Goal: Information Seeking & Learning: Learn about a topic

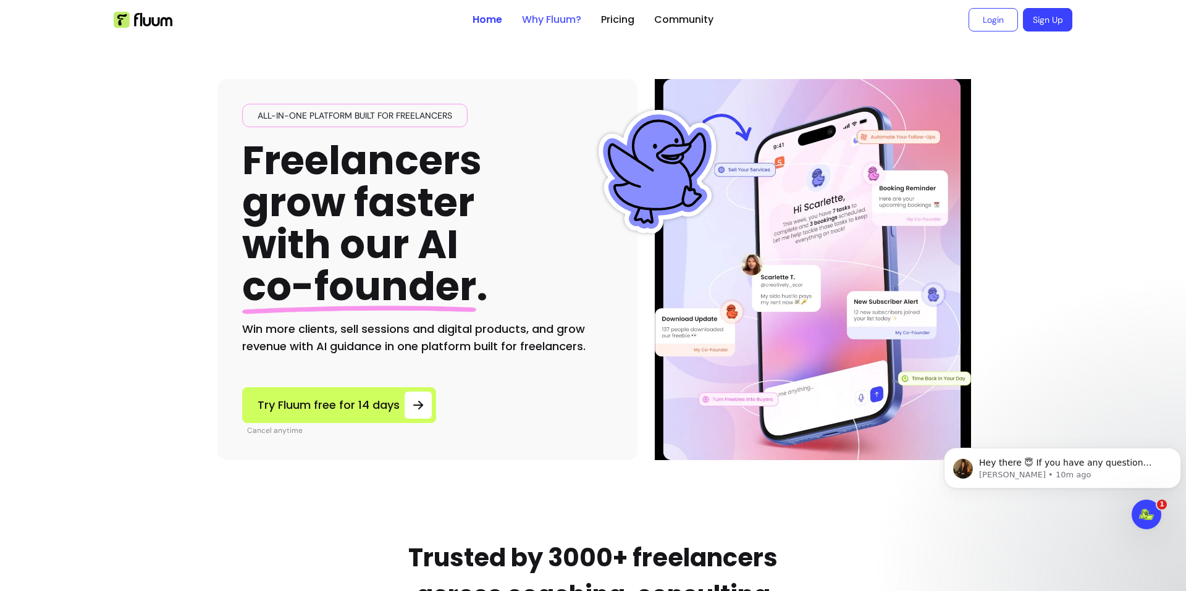
click at [550, 16] on link "Why Fluum?" at bounding box center [551, 19] width 59 height 15
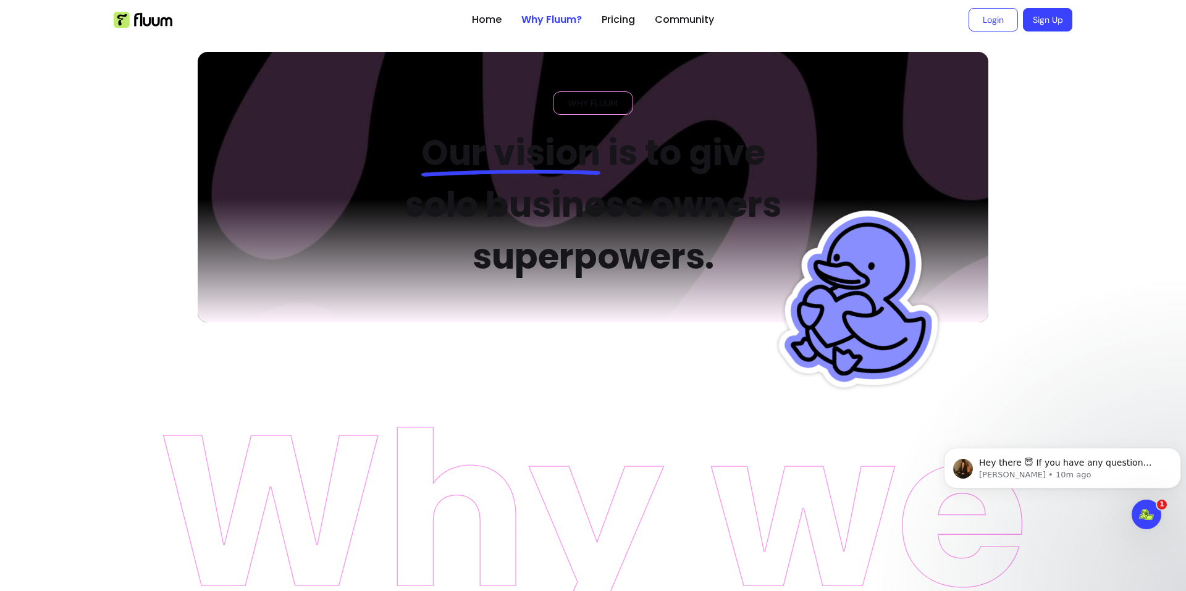
click at [621, 265] on h2 "Our vision is to give solo business owners superpowers." at bounding box center [593, 205] width 418 height 156
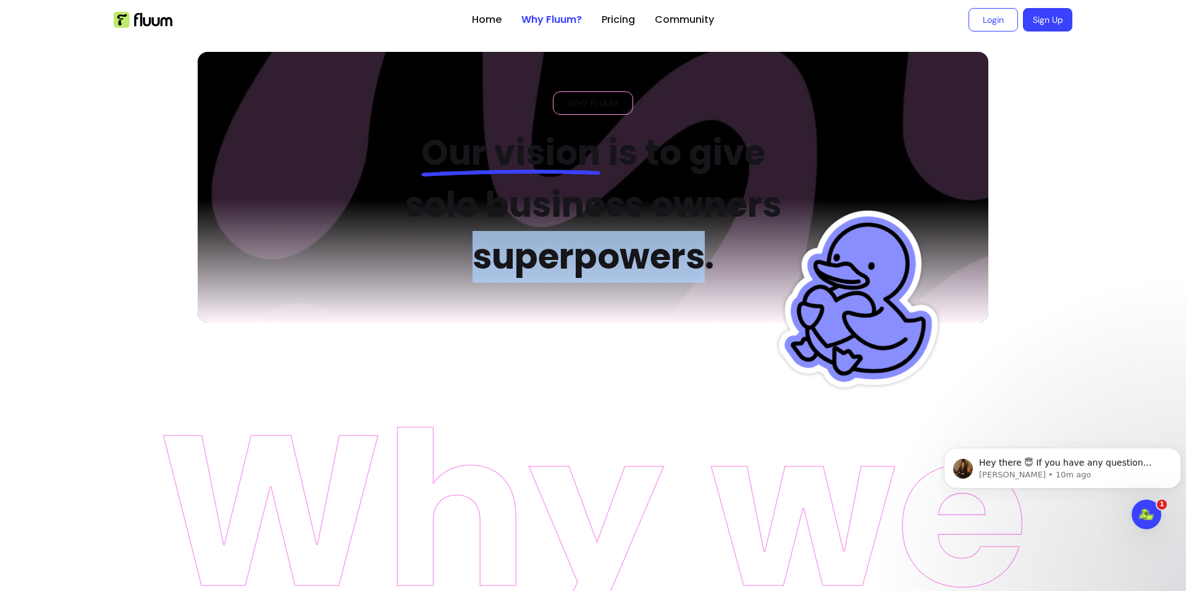
click at [621, 265] on h2 "Our vision is to give solo business owners superpowers." at bounding box center [593, 205] width 418 height 156
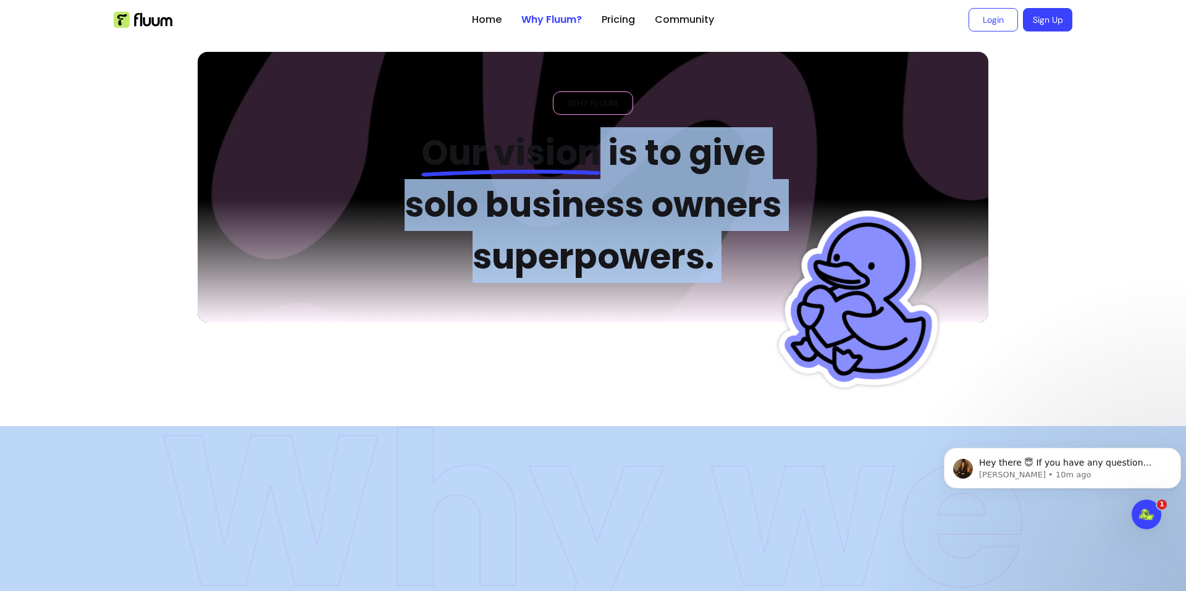
click at [621, 265] on h2 "Our vision is to give solo business owners superpowers." at bounding box center [593, 205] width 418 height 156
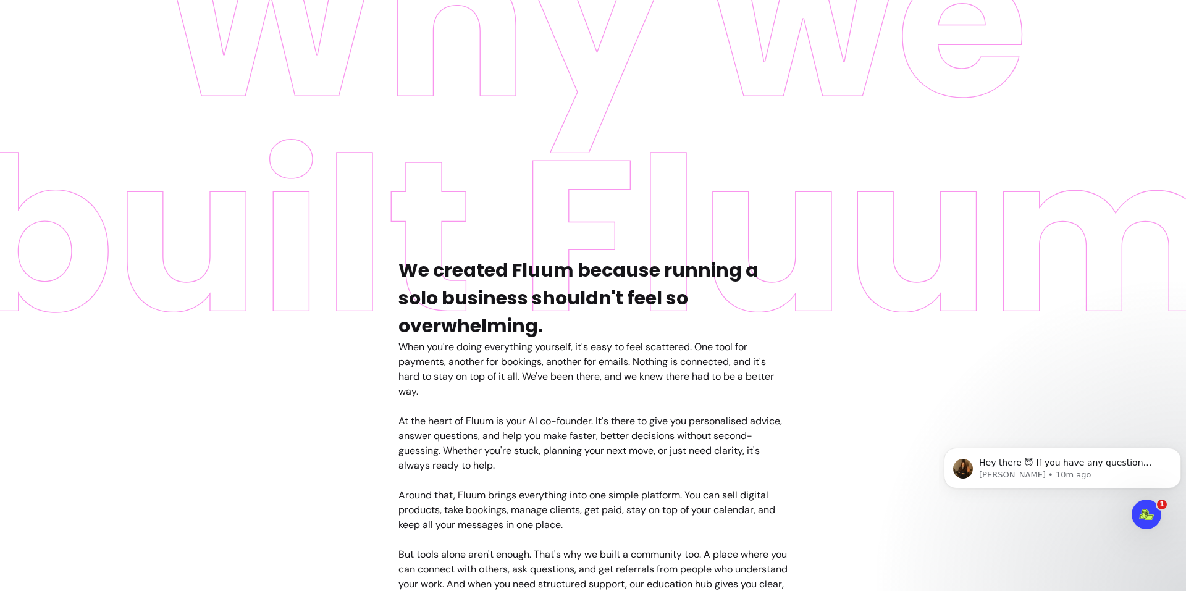
scroll to position [515, 0]
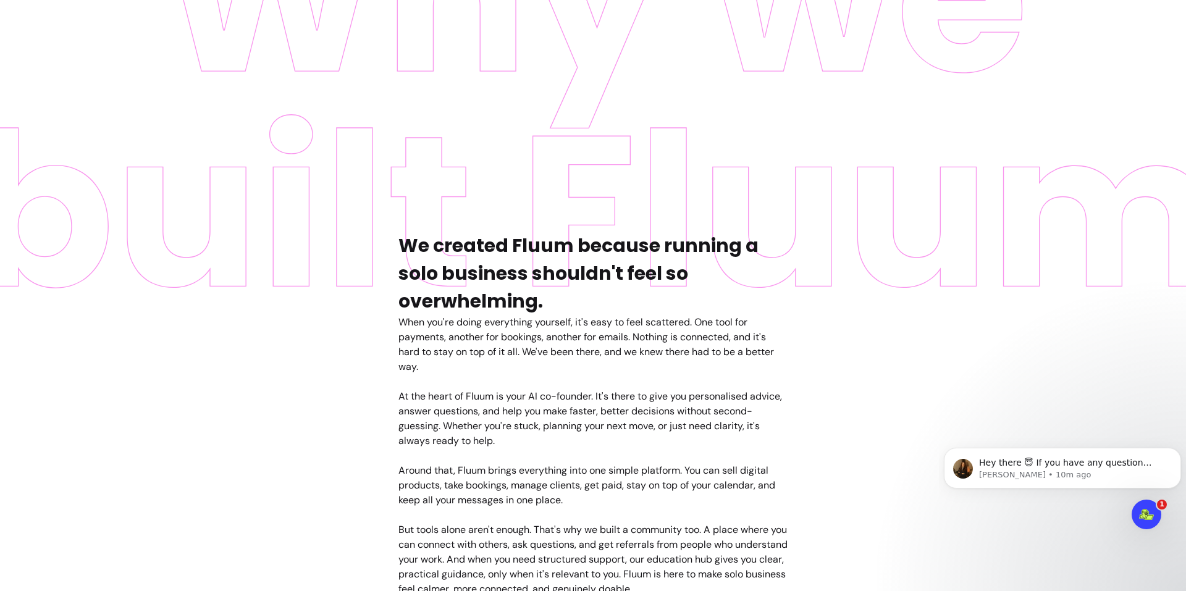
click at [586, 269] on h4 "We created Fluum because running a solo business shouldn't feel so overwhelming." at bounding box center [592, 273] width 389 height 83
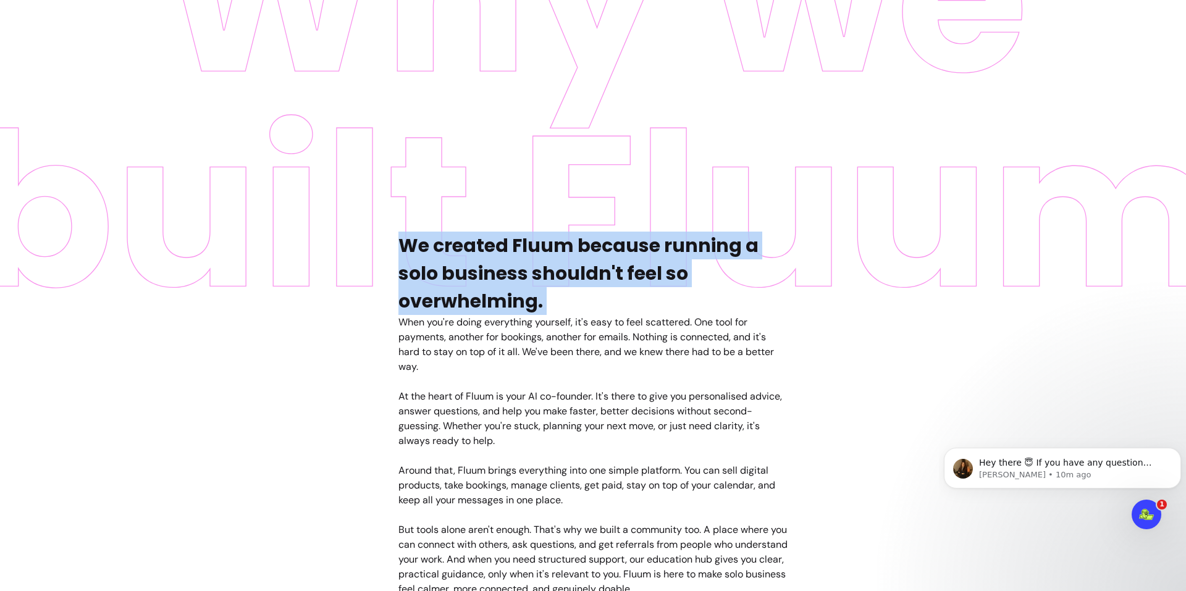
click at [586, 269] on h4 "We created Fluum because running a solo business shouldn't feel so overwhelming." at bounding box center [592, 273] width 389 height 83
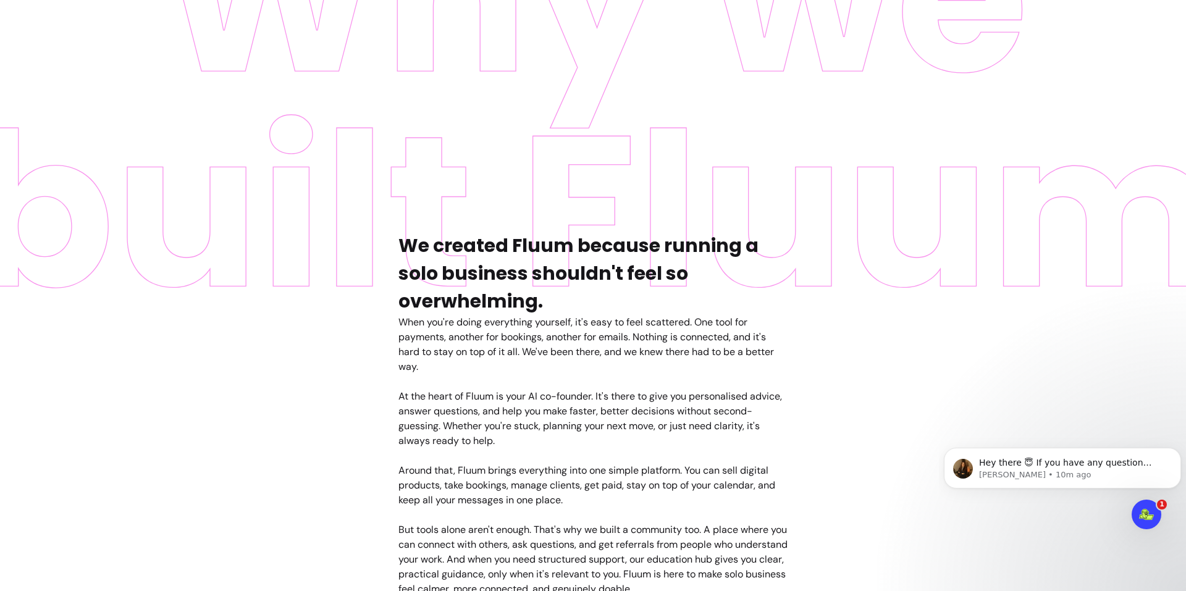
click at [582, 329] on div "When you're doing everything yourself, it's easy to feel scattered. One tool fo…" at bounding box center [592, 456] width 389 height 282
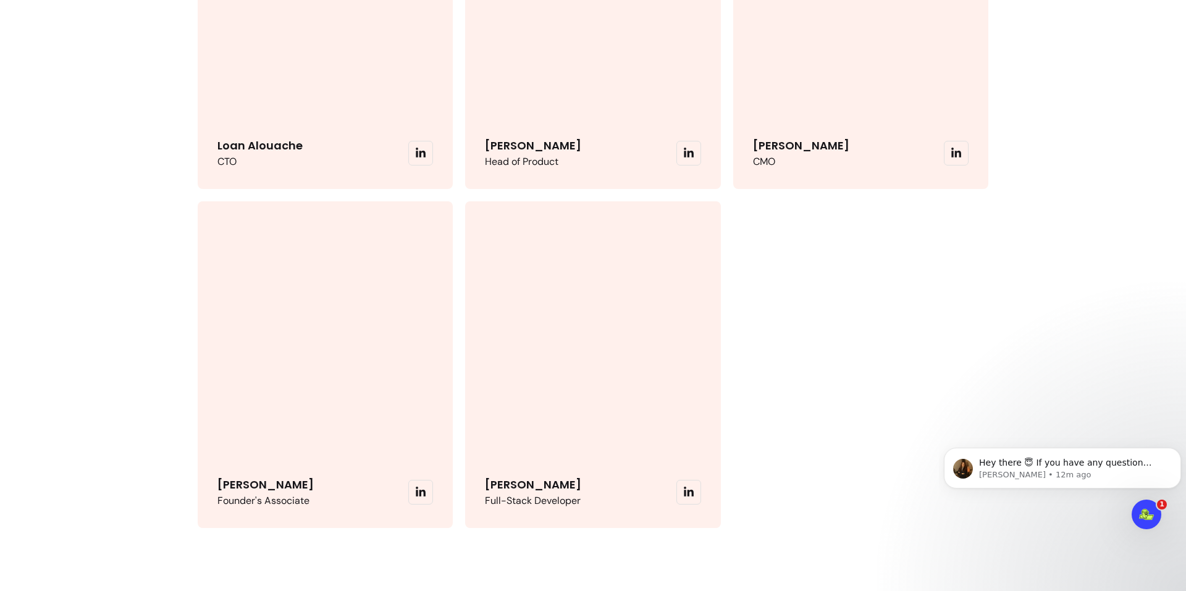
scroll to position [2974, 0]
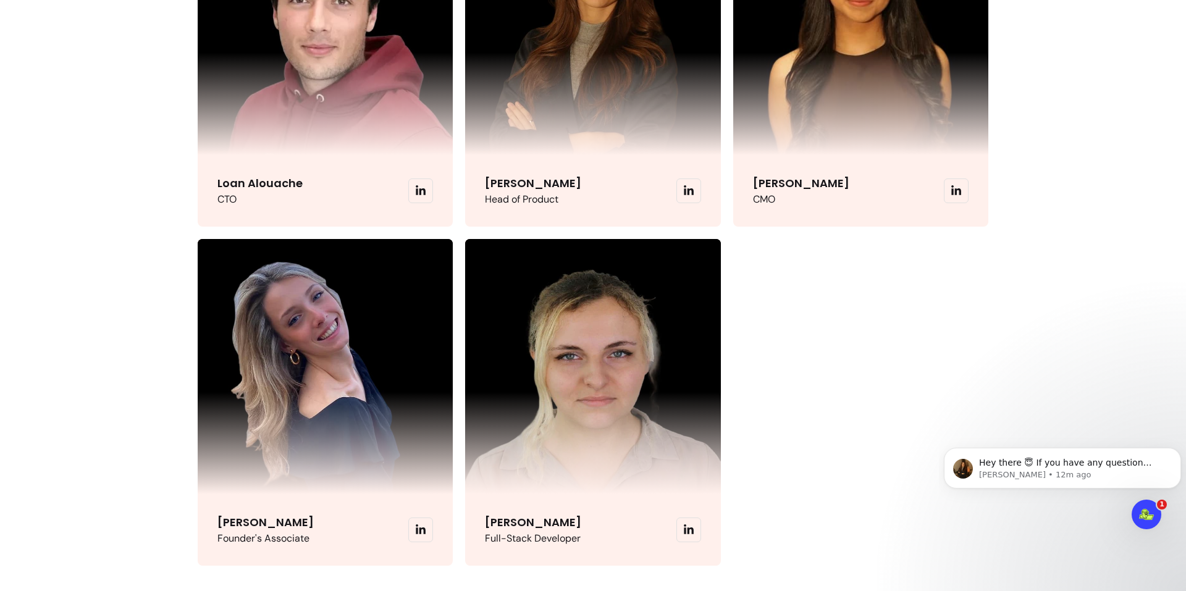
drag, startPoint x: 678, startPoint y: 187, endPoint x: 630, endPoint y: 192, distance: 47.9
drag, startPoint x: 630, startPoint y: 192, endPoint x: 679, endPoint y: 183, distance: 49.6
click at [679, 183] on span at bounding box center [688, 191] width 25 height 25
click at [684, 187] on icon at bounding box center [689, 190] width 10 height 10
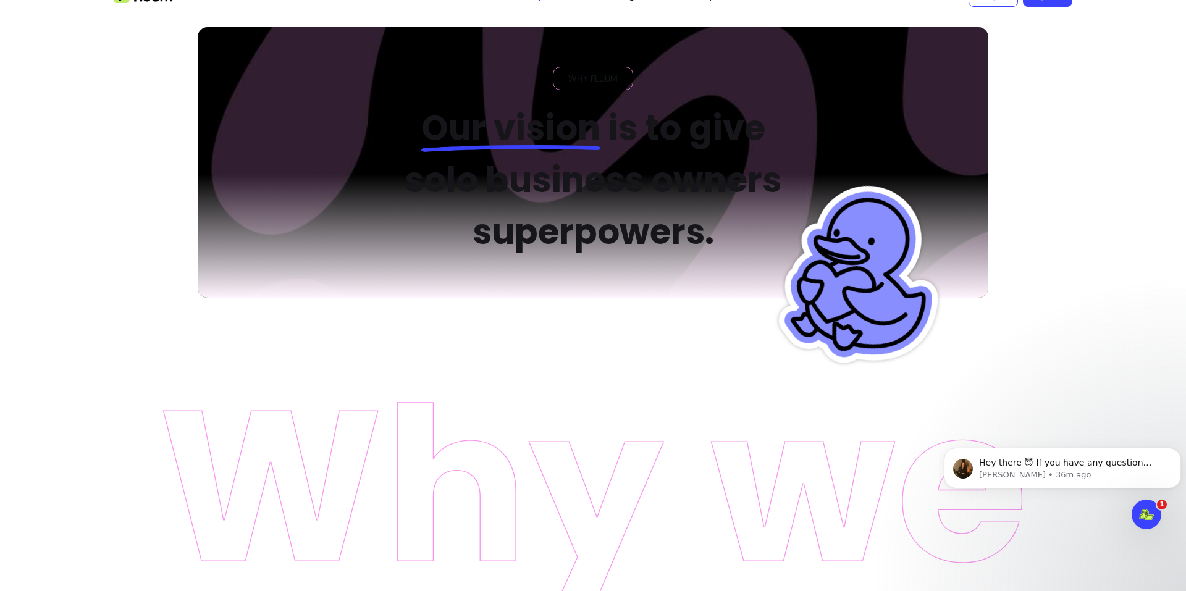
scroll to position [0, 0]
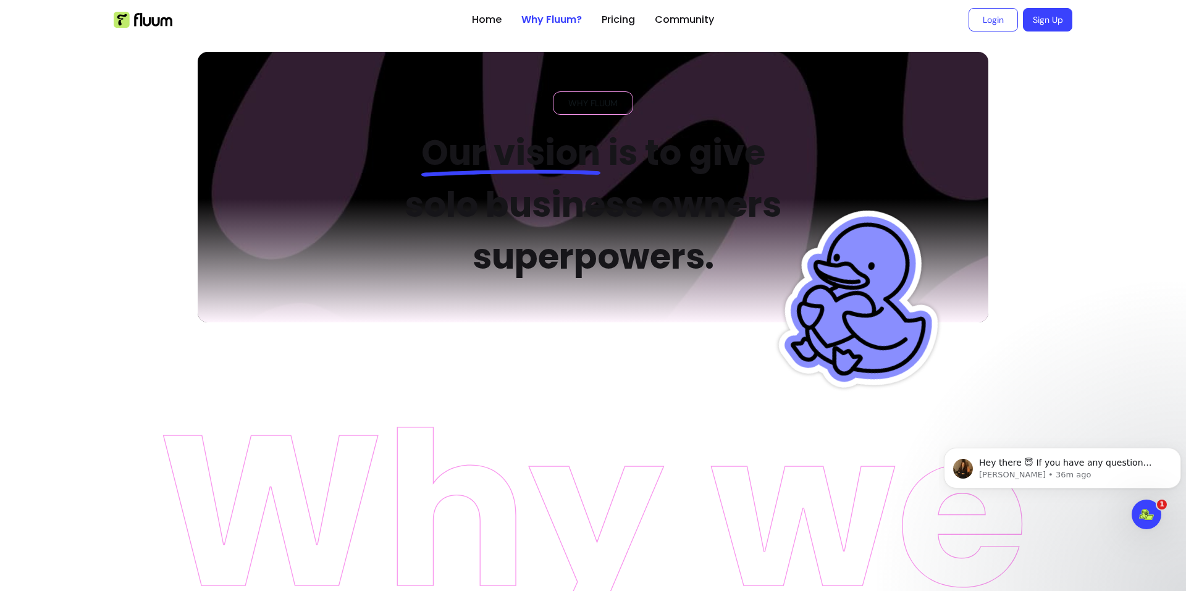
click at [568, 148] on span "Our vision" at bounding box center [510, 152] width 179 height 49
click at [632, 220] on h2 "Our vision is to give solo business owners superpowers." at bounding box center [593, 205] width 418 height 156
click at [656, 173] on h2 "Our vision is to give solo business owners superpowers." at bounding box center [593, 205] width 418 height 156
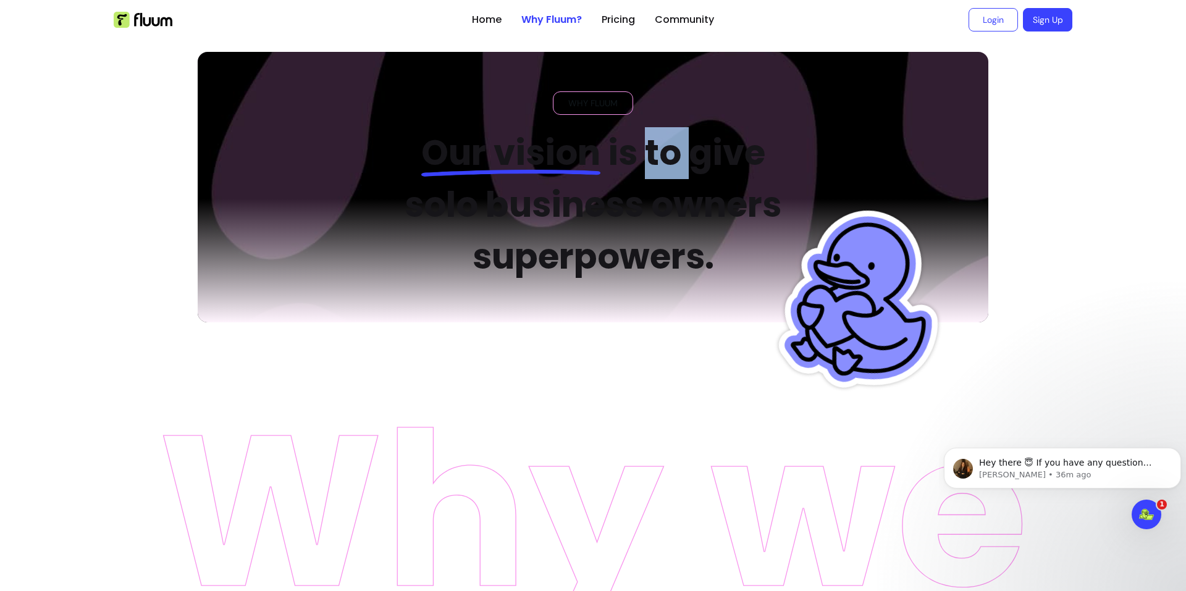
click at [656, 173] on h2 "Our vision is to give solo business owners superpowers." at bounding box center [593, 205] width 418 height 156
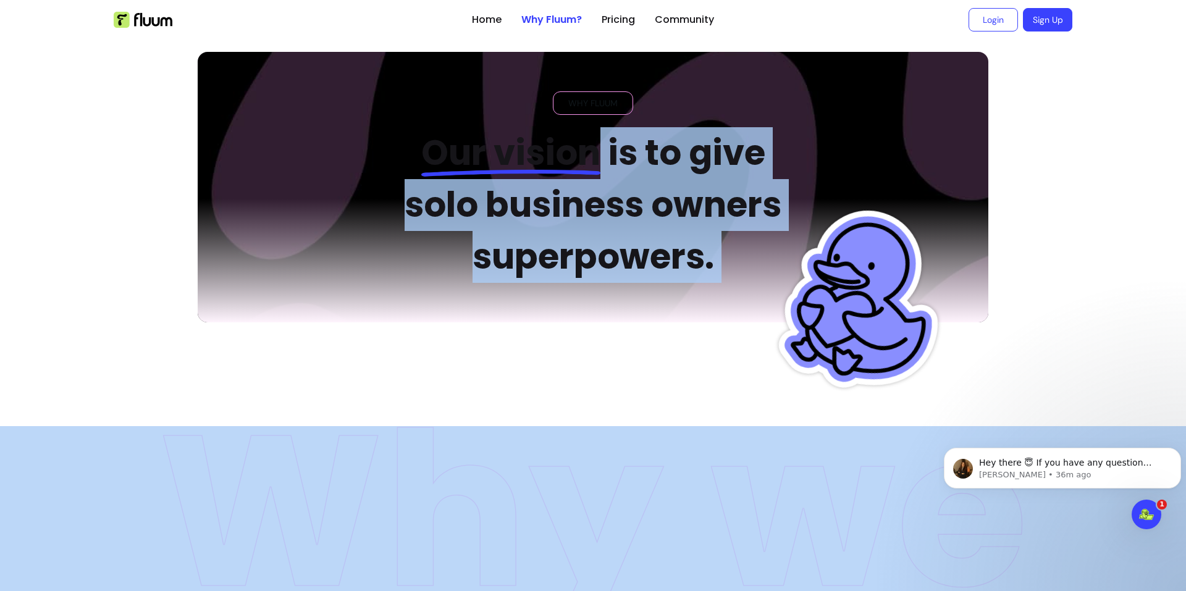
click at [656, 173] on h2 "Our vision is to give solo business owners superpowers." at bounding box center [593, 205] width 418 height 156
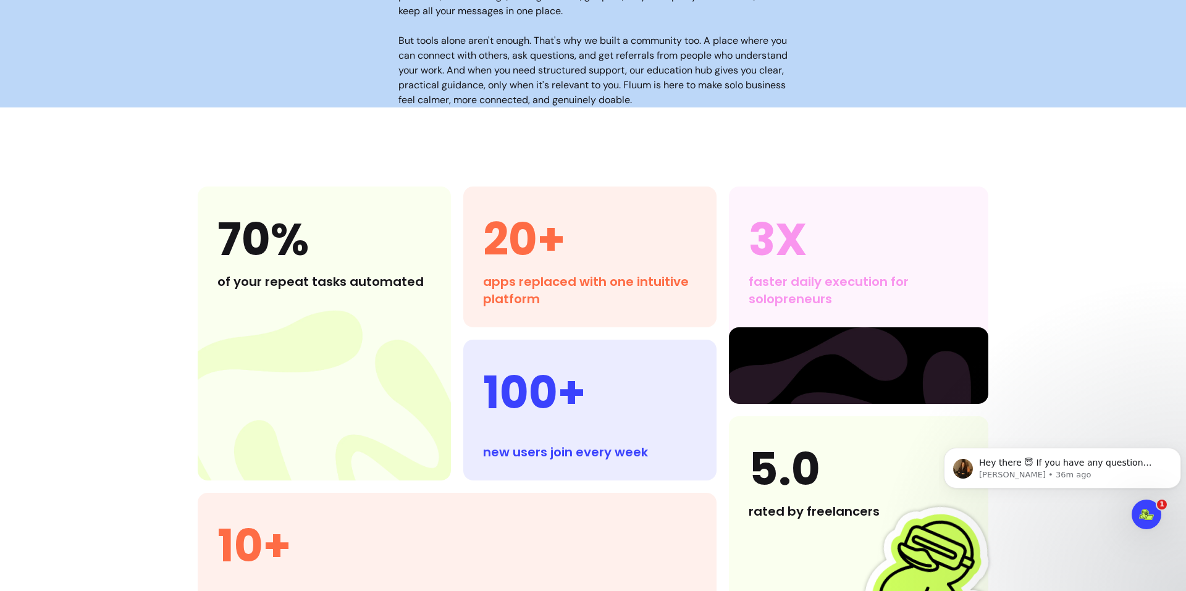
scroll to position [1030, 0]
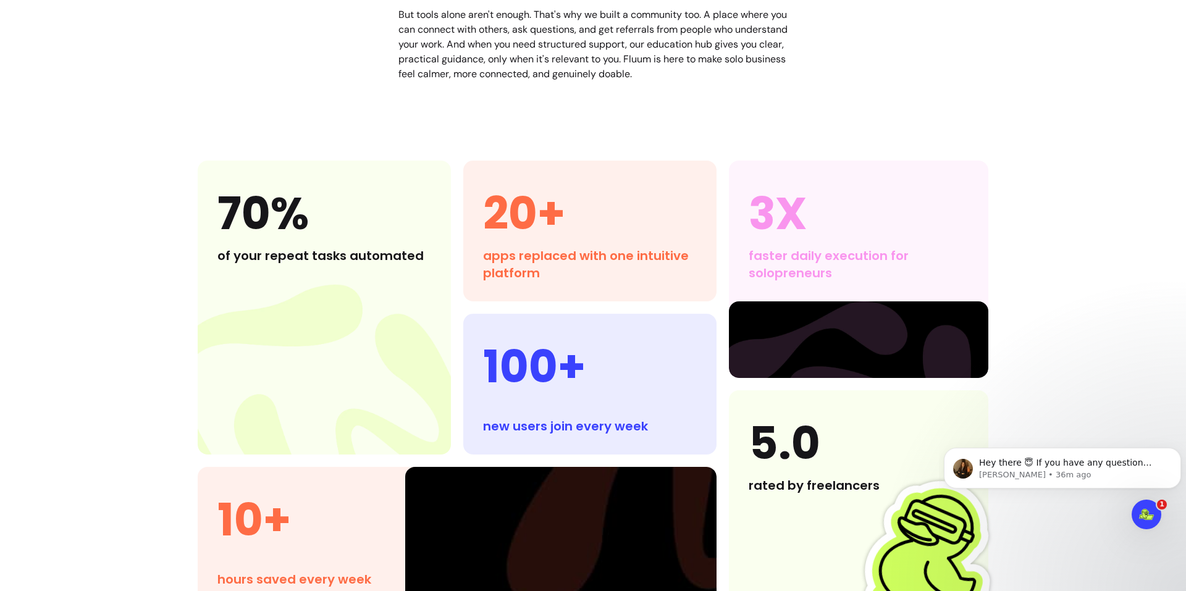
click at [380, 256] on div "of your repeat tasks automated" at bounding box center [324, 255] width 214 height 17
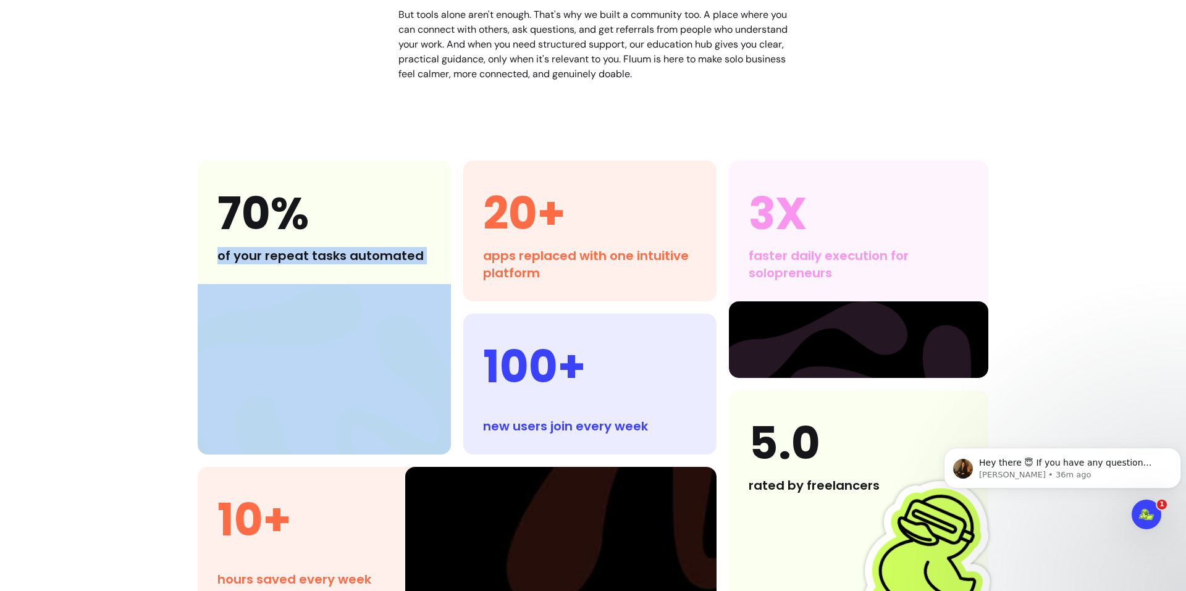
click at [380, 256] on div "of your repeat tasks automated" at bounding box center [324, 255] width 214 height 17
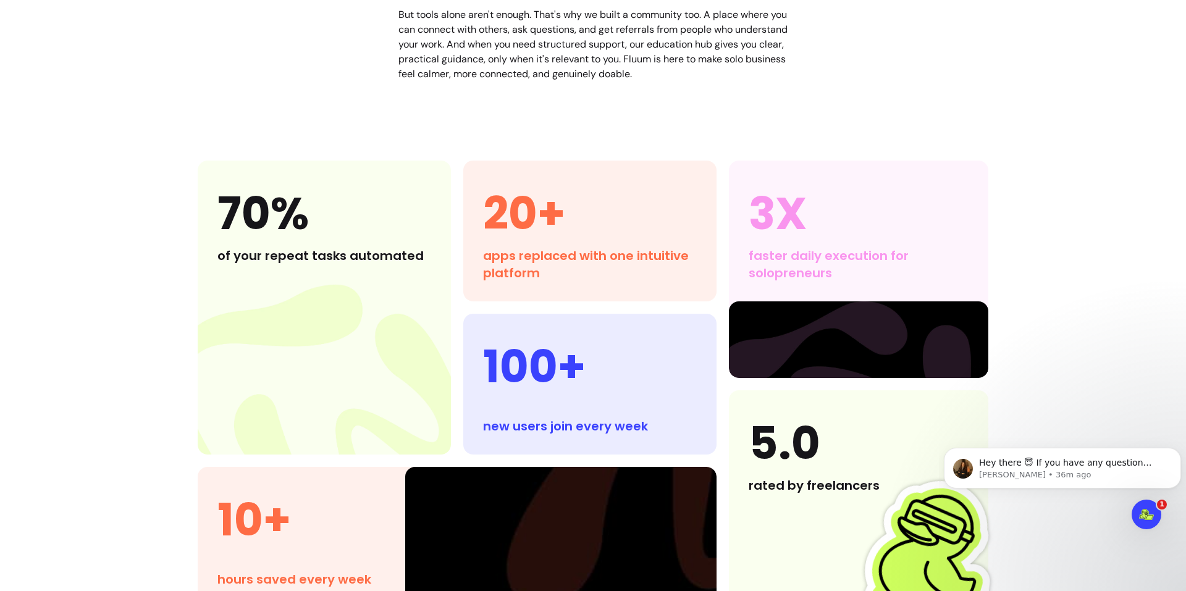
click at [470, 256] on div "20+ apps replaced with one intuitive platform" at bounding box center [589, 231] width 253 height 141
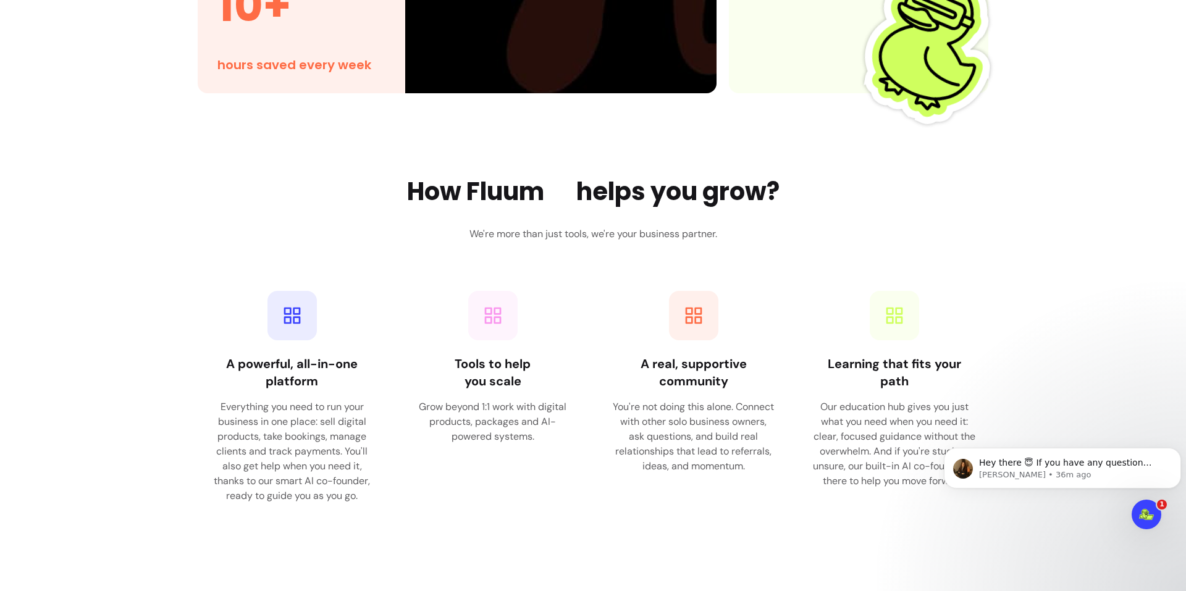
scroll to position [1647, 0]
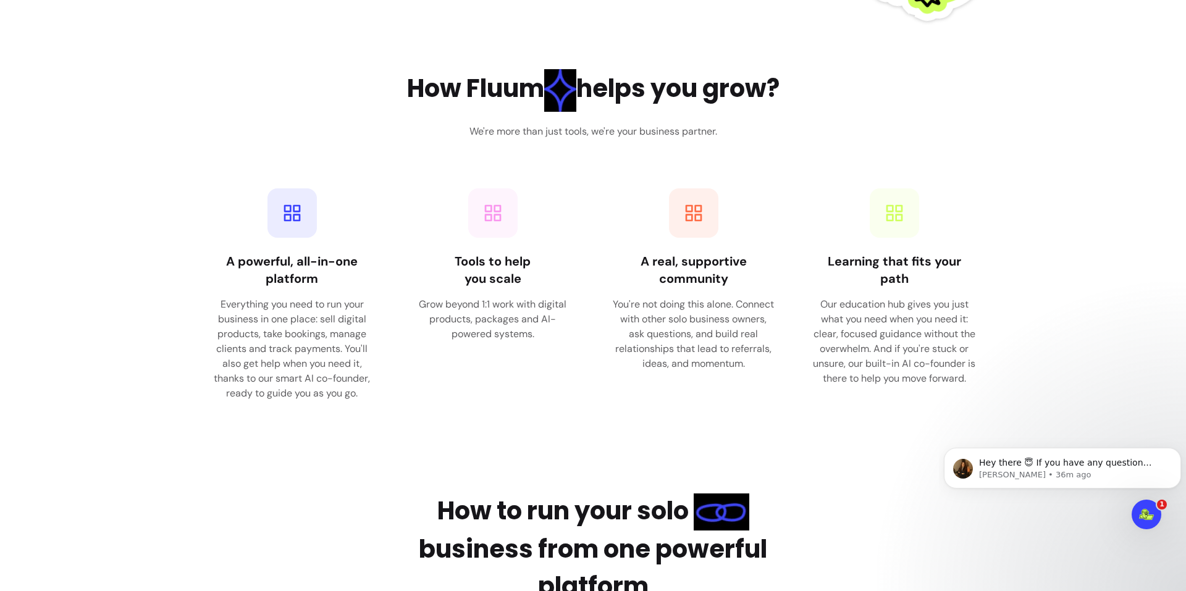
click at [570, 132] on h3 "We're more than just tools, we're your business partner." at bounding box center [593, 131] width 248 height 15
click at [572, 175] on div "How Fluum helps you grow? We're more than just tools, we're your business partn…" at bounding box center [593, 240] width 791 height 343
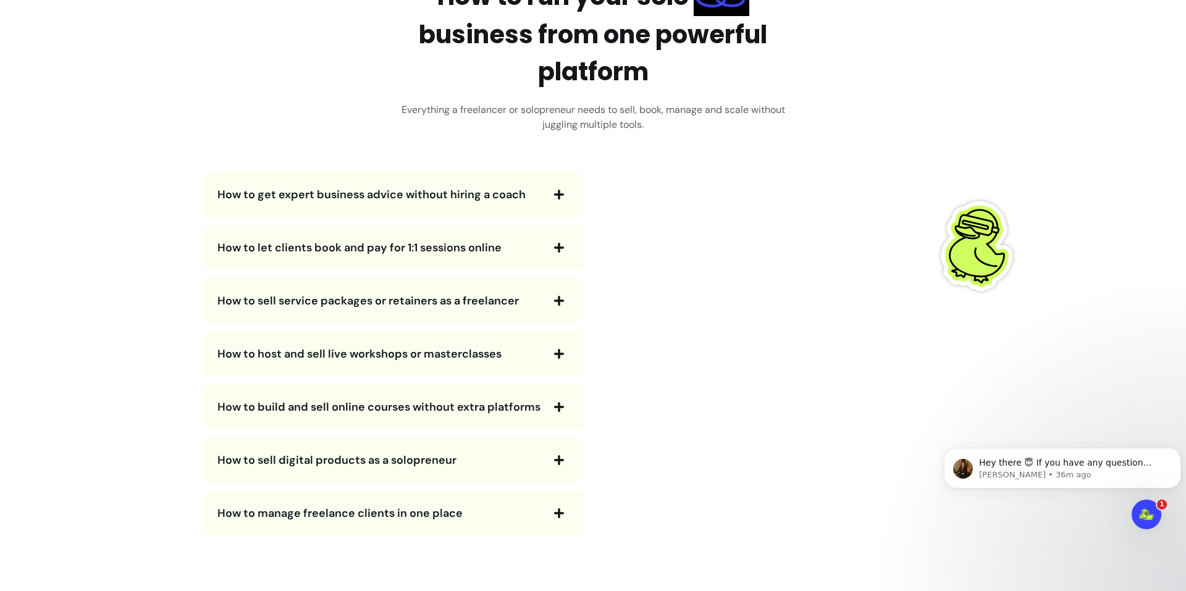
scroll to position [1956, 0]
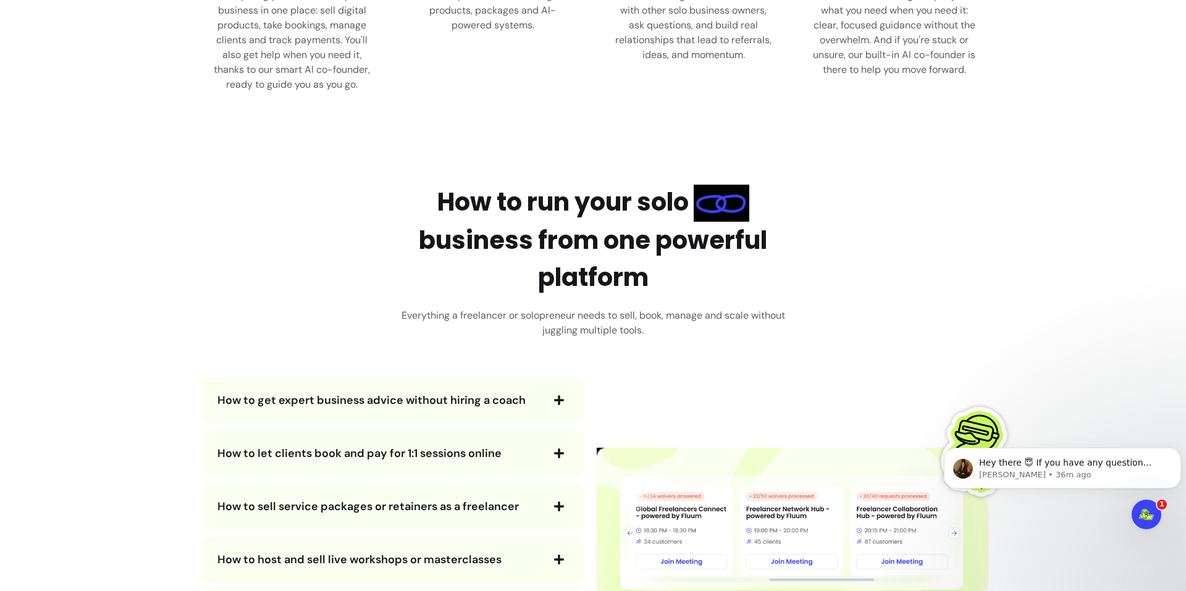
click at [586, 205] on h2 "How to run your solo business from one powerful platform" at bounding box center [593, 239] width 402 height 113
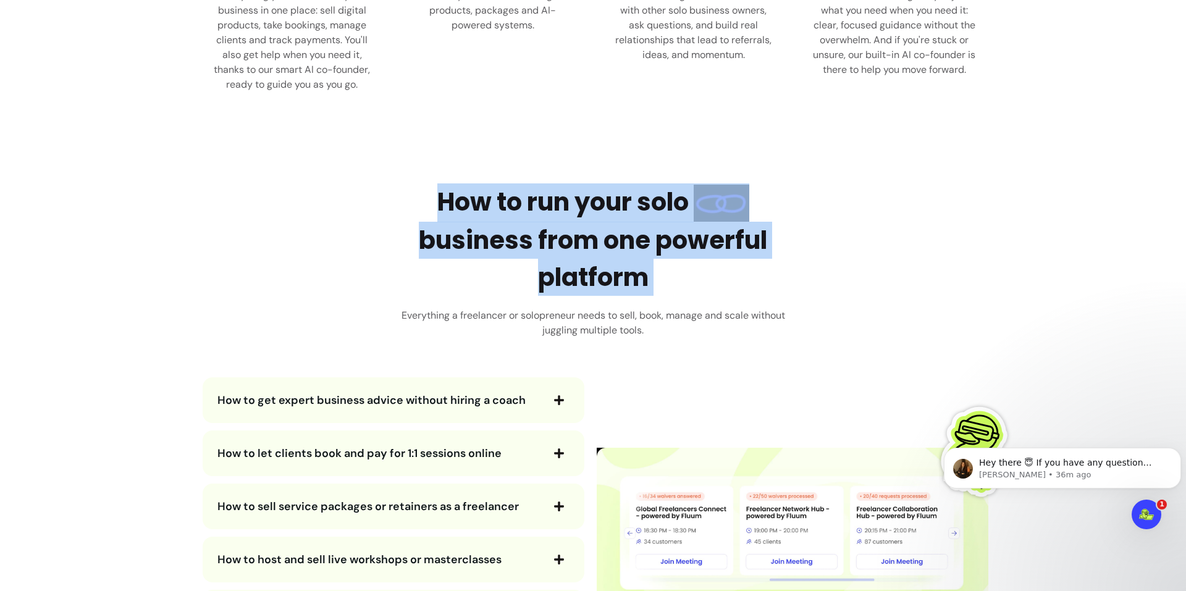
click at [586, 205] on h2 "How to run your solo business from one powerful platform" at bounding box center [593, 239] width 402 height 113
click at [830, 230] on div "How to run your solo business from one powerful platform Everything a freelance…" at bounding box center [593, 466] width 791 height 566
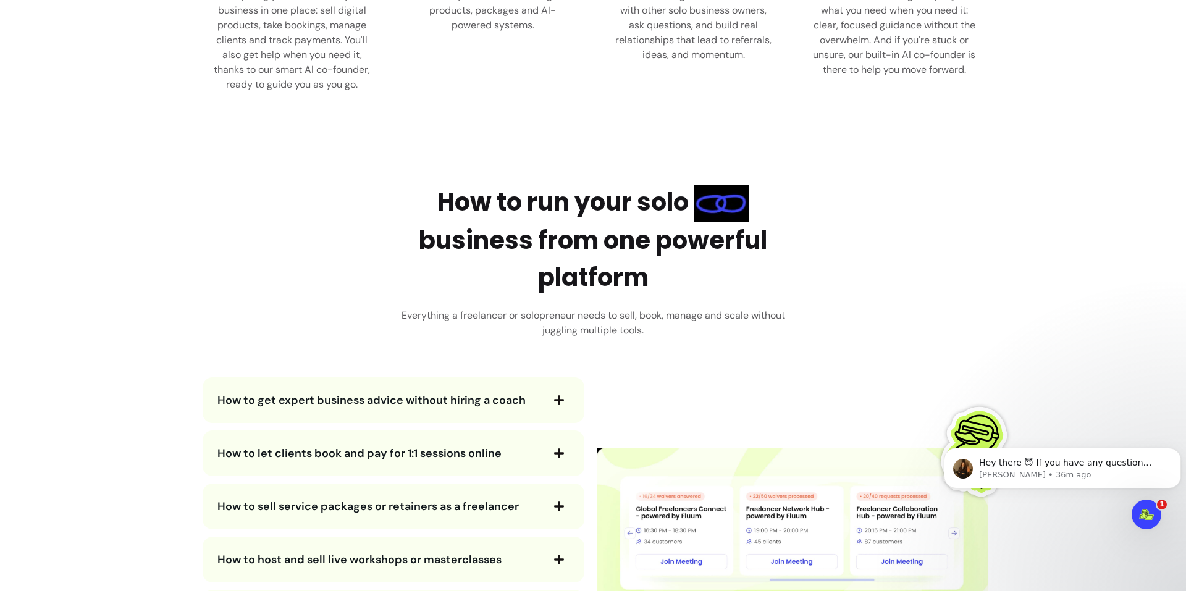
click at [617, 329] on h3 "Everything a freelancer or solopreneur needs to sell, book, manage and scale wi…" at bounding box center [593, 323] width 402 height 30
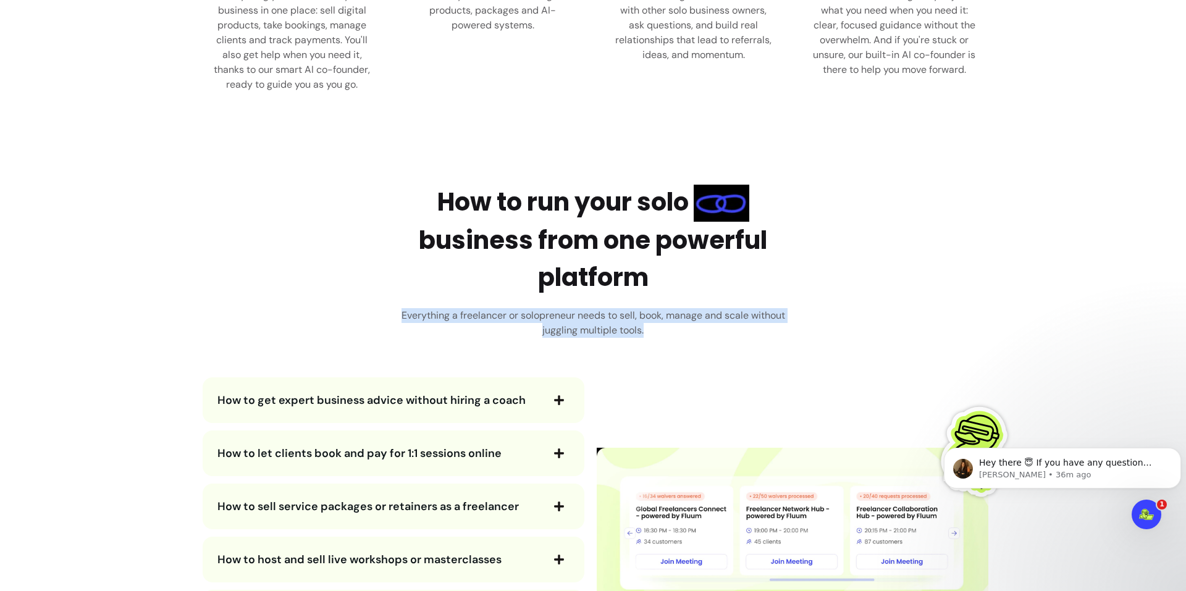
click at [617, 329] on h3 "Everything a freelancer or solopreneur needs to sell, book, manage and scale wi…" at bounding box center [593, 323] width 402 height 30
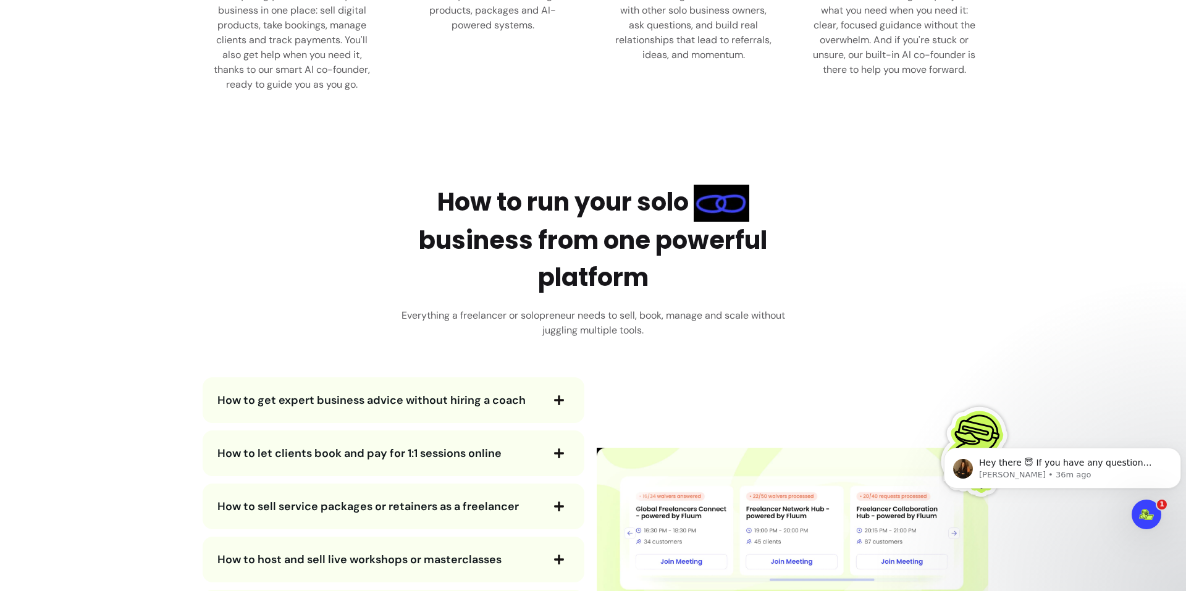
click at [756, 298] on div "How to run your solo business from one powerful platform Everything a freelance…" at bounding box center [593, 260] width 402 height 155
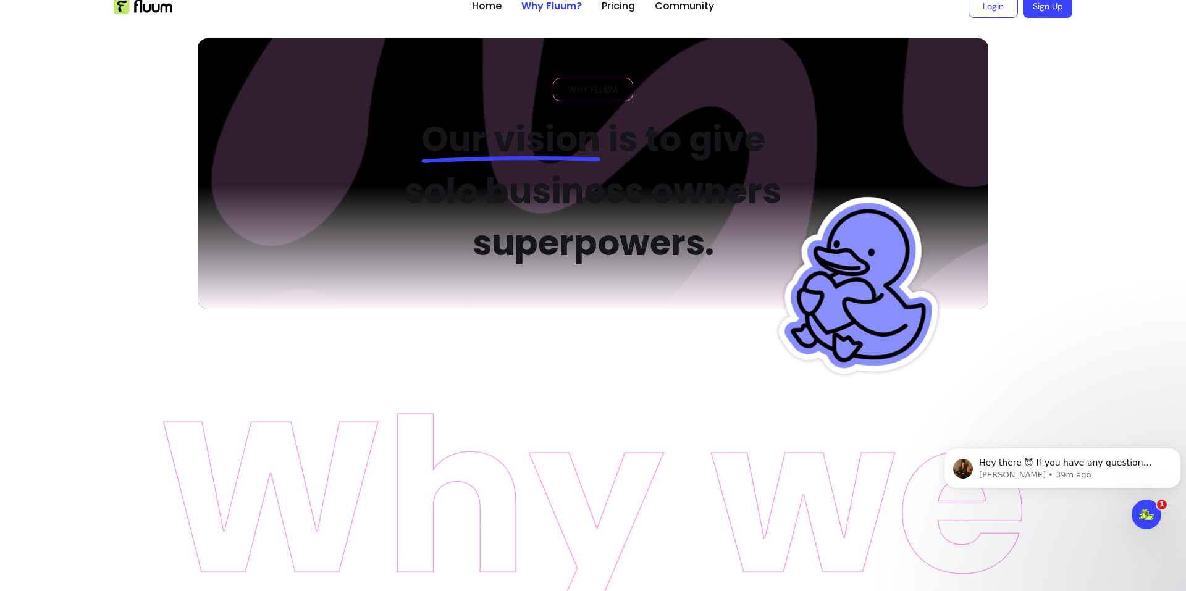
scroll to position [0, 0]
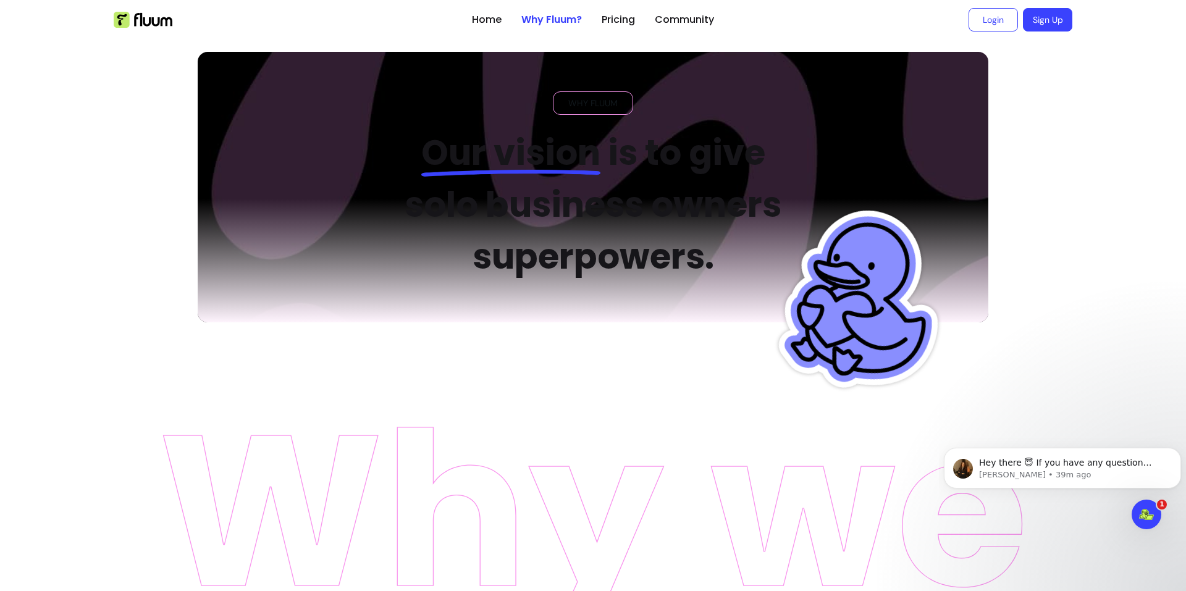
click at [146, 20] on img at bounding box center [143, 20] width 59 height 16
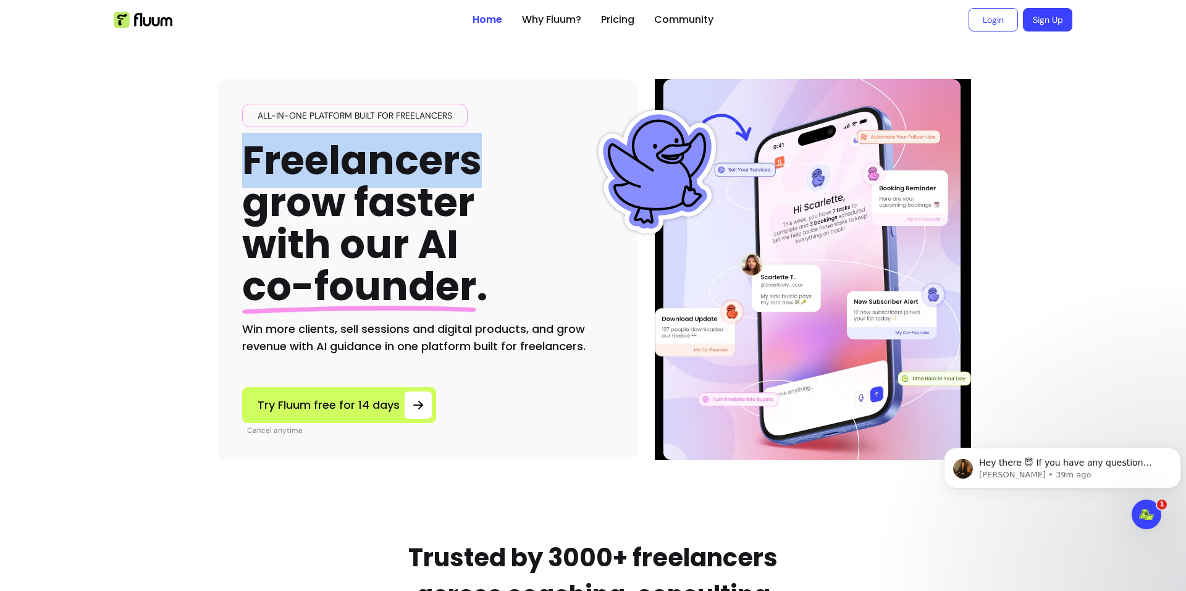
drag, startPoint x: 478, startPoint y: 173, endPoint x: 214, endPoint y: 175, distance: 264.4
click at [217, 175] on div "All-in-one platform built for freelancers Freelancers grow faster with our AI c…" at bounding box center [427, 269] width 420 height 381
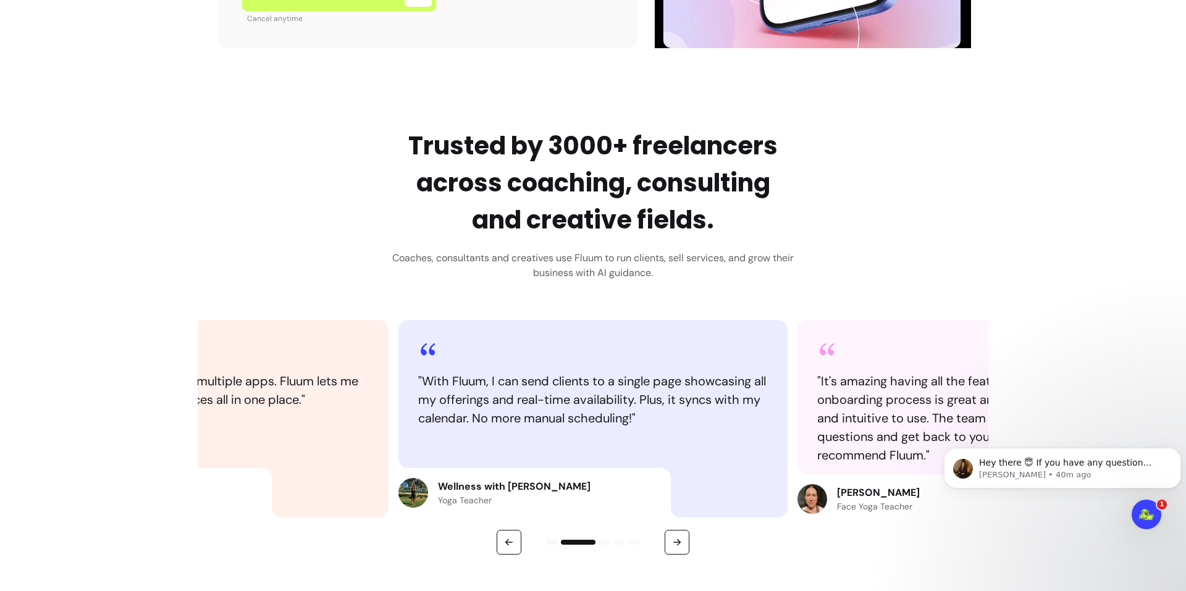
click at [597, 186] on h2 "Trusted by 3000+ freelancers across coaching, consulting and creative fields." at bounding box center [593, 182] width 402 height 111
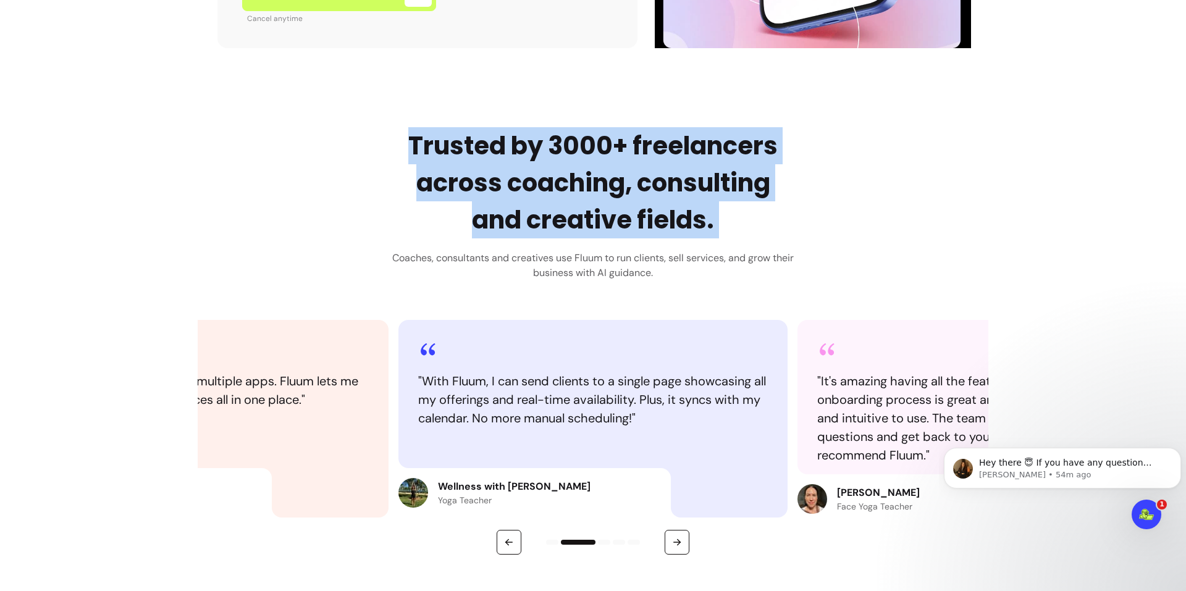
click at [597, 186] on h2 "Trusted by 3000+ freelancers across coaching, consulting and creative fields." at bounding box center [593, 182] width 402 height 111
click at [865, 179] on div "Trusted by 3000+ freelancers across coaching, consulting and creative fields. C…" at bounding box center [593, 340] width 791 height 427
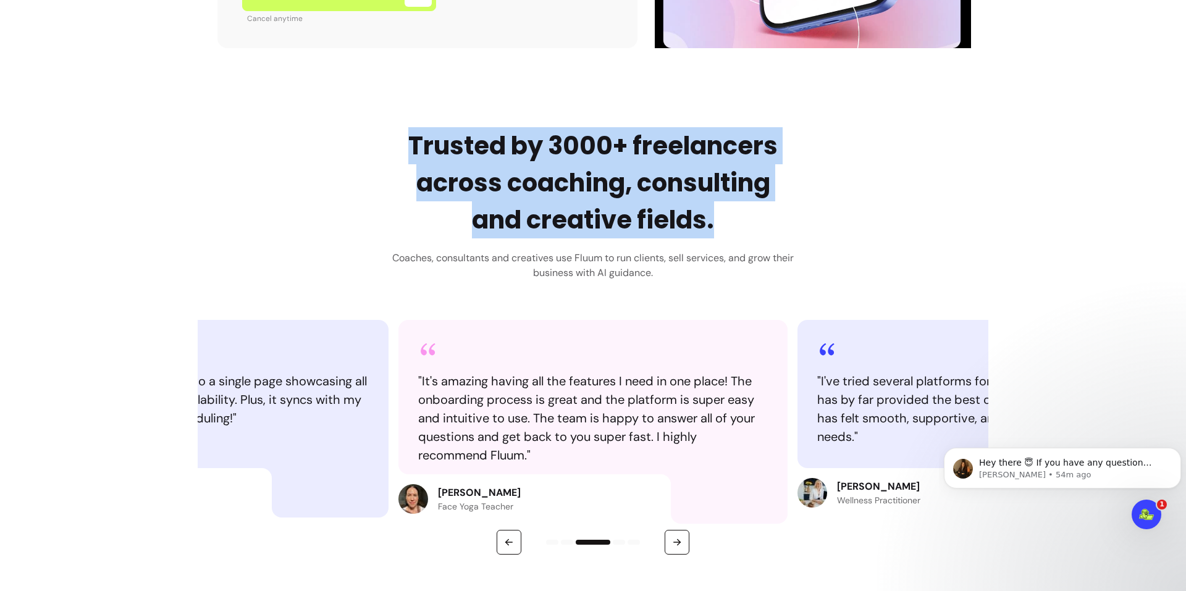
drag, startPoint x: 716, startPoint y: 229, endPoint x: 399, endPoint y: 151, distance: 326.3
click at [399, 151] on h2 "Trusted by 3000+ freelancers across coaching, consulting and creative fields." at bounding box center [593, 182] width 402 height 111
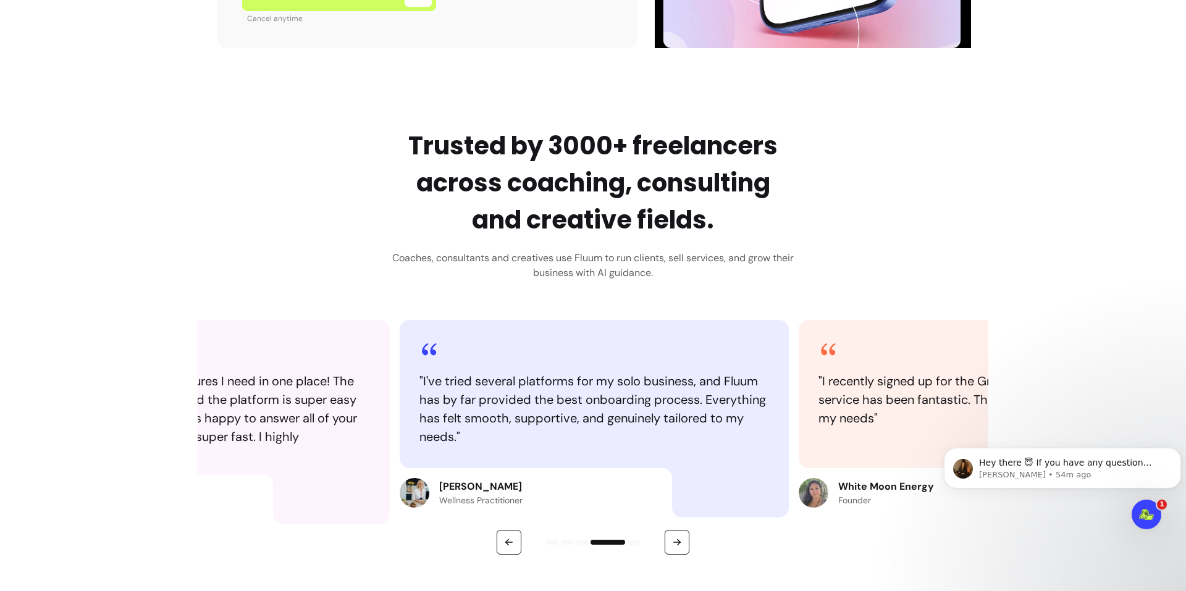
click at [600, 263] on h3 "Coaches, consultants and creatives use Fluum to run clients, sell services, and…" at bounding box center [593, 266] width 402 height 30
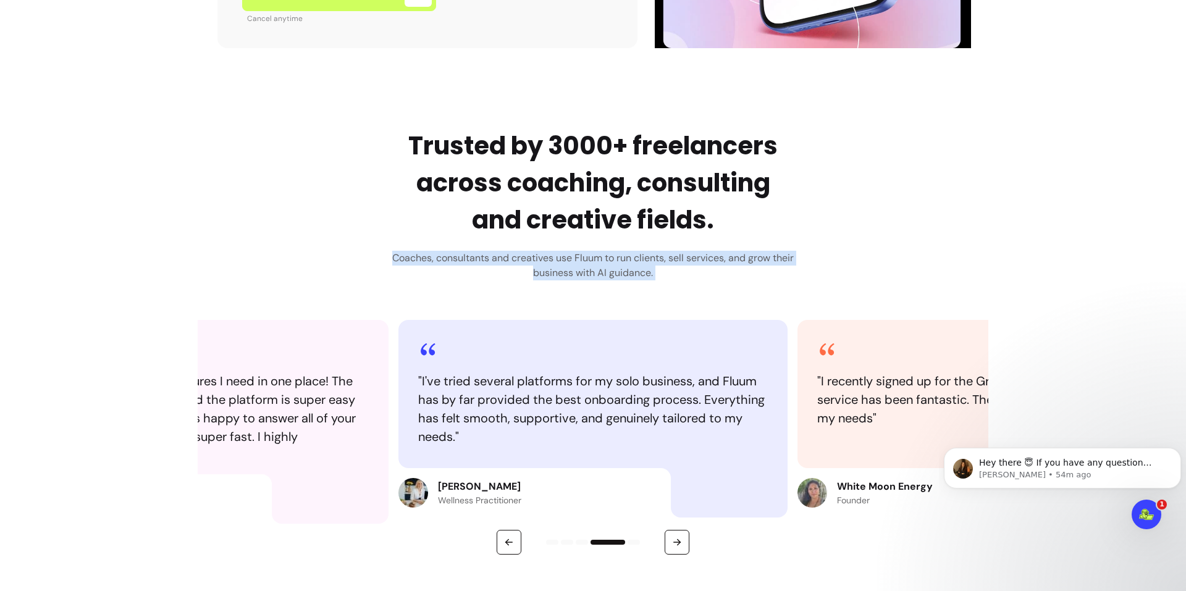
click at [600, 263] on h3 "Coaches, consultants and creatives use Fluum to run clients, sell services, and…" at bounding box center [593, 266] width 402 height 30
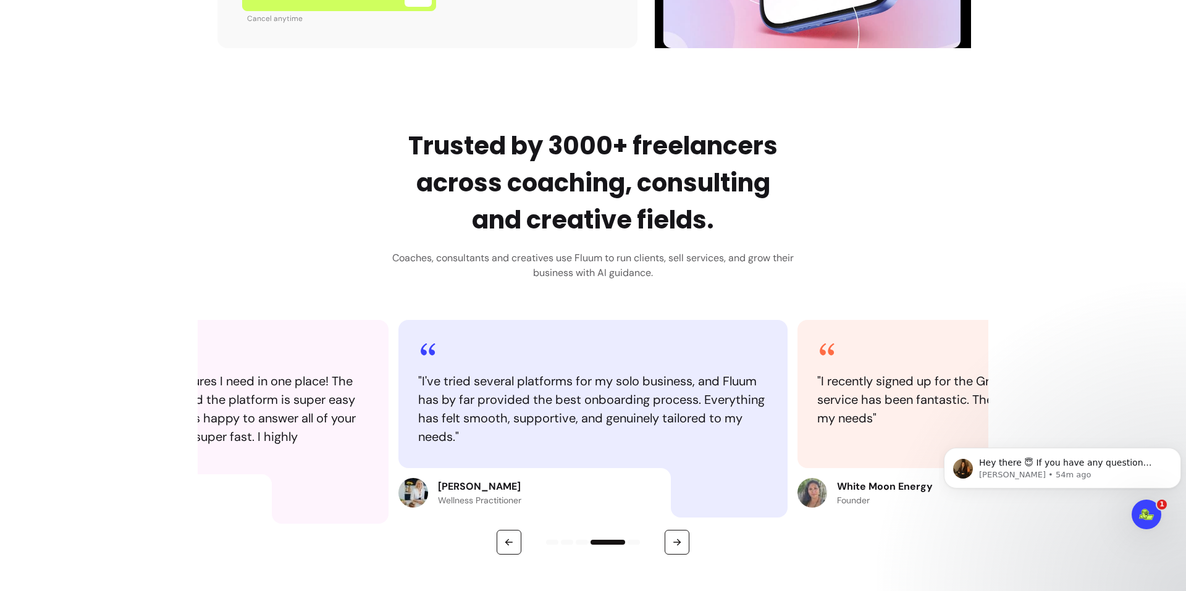
click at [837, 233] on div "Trusted by 3000+ freelancers across coaching, consulting and creative fields. C…" at bounding box center [593, 340] width 791 height 427
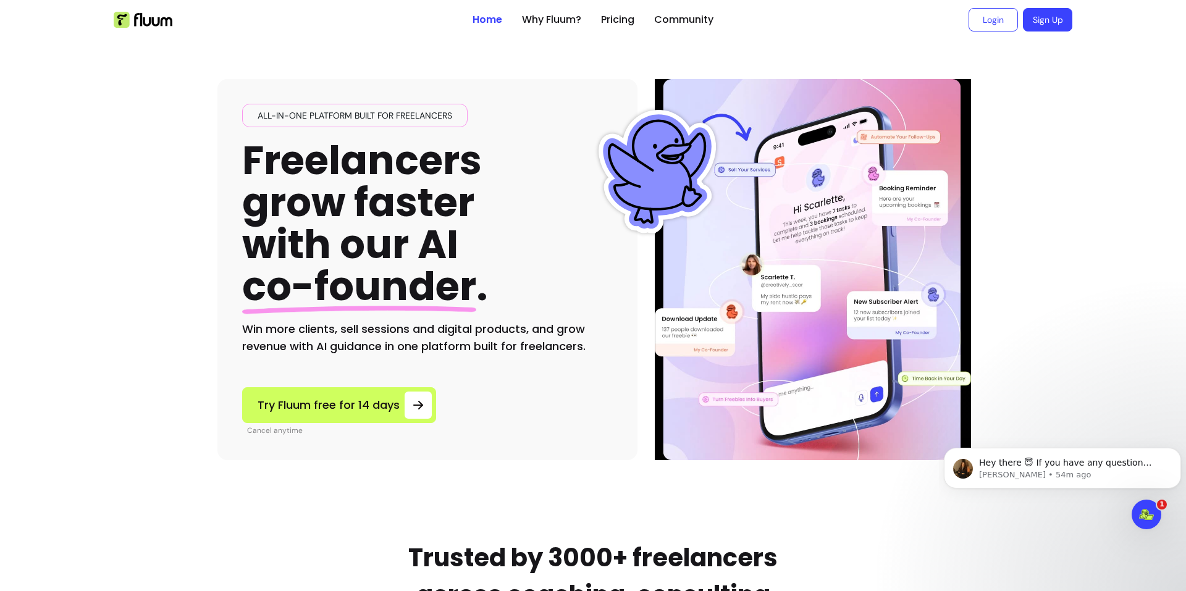
scroll to position [206, 0]
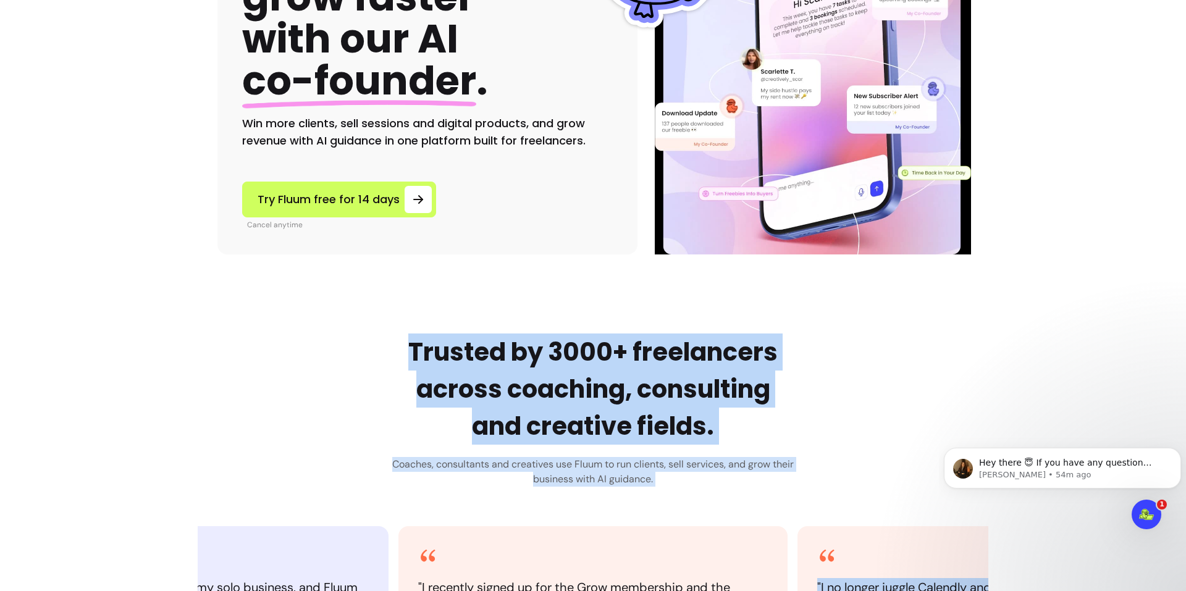
drag, startPoint x: 375, startPoint y: 312, endPoint x: 876, endPoint y: 479, distance: 528.0
click at [864, 458] on div "Trusted by 3000+ freelancers across coaching, consulting and creative fields. C…" at bounding box center [593, 547] width 791 height 427
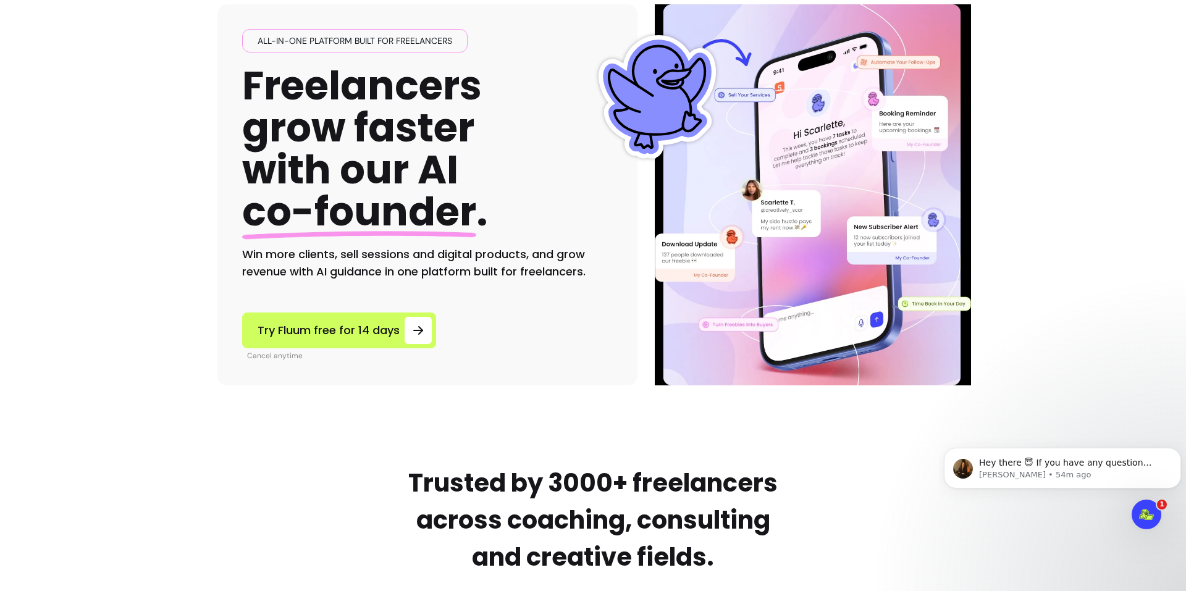
scroll to position [0, 0]
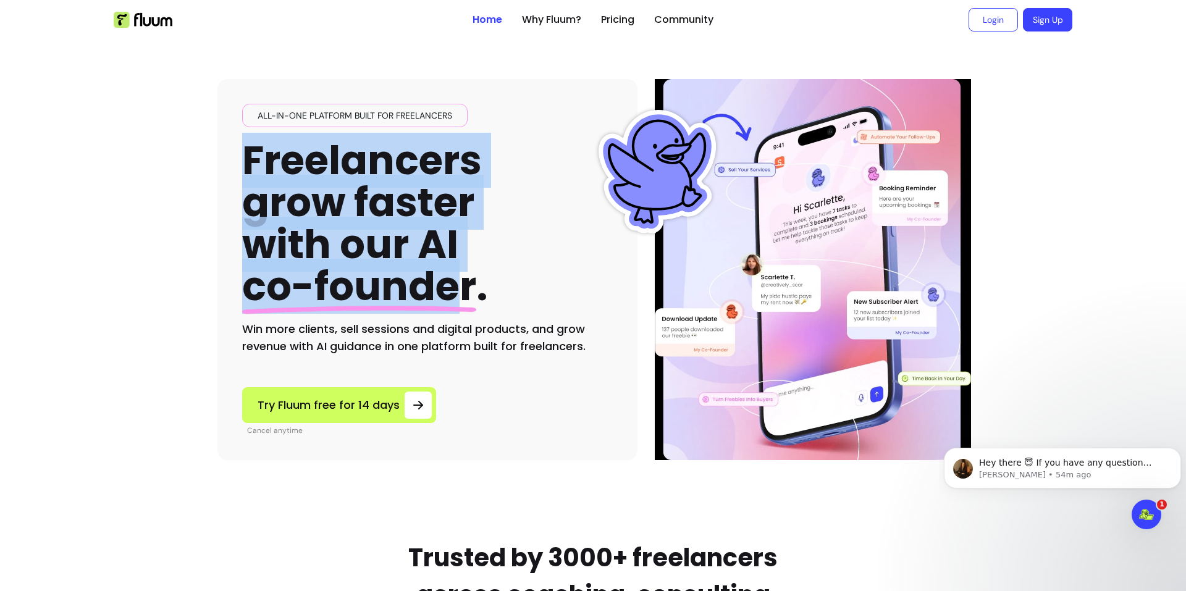
drag, startPoint x: 231, startPoint y: 143, endPoint x: 424, endPoint y: 224, distance: 209.6
click at [444, 275] on div "All-in-one platform built for freelancers Freelancers grow faster with our AI c…" at bounding box center [427, 269] width 420 height 381
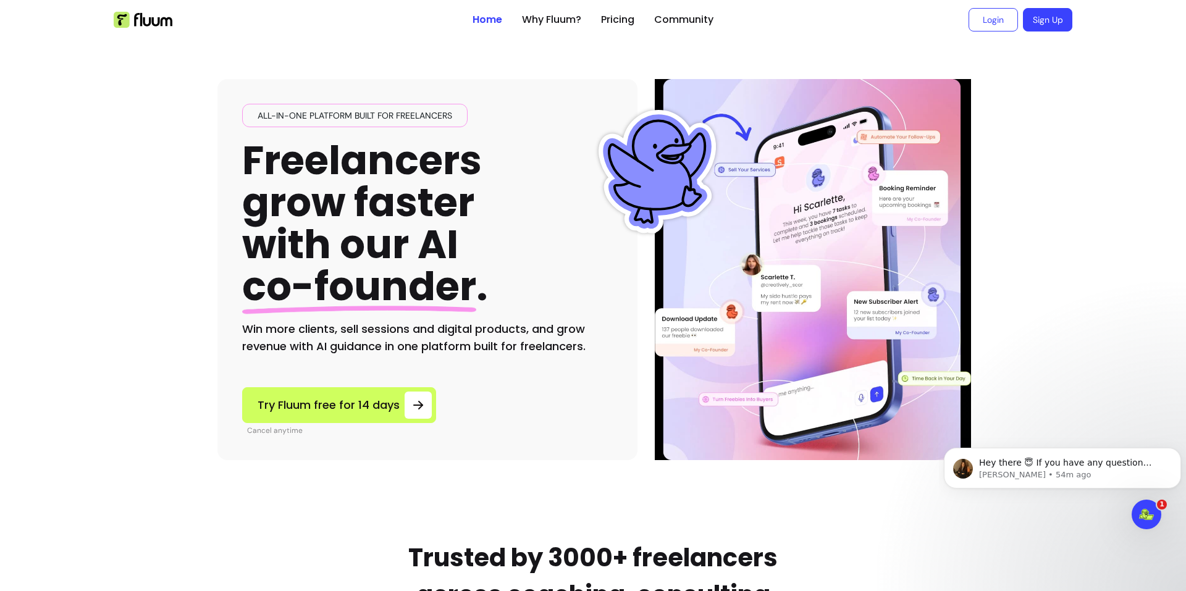
click at [427, 115] on span "All-in-one platform built for freelancers" at bounding box center [355, 115] width 204 height 12
click at [401, 117] on span "All-in-one platform built for freelancers" at bounding box center [355, 115] width 204 height 12
click at [415, 74] on div "All-in-one platform built for freelancers Freelancers grow faster with our AI c…" at bounding box center [592, 250] width 751 height 421
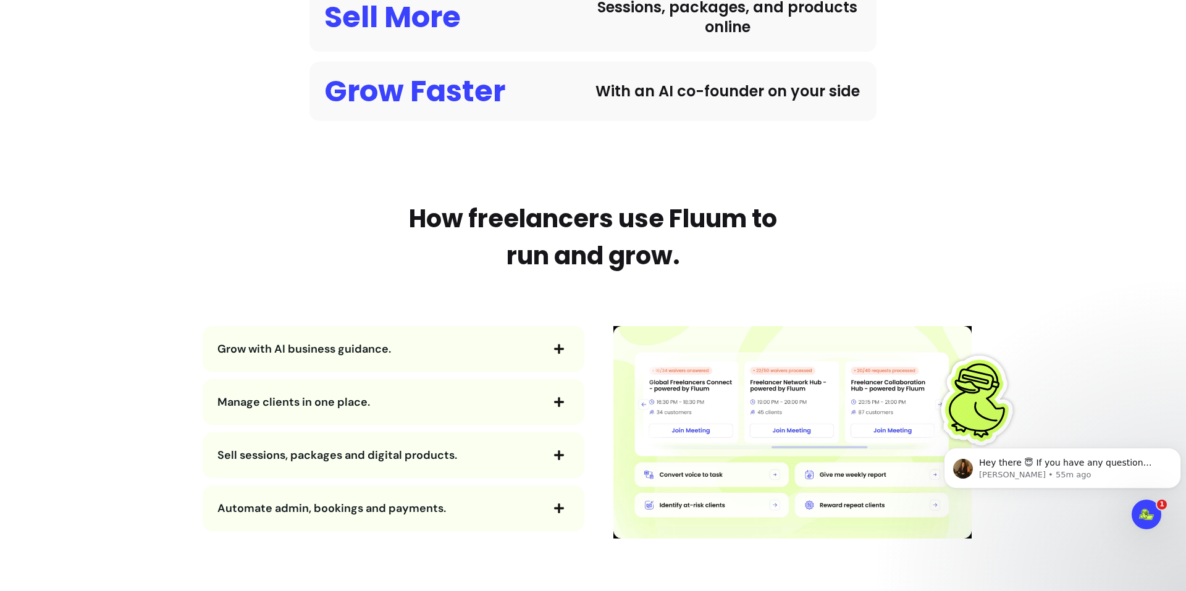
scroll to position [1339, 0]
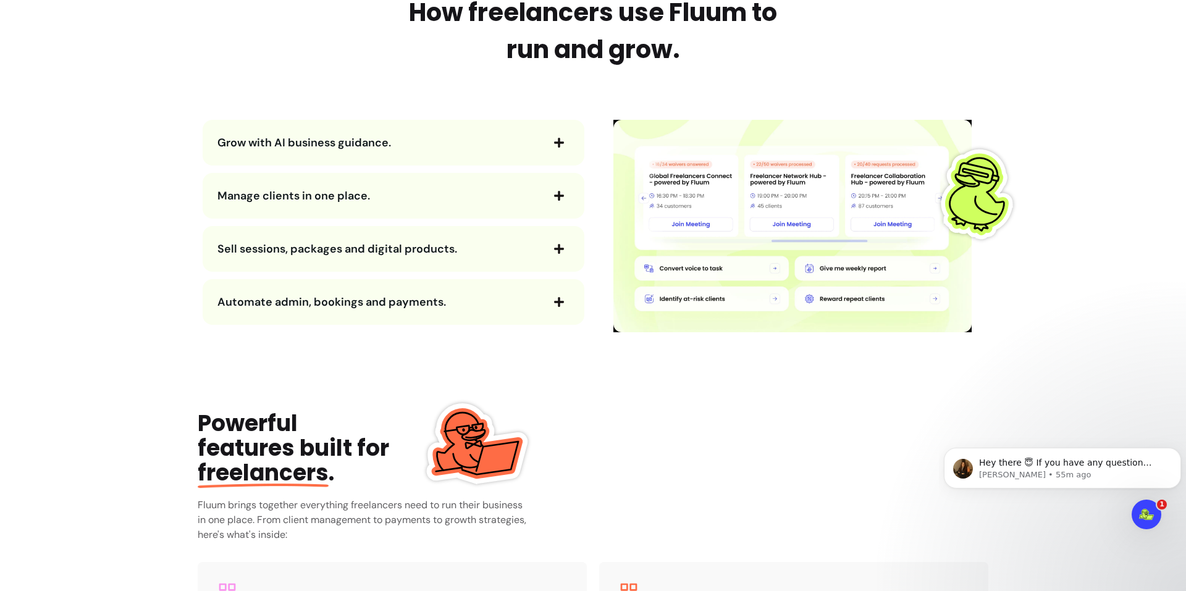
click at [554, 146] on icon "button" at bounding box center [559, 143] width 10 height 10
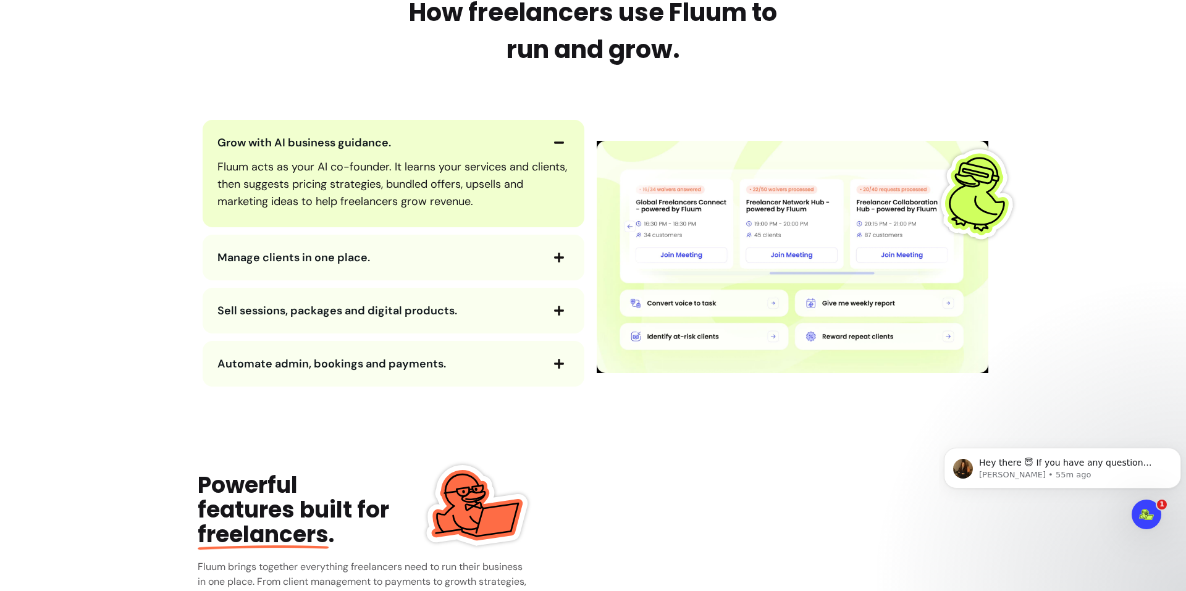
click at [554, 143] on icon "button" at bounding box center [559, 142] width 10 height 2
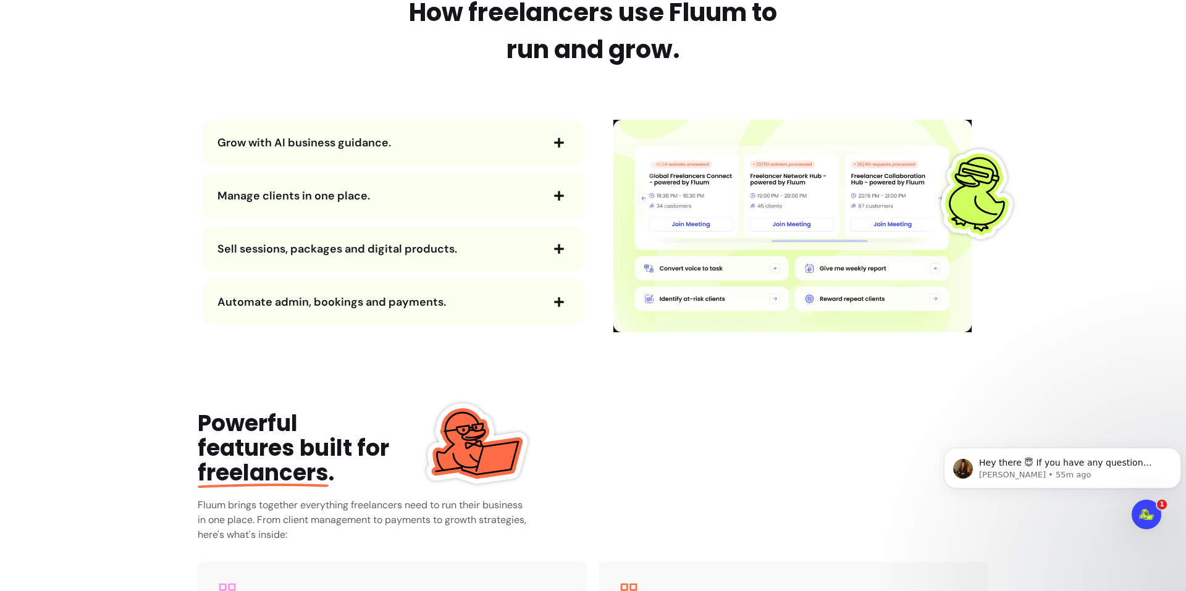
click at [554, 143] on icon "button" at bounding box center [559, 143] width 10 height 10
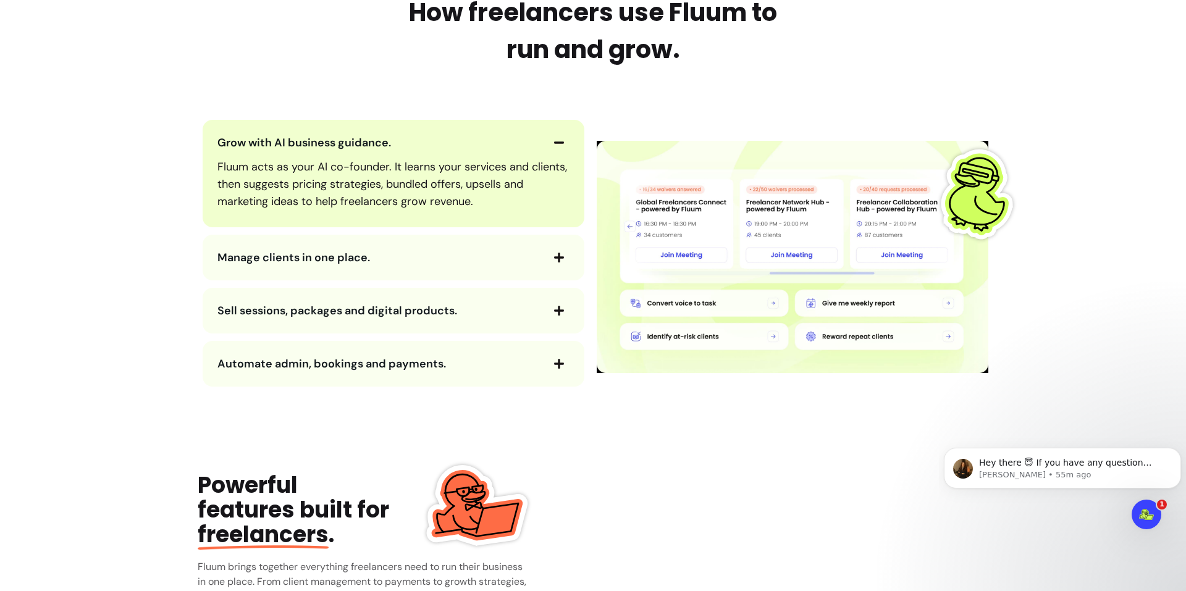
click at [554, 143] on icon "button" at bounding box center [559, 142] width 10 height 2
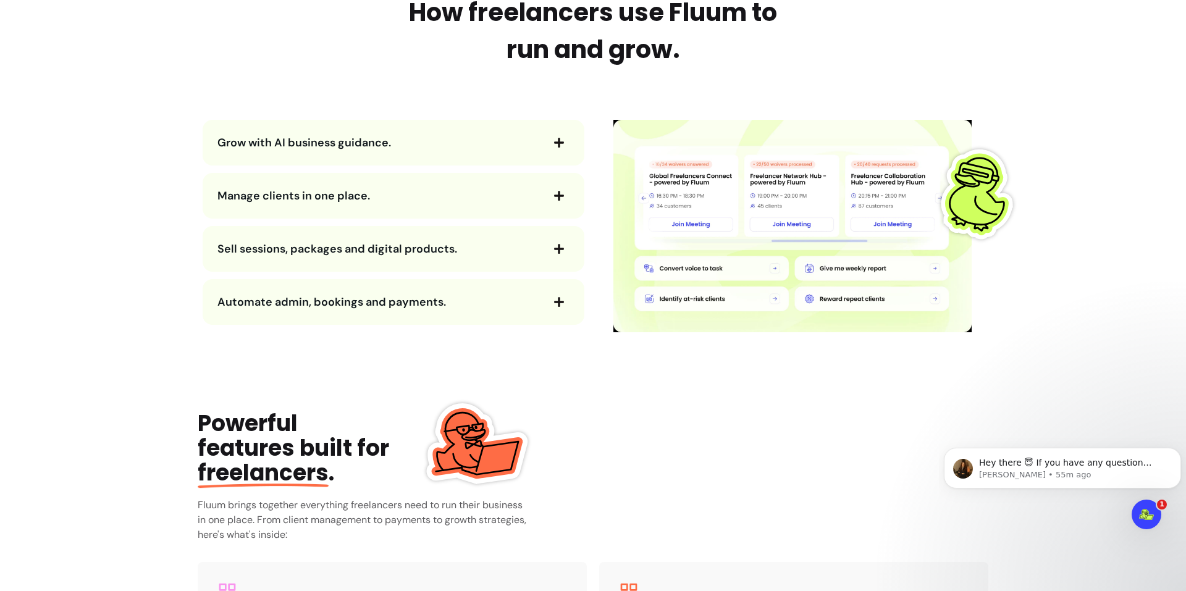
click at [554, 196] on icon "button" at bounding box center [559, 196] width 10 height 10
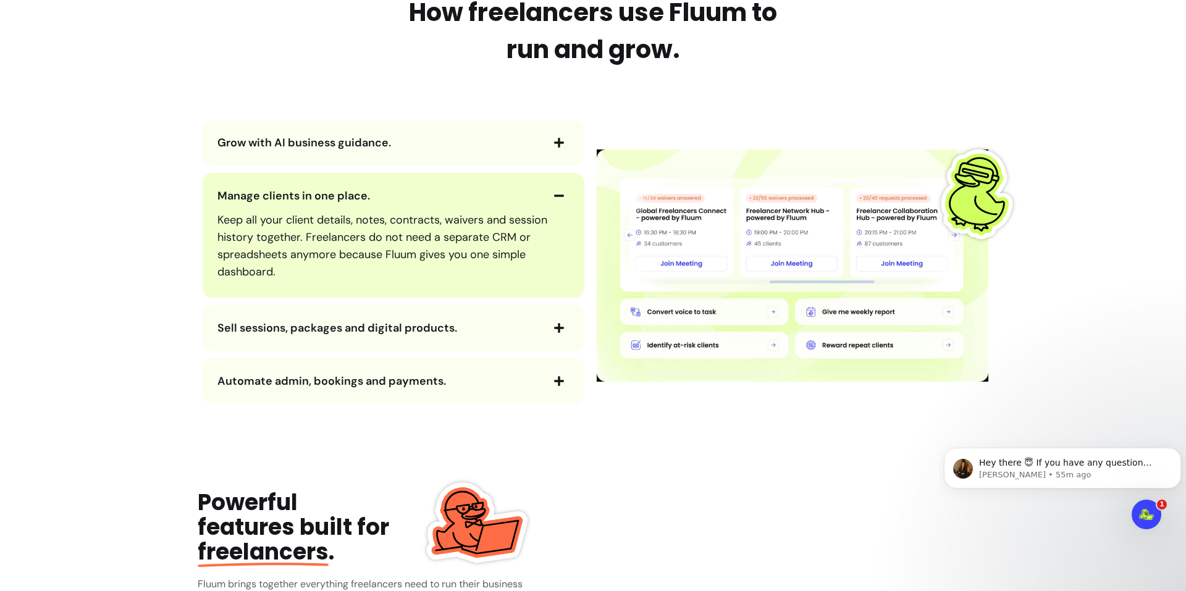
click at [553, 194] on icon "button" at bounding box center [558, 195] width 11 height 11
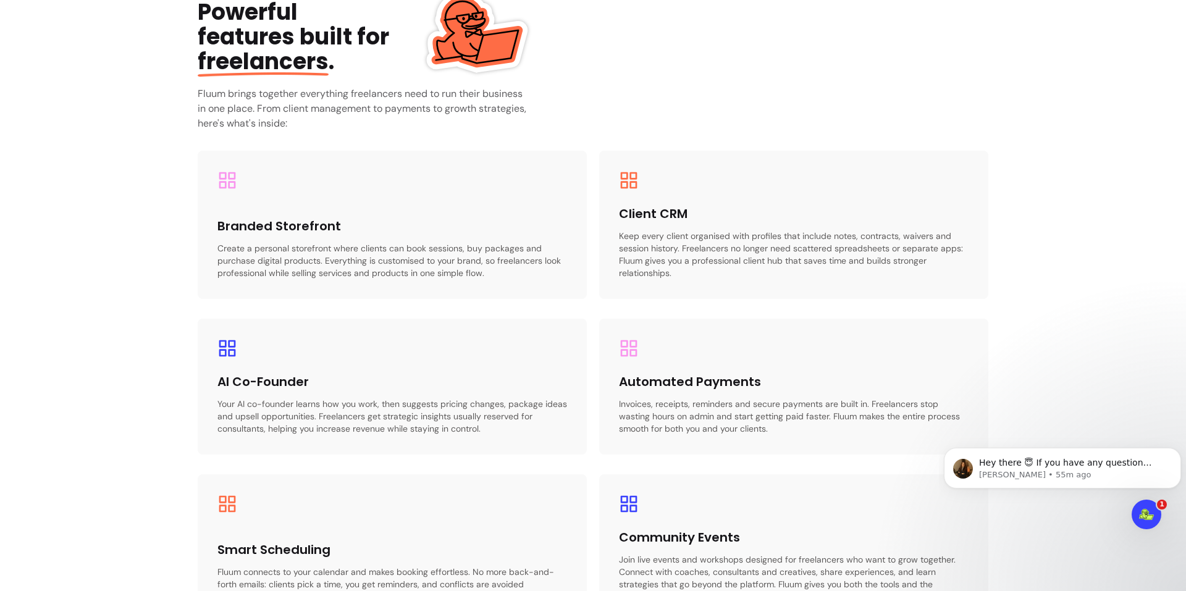
scroll to position [1544, 0]
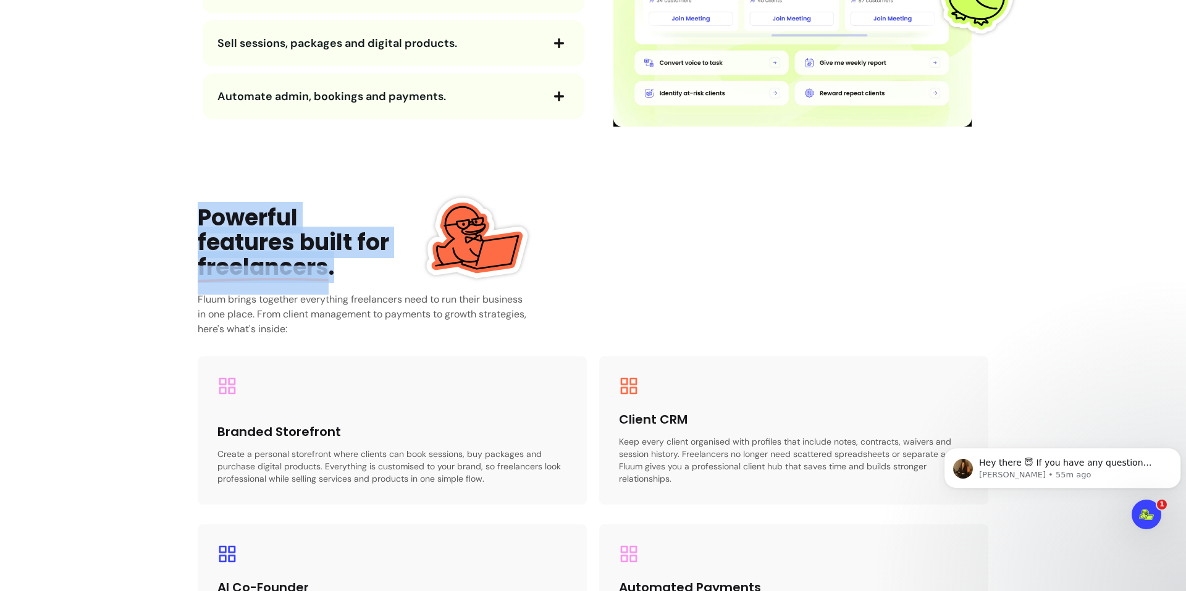
drag, startPoint x: 190, startPoint y: 210, endPoint x: 345, endPoint y: 277, distance: 168.2
click at [340, 279] on main "All-in-one platform built for freelancers Freelancers grow faster with our AI c…" at bounding box center [593, 140] width 1186 height 3290
click at [345, 277] on div "Powerful features built for freelancers ." at bounding box center [331, 243] width 267 height 74
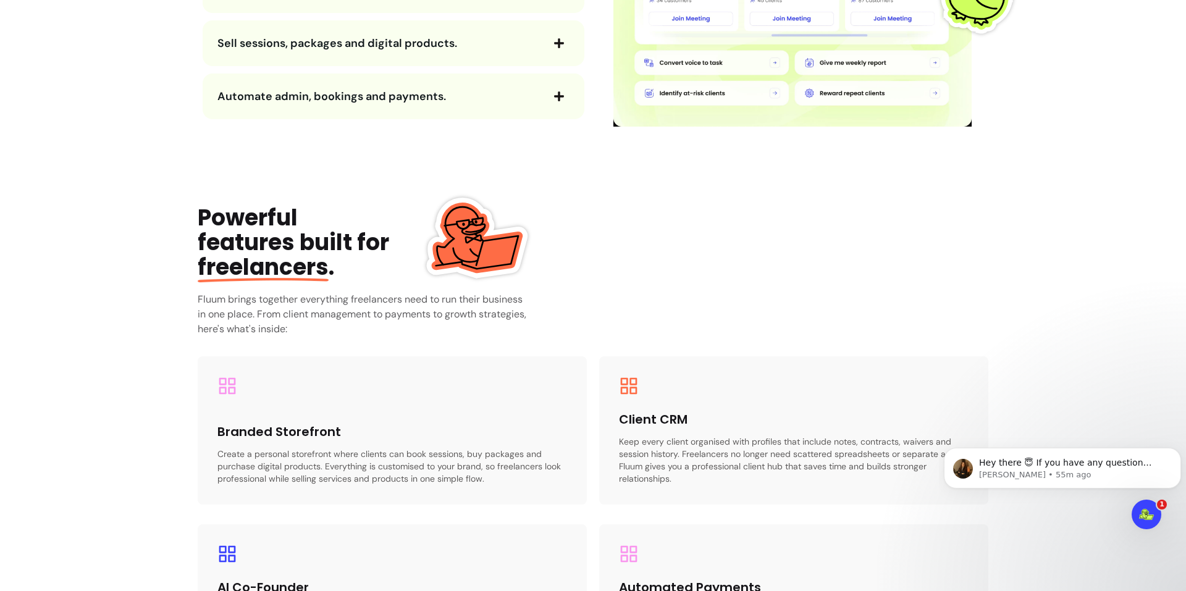
click at [241, 301] on h3 "Fluum brings together everything freelancers need to run their business in one …" at bounding box center [365, 314] width 335 height 44
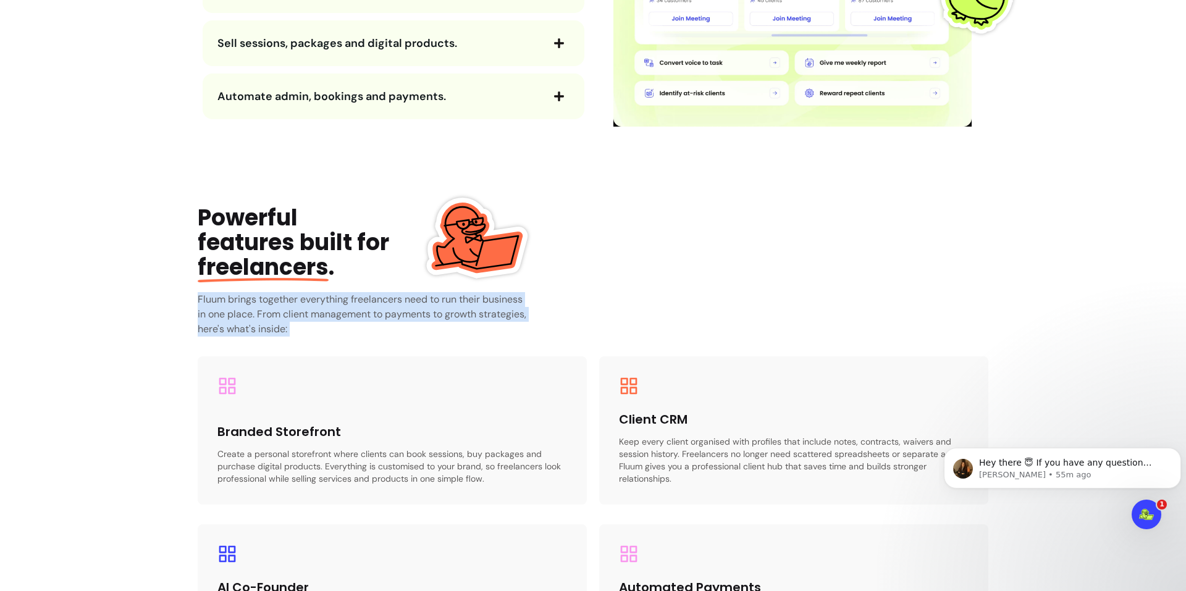
click at [241, 301] on h3 "Fluum brings together everything freelancers need to run their business in one …" at bounding box center [365, 314] width 335 height 44
click at [293, 309] on h3 "Fluum brings together everything freelancers need to run their business in one …" at bounding box center [365, 314] width 335 height 44
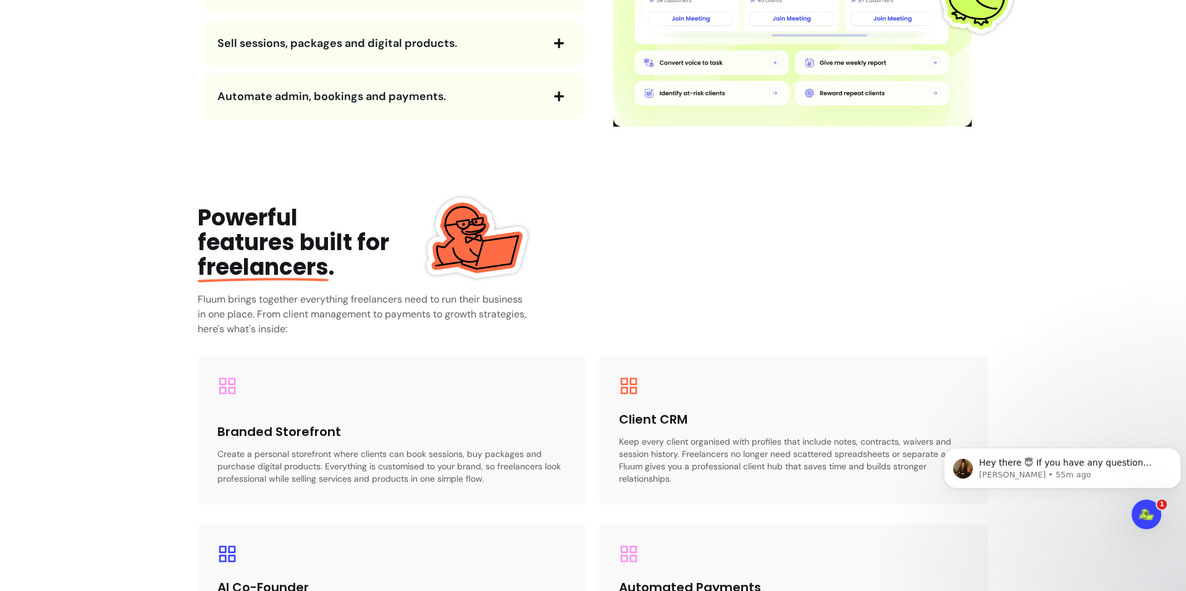
click at [364, 299] on h3 "Fluum brings together everything freelancers need to run their business in one …" at bounding box center [365, 314] width 335 height 44
click at [430, 303] on h3 "Fluum brings together everything freelancers need to run their business in one …" at bounding box center [365, 314] width 335 height 44
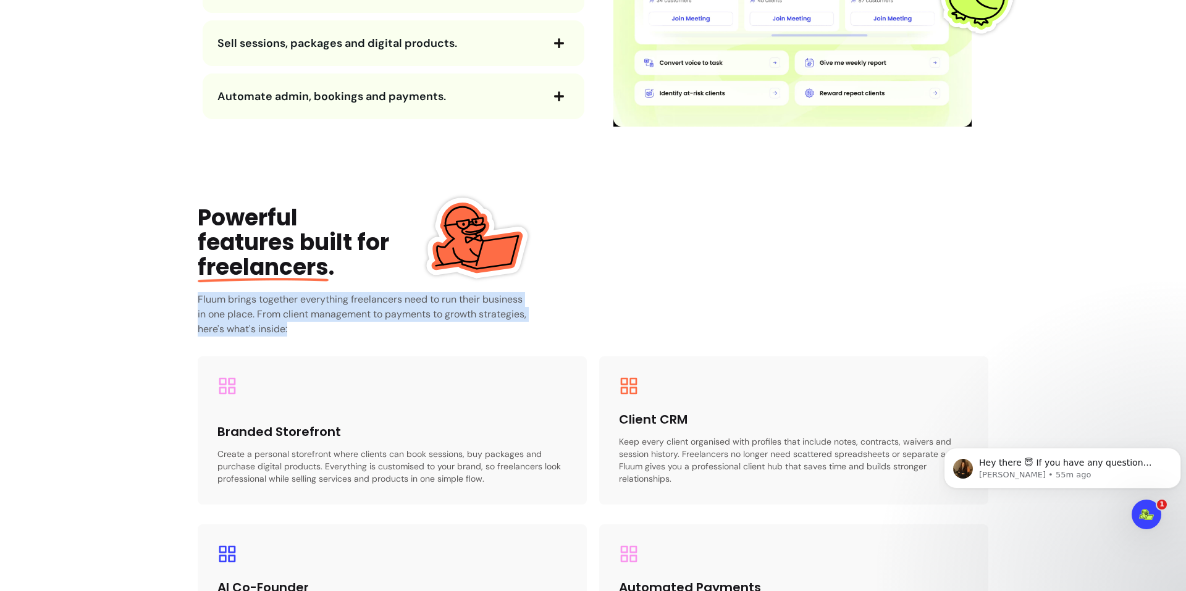
drag, startPoint x: 293, startPoint y: 332, endPoint x: 187, endPoint y: 294, distance: 112.7
click at [187, 294] on main "All-in-one platform built for freelancers Freelancers grow faster with our AI c…" at bounding box center [593, 140] width 1186 height 3290
click at [927, 267] on div "Powerful features built for freelancers . Fluum brings together everything free…" at bounding box center [593, 517] width 791 height 623
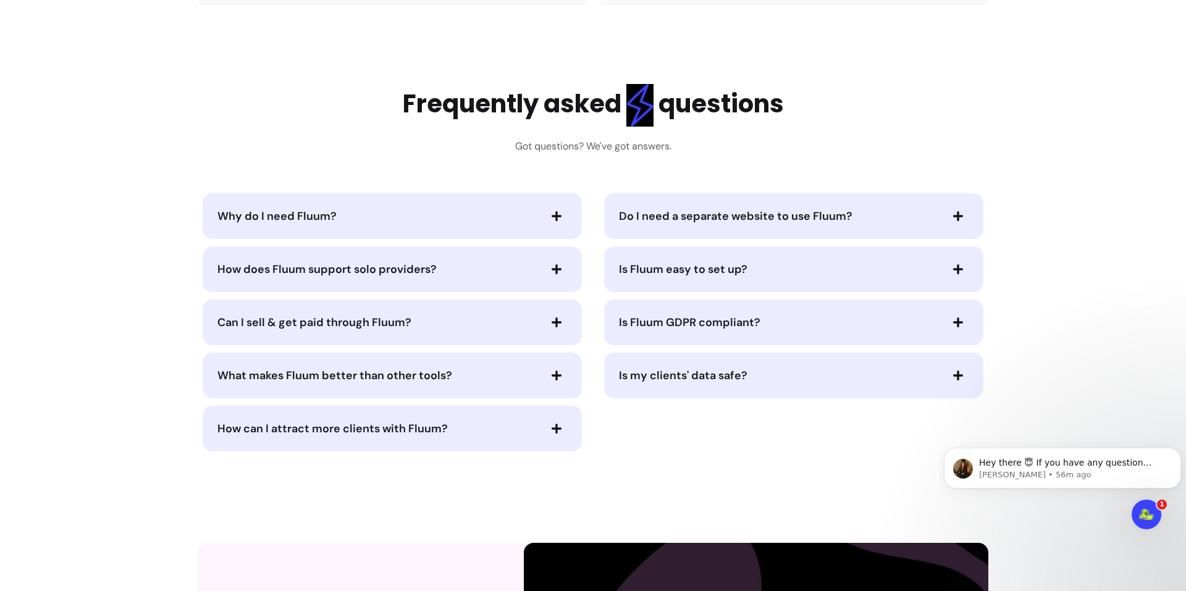
scroll to position [2059, 0]
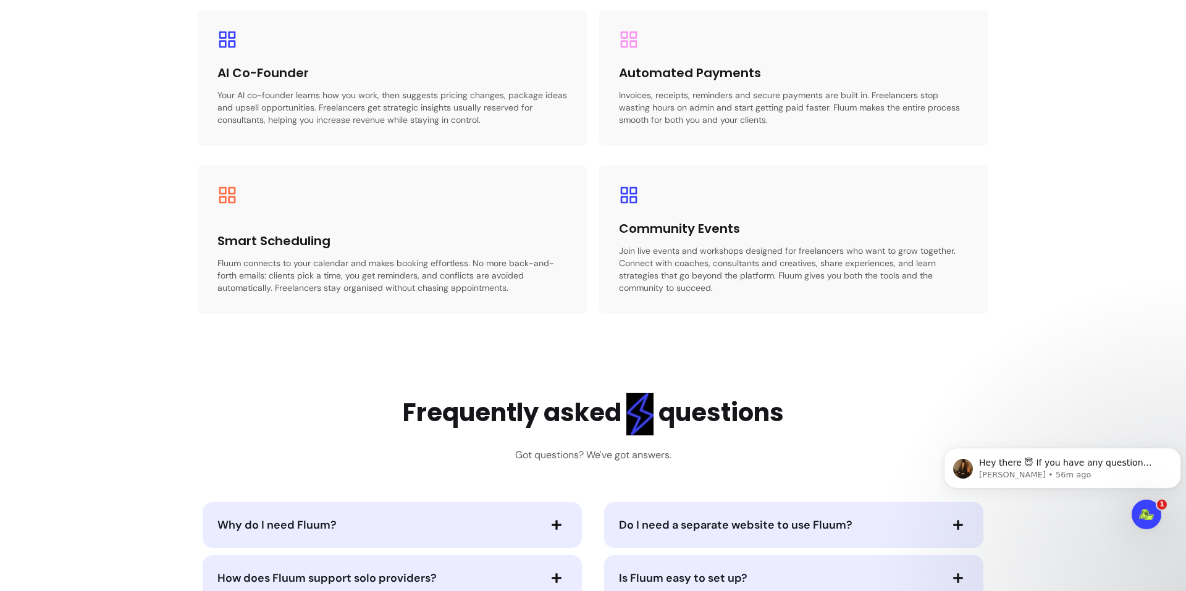
click at [382, 279] on p "Fluum connects to your calendar and makes booking effortless. No more back-and-…" at bounding box center [392, 275] width 350 height 37
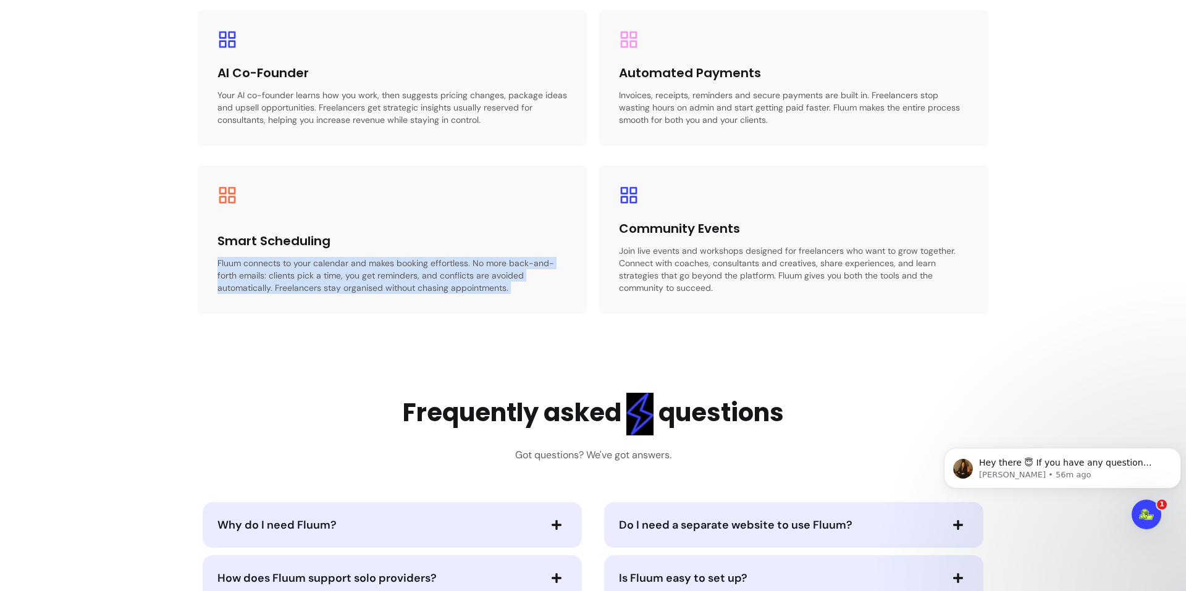
click at [382, 279] on p "Fluum connects to your calendar and makes booking effortless. No more back-and-…" at bounding box center [392, 275] width 350 height 37
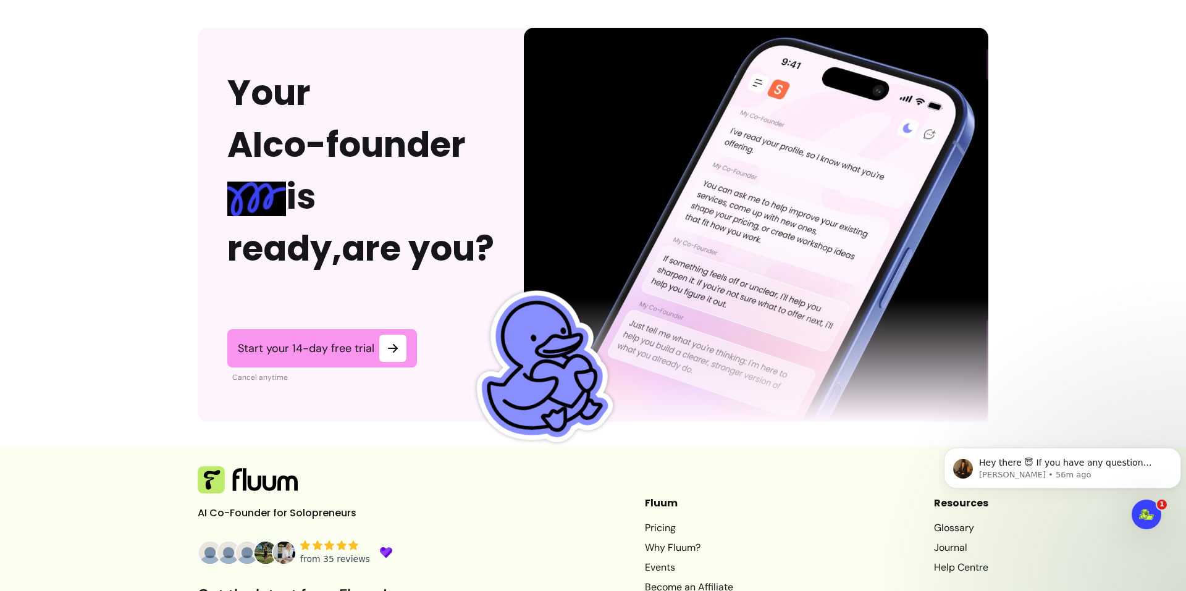
scroll to position [3035, 0]
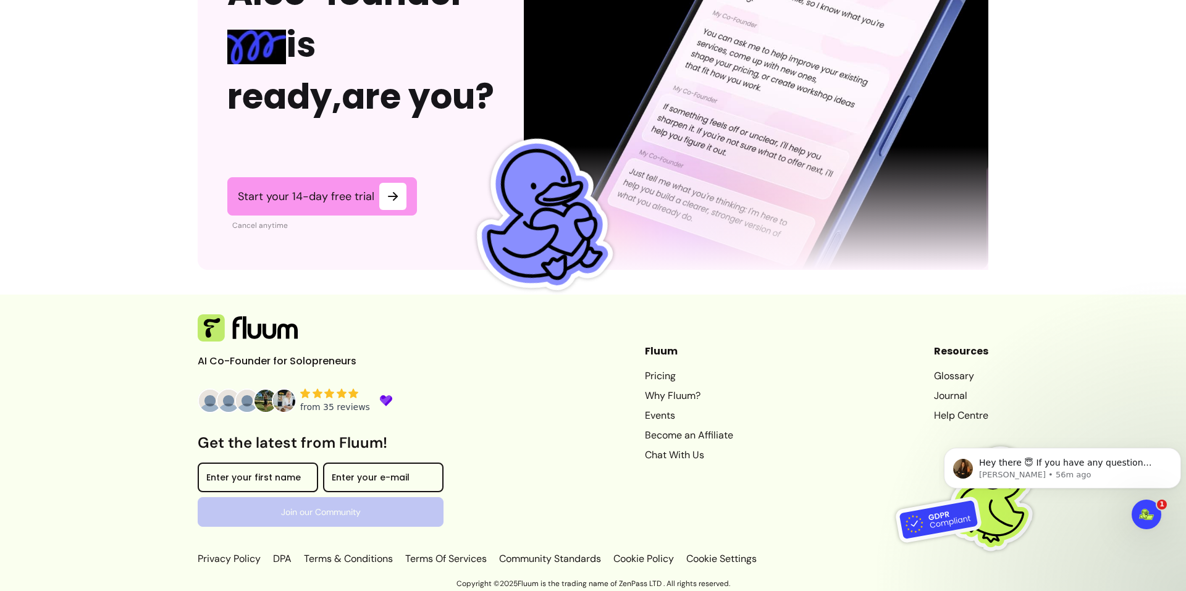
click at [548, 585] on p "Copyright © 2025 Fluum is the trading name of ZenPass LTD . All rights reserved." at bounding box center [593, 584] width 1186 height 10
click at [848, 491] on div "AI Co-Founder for Solopreneurs Get the latest from Fluum! Enter your first name…" at bounding box center [593, 440] width 791 height 252
click at [708, 582] on p "Copyright © 2025 Fluum is the trading name of ZenPass LTD . All rights reserved." at bounding box center [593, 584] width 1186 height 10
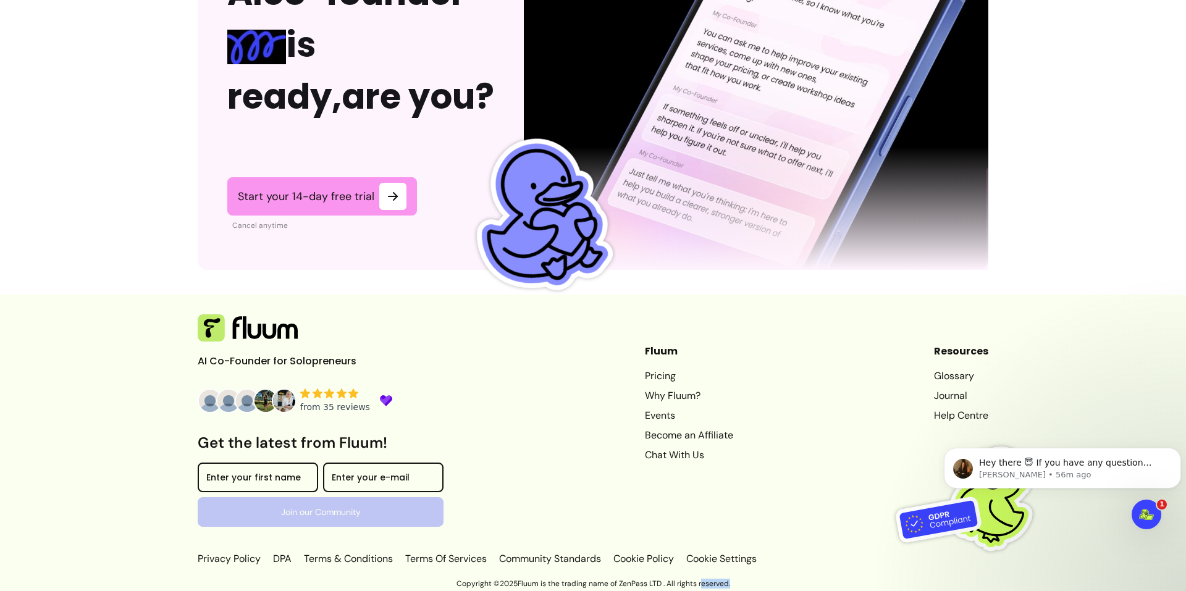
click at [708, 582] on p "Copyright © 2025 Fluum is the trading name of ZenPass LTD . All rights reserved." at bounding box center [593, 584] width 1186 height 10
click at [868, 508] on div "AI Co-Founder for Solopreneurs Get the latest from Fluum! Enter your first name…" at bounding box center [593, 440] width 791 height 252
click at [684, 431] on link "Become an Affiliate" at bounding box center [689, 435] width 88 height 15
click at [273, 482] on input "Enter your first name" at bounding box center [257, 480] width 103 height 12
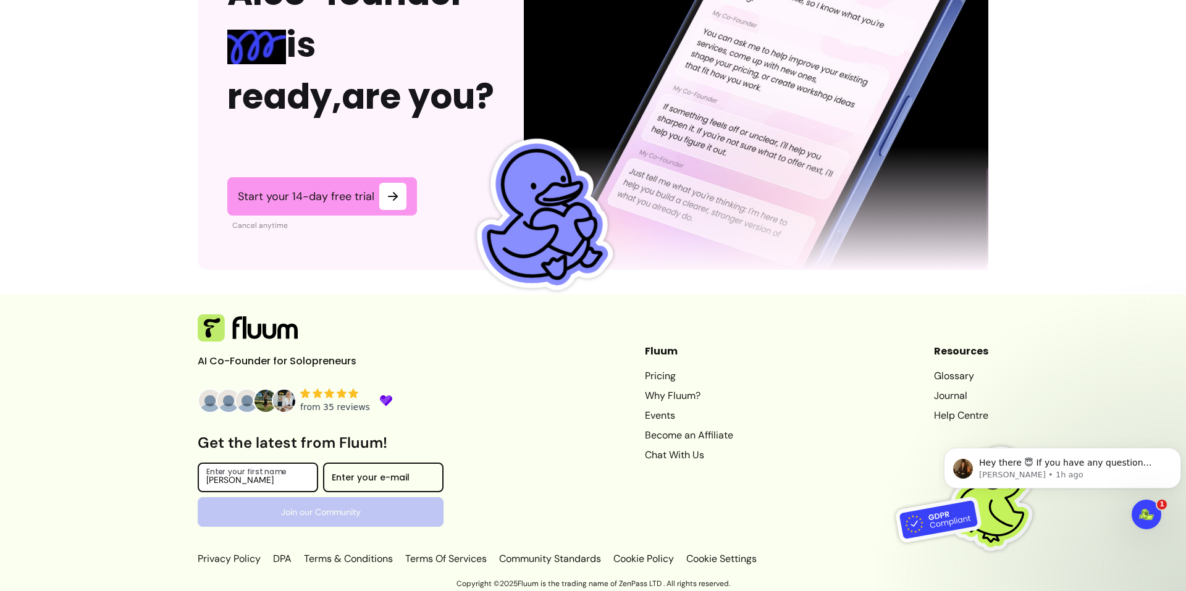
click at [246, 482] on input "Victor Omotoso" at bounding box center [257, 480] width 103 height 12
type input "Victor"
click at [356, 478] on div "Enter your e-mail" at bounding box center [383, 478] width 120 height 30
type input "vomotoso2@gmail.com"
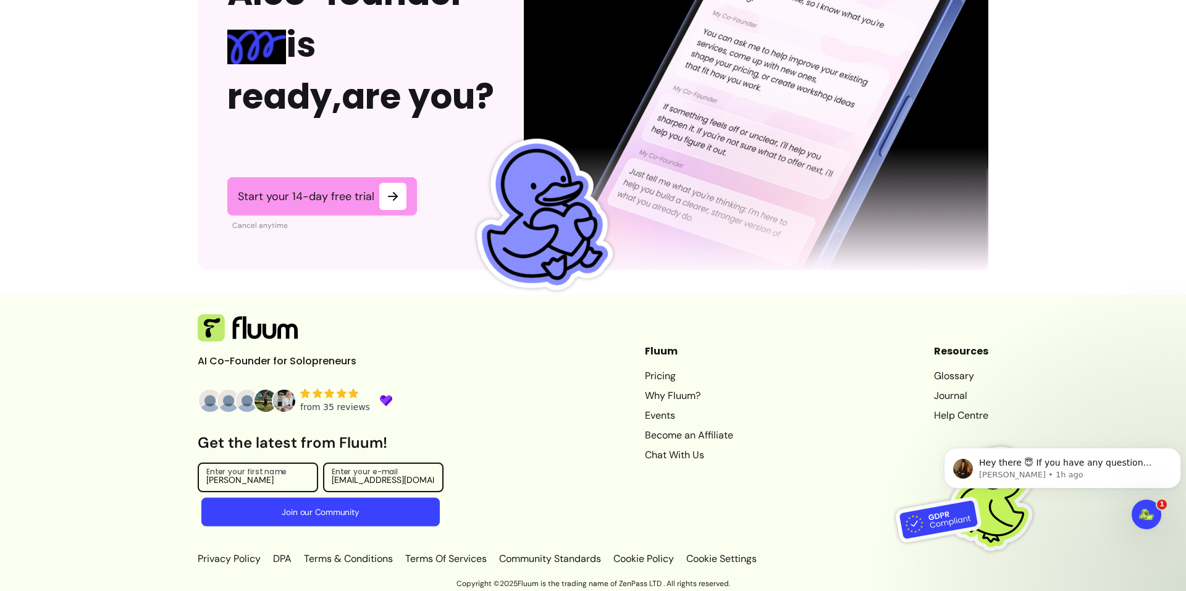
click at [307, 500] on button "Join our Community" at bounding box center [320, 511] width 238 height 29
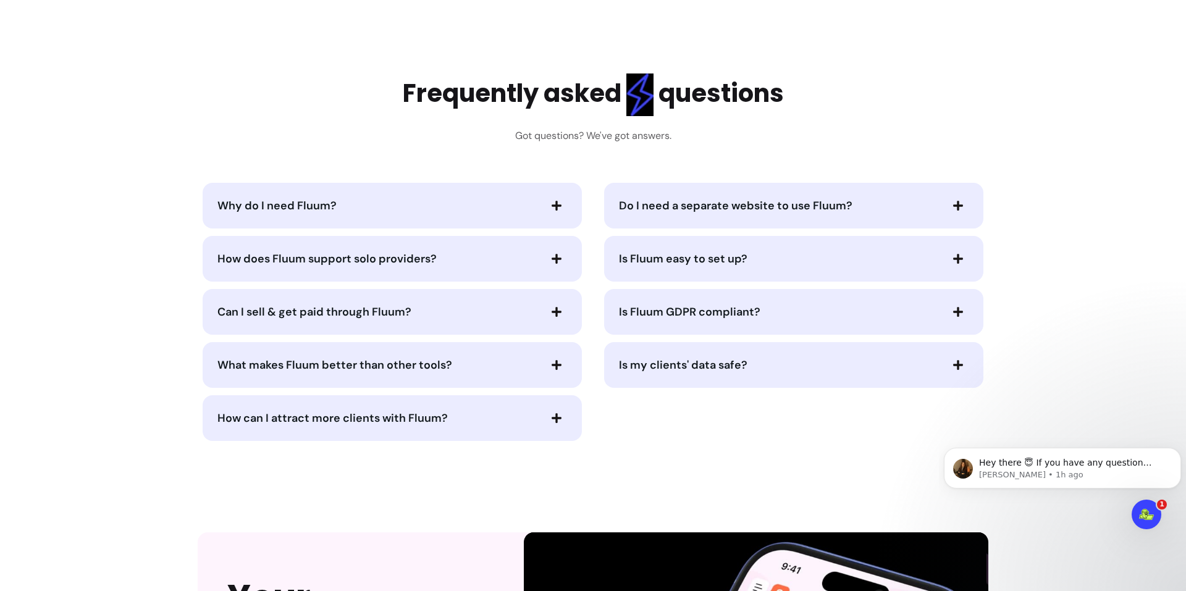
scroll to position [2402, 0]
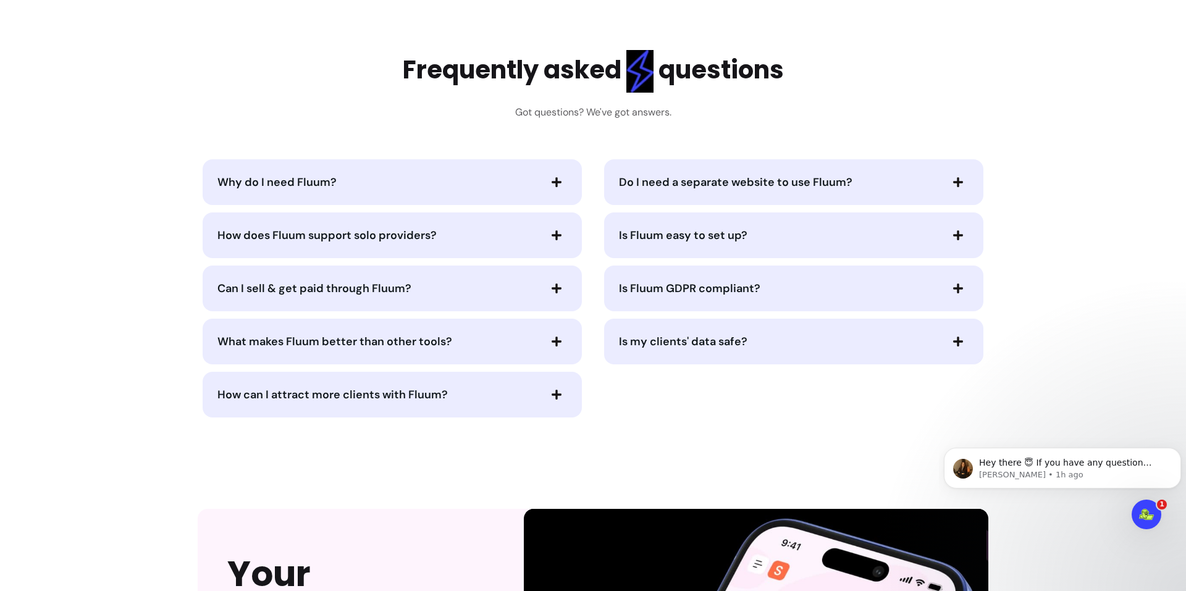
click at [552, 229] on span "button" at bounding box center [556, 235] width 21 height 21
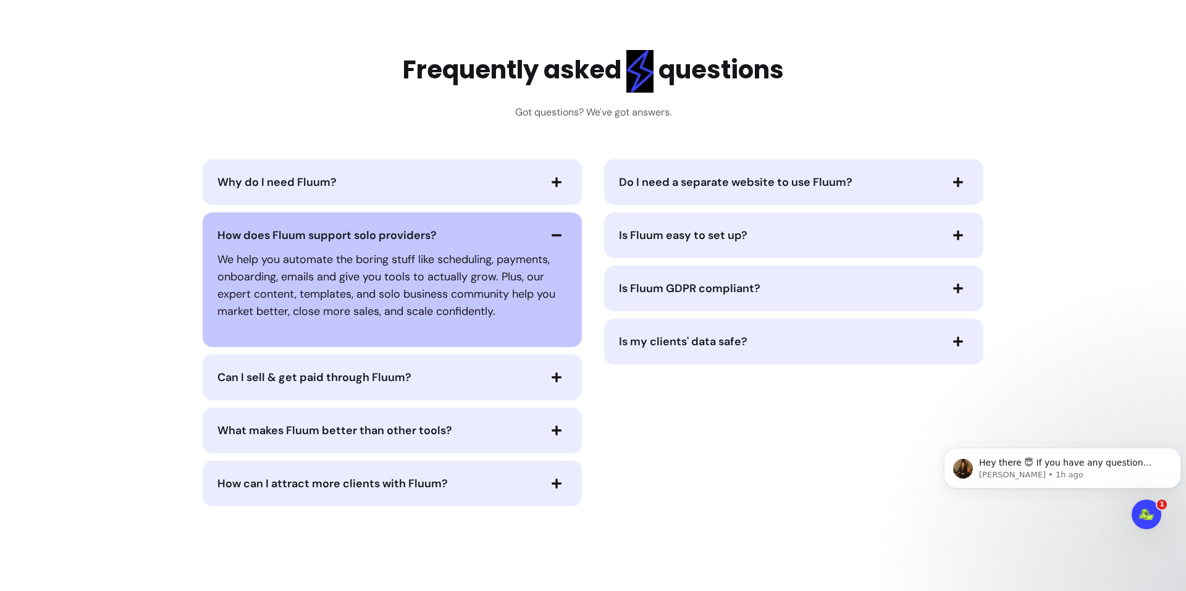
click at [385, 275] on p "We help you automate the boring stuff like scheduling, payments, onboarding, em…" at bounding box center [392, 285] width 350 height 69
click at [440, 279] on p "We help you automate the boring stuff like scheduling, payments, onboarding, em…" at bounding box center [392, 285] width 350 height 69
click at [554, 233] on icon "button" at bounding box center [556, 235] width 11 height 11
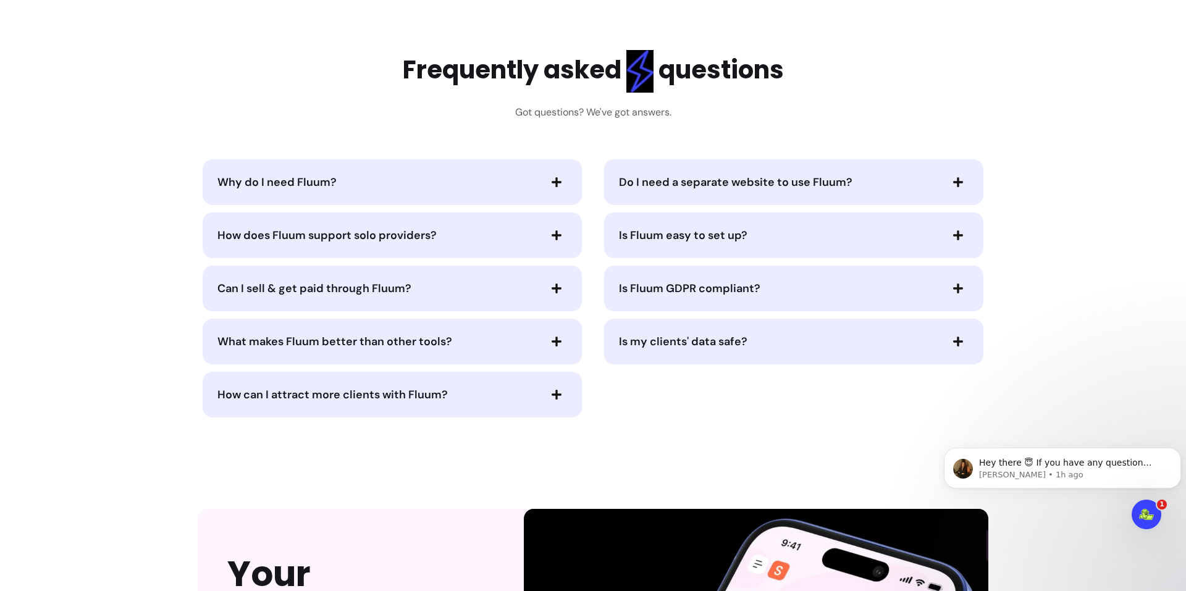
click at [558, 286] on span "button" at bounding box center [556, 288] width 21 height 21
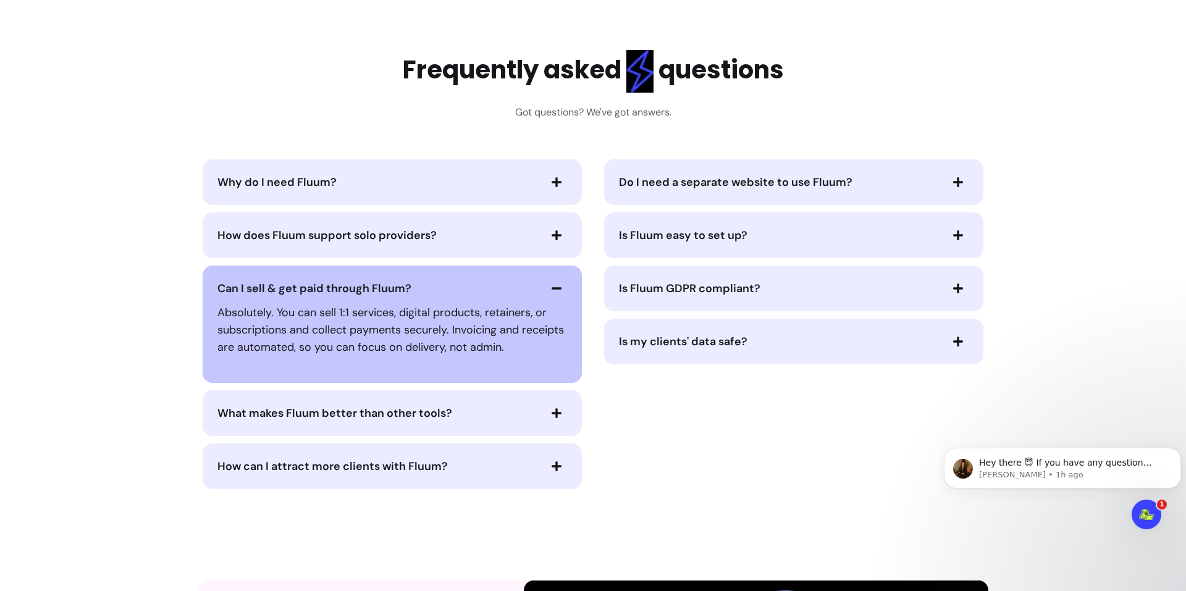
click at [558, 286] on span "button" at bounding box center [556, 288] width 21 height 21
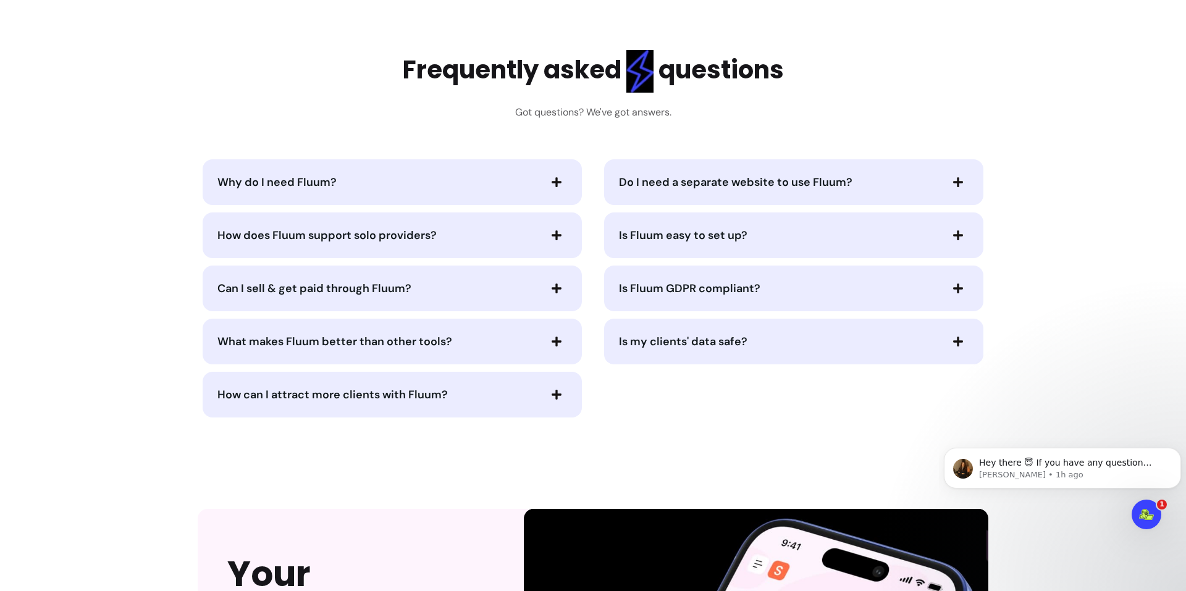
click at [552, 336] on icon "button" at bounding box center [556, 341] width 11 height 11
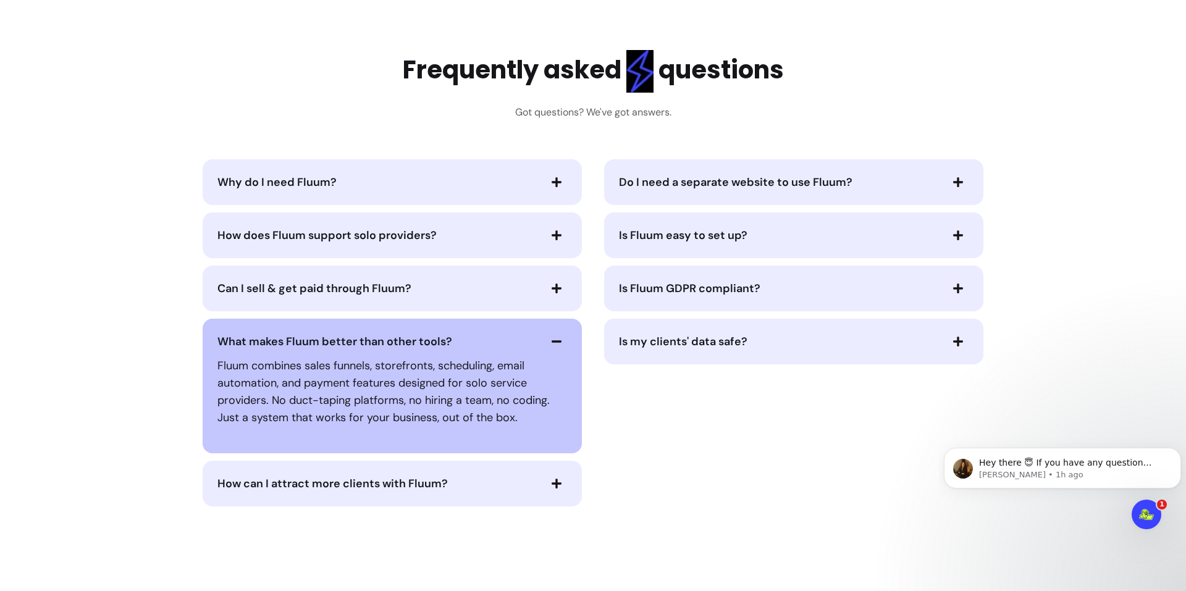
click at [552, 336] on icon "button" at bounding box center [556, 341] width 11 height 11
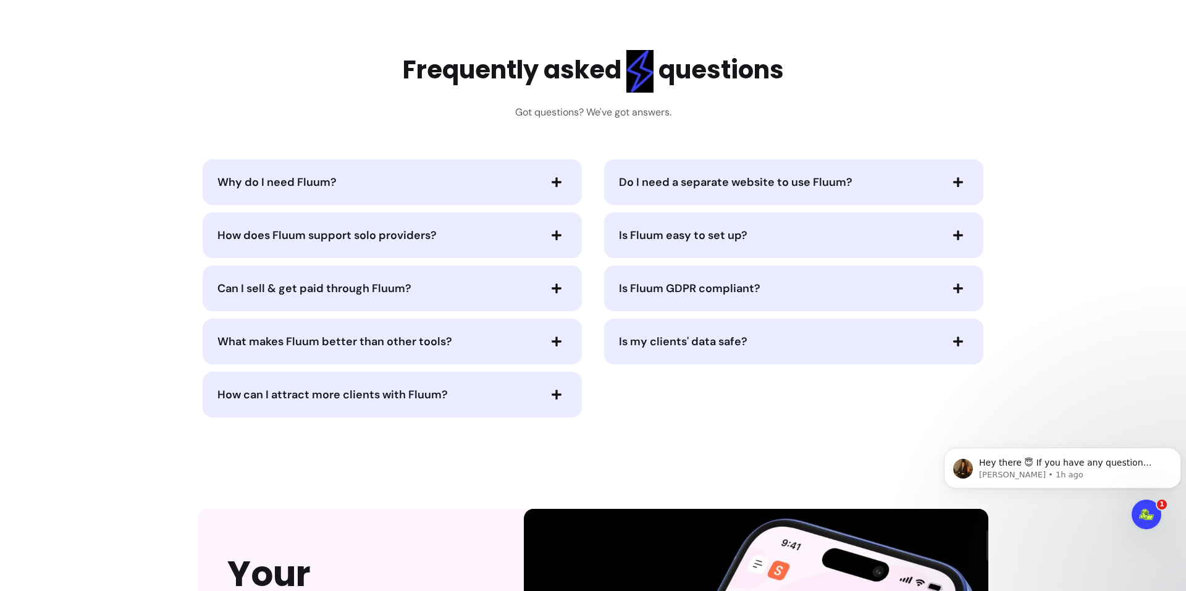
click at [552, 336] on icon "button" at bounding box center [556, 341] width 11 height 11
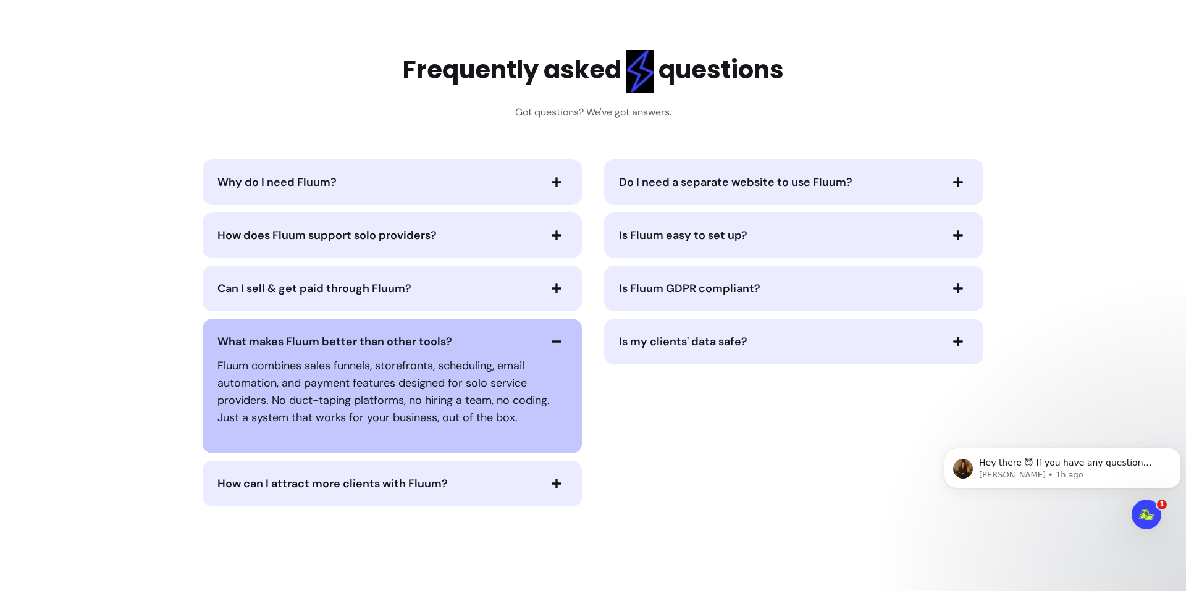
click at [552, 336] on icon "button" at bounding box center [556, 341] width 11 height 11
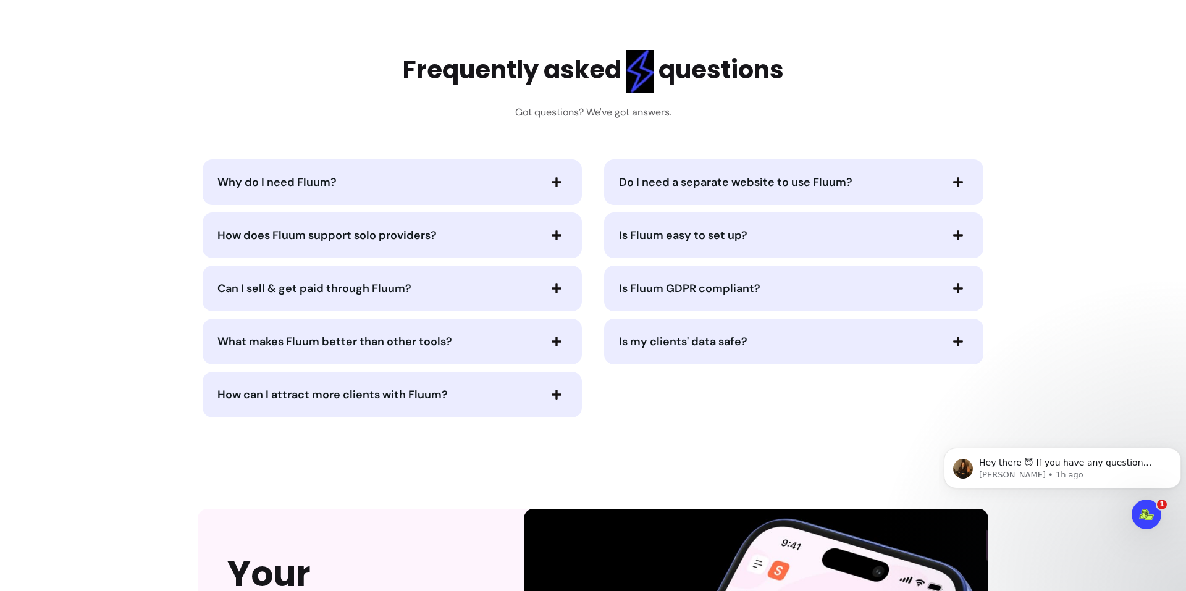
click at [551, 392] on icon "button" at bounding box center [556, 394] width 11 height 11
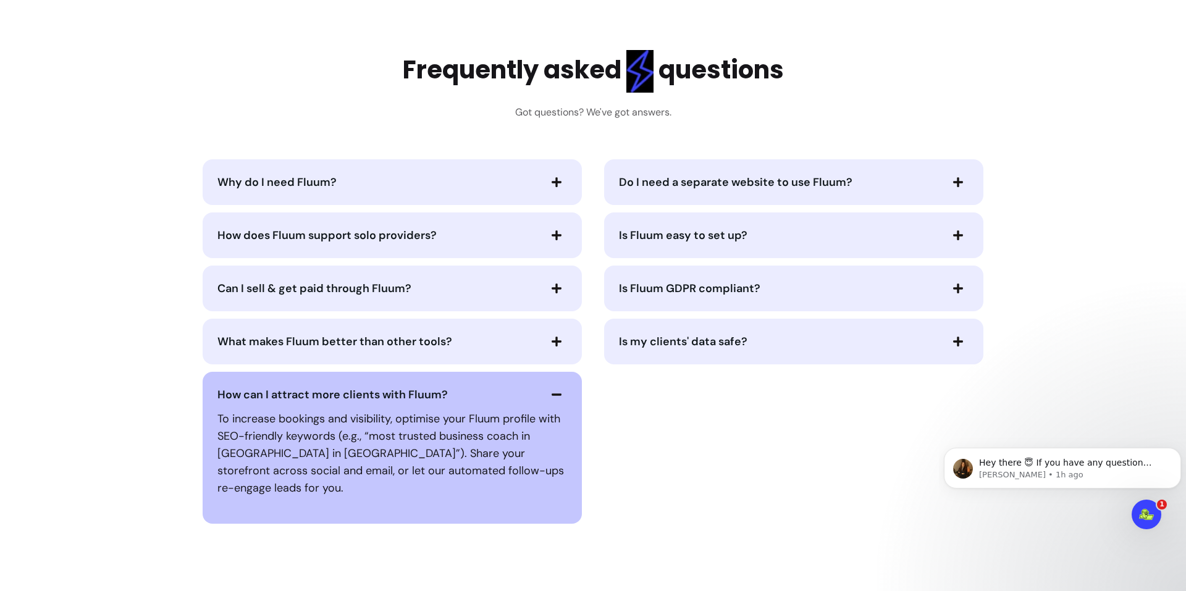
click at [551, 392] on icon "button" at bounding box center [556, 394] width 11 height 11
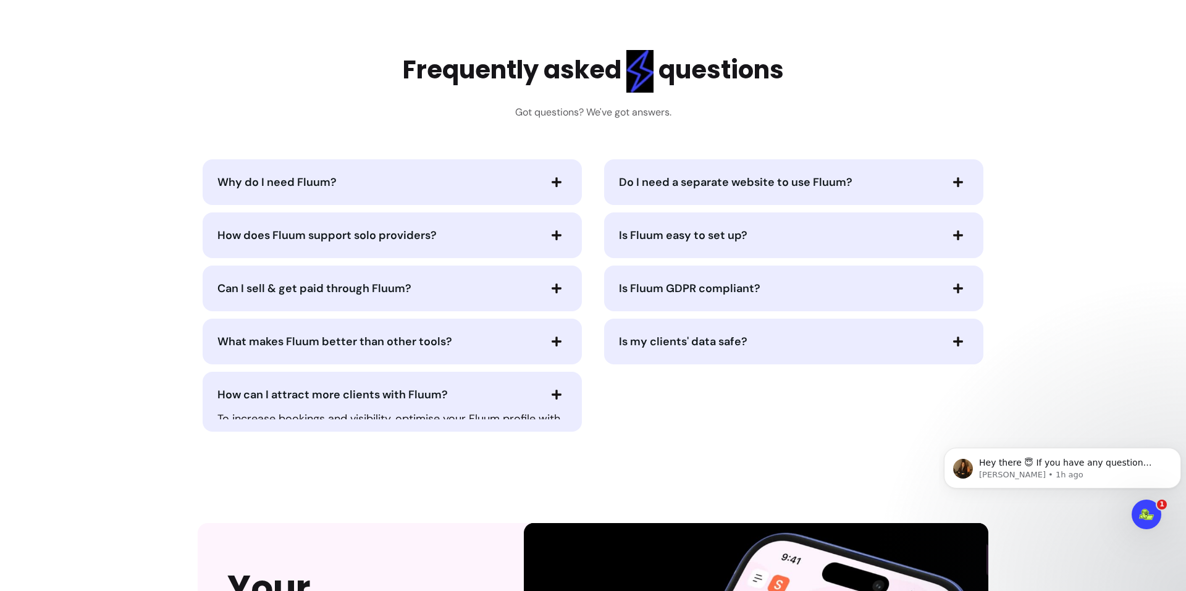
click at [551, 392] on icon "button" at bounding box center [556, 394] width 11 height 11
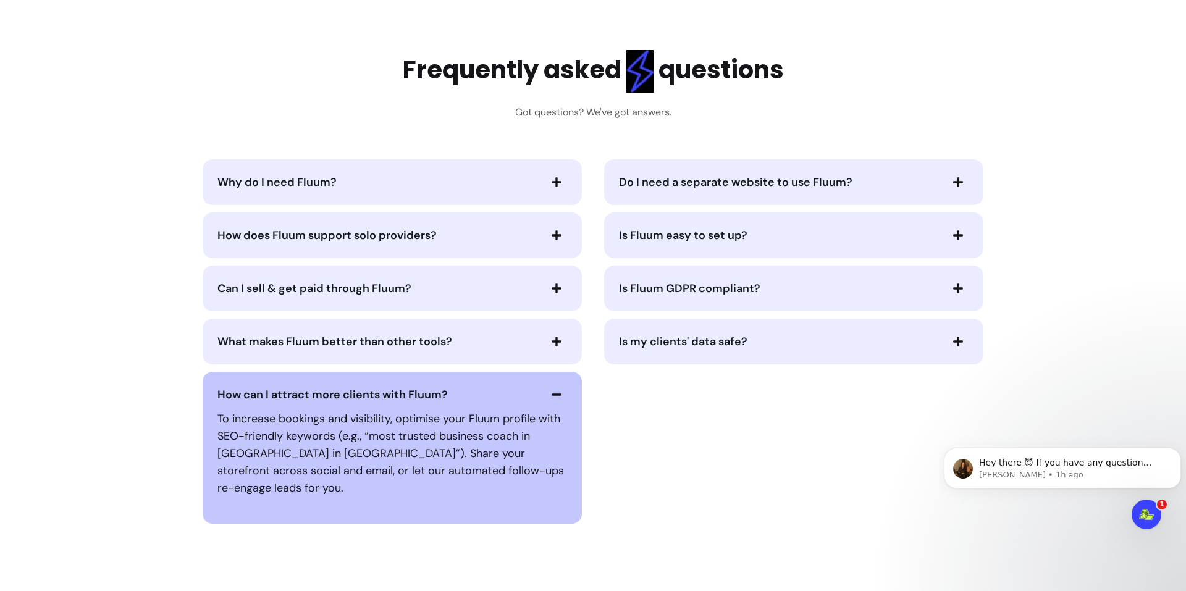
click at [554, 390] on icon "button" at bounding box center [556, 394] width 11 height 11
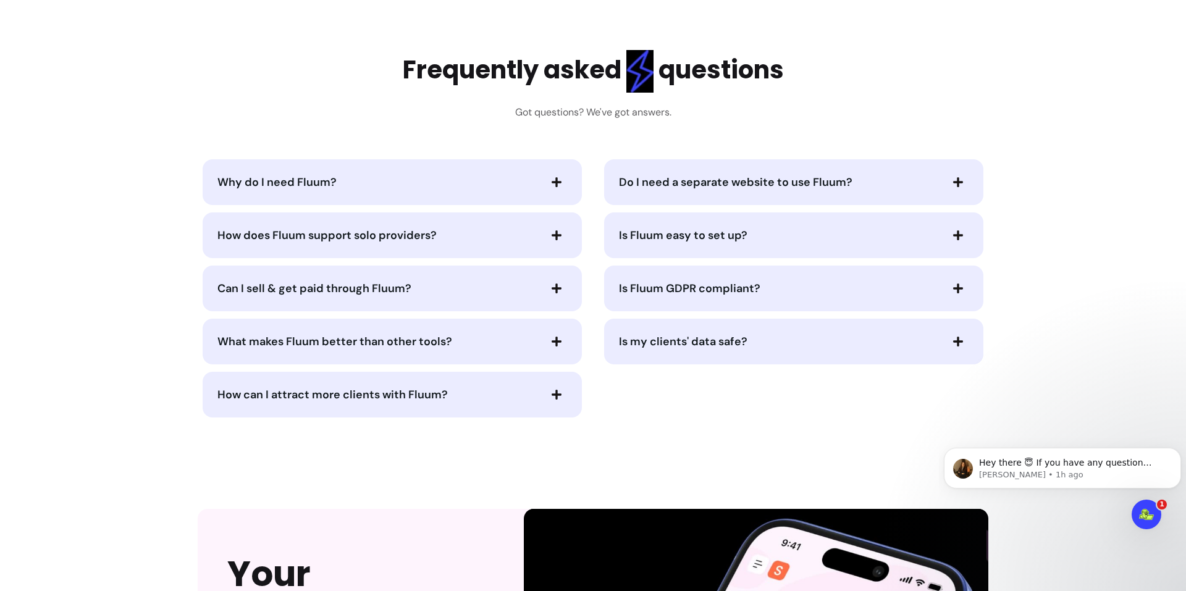
click at [952, 180] on icon "button" at bounding box center [957, 182] width 11 height 11
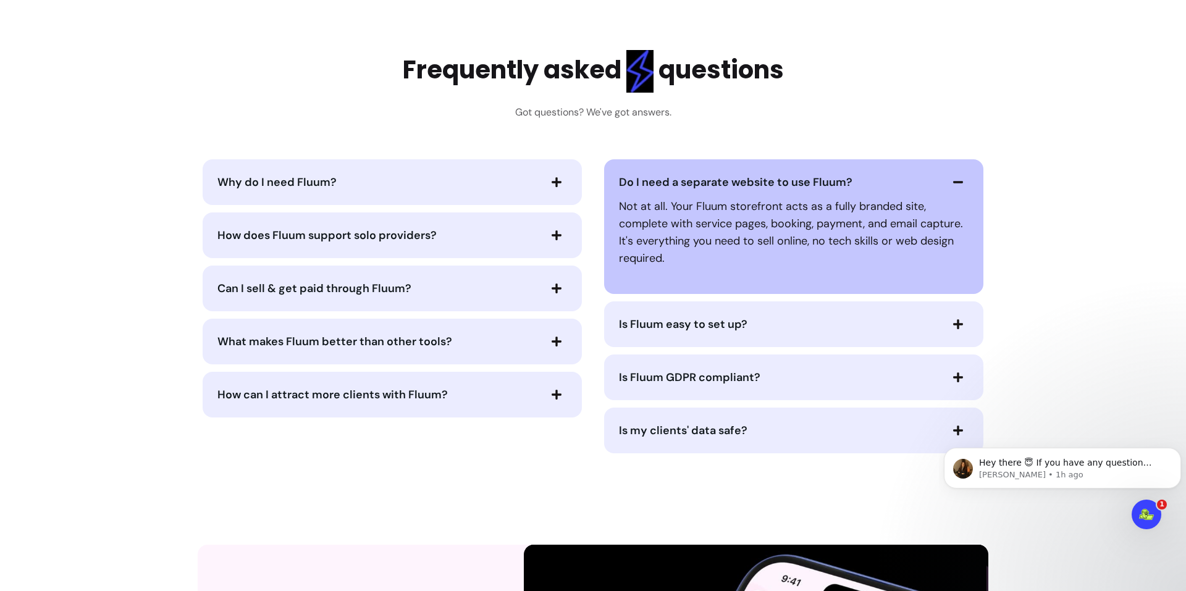
click at [873, 209] on p "Not at all. Your Fluum storefront acts as a fully branded site, complete with s…" at bounding box center [794, 232] width 350 height 69
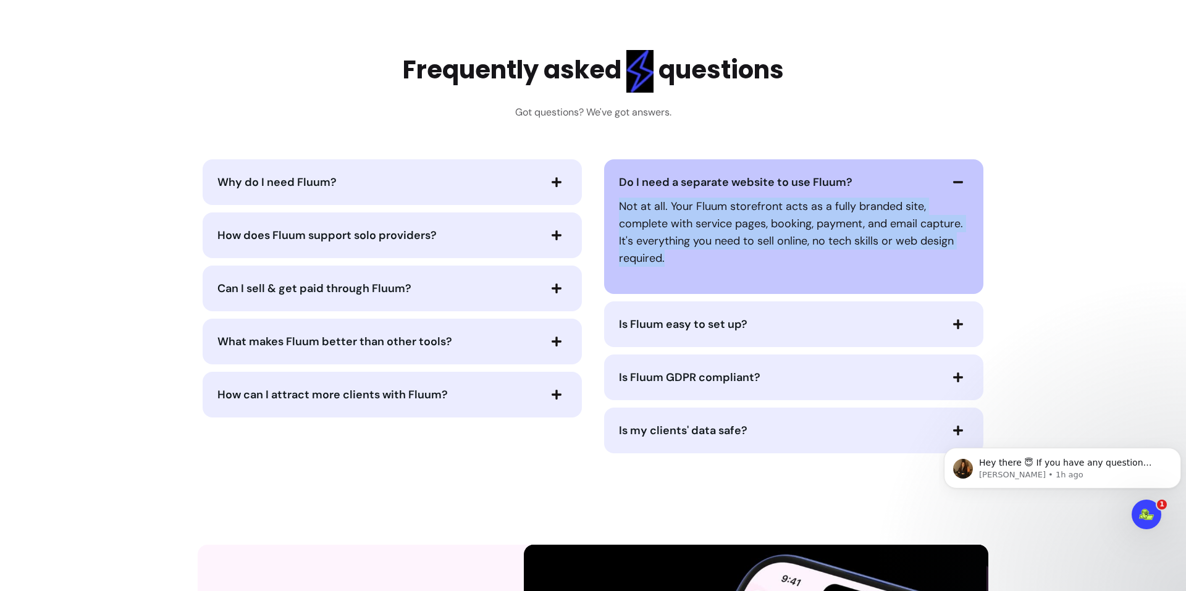
click at [873, 209] on p "Not at all. Your Fluum storefront acts as a fully branded site, complete with s…" at bounding box center [794, 232] width 350 height 69
click at [850, 216] on p "Not at all. Your Fluum storefront acts as a fully branded site, complete with s…" at bounding box center [794, 232] width 350 height 69
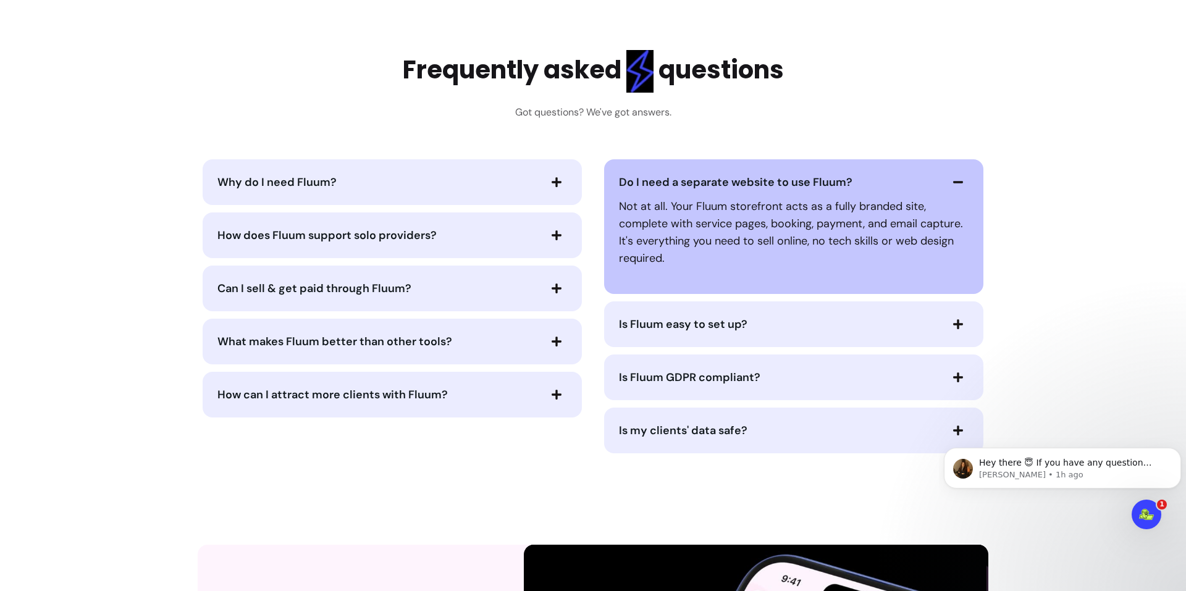
click at [954, 182] on icon "button" at bounding box center [958, 182] width 10 height 2
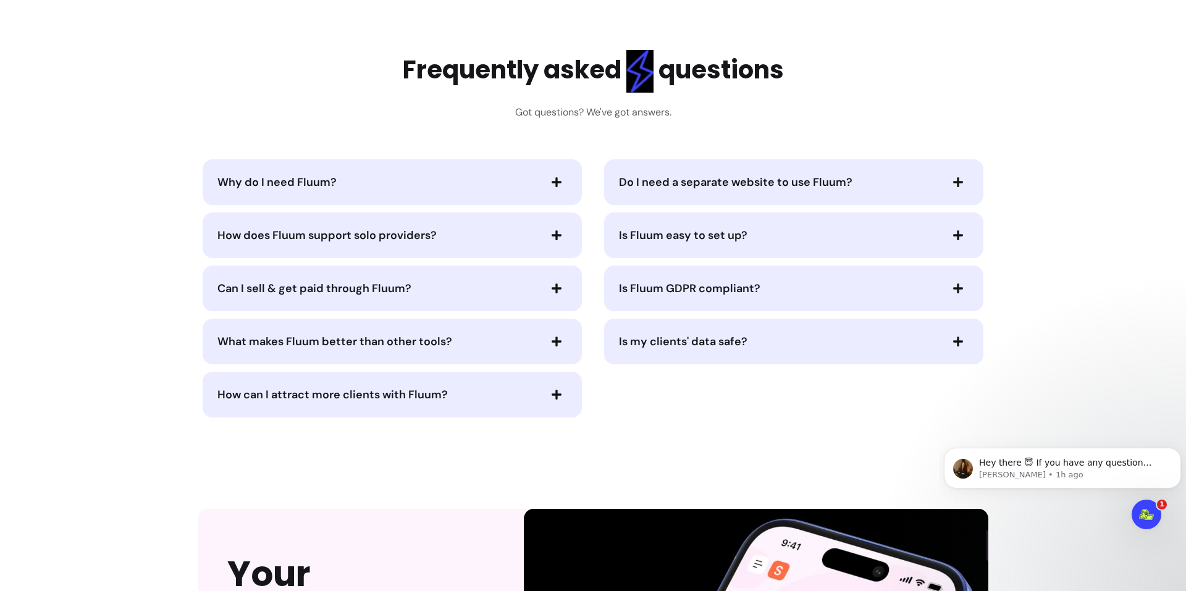
click at [952, 232] on icon "button" at bounding box center [957, 235] width 11 height 11
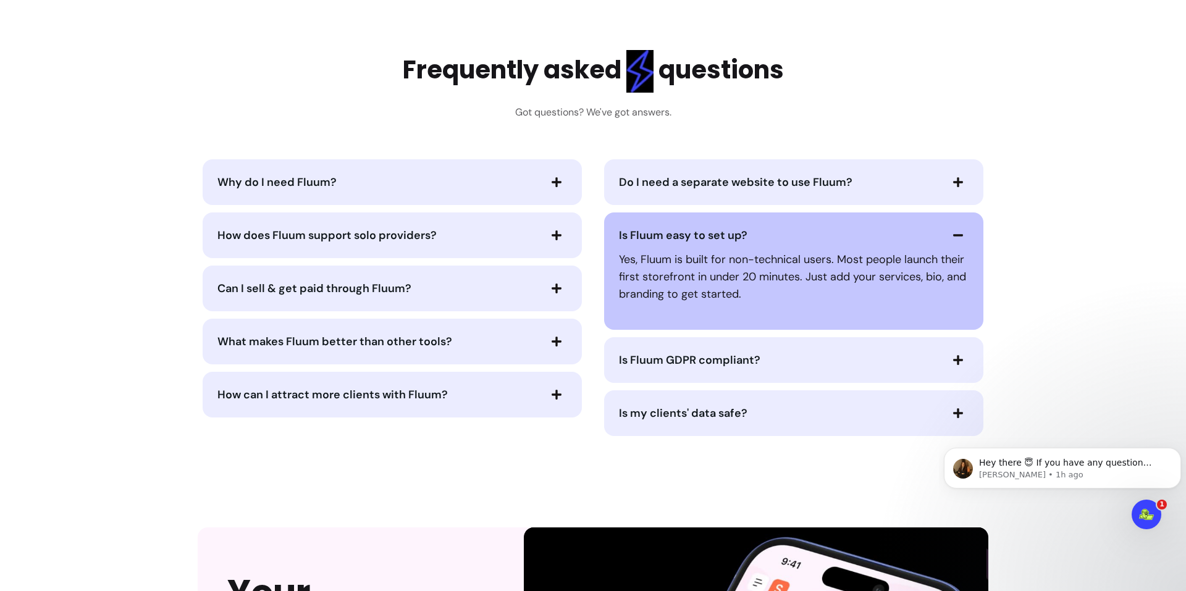
click at [952, 232] on icon "button" at bounding box center [957, 235] width 11 height 11
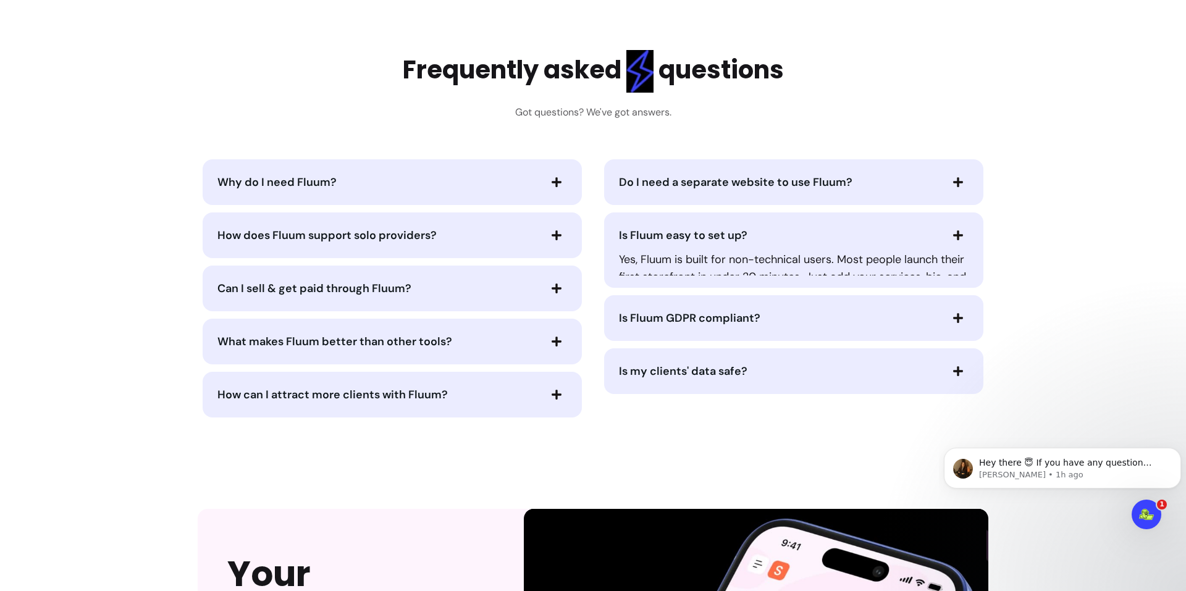
click at [952, 232] on icon "button" at bounding box center [957, 235] width 11 height 11
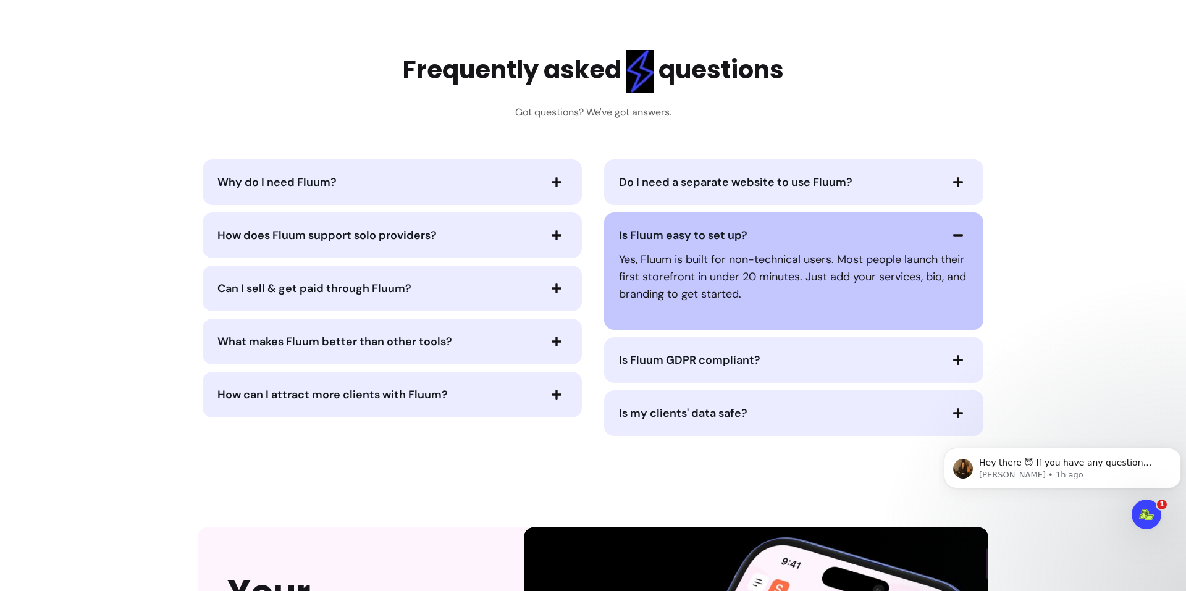
click at [900, 256] on p "Yes, Fluum is built for non-technical users. Most people launch their first sto…" at bounding box center [794, 277] width 350 height 52
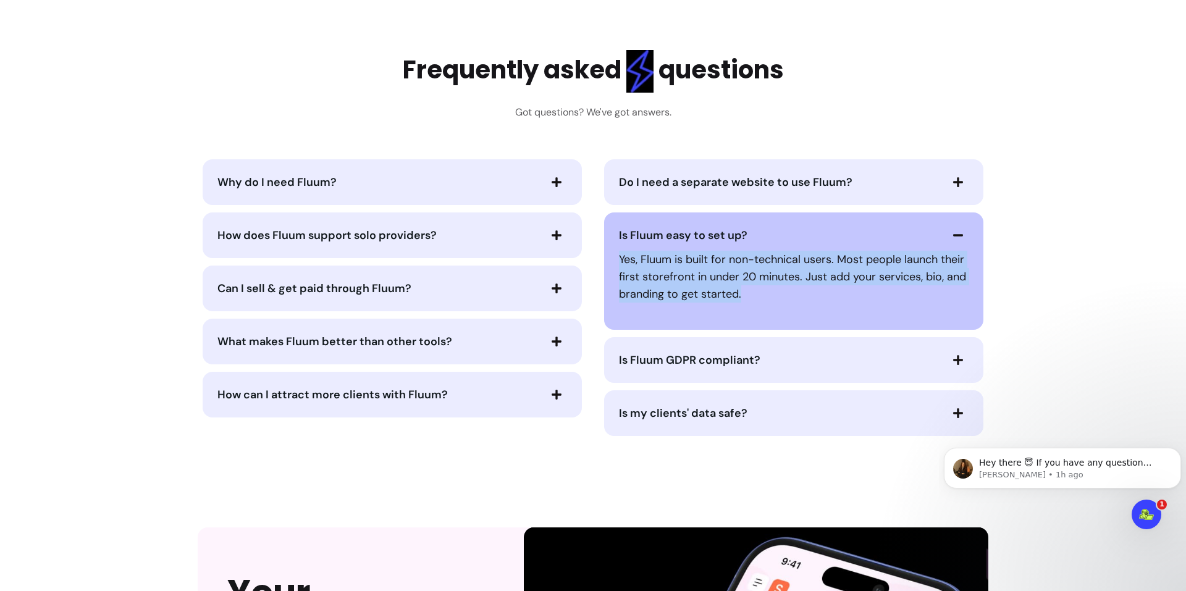
click at [900, 256] on p "Yes, Fluum is built for non-technical users. Most people launch their first sto…" at bounding box center [794, 277] width 350 height 52
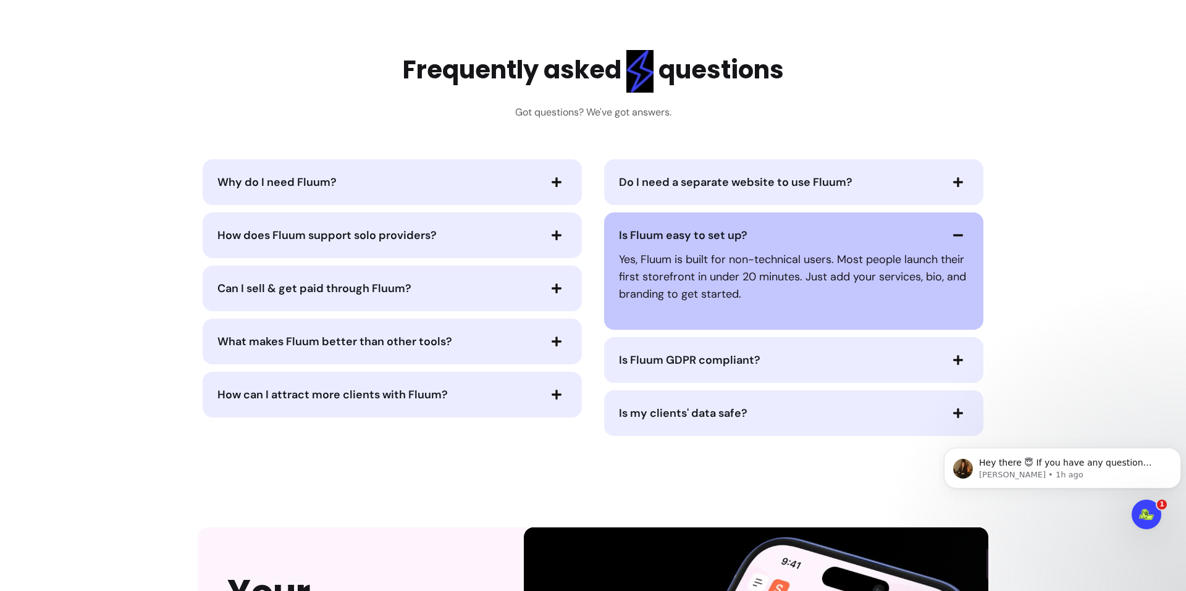
click at [954, 236] on icon "button" at bounding box center [958, 235] width 10 height 2
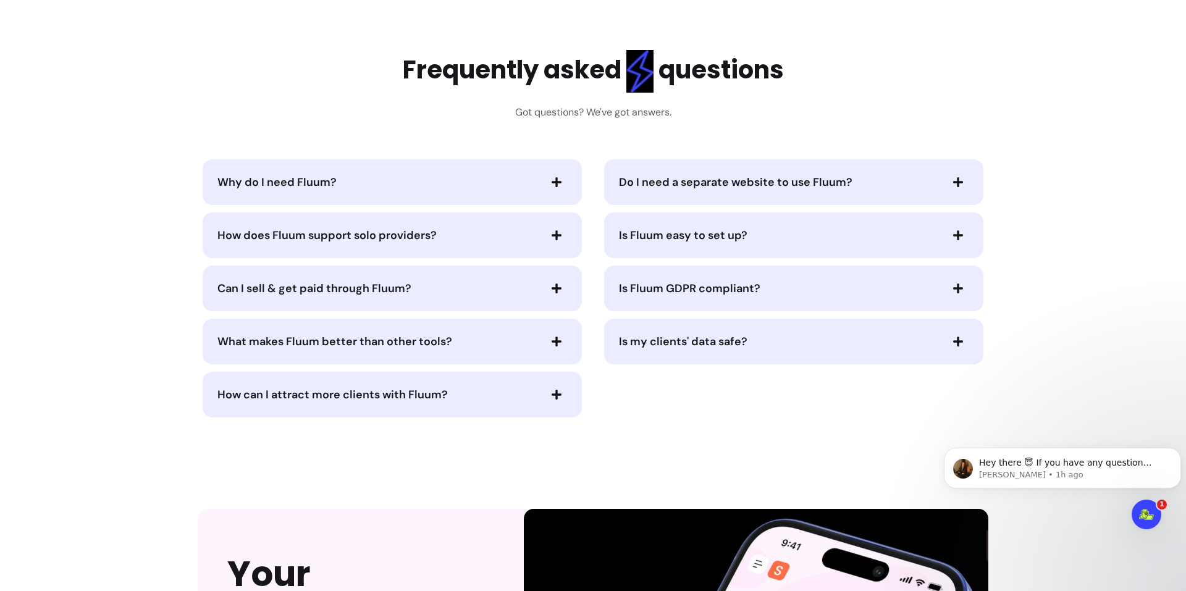
click at [952, 238] on icon "button" at bounding box center [957, 235] width 11 height 11
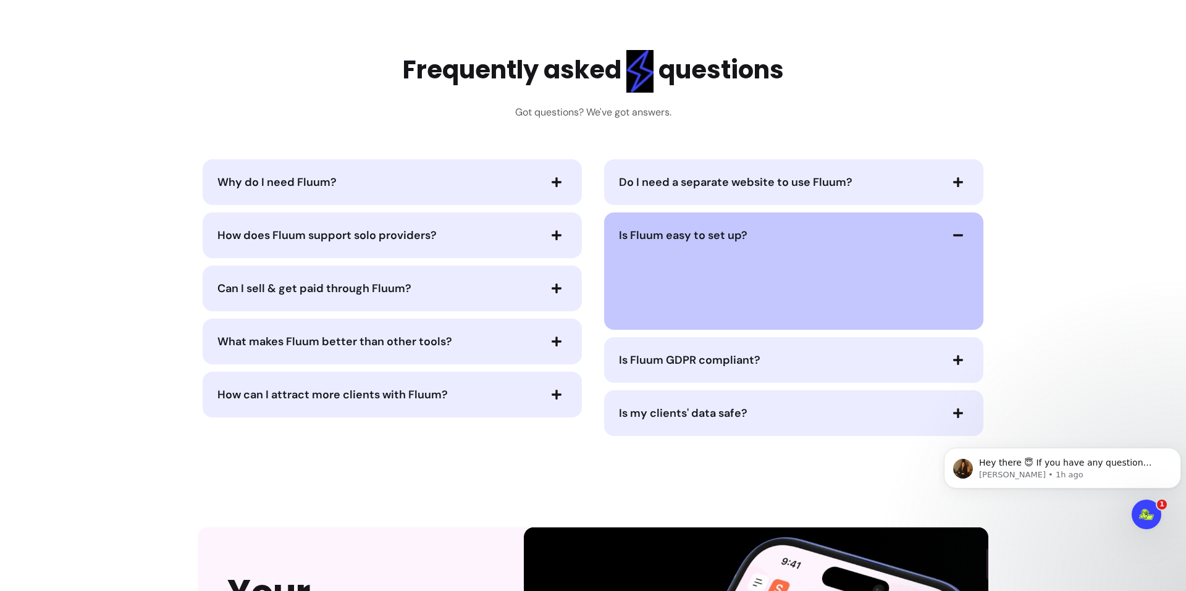
click at [952, 238] on icon "button" at bounding box center [957, 235] width 11 height 11
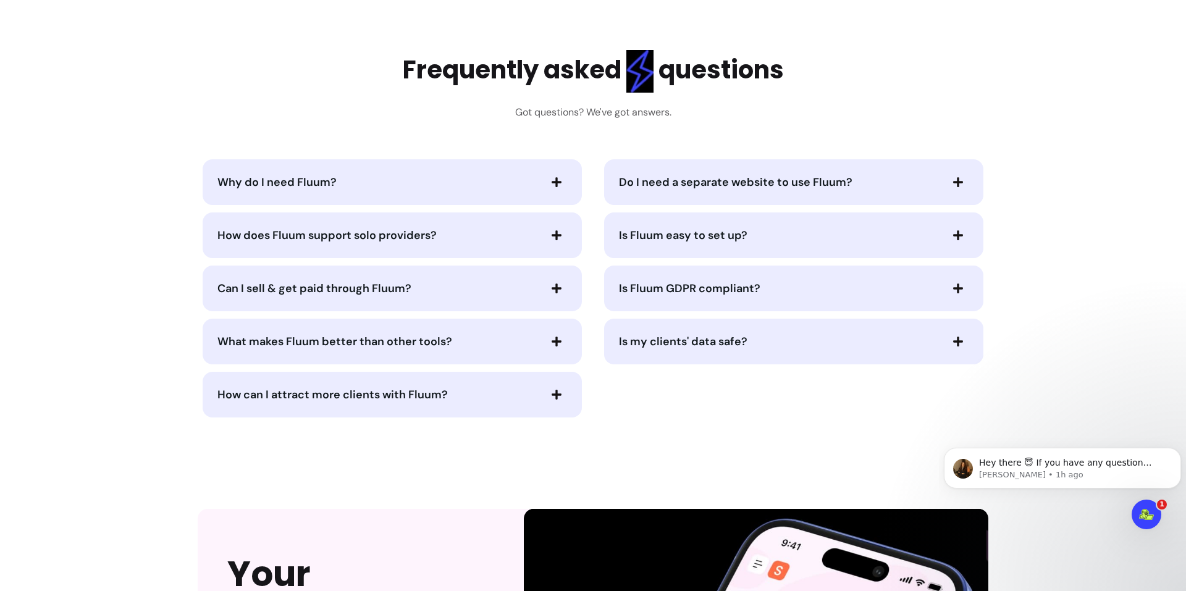
click at [952, 292] on icon "button" at bounding box center [957, 288] width 11 height 11
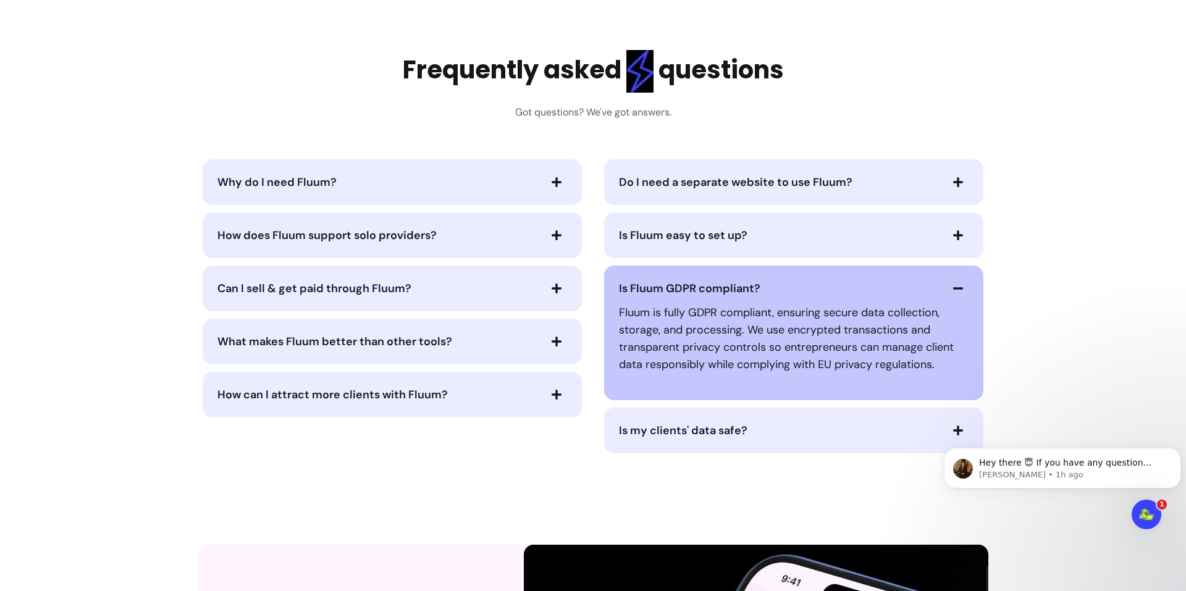
click at [953, 288] on icon "button" at bounding box center [958, 288] width 10 height 2
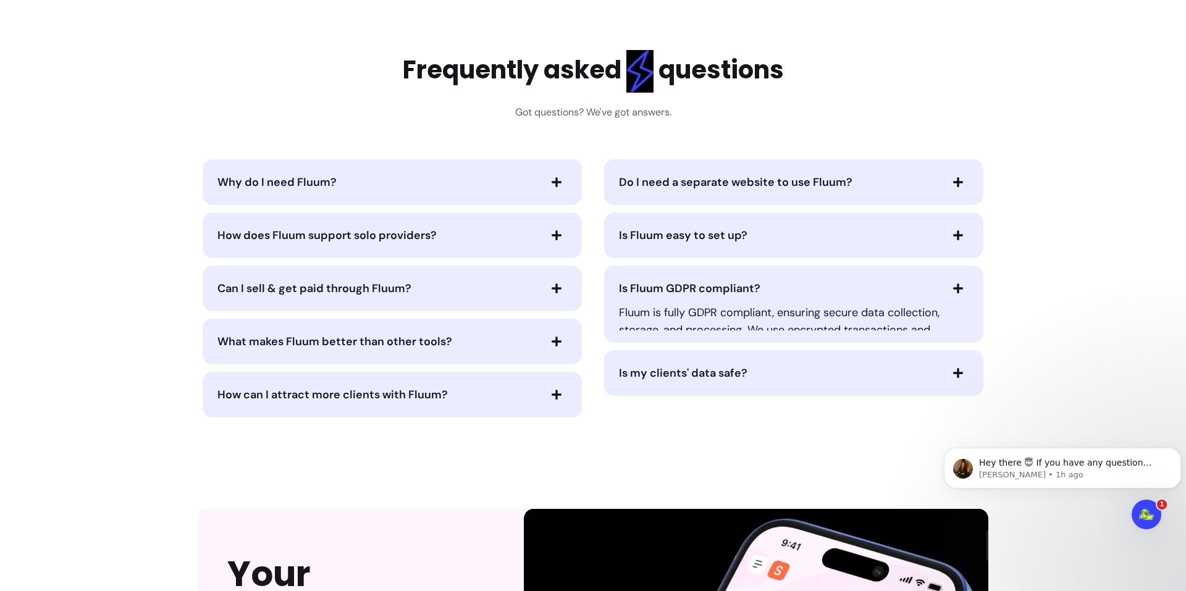
click at [953, 288] on icon "button" at bounding box center [958, 289] width 10 height 10
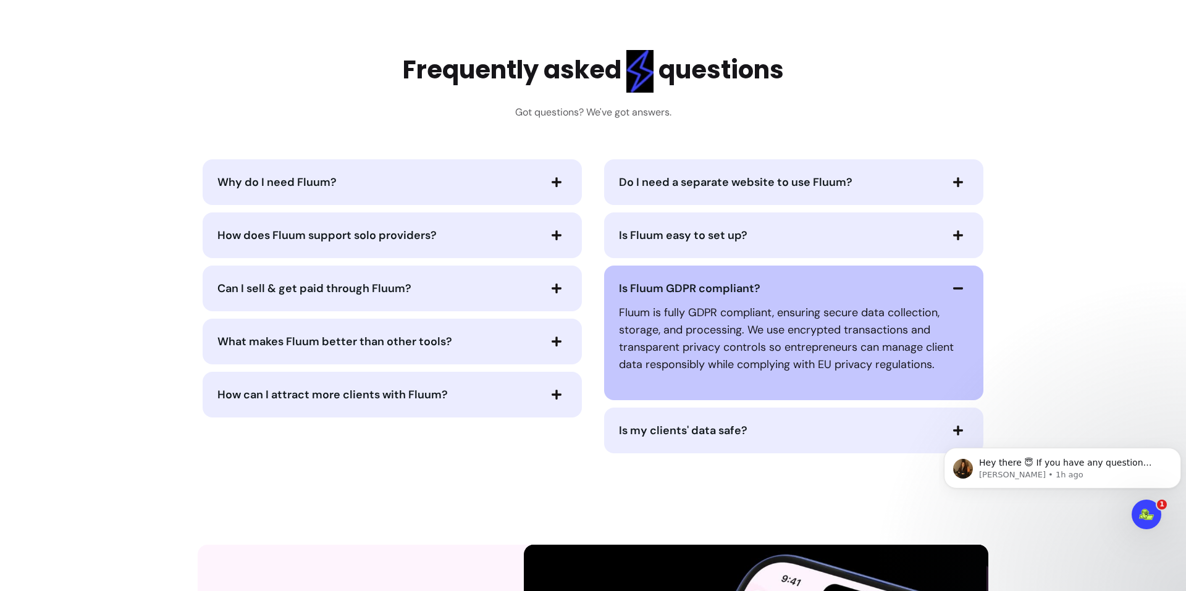
click at [953, 288] on icon "button" at bounding box center [958, 288] width 10 height 2
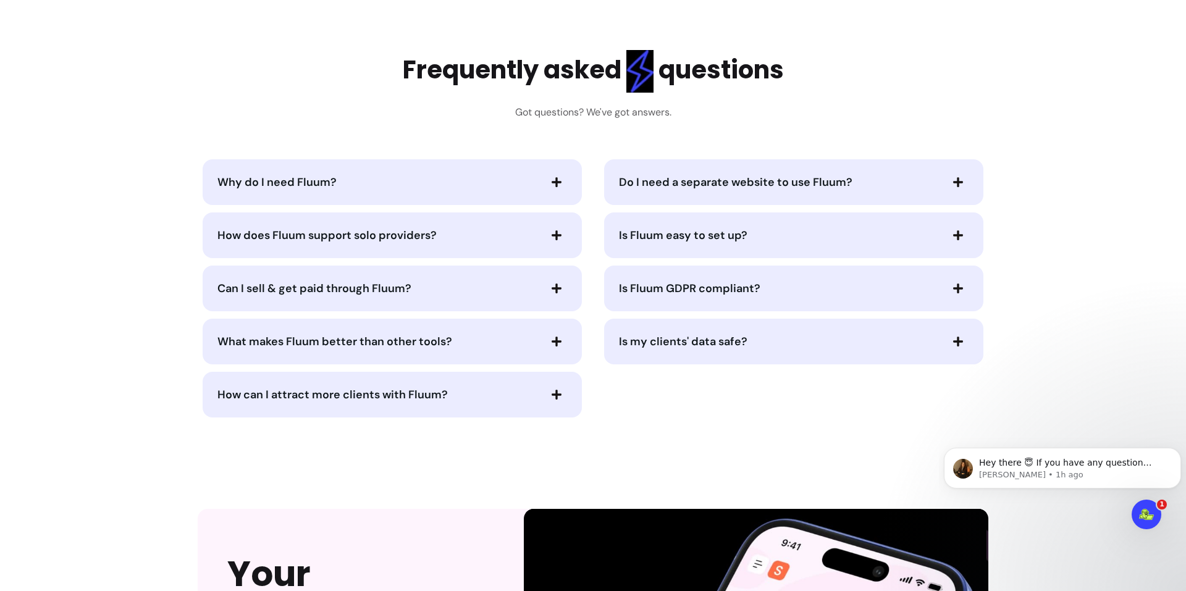
click at [958, 339] on icon "button" at bounding box center [957, 341] width 11 height 11
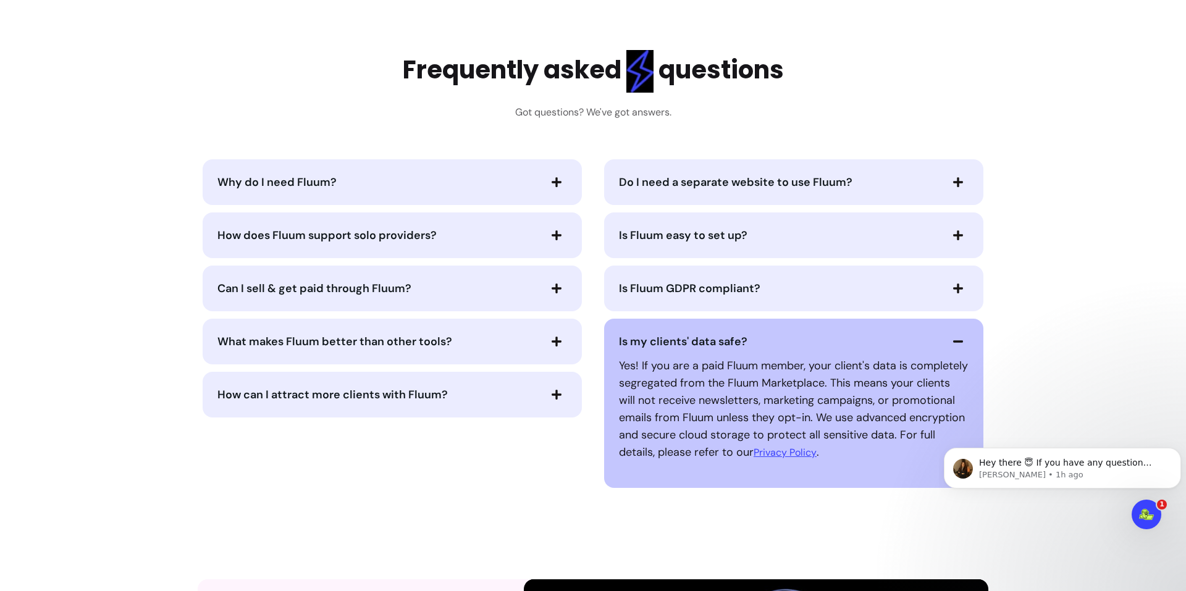
click at [955, 337] on icon "button" at bounding box center [957, 341] width 11 height 11
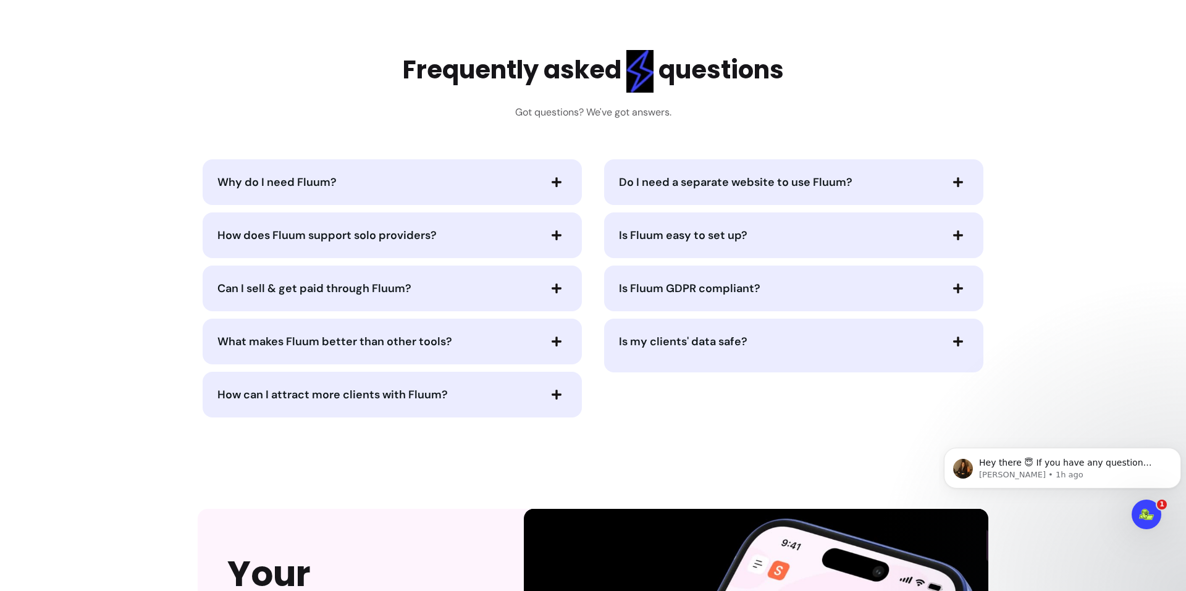
click at [955, 337] on icon "button" at bounding box center [957, 341] width 11 height 11
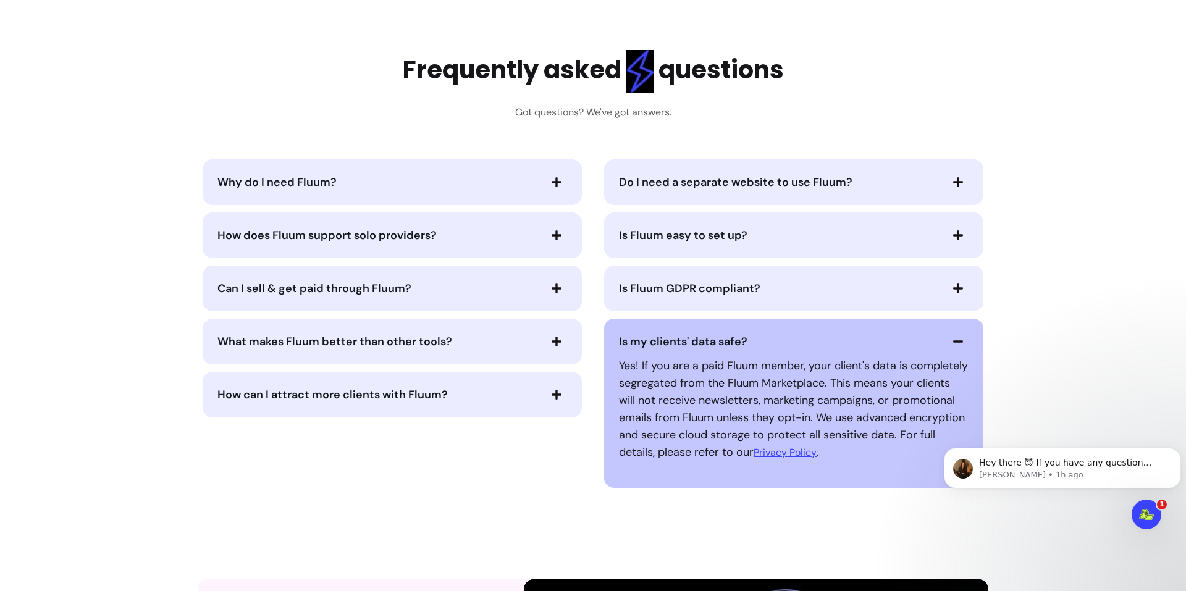
click at [955, 337] on icon "button" at bounding box center [957, 341] width 11 height 11
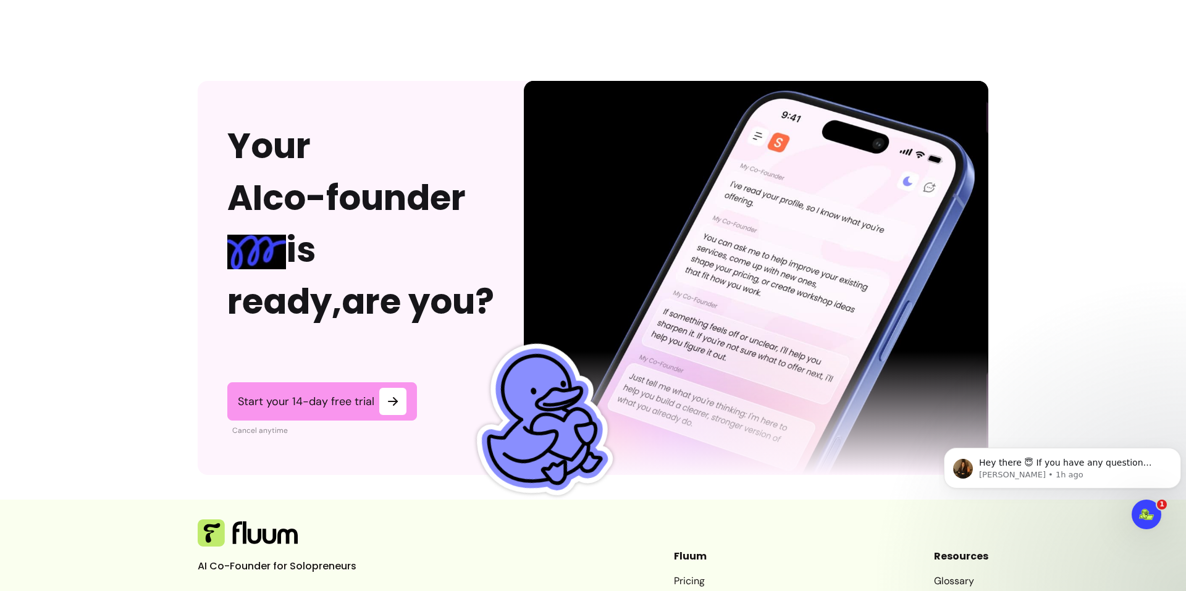
scroll to position [2916, 0]
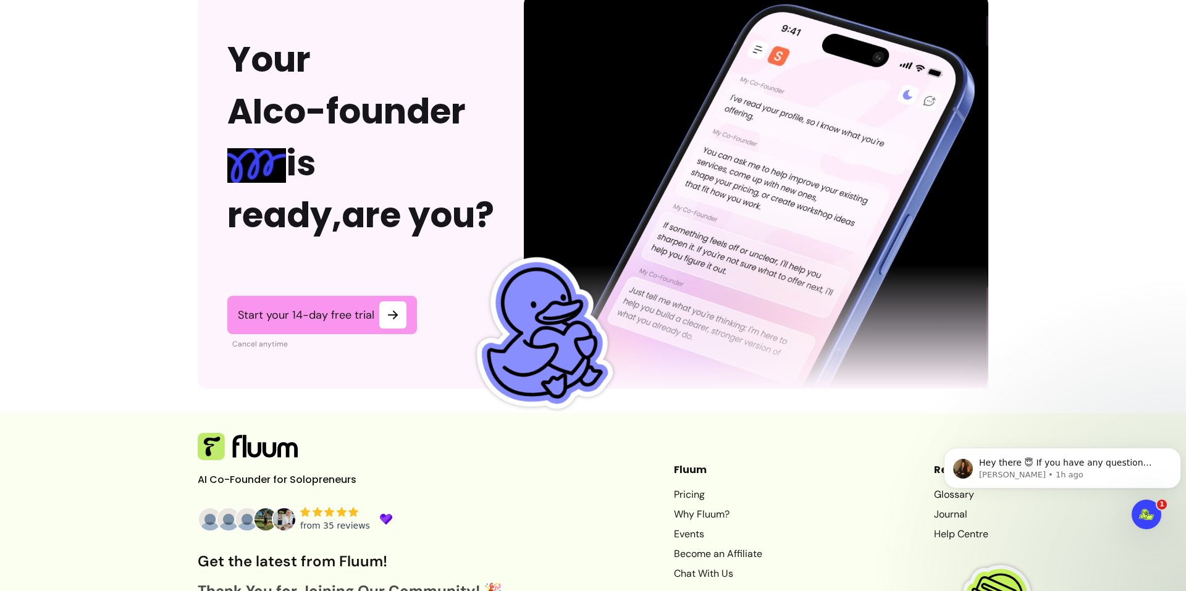
click at [292, 133] on span "co-founder" at bounding box center [364, 111] width 203 height 49
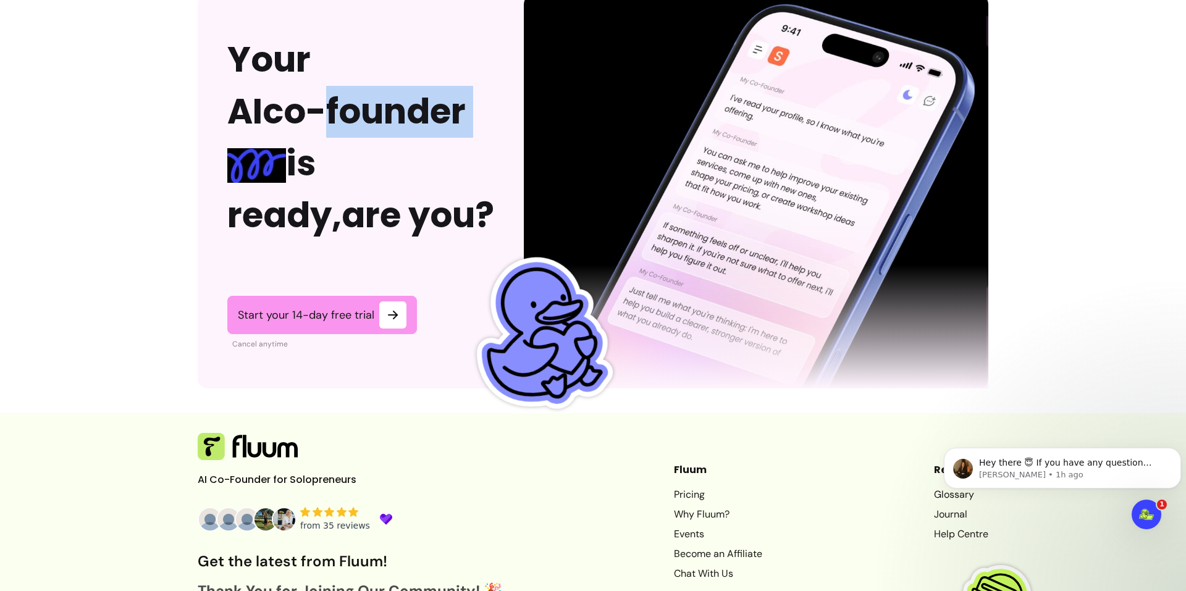
click at [292, 133] on span "co-founder" at bounding box center [364, 111] width 203 height 49
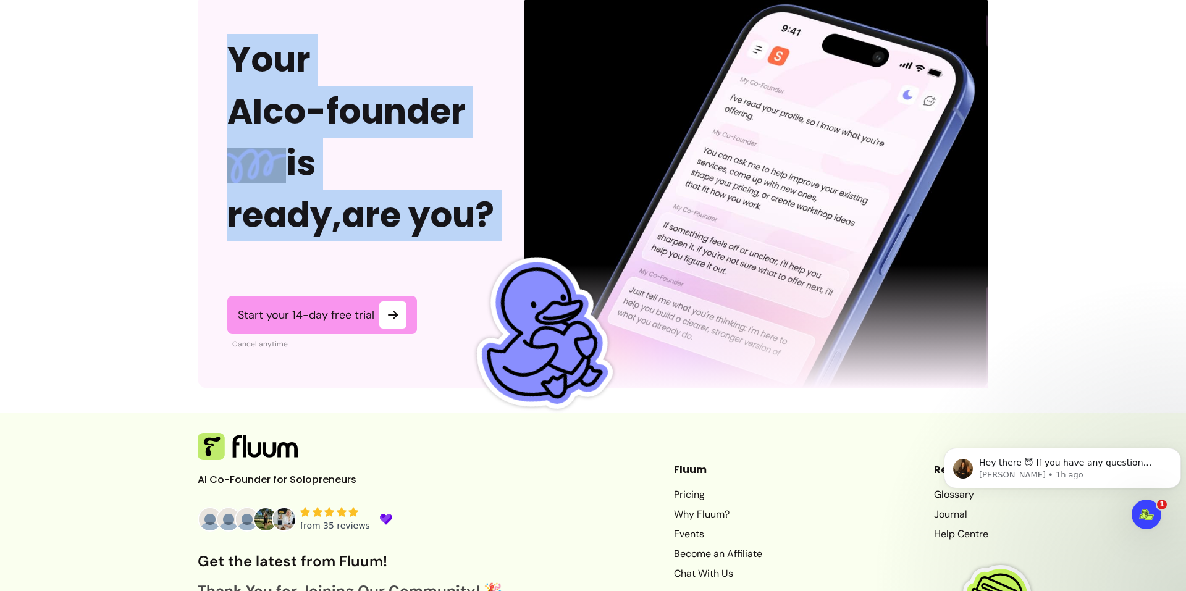
click at [292, 133] on span "co-founder" at bounding box center [364, 111] width 203 height 49
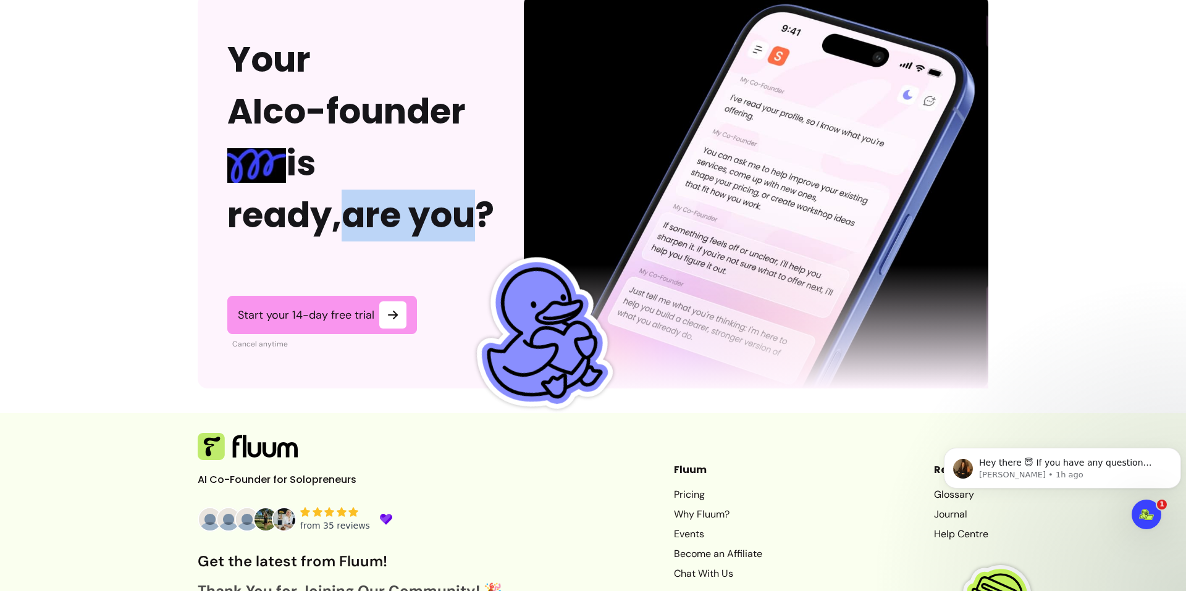
drag, startPoint x: 363, startPoint y: 225, endPoint x: 208, endPoint y: 220, distance: 155.8
click at [208, 220] on div "Your AI co-founder is ready, are you? Start your 14-day free trial Cancel anyti…" at bounding box center [361, 191] width 326 height 394
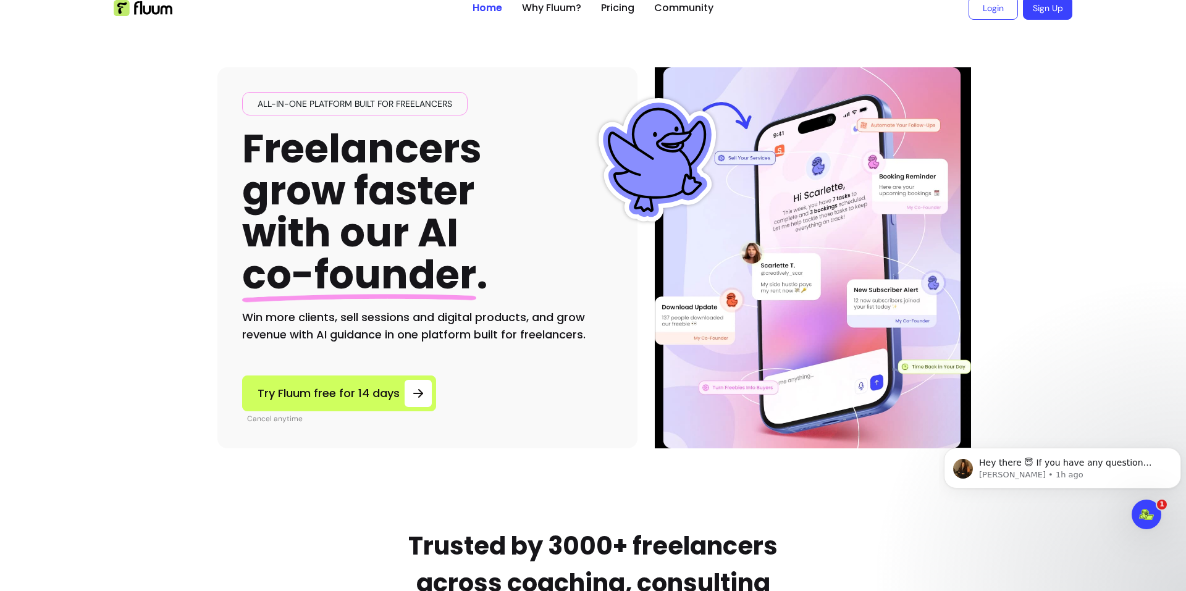
scroll to position [0, 0]
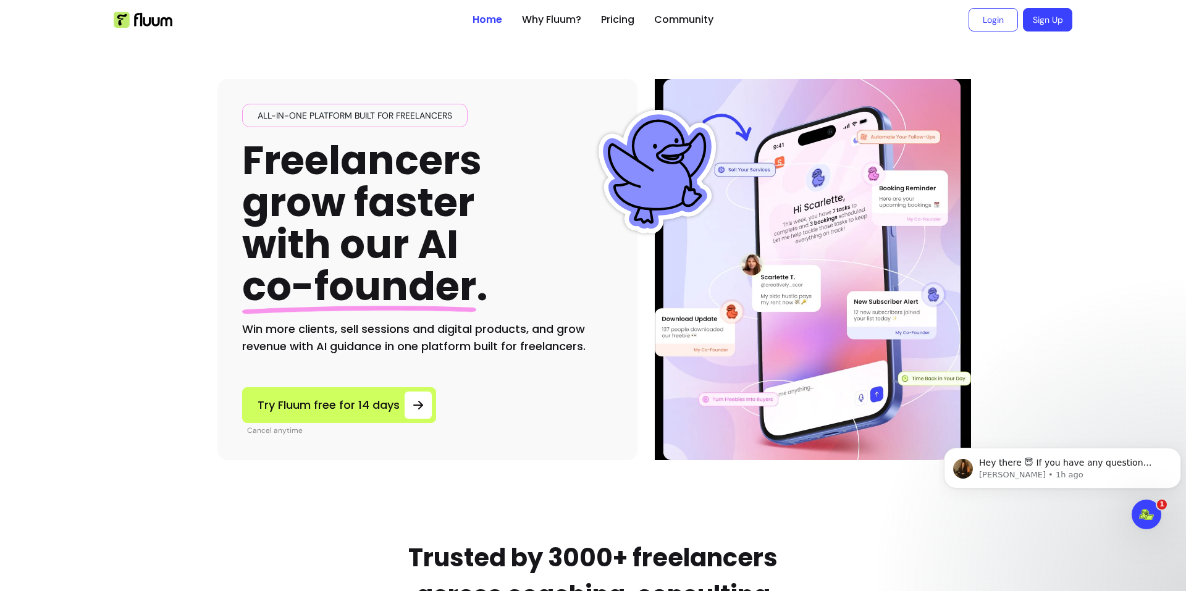
click at [372, 188] on h1 "Freelancers grow faster with our AI co-founder ." at bounding box center [365, 224] width 246 height 169
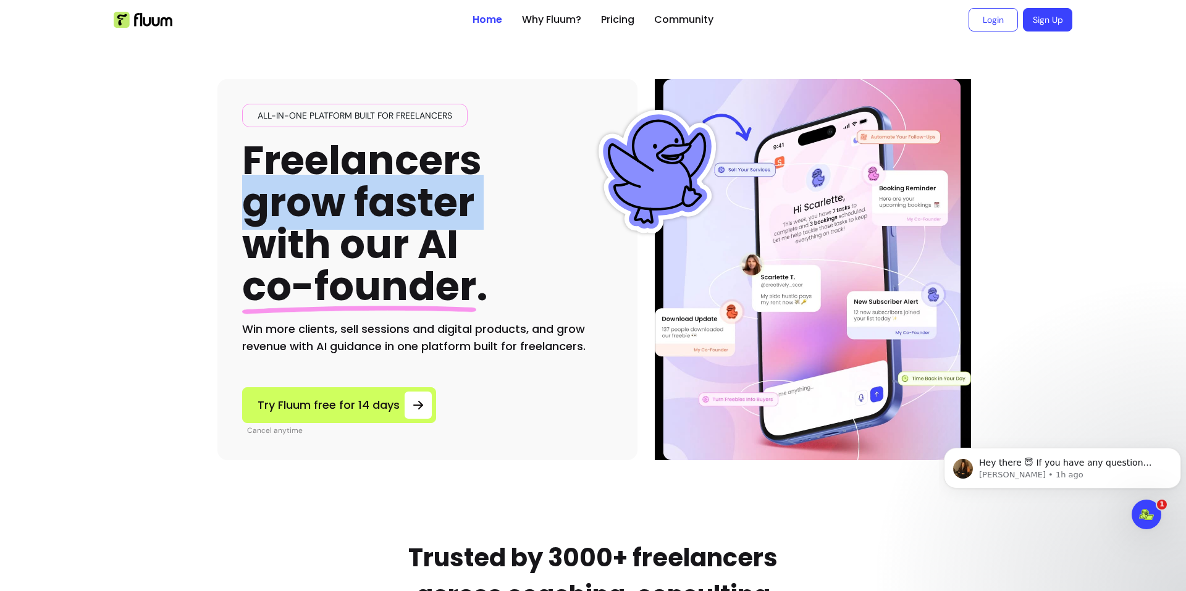
click at [372, 188] on h1 "Freelancers grow faster with our AI co-founder ." at bounding box center [365, 224] width 246 height 169
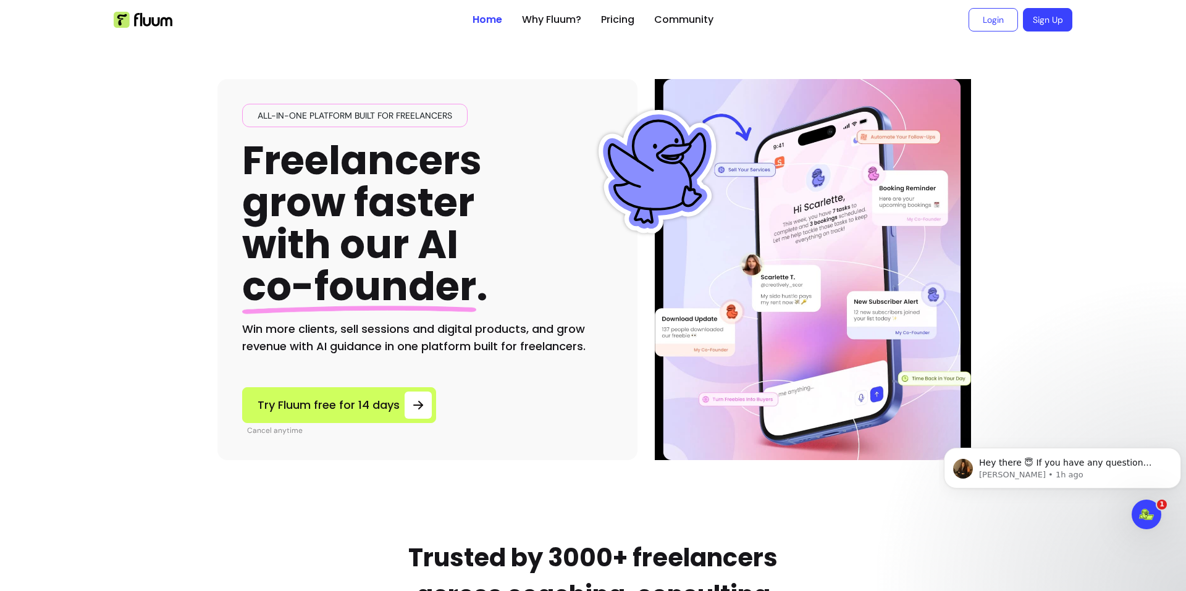
click at [345, 117] on span "All-in-one platform built for freelancers" at bounding box center [355, 115] width 204 height 12
click at [332, 114] on span "All-in-one platform built for freelancers" at bounding box center [355, 115] width 204 height 12
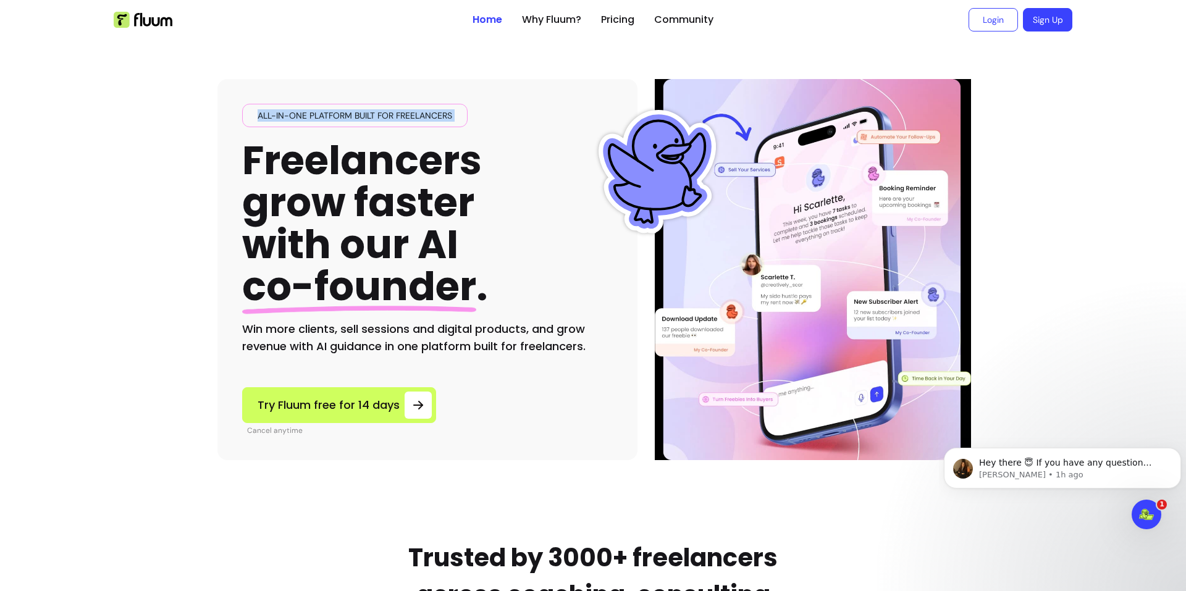
click at [332, 114] on span "All-in-one platform built for freelancers" at bounding box center [355, 115] width 204 height 12
click at [406, 61] on div "All-in-one platform built for freelancers Freelancers grow faster with our AI c…" at bounding box center [592, 250] width 751 height 421
drag, startPoint x: 451, startPoint y: 113, endPoint x: 249, endPoint y: 122, distance: 202.2
click at [249, 122] on div "All-in-one platform built for freelancers" at bounding box center [354, 115] width 225 height 23
click at [340, 64] on div "All-in-one platform built for freelancers Freelancers grow faster with our AI c…" at bounding box center [592, 250] width 751 height 421
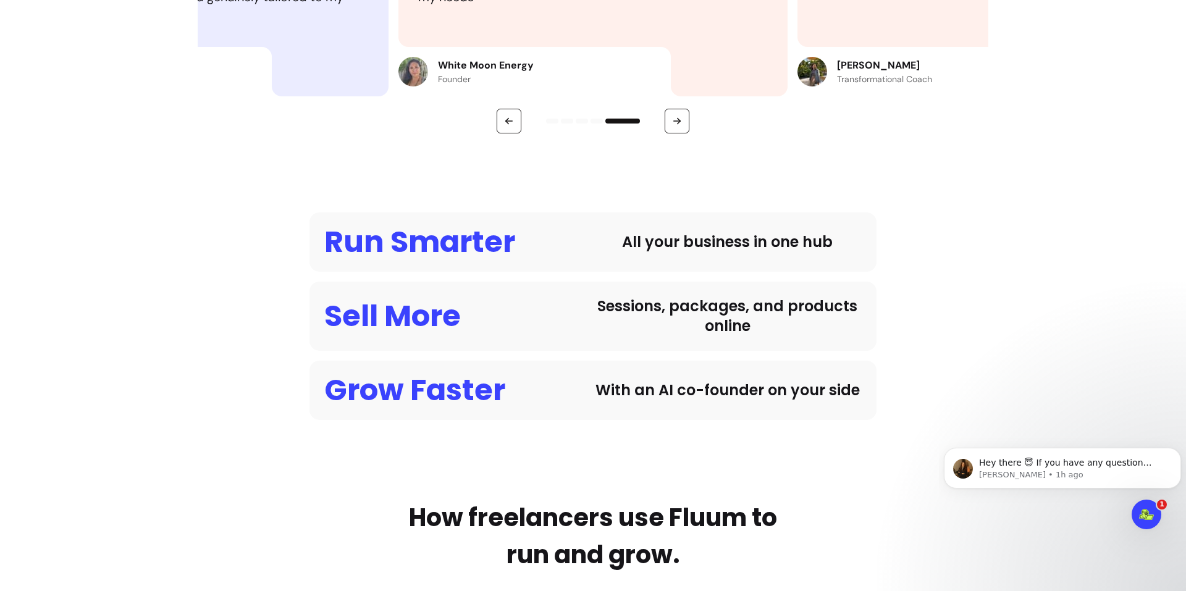
scroll to position [927, 0]
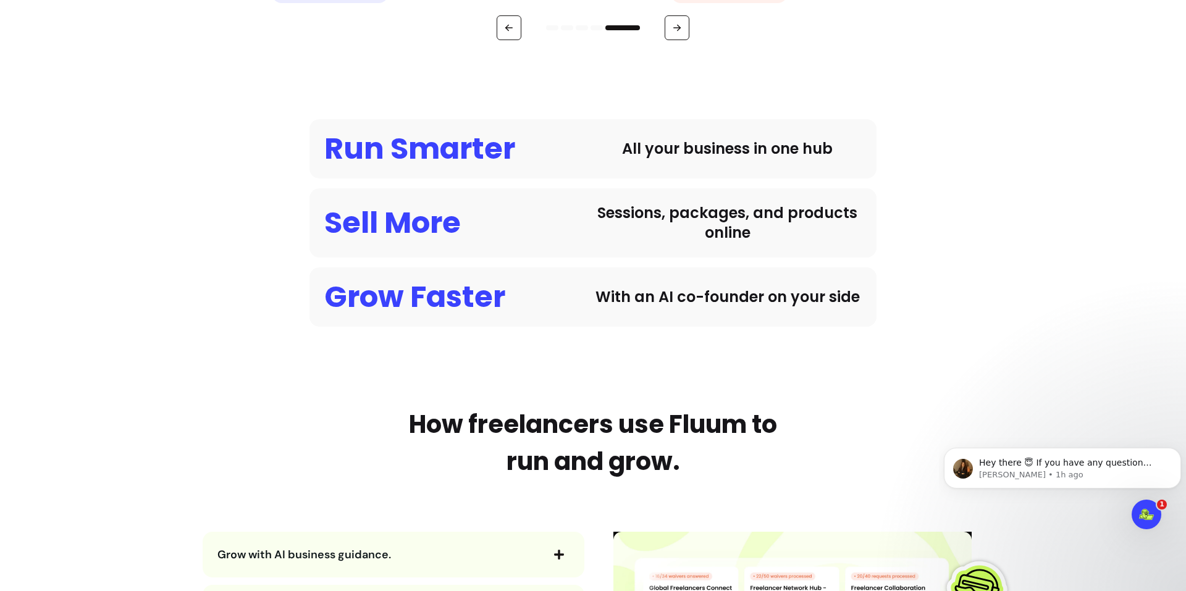
click at [636, 145] on div "All your business in one hub" at bounding box center [727, 149] width 269 height 20
click at [693, 209] on div "Sessions, packages, and products online" at bounding box center [727, 223] width 269 height 40
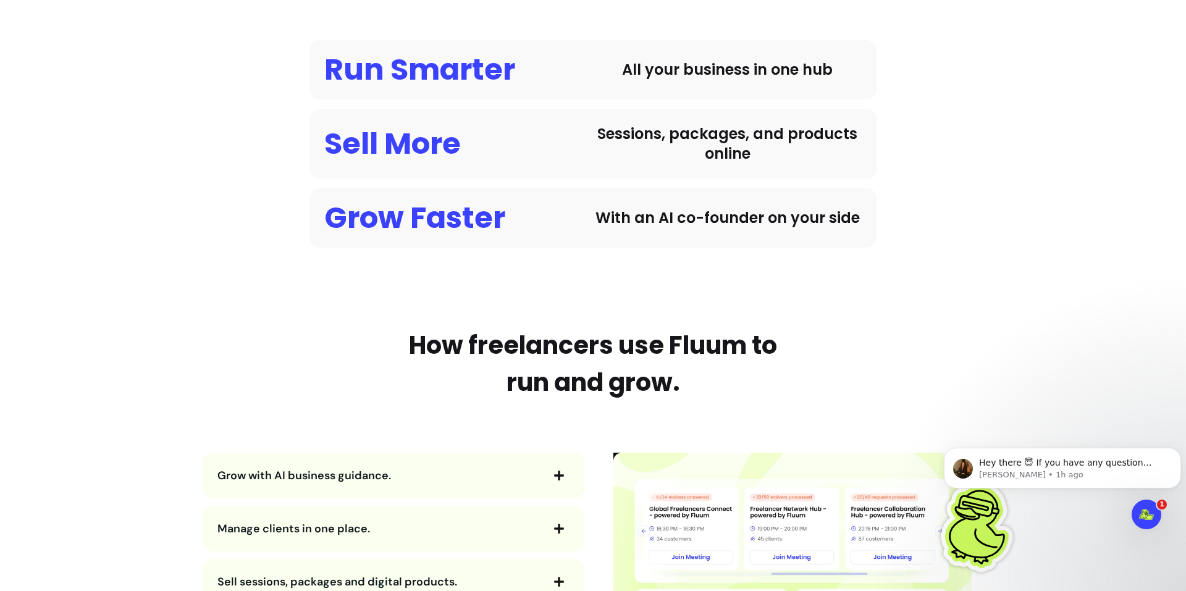
scroll to position [1030, 0]
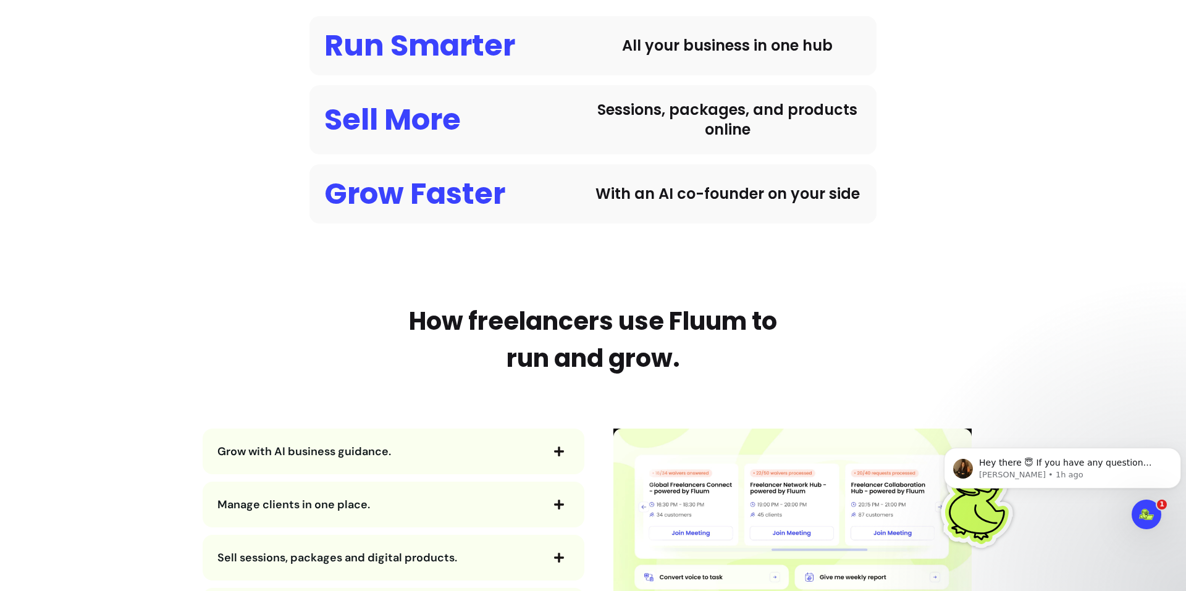
click at [682, 195] on div "With an AI co-founder on your side" at bounding box center [727, 194] width 269 height 20
click at [971, 198] on div "Run Smarter All your business in one hub Sell More Sessions, packages, and prod…" at bounding box center [593, 120] width 791 height 208
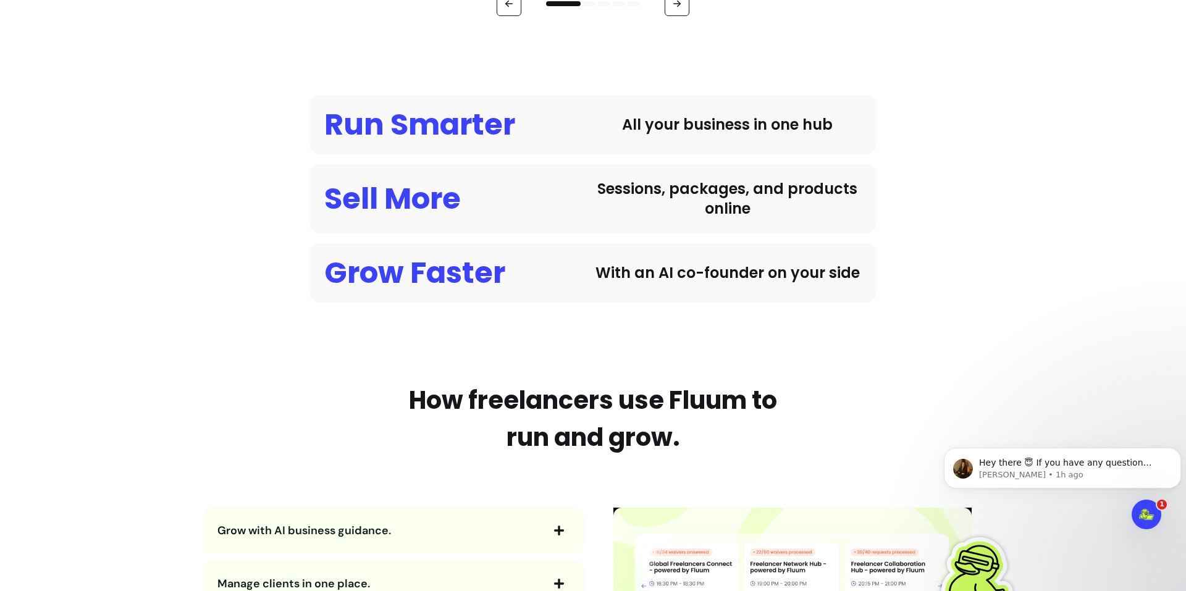
scroll to position [927, 0]
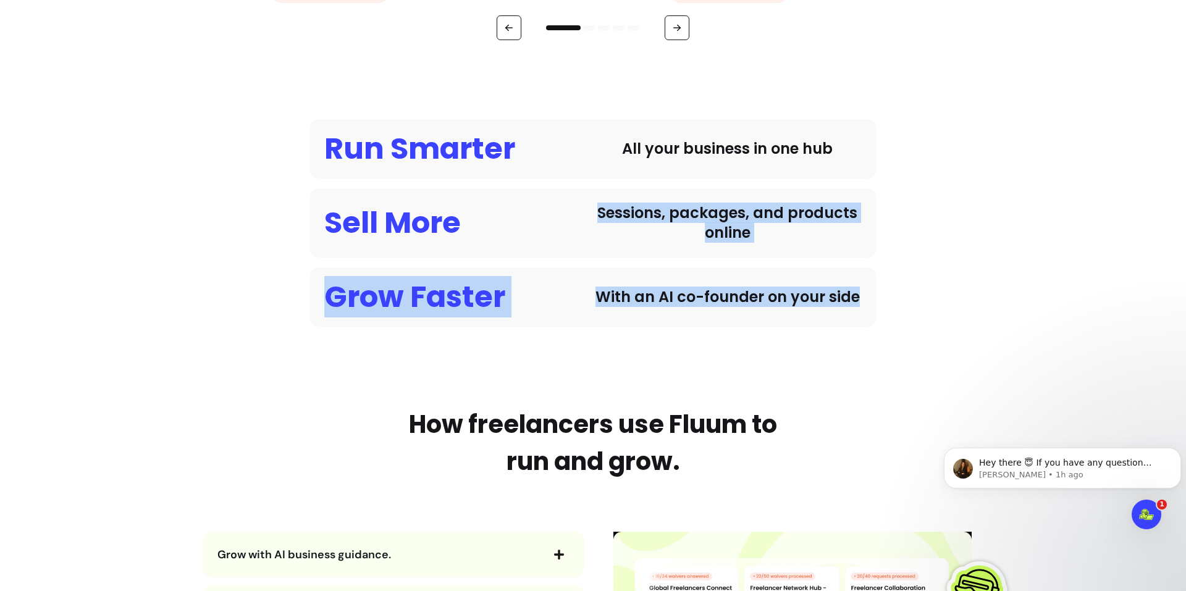
drag, startPoint x: 589, startPoint y: 208, endPoint x: 881, endPoint y: 308, distance: 308.0
click at [880, 308] on div "Run Smarter All your business in one hub Sell More Sessions, packages, and prod…" at bounding box center [593, 223] width 791 height 208
click at [841, 214] on div "Sessions, packages, and products online" at bounding box center [727, 223] width 269 height 40
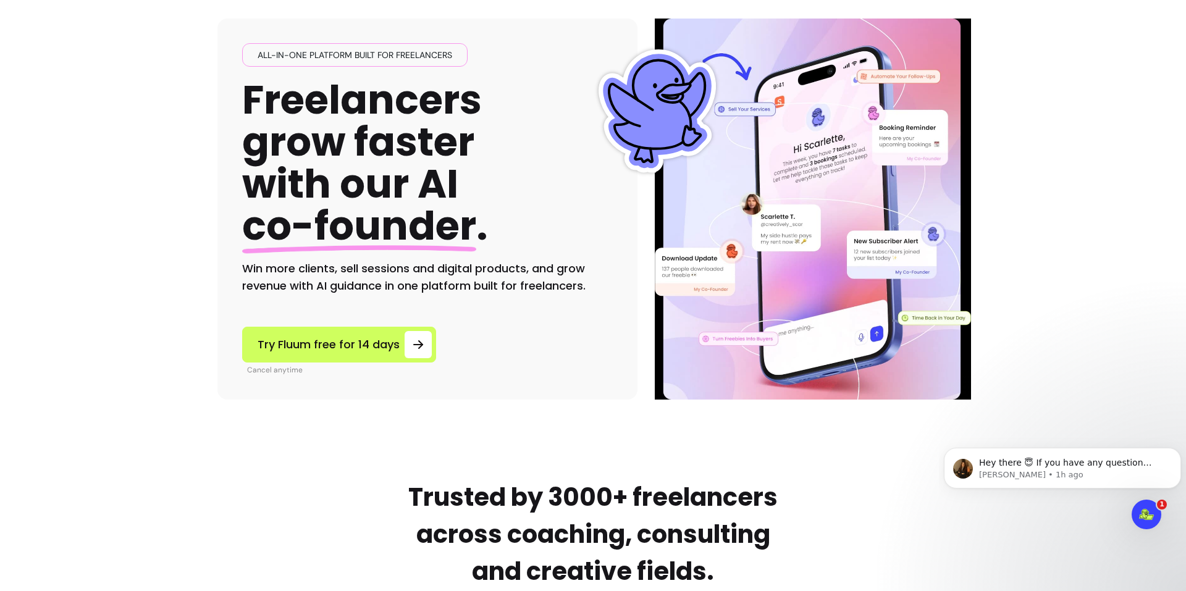
scroll to position [0, 0]
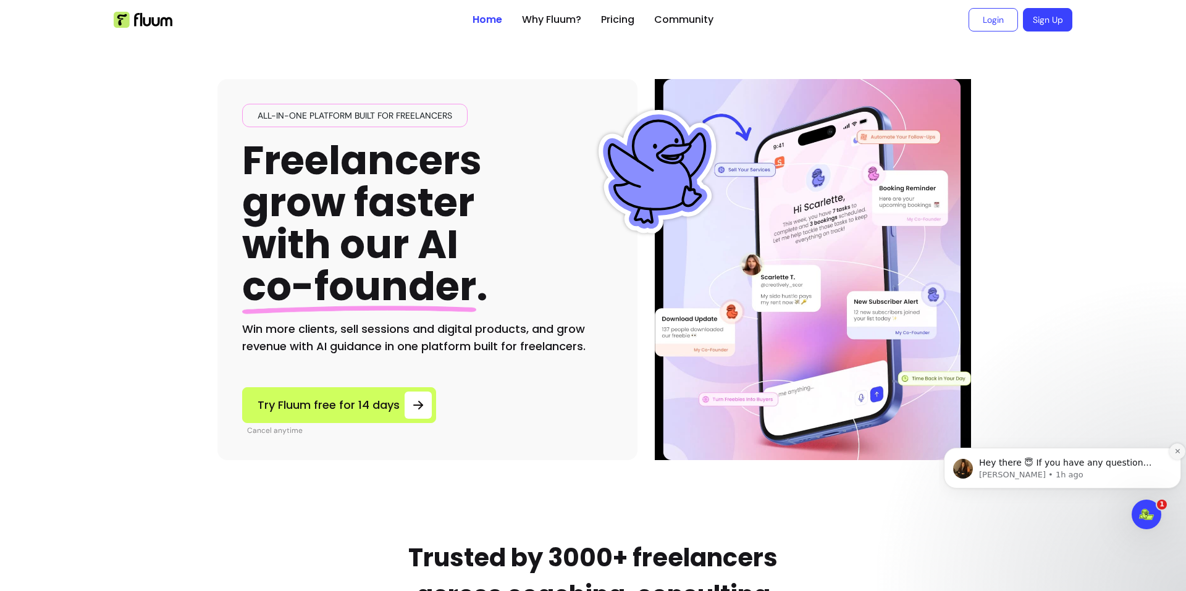
click at [1176, 453] on icon "Dismiss notification" at bounding box center [1177, 451] width 4 height 4
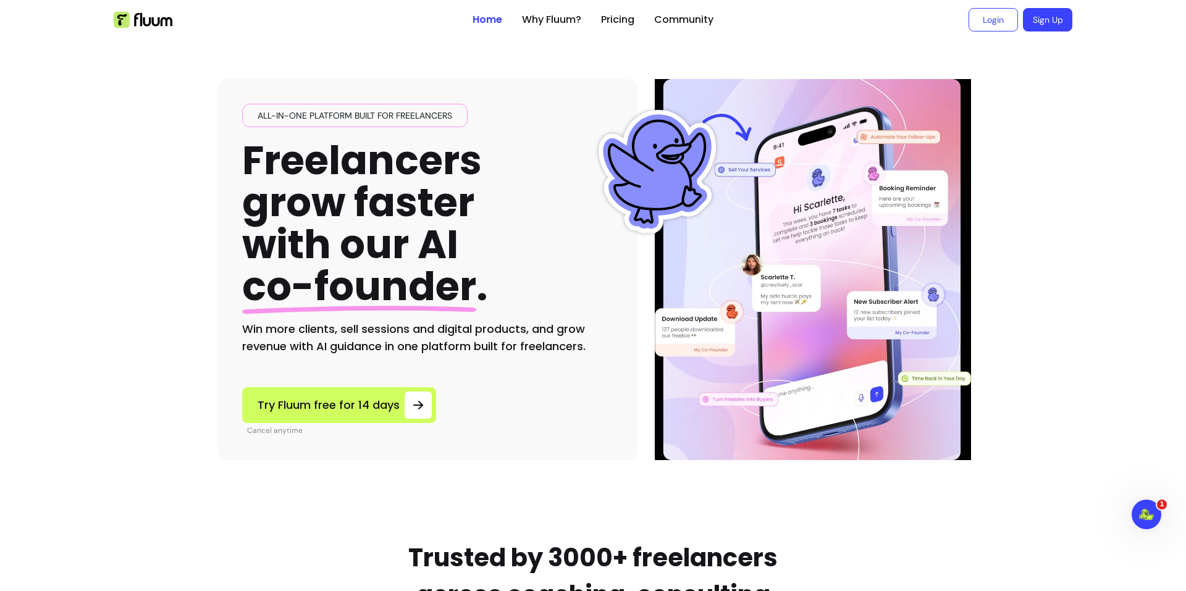
drag, startPoint x: 91, startPoint y: 211, endPoint x: 146, endPoint y: 42, distance: 178.0
click at [603, 230] on img at bounding box center [657, 172] width 124 height 124
click at [611, 17] on link "Pricing" at bounding box center [617, 19] width 33 height 15
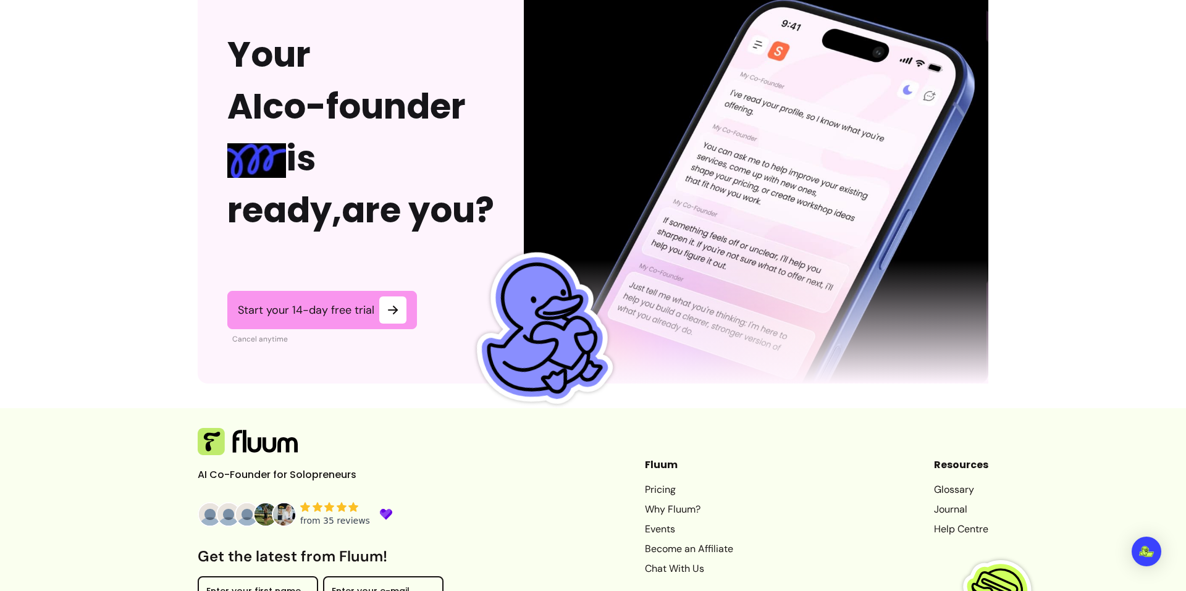
scroll to position [3035, 0]
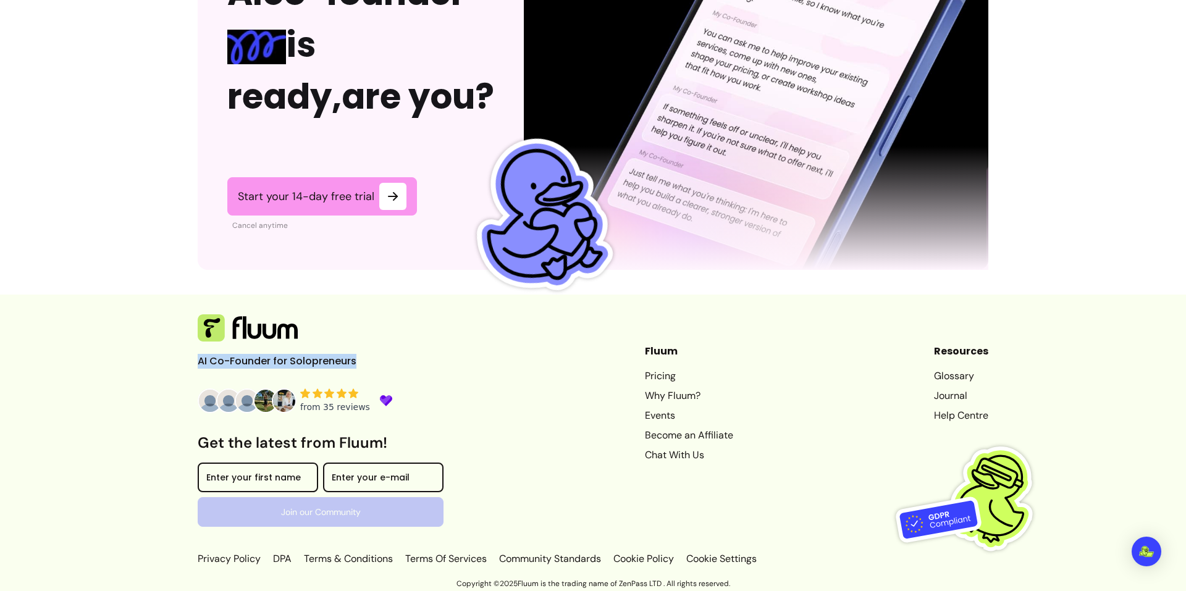
drag, startPoint x: 359, startPoint y: 361, endPoint x: 162, endPoint y: 359, distance: 197.7
click at [162, 359] on footer "AI Co-Founder for Solopreneurs Get the latest from Fluum! Enter your first name…" at bounding box center [593, 436] width 1186 height 282
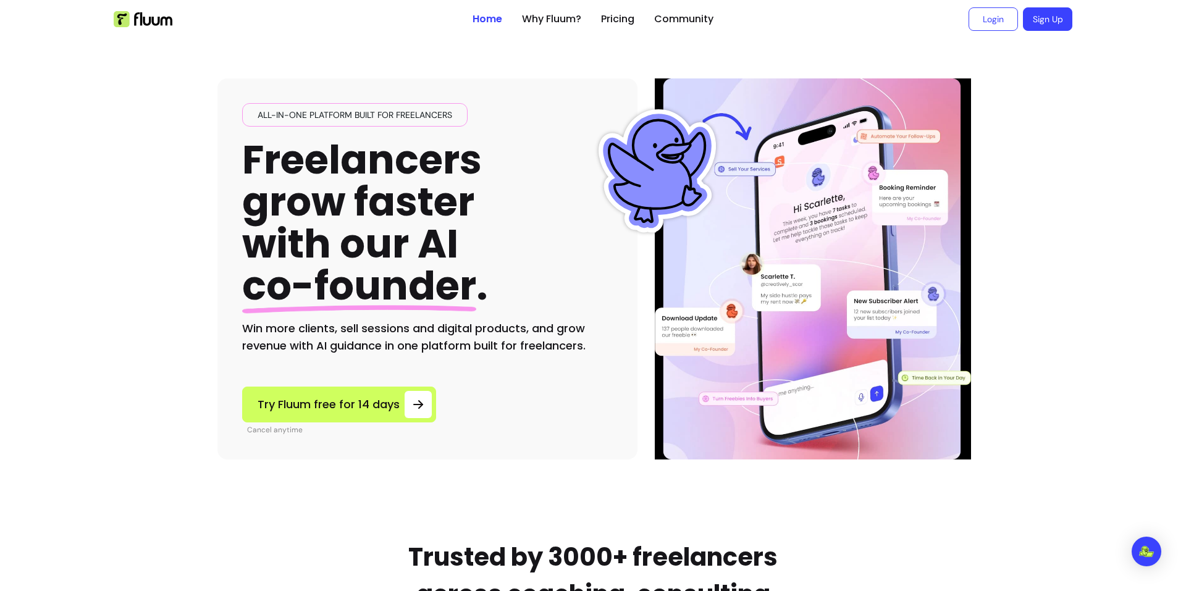
scroll to position [0, 0]
click at [561, 20] on link "Why Fluum?" at bounding box center [551, 19] width 59 height 15
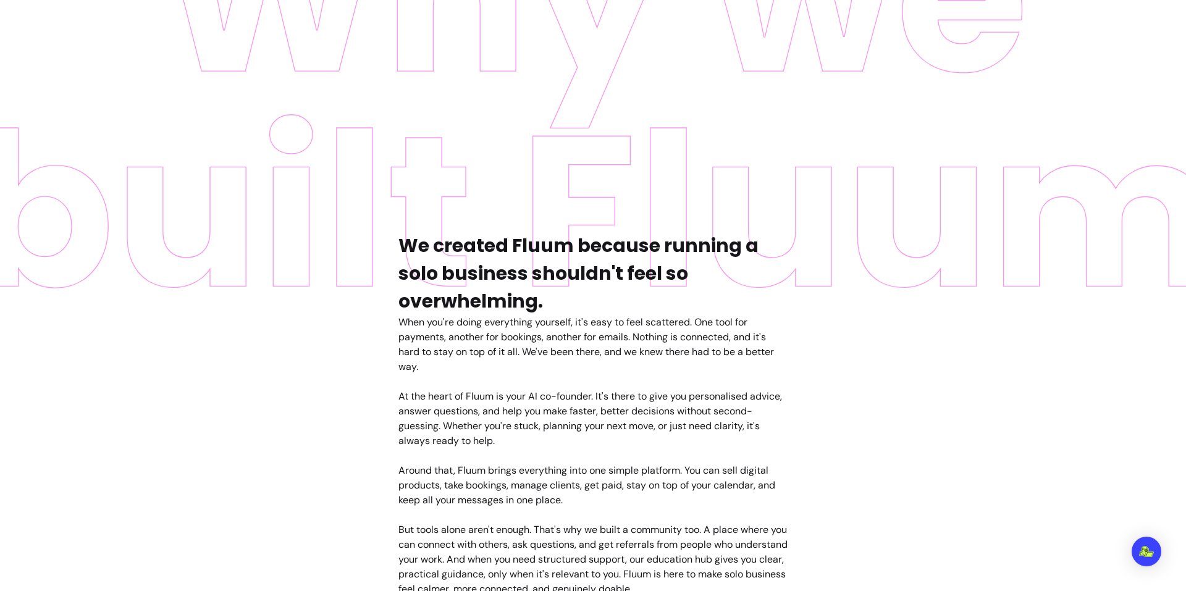
scroll to position [721, 0]
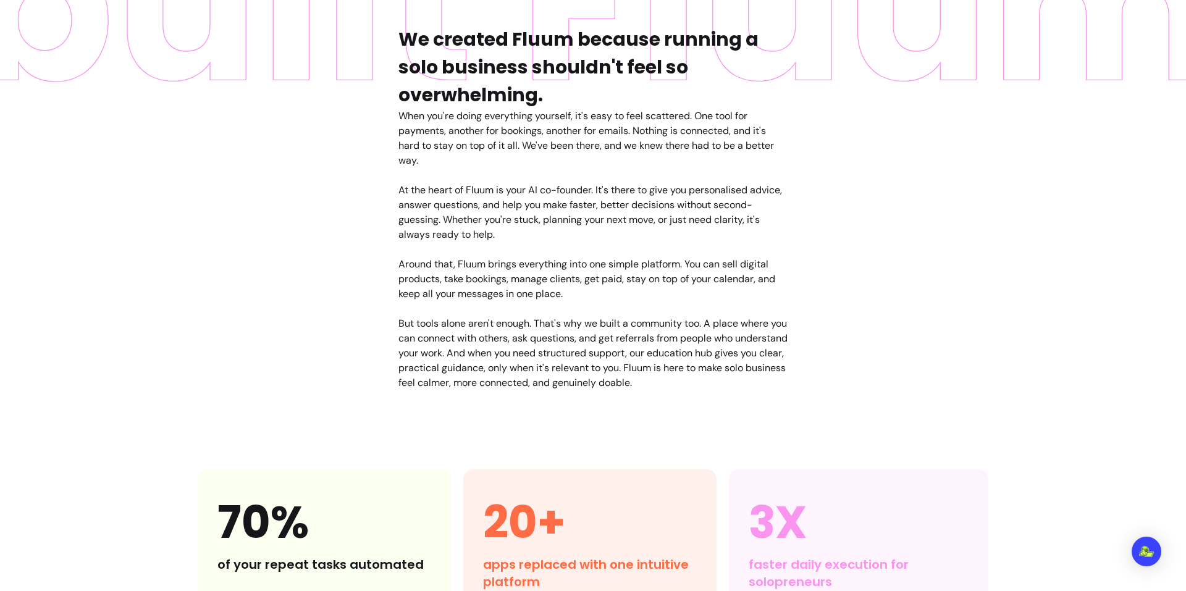
click at [478, 116] on div "When you're doing everything yourself, it's easy to feel scattered. One tool fo…" at bounding box center [592, 250] width 389 height 282
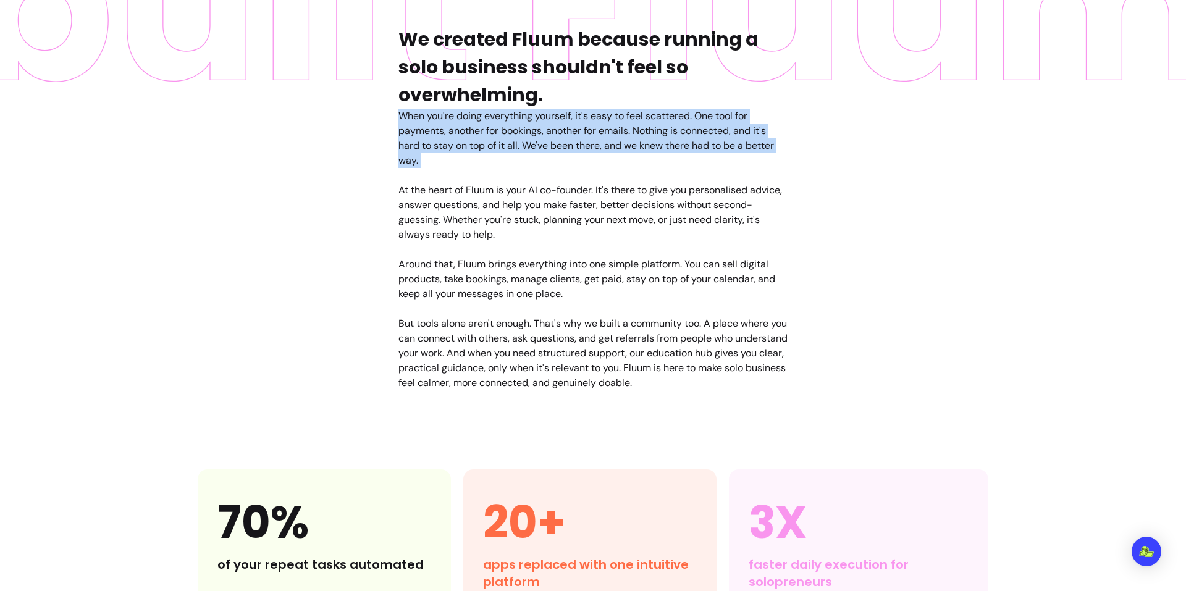
click at [478, 116] on div "When you're doing everything yourself, it's easy to feel scattered. One tool fo…" at bounding box center [592, 250] width 389 height 282
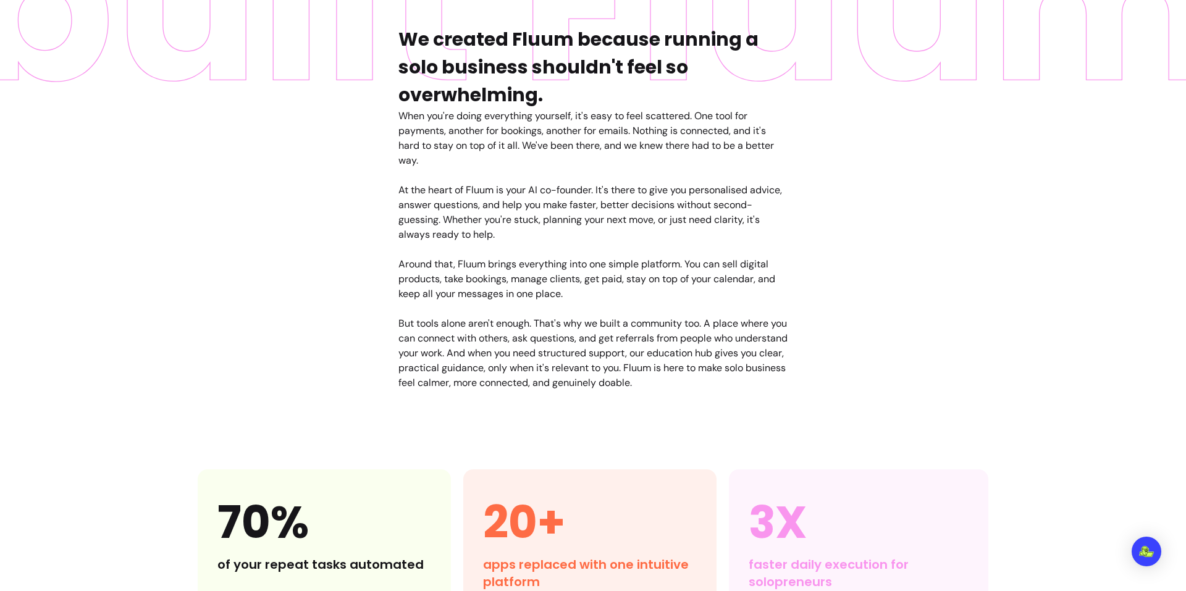
click at [471, 227] on div "When you're doing everything yourself, it's easy to feel scattered. One tool fo…" at bounding box center [592, 250] width 389 height 282
click at [474, 209] on div "When you're doing everything yourself, it's easy to feel scattered. One tool fo…" at bounding box center [592, 250] width 389 height 282
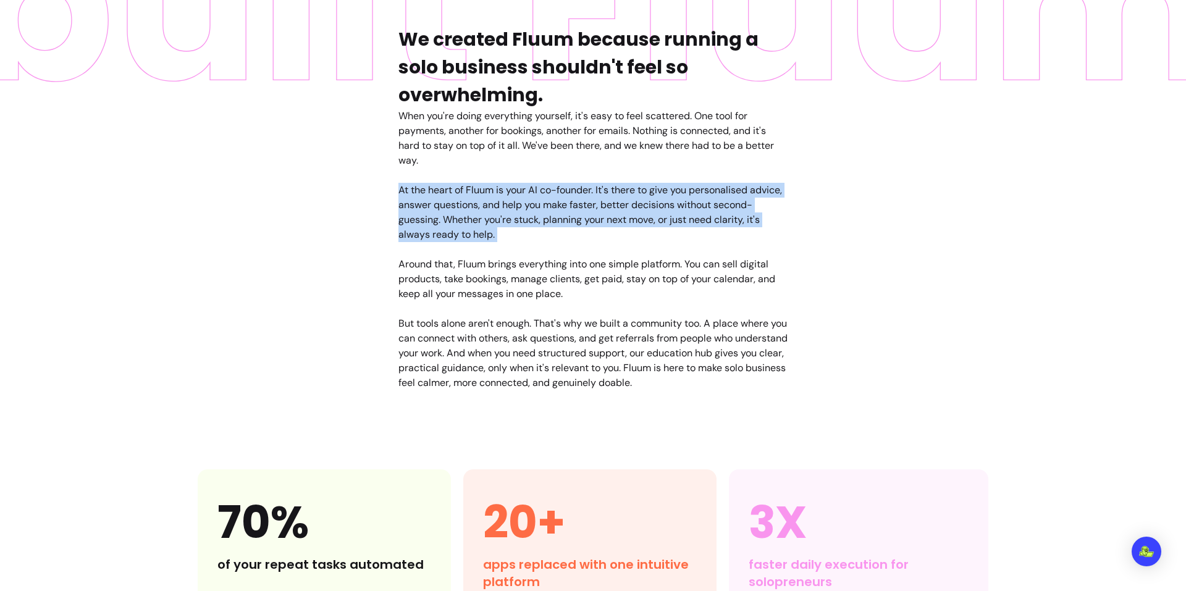
click at [474, 209] on div "When you're doing everything yourself, it's easy to feel scattered. One tool fo…" at bounding box center [592, 250] width 389 height 282
click at [612, 196] on div "When you're doing everything yourself, it's easy to feel scattered. One tool fo…" at bounding box center [592, 250] width 389 height 282
drag, startPoint x: 599, startPoint y: 190, endPoint x: 631, endPoint y: 234, distance: 54.7
click at [631, 234] on div "When you're doing everything yourself, it's easy to feel scattered. One tool fo…" at bounding box center [592, 250] width 389 height 282
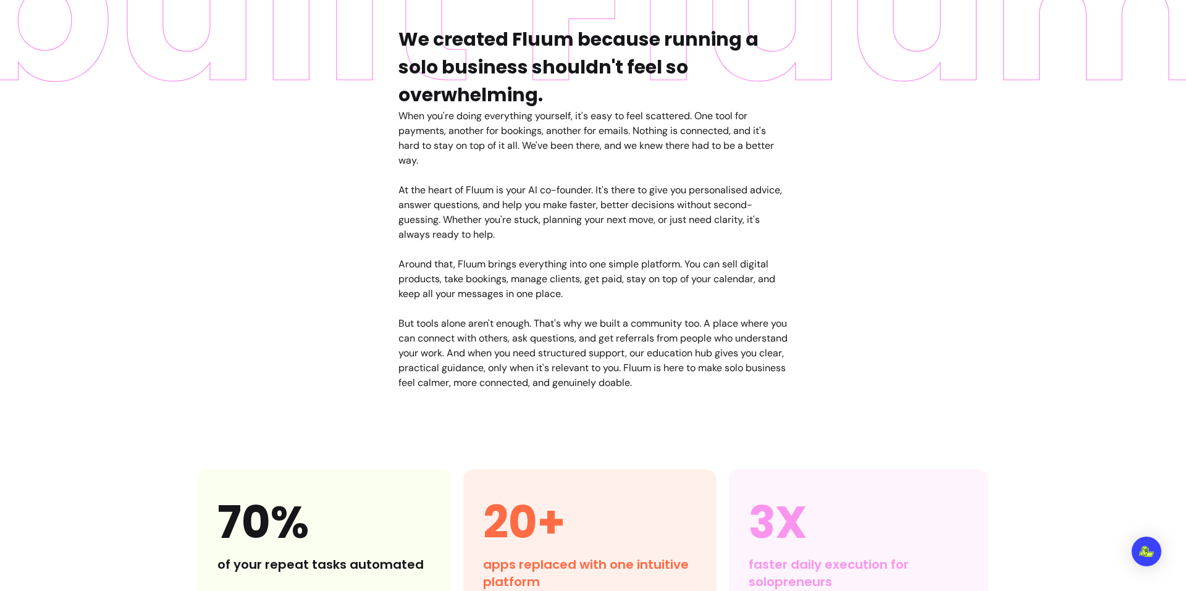
drag, startPoint x: 650, startPoint y: 251, endPoint x: 620, endPoint y: 280, distance: 41.5
click at [650, 253] on div "When you're doing everything yourself, it's easy to feel scattered. One tool fo…" at bounding box center [592, 250] width 389 height 282
click at [534, 275] on div "When you're doing everything yourself, it's easy to feel scattered. One tool fo…" at bounding box center [592, 250] width 389 height 282
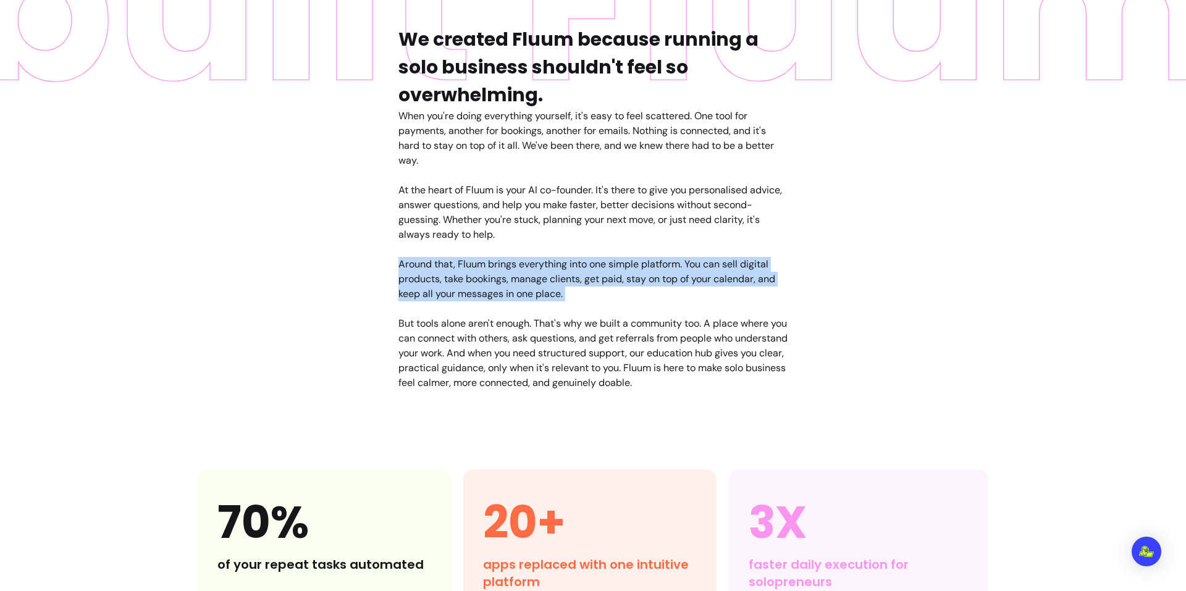
click at [534, 275] on div "When you're doing everything yourself, it's easy to feel scattered. One tool fo…" at bounding box center [592, 250] width 389 height 282
click at [650, 273] on div "When you're doing everything yourself, it's easy to feel scattered. One tool fo…" at bounding box center [592, 250] width 389 height 282
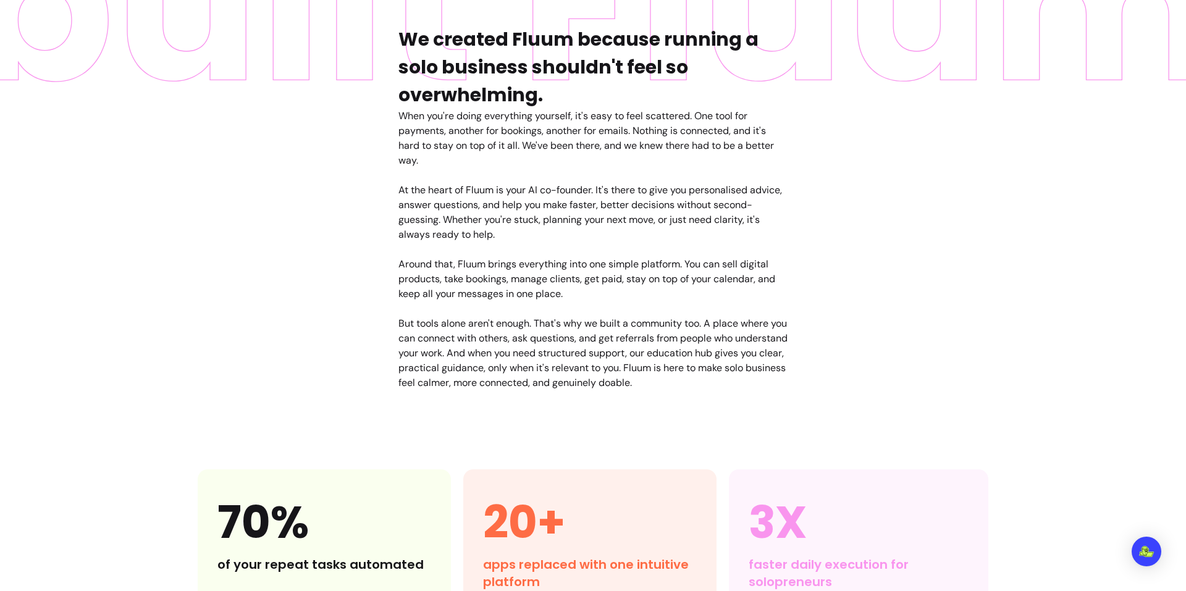
scroll to position [618, 0]
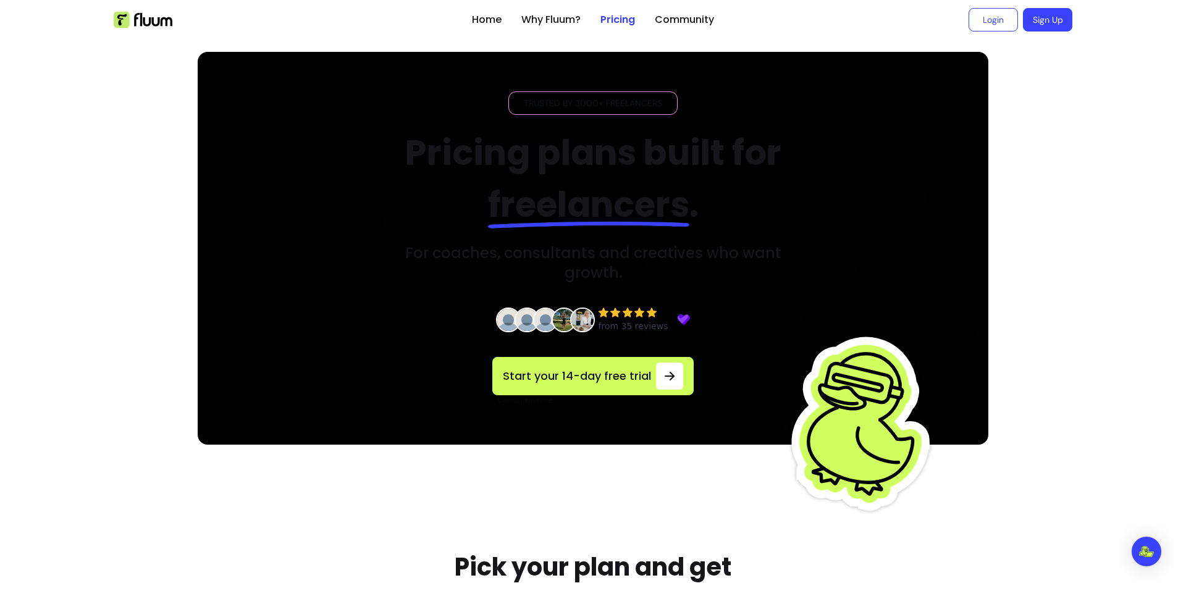
click at [627, 247] on h3 "For coaches, consultants and creatives who want growth." at bounding box center [593, 263] width 418 height 40
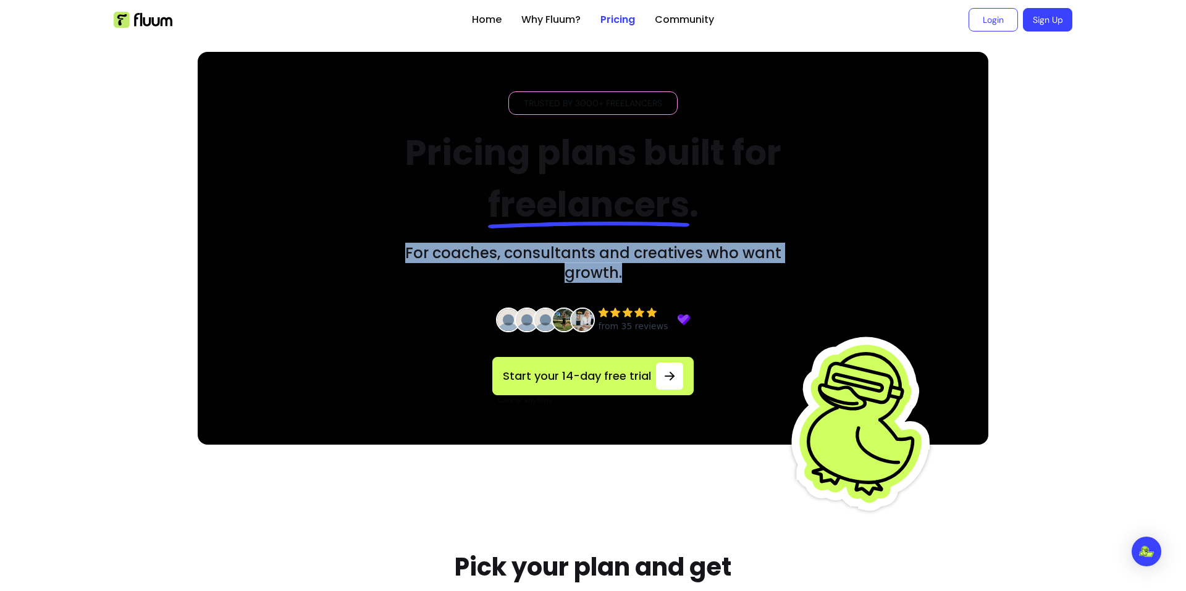
click at [627, 247] on h3 "For coaches, consultants and creatives who want growth." at bounding box center [593, 263] width 418 height 40
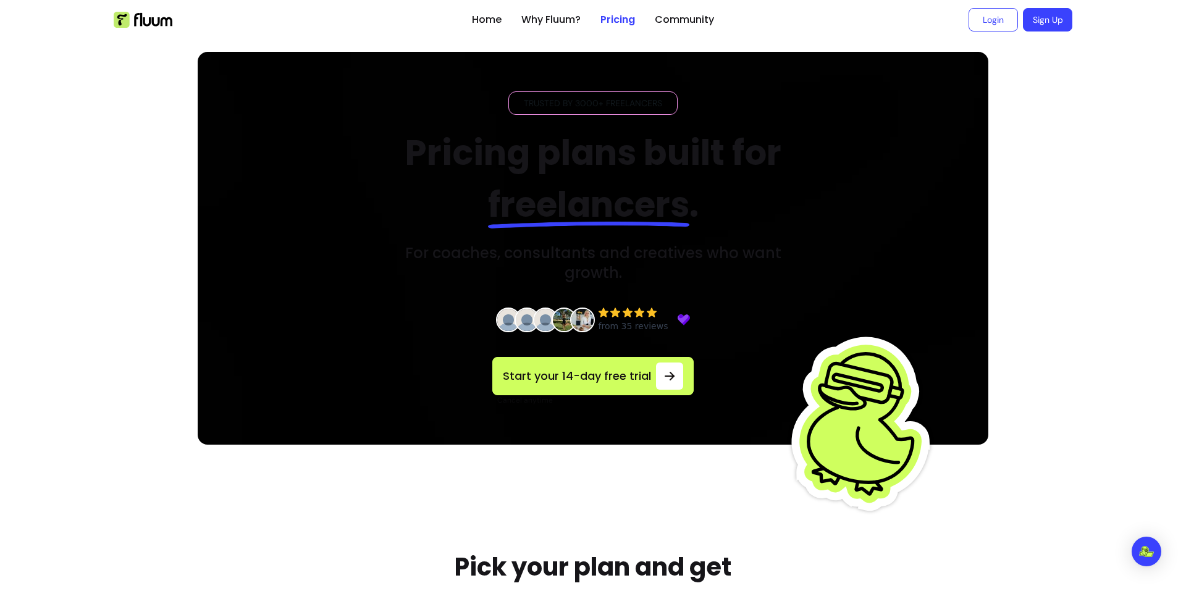
click at [615, 105] on span "Trusted by 3000+ freelancers" at bounding box center [593, 103] width 148 height 12
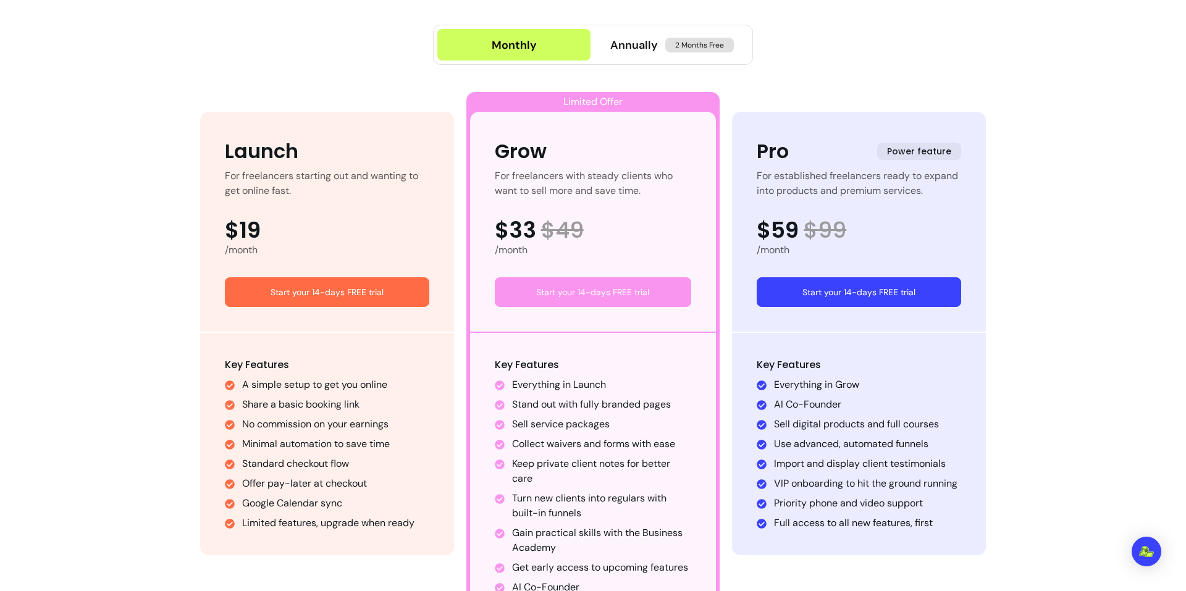
scroll to position [1030, 0]
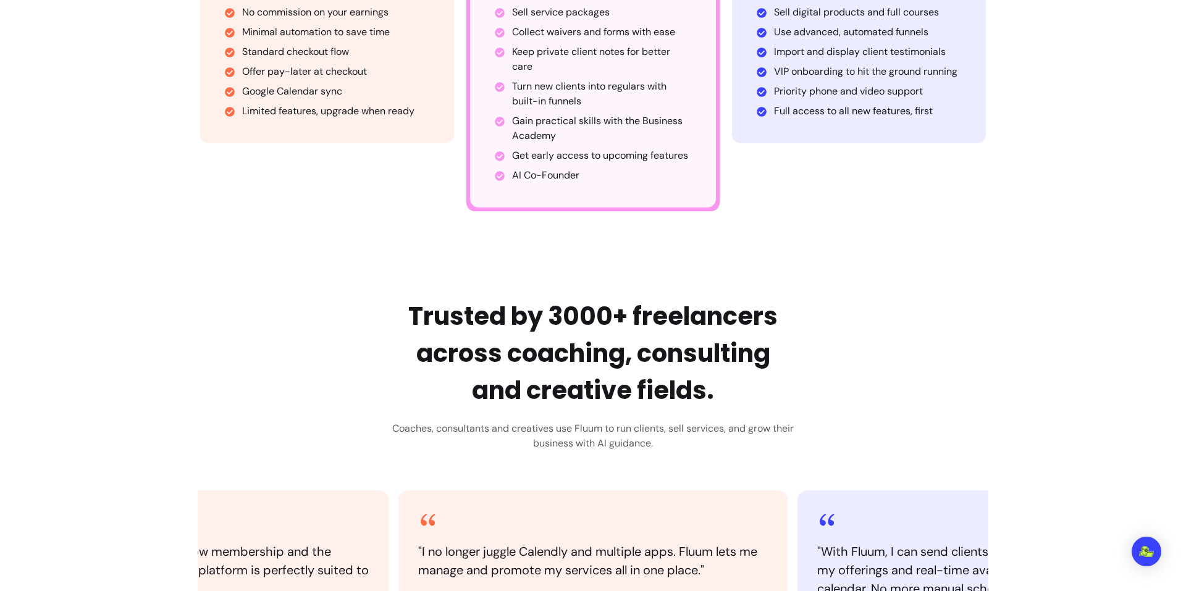
click at [628, 334] on h2 "Trusted by 3000+ freelancers across coaching, consulting and creative fields." at bounding box center [593, 353] width 402 height 111
click at [626, 334] on h2 "Trusted by 3000+ freelancers across coaching, consulting and creative fields." at bounding box center [593, 353] width 402 height 111
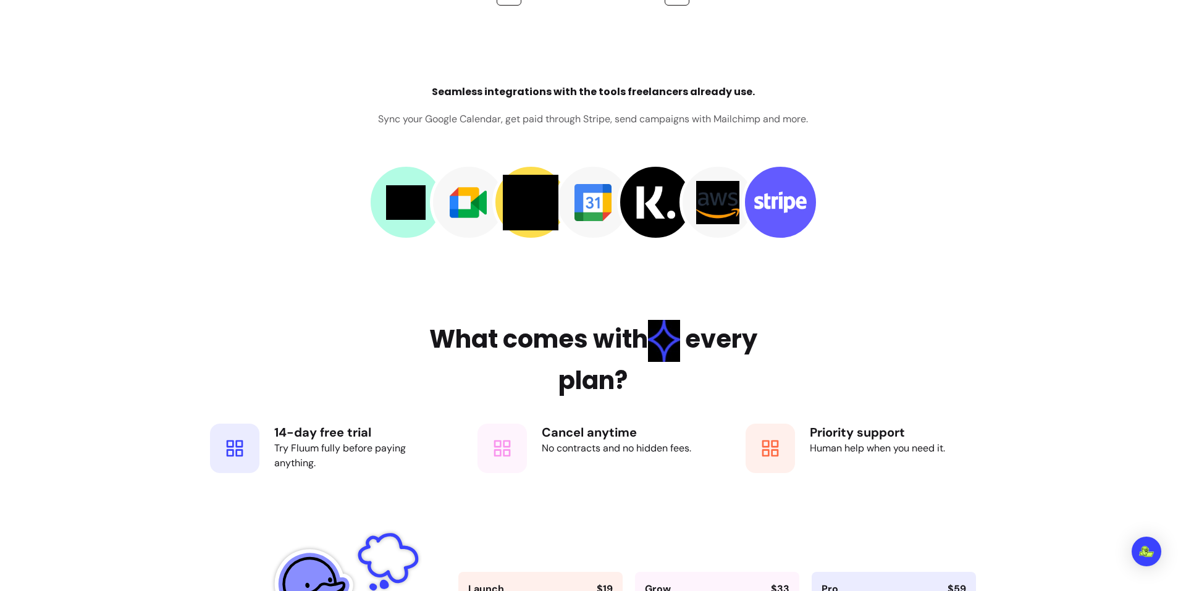
scroll to position [1750, 0]
click at [583, 86] on h4 "Seamless integrations with the tools freelancers already use." at bounding box center [593, 91] width 323 height 15
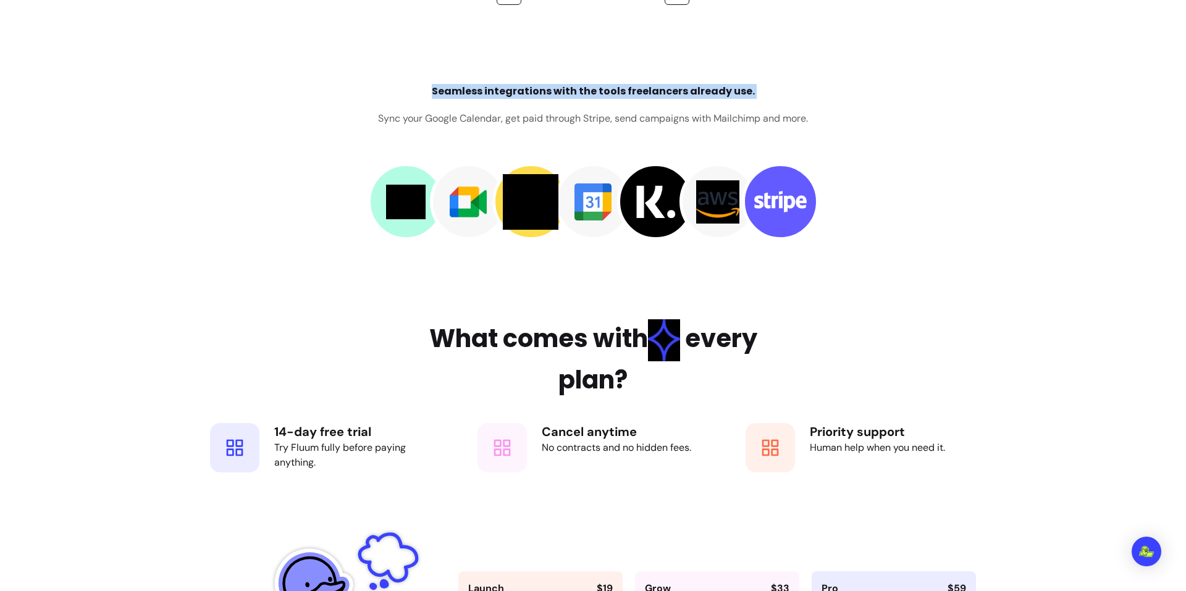
click at [583, 86] on h4 "Seamless integrations with the tools freelancers already use." at bounding box center [593, 91] width 323 height 15
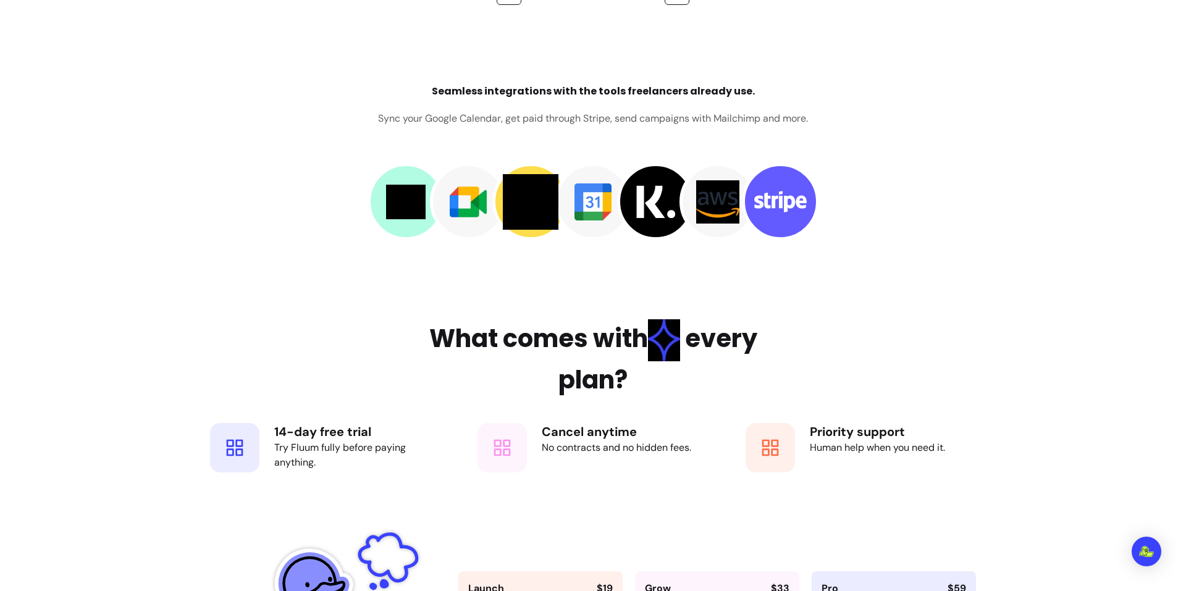
click at [598, 118] on p "Sync your Google Calendar, get paid through Stripe, send campaigns with Mailchi…" at bounding box center [593, 118] width 430 height 15
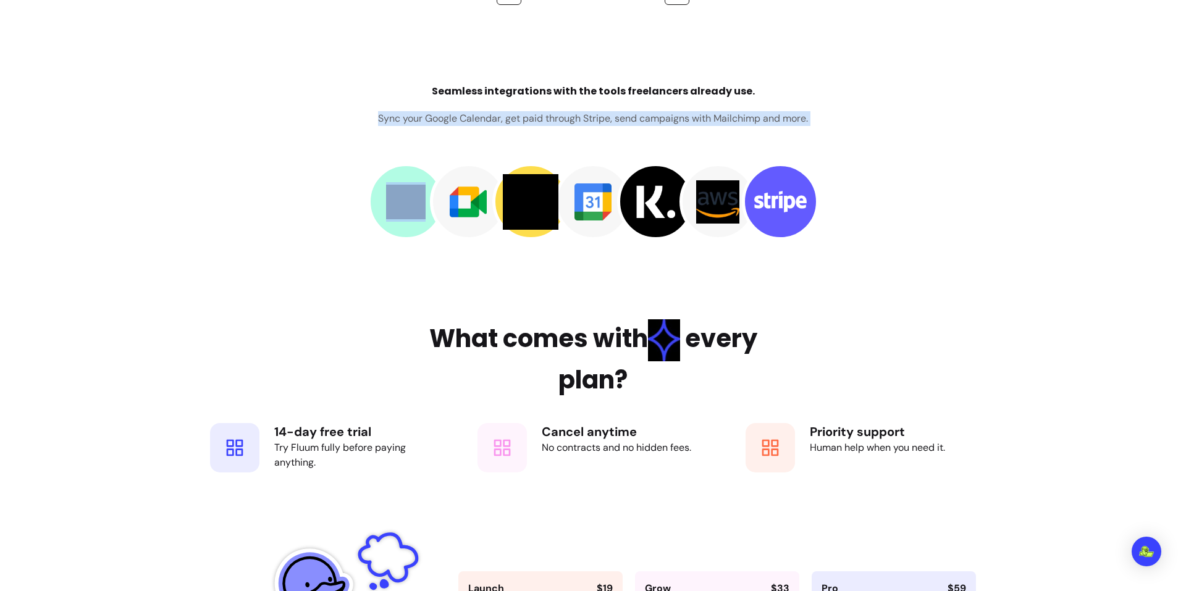
click at [598, 118] on p "Sync your Google Calendar, get paid through Stripe, send campaigns with Mailchi…" at bounding box center [593, 118] width 430 height 15
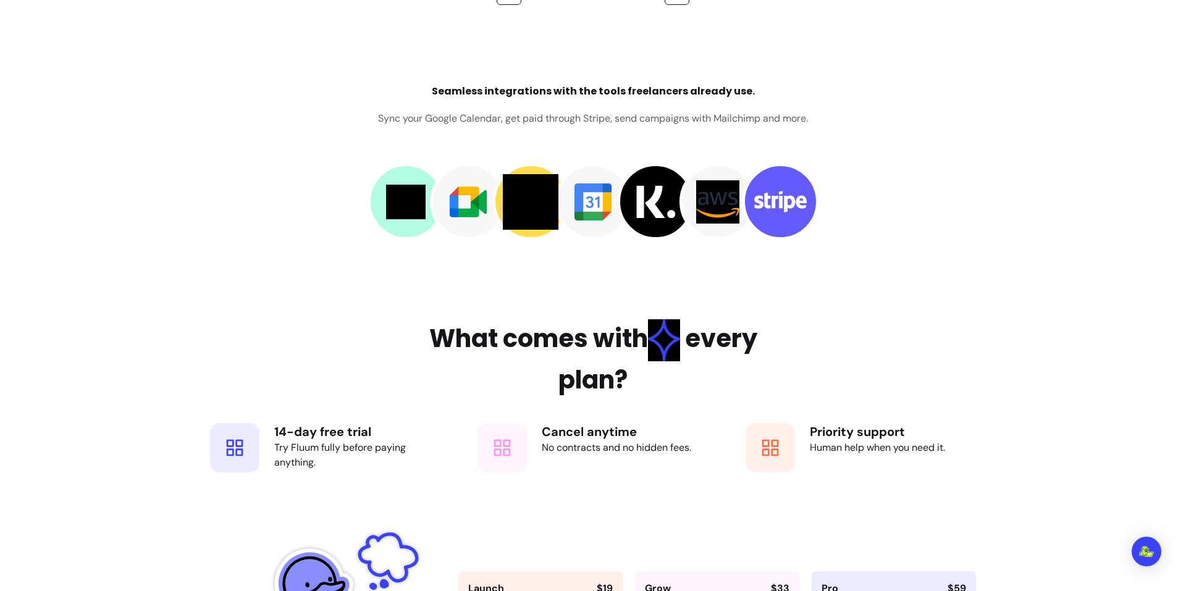
click at [848, 140] on div "Seamless integrations with the tools freelancers already use. Sync your Google …" at bounding box center [593, 162] width 791 height 156
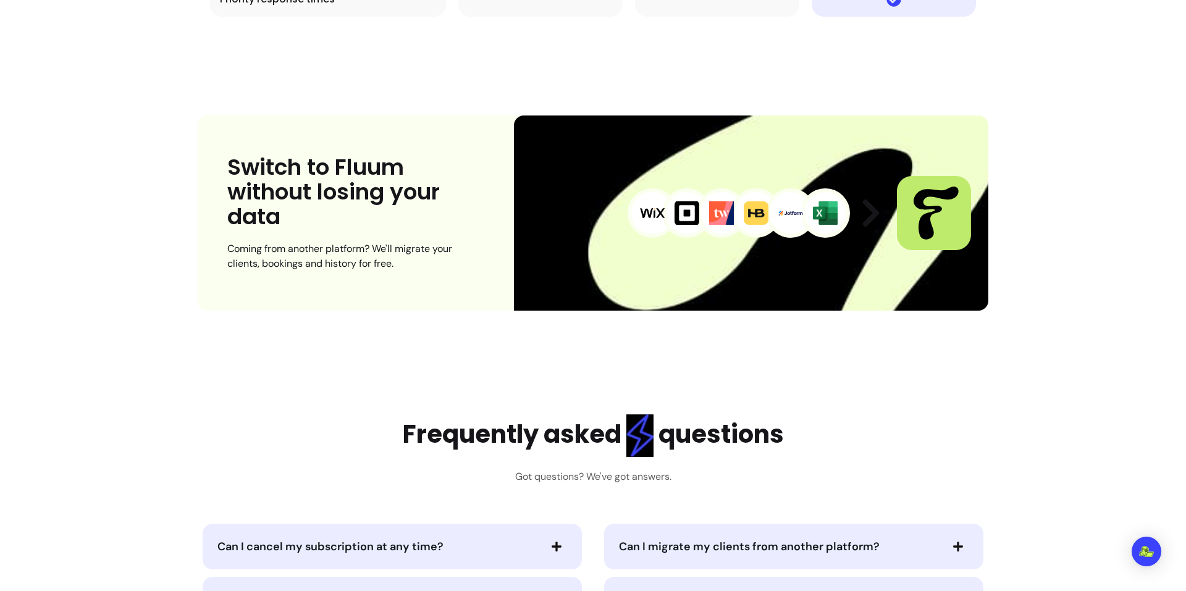
scroll to position [4838, 0]
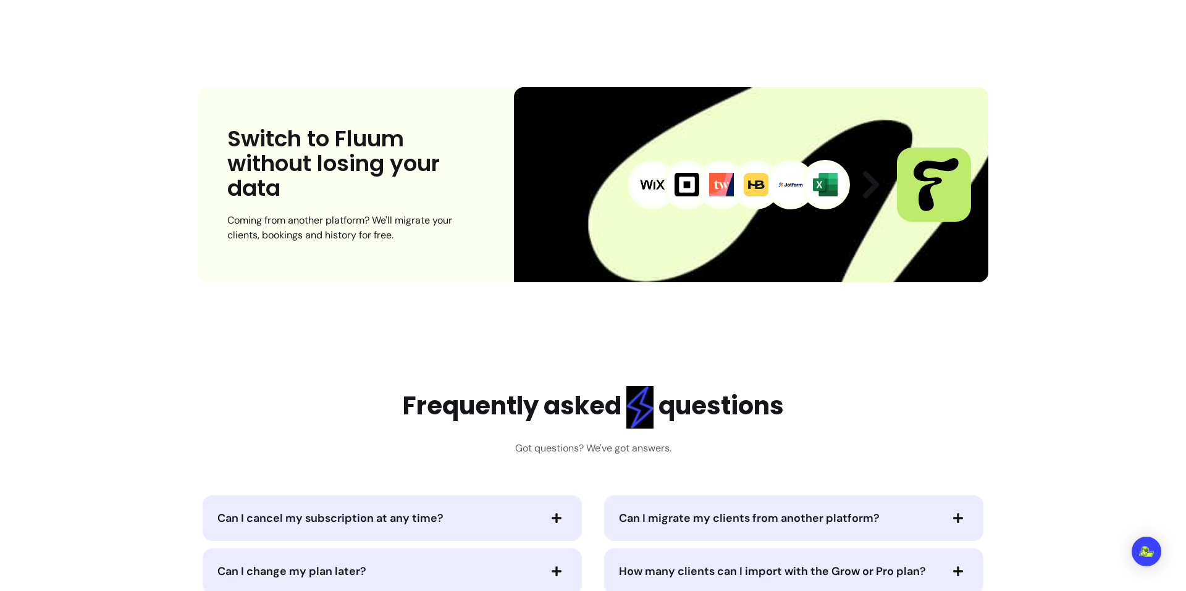
click at [367, 154] on h3 "Switch to Fluum without losing your data" at bounding box center [355, 164] width 257 height 74
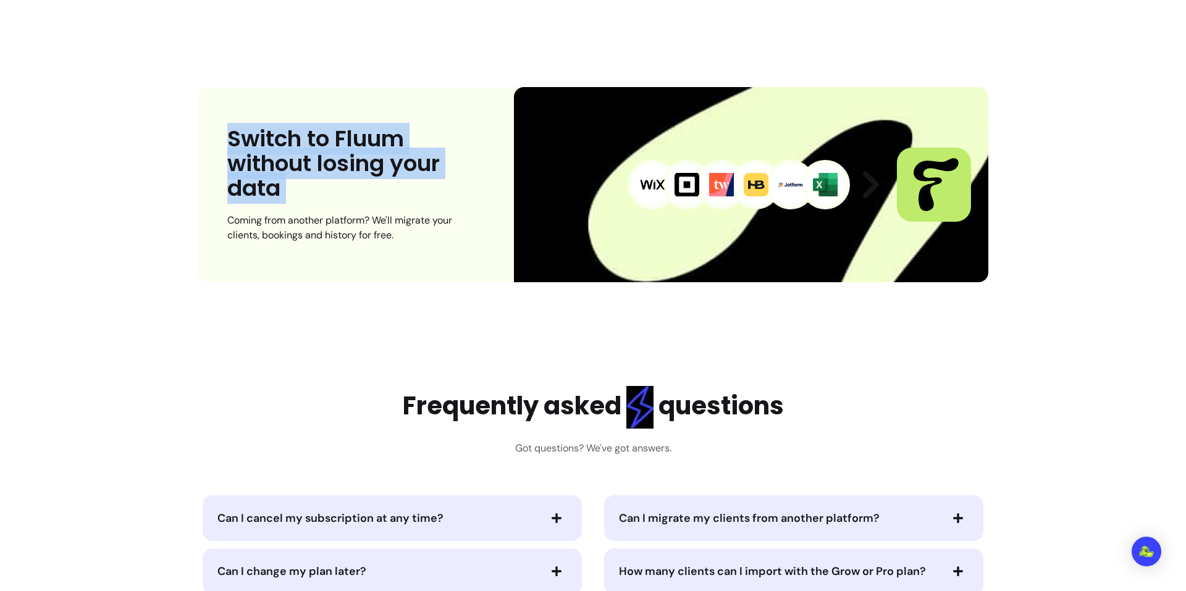
click at [367, 154] on h3 "Switch to Fluum without losing your data" at bounding box center [355, 164] width 257 height 74
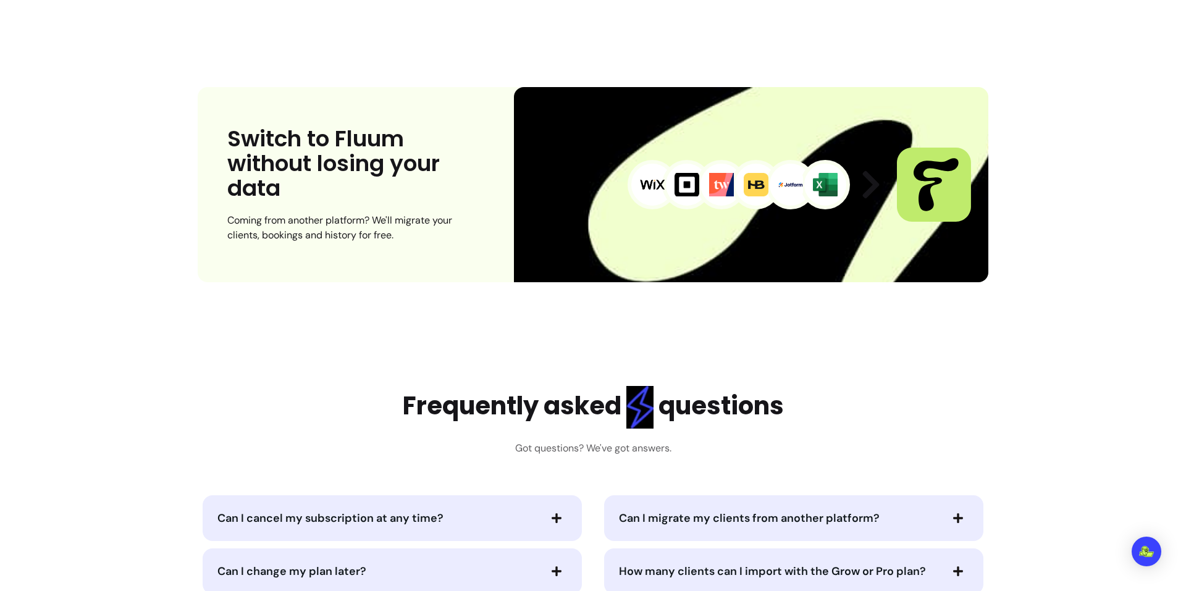
click at [364, 230] on div "Coming from another platform? We'll migrate your clients, bookings and history …" at bounding box center [355, 228] width 257 height 30
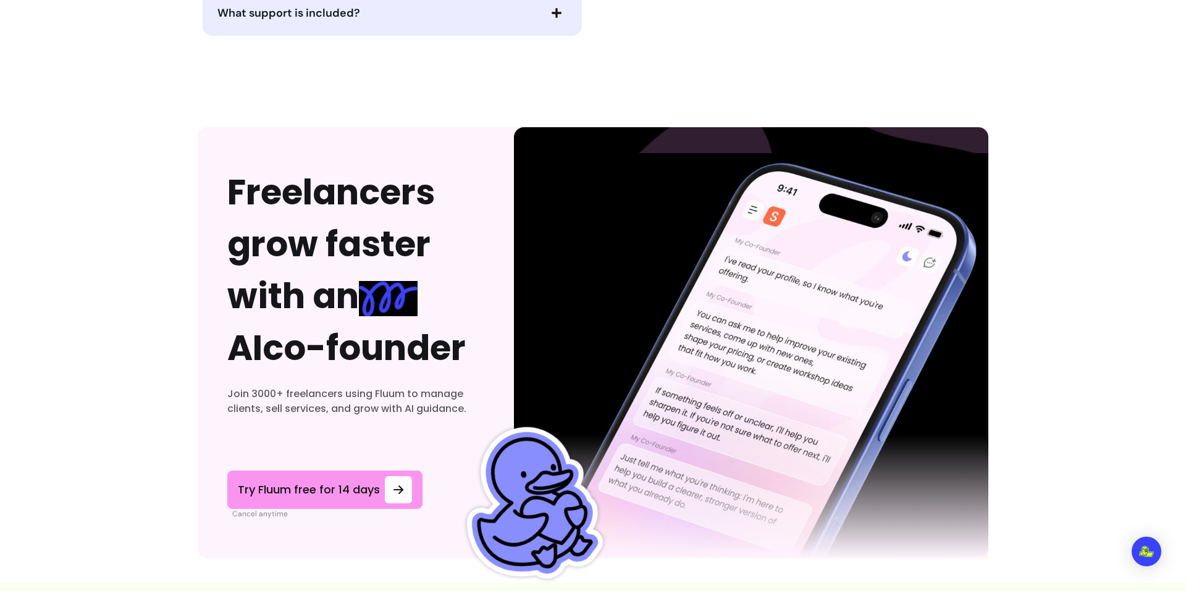
scroll to position [5765, 0]
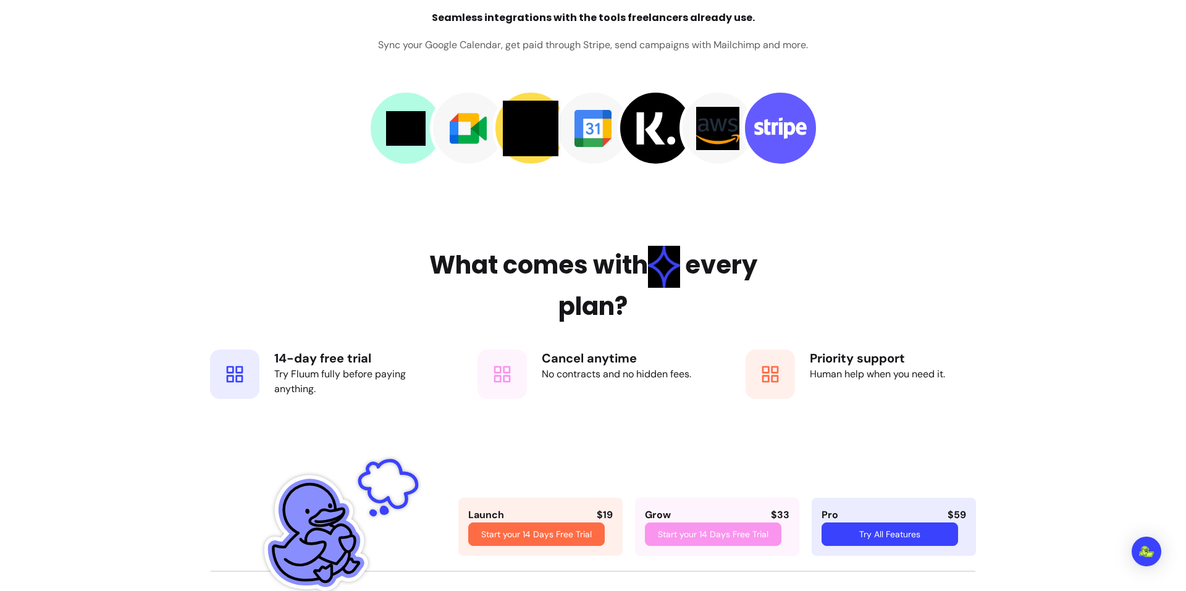
scroll to position [1853, 0]
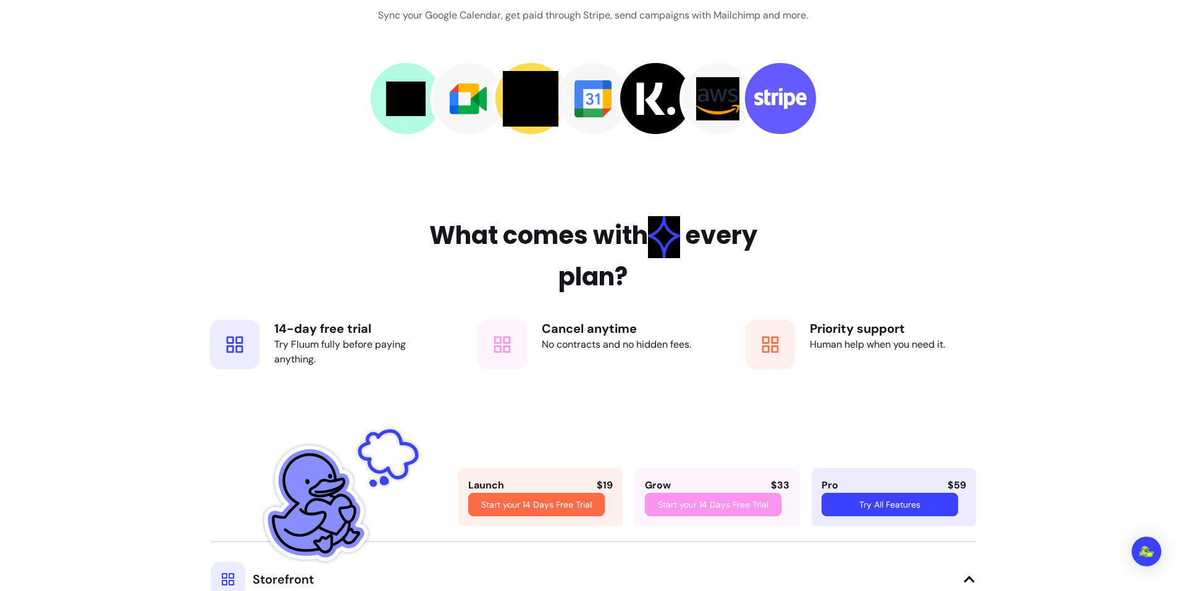
click at [330, 350] on div "Try Fluum fully before paying anything." at bounding box center [357, 352] width 166 height 30
drag, startPoint x: 340, startPoint y: 366, endPoint x: 465, endPoint y: 352, distance: 125.5
click at [340, 366] on div "Try Fluum fully before paying anything." at bounding box center [357, 352] width 166 height 30
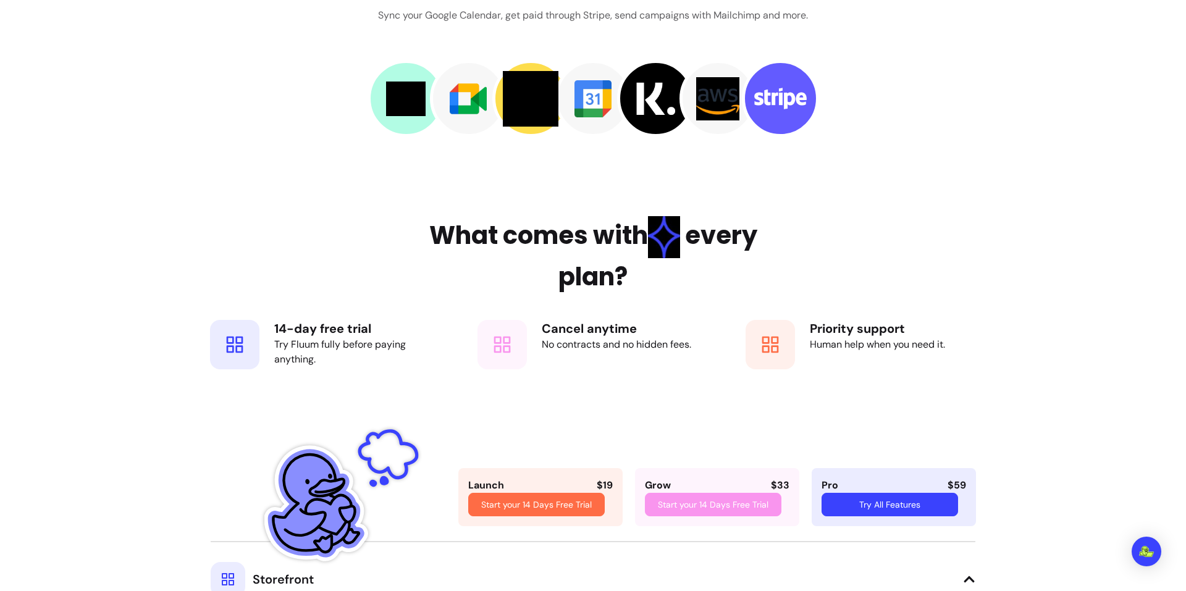
click at [660, 345] on div "No contracts and no hidden fees." at bounding box center [625, 344] width 166 height 15
click at [645, 377] on div "Cancel anytime No contracts and no hidden fees." at bounding box center [592, 345] width 255 height 74
click at [844, 341] on div "Human help when you need it." at bounding box center [893, 344] width 166 height 15
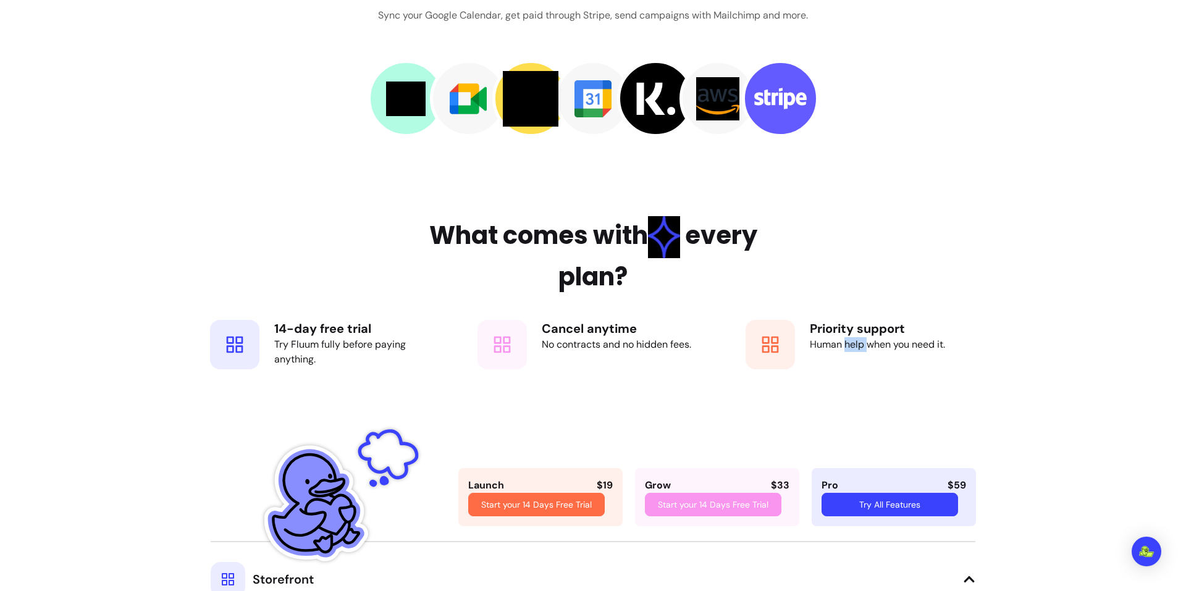
click at [844, 341] on div "Human help when you need it." at bounding box center [893, 344] width 166 height 15
click at [844, 373] on div "Priority support Human help when you need it." at bounding box center [860, 345] width 255 height 74
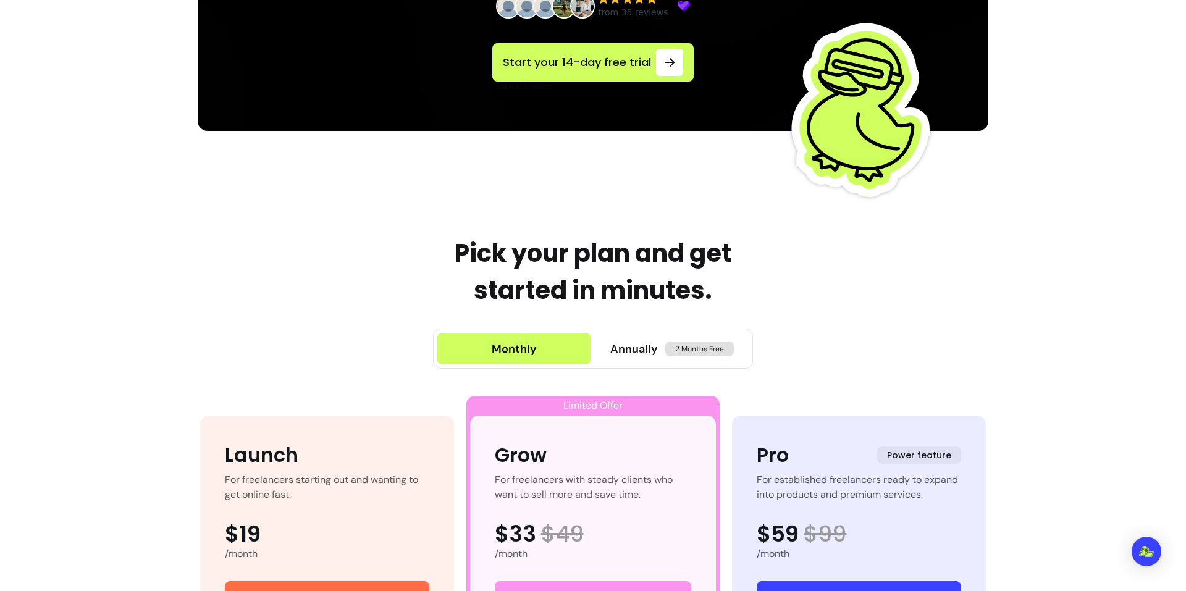
scroll to position [309, 0]
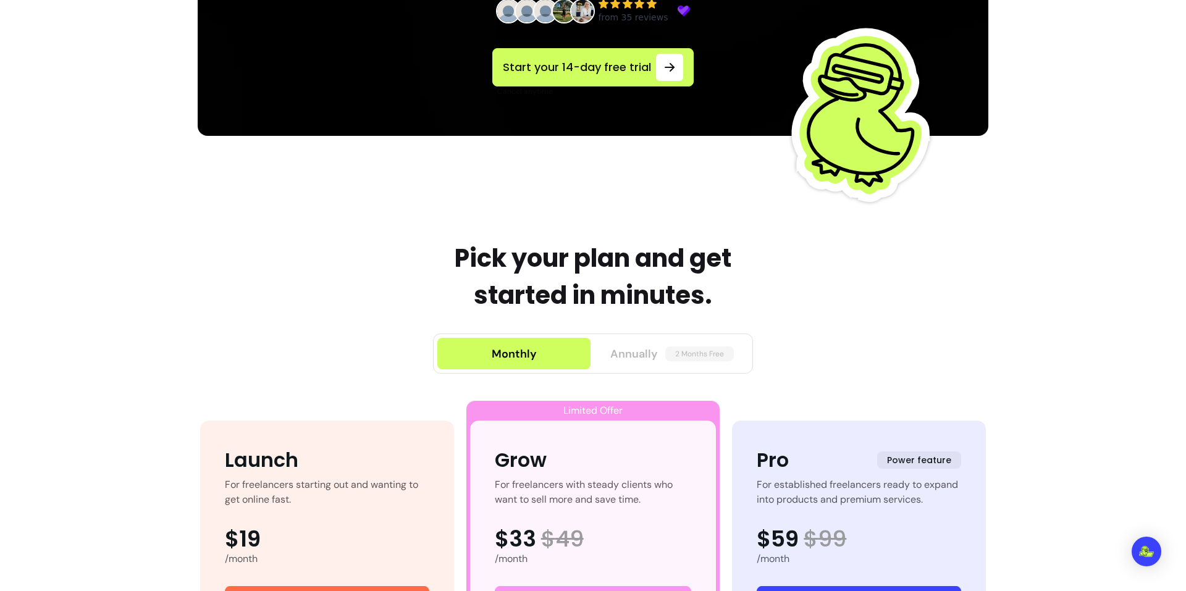
click at [646, 358] on span "Annually" at bounding box center [634, 353] width 48 height 17
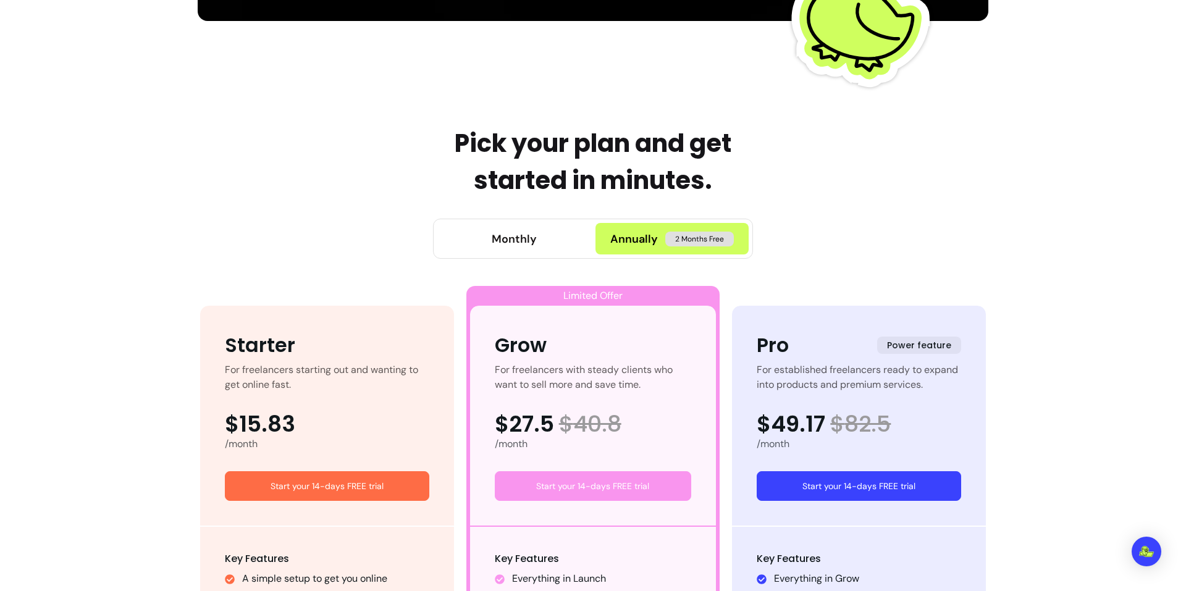
scroll to position [412, 0]
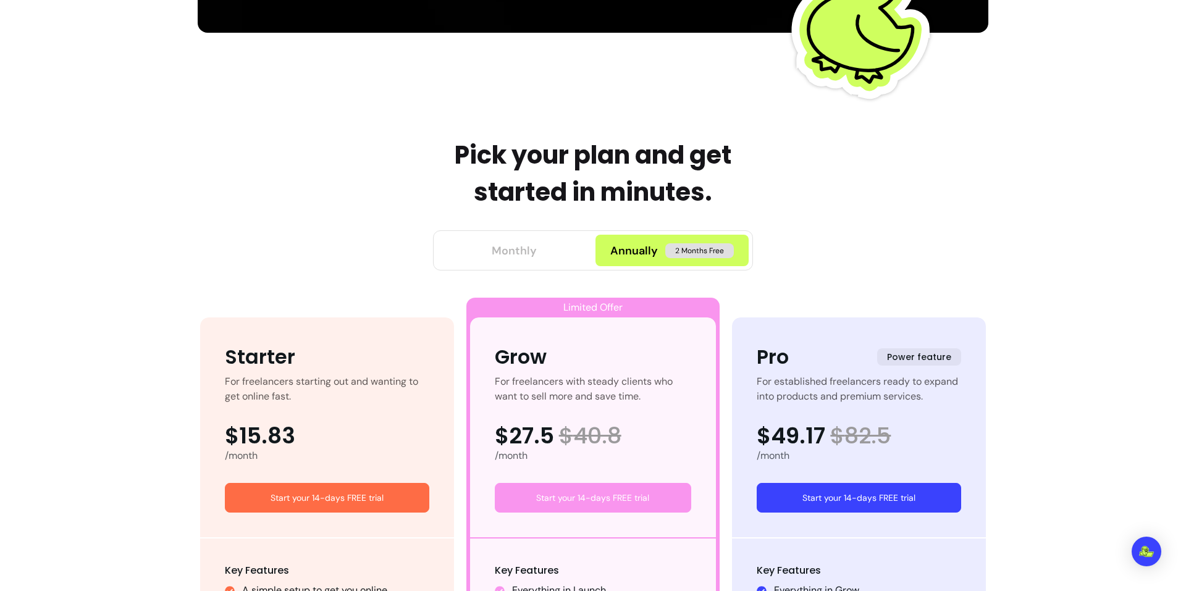
click at [505, 251] on div "Monthly" at bounding box center [514, 250] width 45 height 17
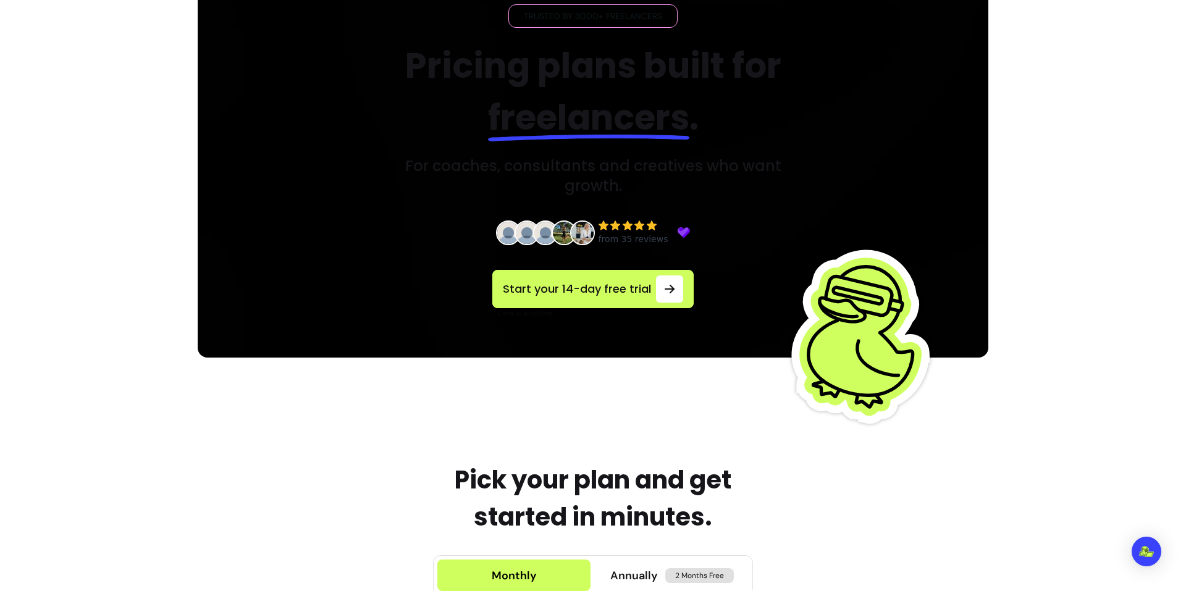
scroll to position [0, 0]
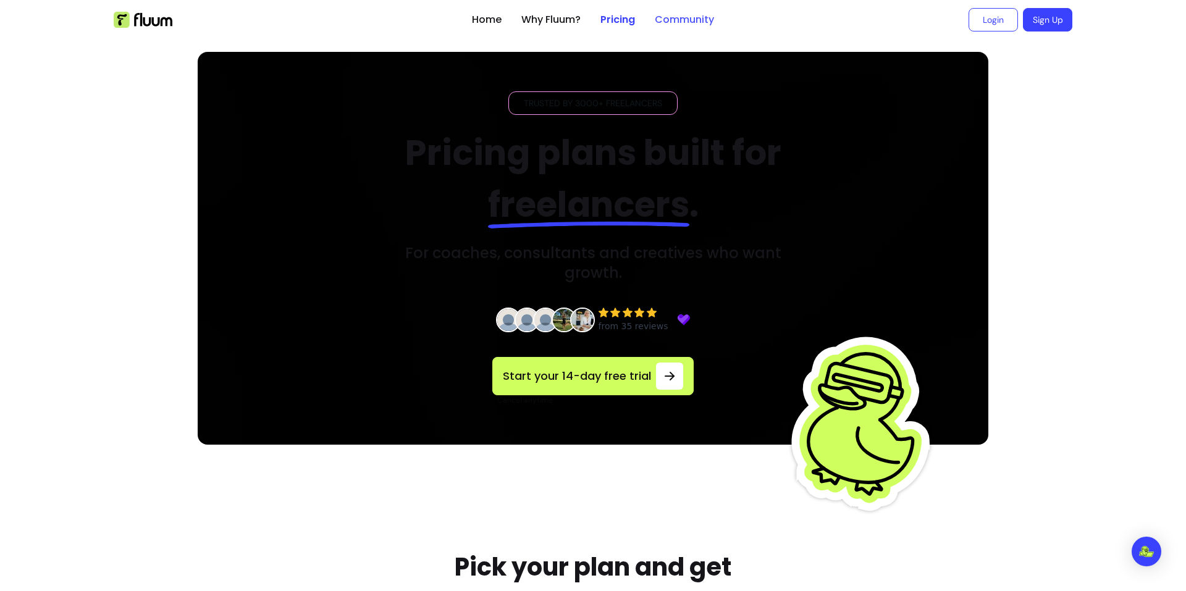
click at [673, 15] on link "Community" at bounding box center [684, 19] width 59 height 15
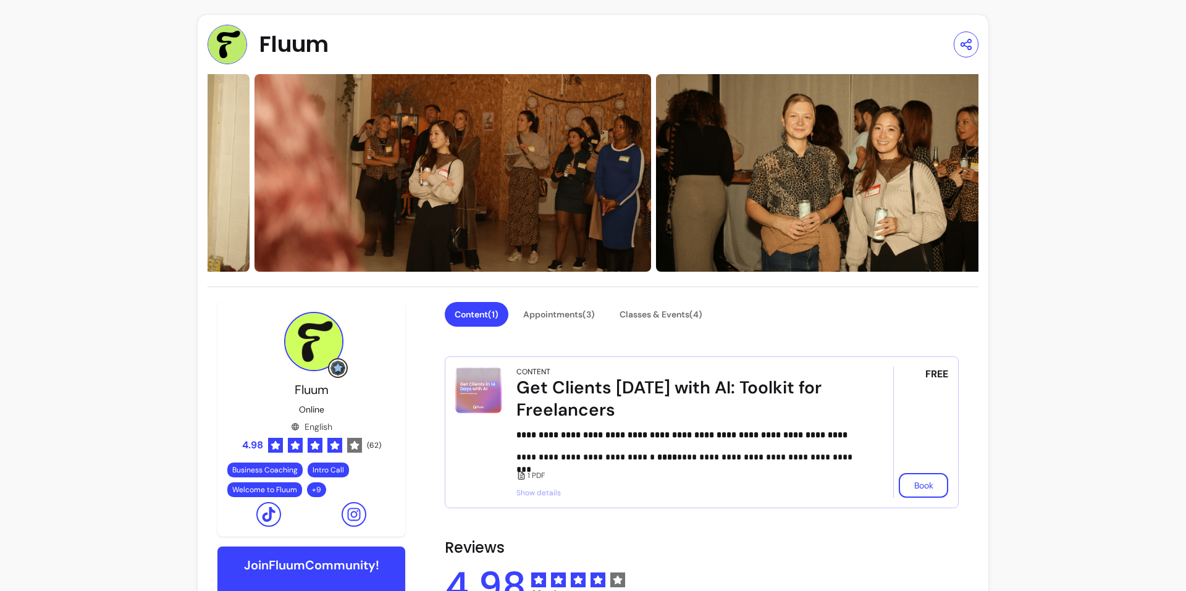
drag, startPoint x: 862, startPoint y: 193, endPoint x: 508, endPoint y: 201, distance: 354.6
click at [508, 201] on img at bounding box center [452, 173] width 397 height 198
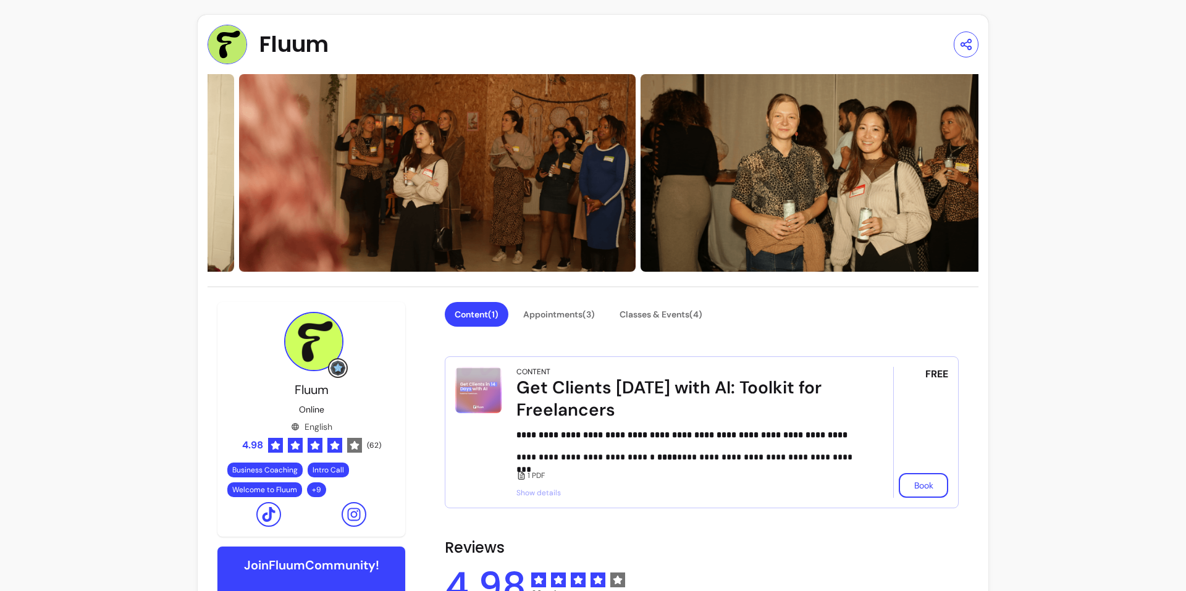
drag, startPoint x: 860, startPoint y: 182, endPoint x: 566, endPoint y: 191, distance: 293.6
click at [687, 191] on img at bounding box center [839, 173] width 397 height 198
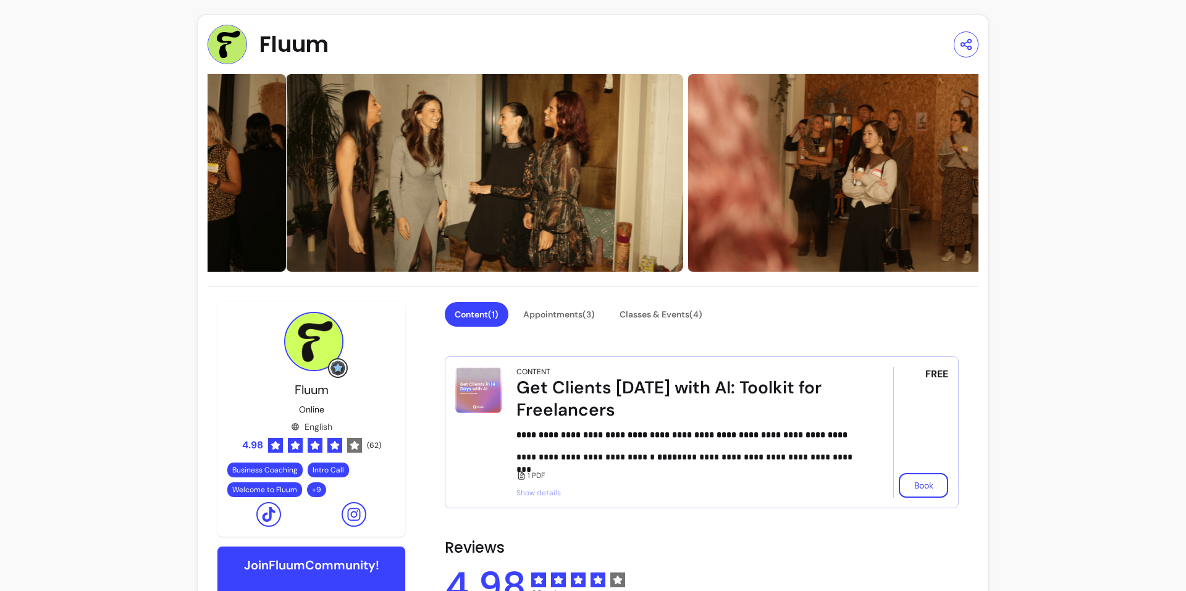
drag, startPoint x: 796, startPoint y: 177, endPoint x: 584, endPoint y: 203, distance: 212.9
click at [687, 206] on img at bounding box center [885, 173] width 397 height 198
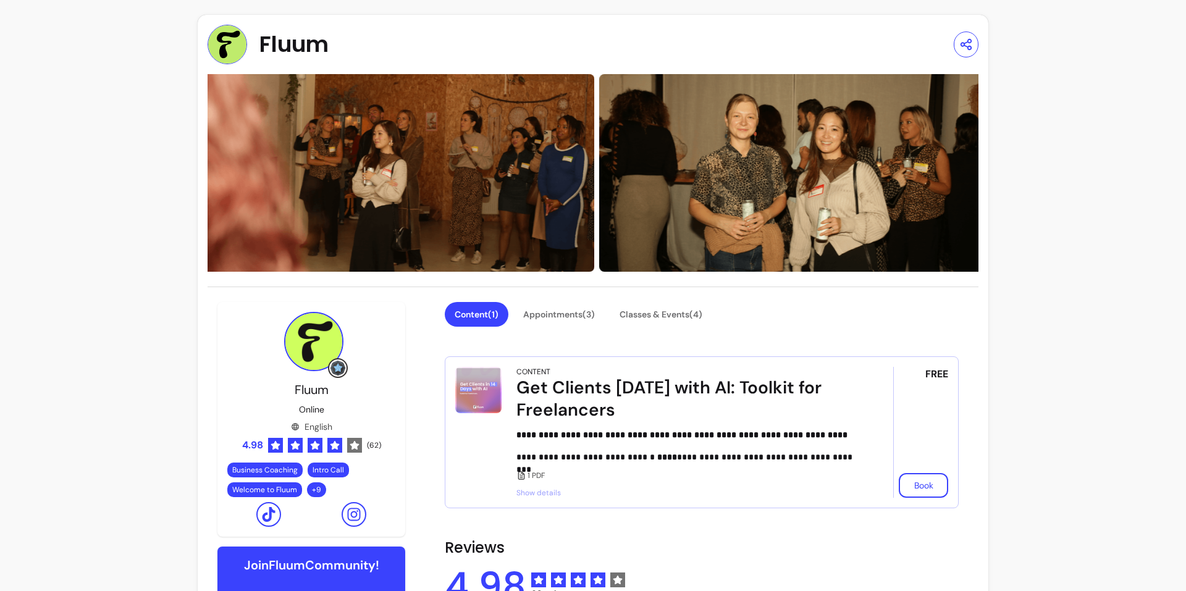
drag, startPoint x: 731, startPoint y: 198, endPoint x: 577, endPoint y: 209, distance: 154.2
click at [599, 209] on img at bounding box center [797, 173] width 397 height 198
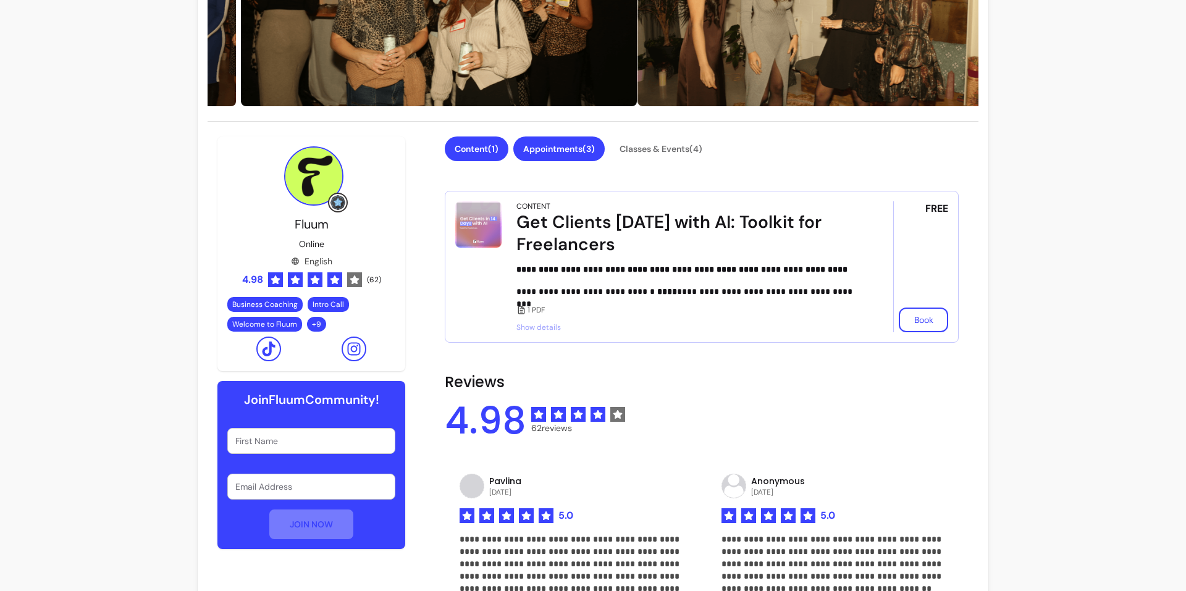
scroll to position [206, 0]
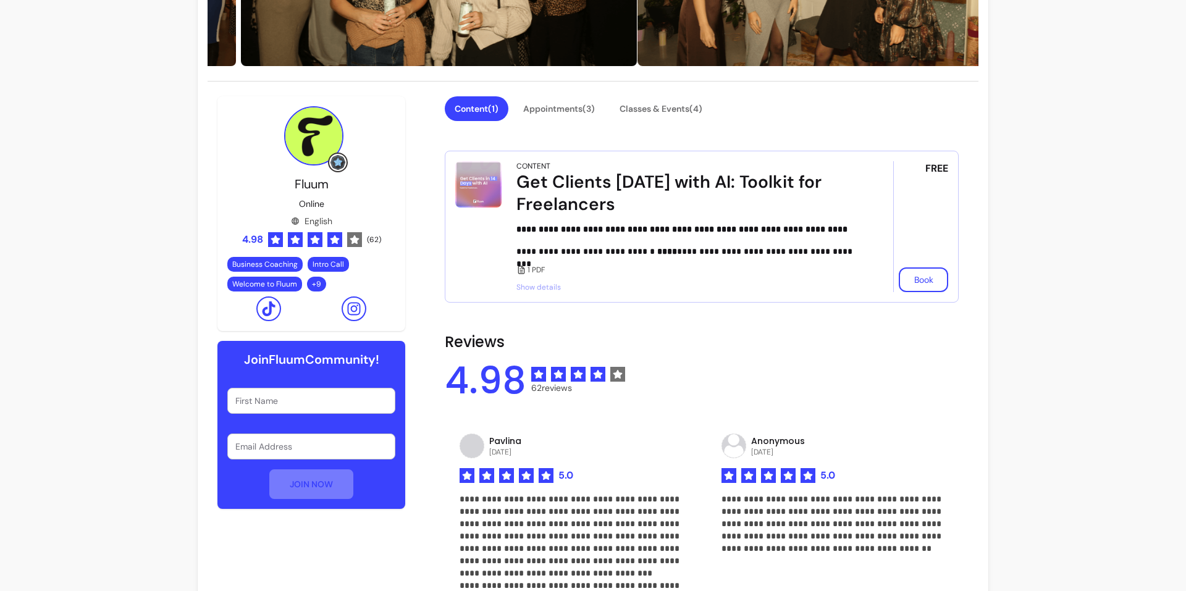
click at [141, 239] on div "**********" at bounding box center [593, 600] width 1186 height 1613
click at [372, 240] on span "( 62 )" at bounding box center [374, 240] width 14 height 10
click at [28, 228] on div "**********" at bounding box center [593, 600] width 1186 height 1613
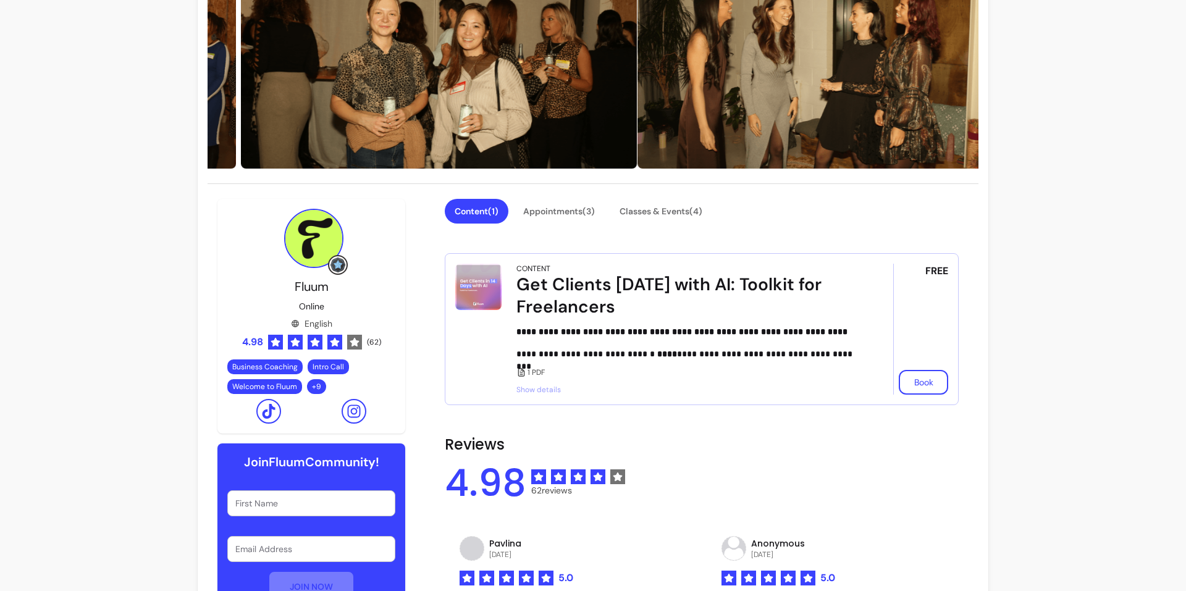
click at [558, 297] on div "Get Clients in 14 Days with AI: Toolkit for Freelancers" at bounding box center [687, 296] width 342 height 44
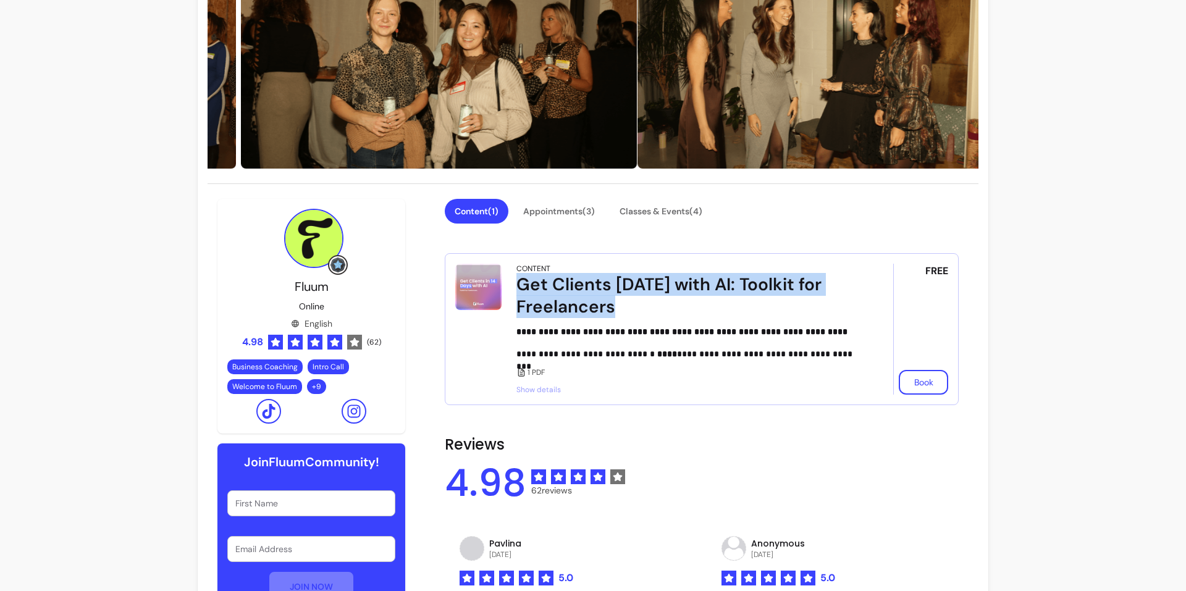
click at [558, 297] on div "Get Clients in 14 Days with AI: Toolkit for Freelancers" at bounding box center [687, 296] width 342 height 44
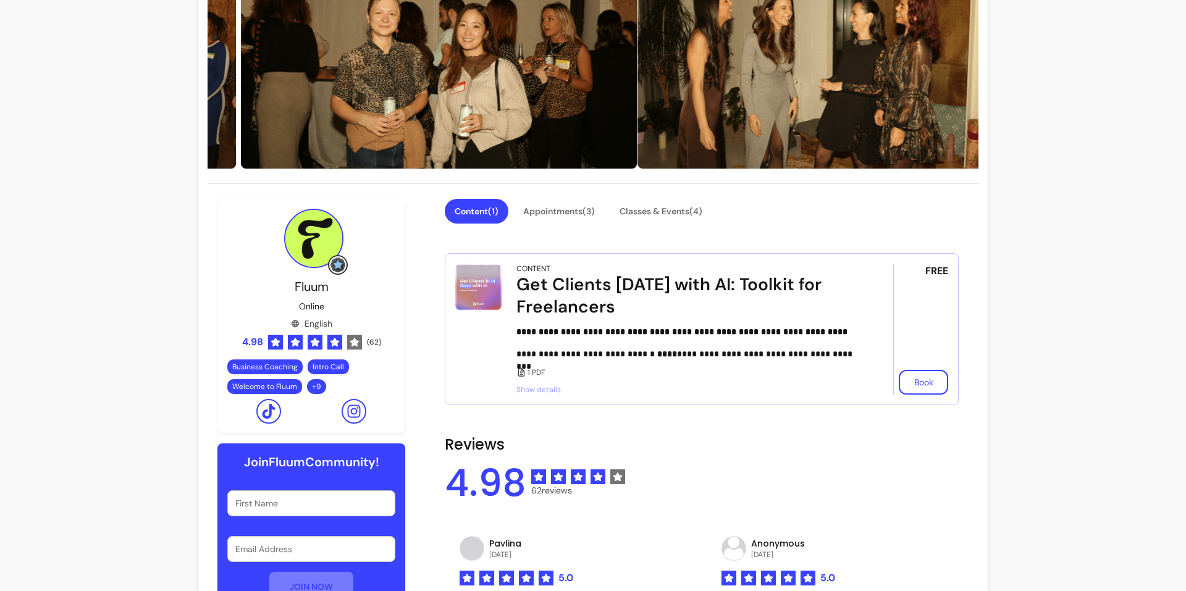
click at [534, 388] on span "Show details" at bounding box center [687, 390] width 342 height 10
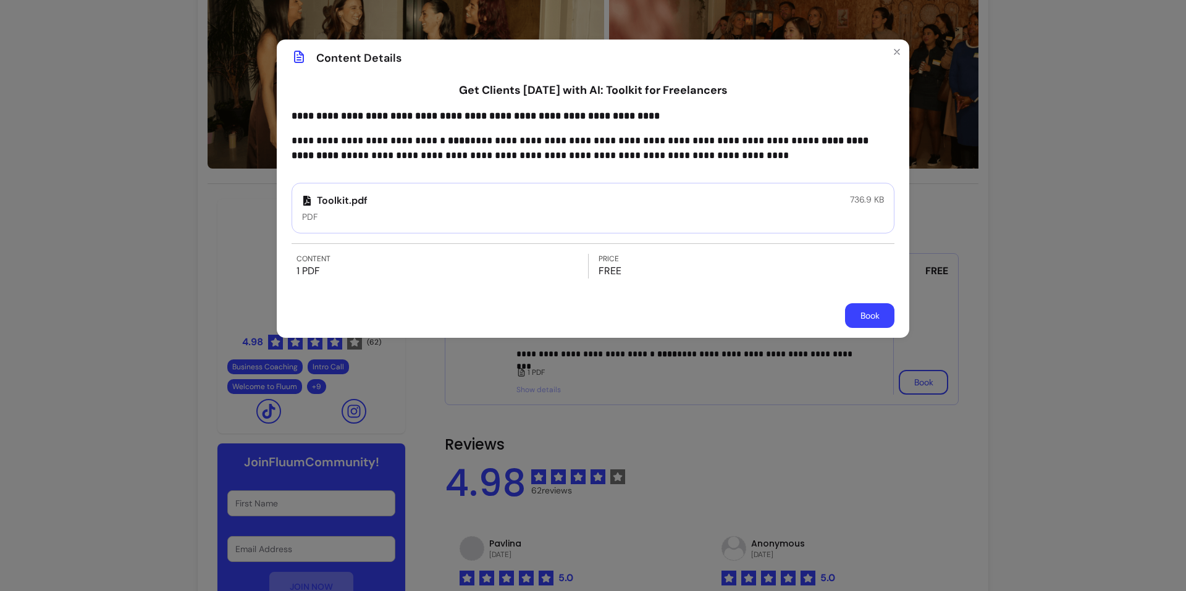
click at [116, 251] on div "**********" at bounding box center [593, 295] width 1186 height 591
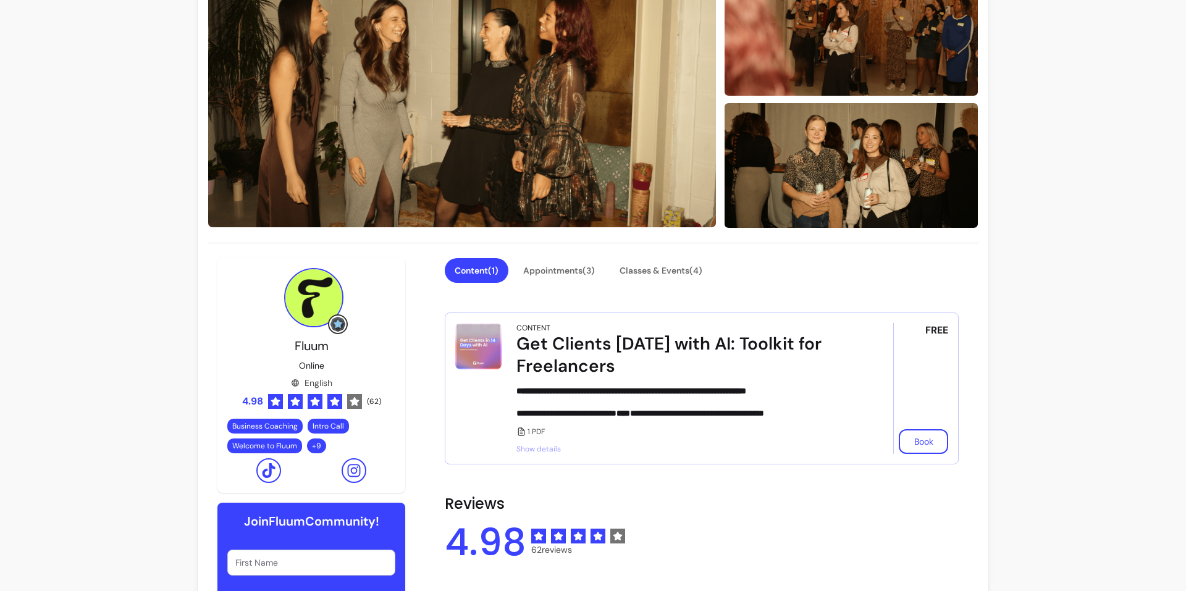
drag, startPoint x: 565, startPoint y: 267, endPoint x: 609, endPoint y: 267, distance: 43.9
click at [567, 267] on button "Appointments ( 3 )" at bounding box center [558, 270] width 91 height 25
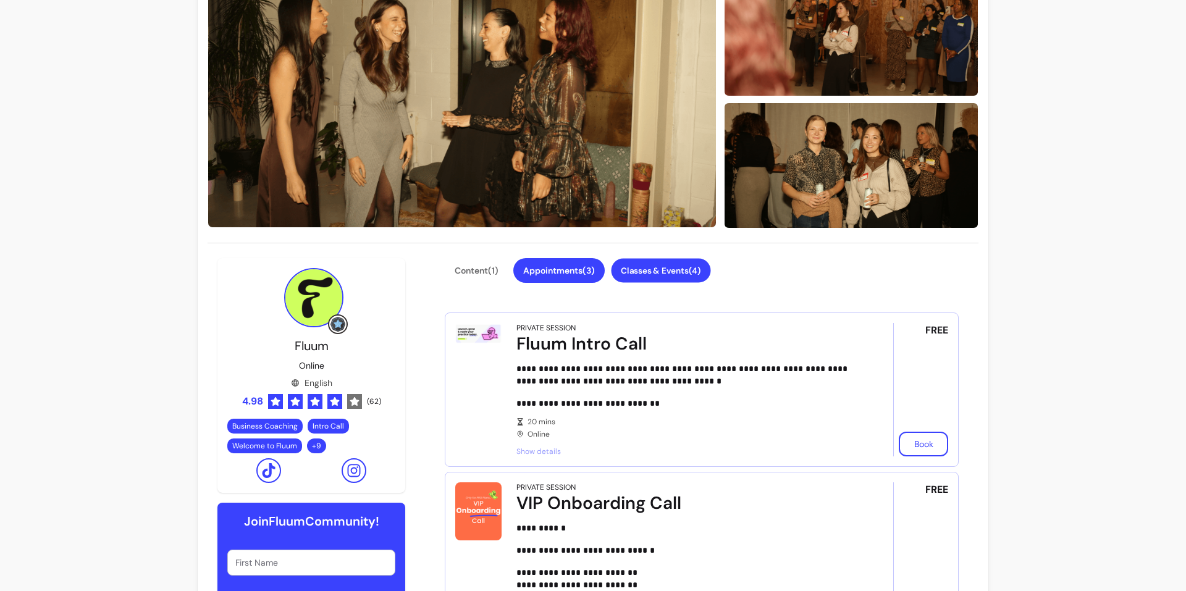
click at [678, 268] on button "Classes & Events ( 4 )" at bounding box center [660, 271] width 99 height 24
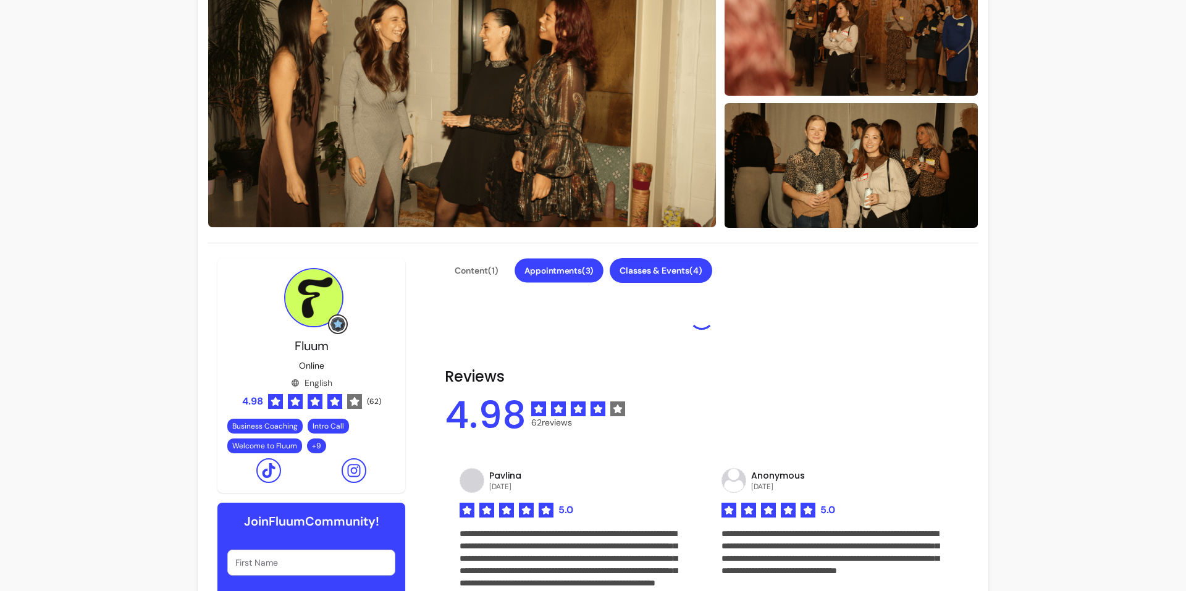
click at [583, 279] on button "Appointments ( 3 )" at bounding box center [559, 271] width 89 height 24
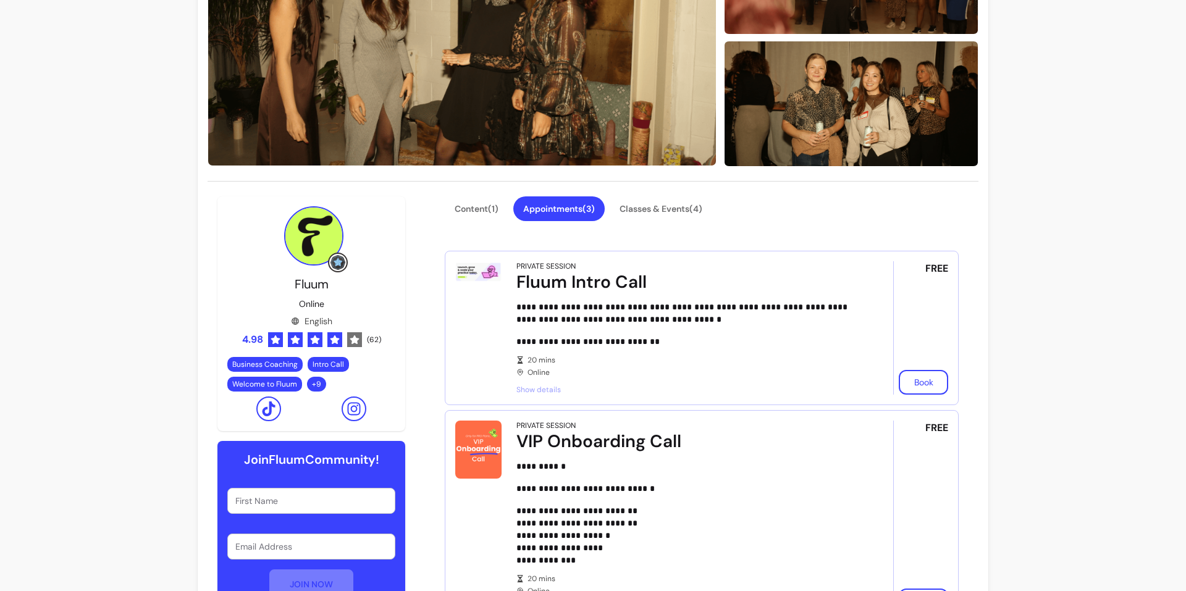
scroll to position [206, 0]
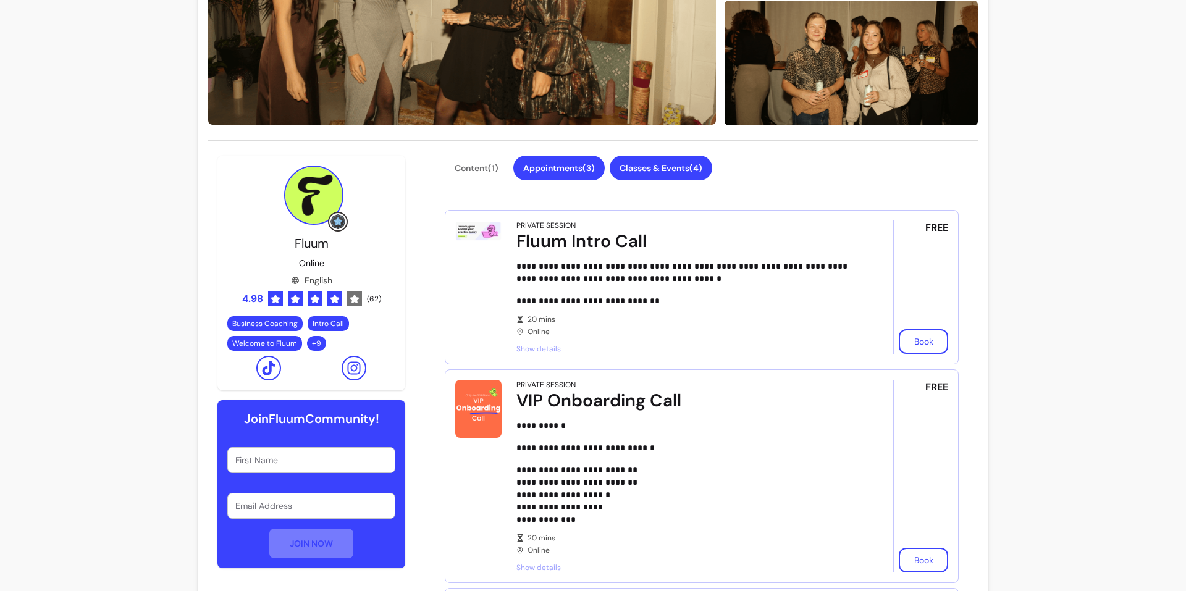
click at [660, 172] on button "Classes & Events ( 4 )" at bounding box center [661, 168] width 103 height 25
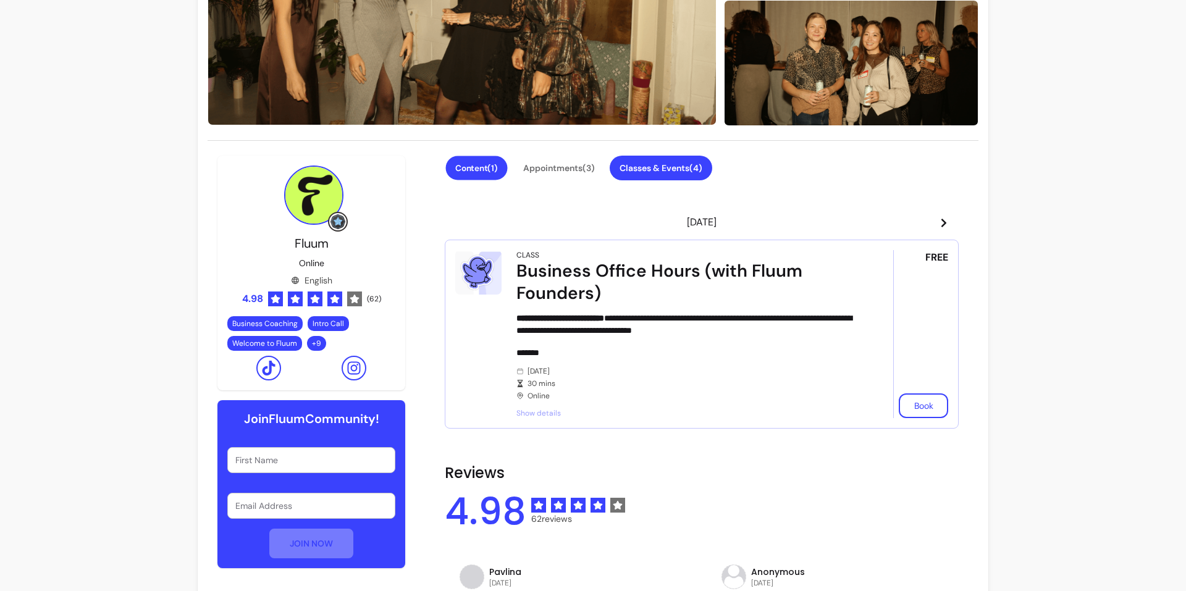
click at [486, 174] on button "Content ( 1 )" at bounding box center [477, 168] width 62 height 24
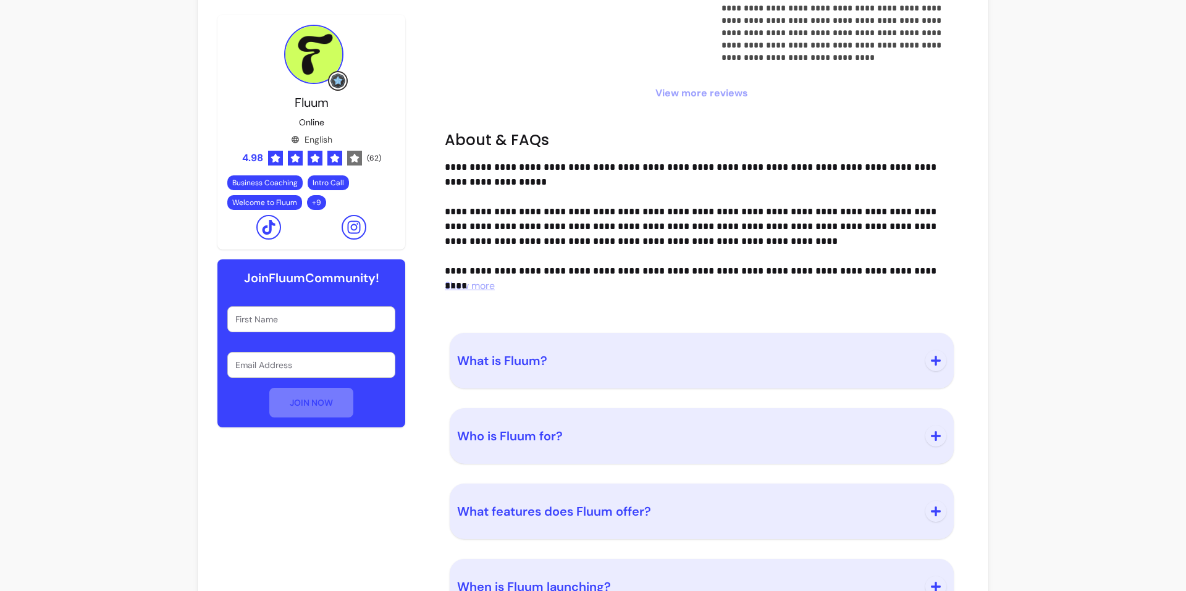
scroll to position [1081, 0]
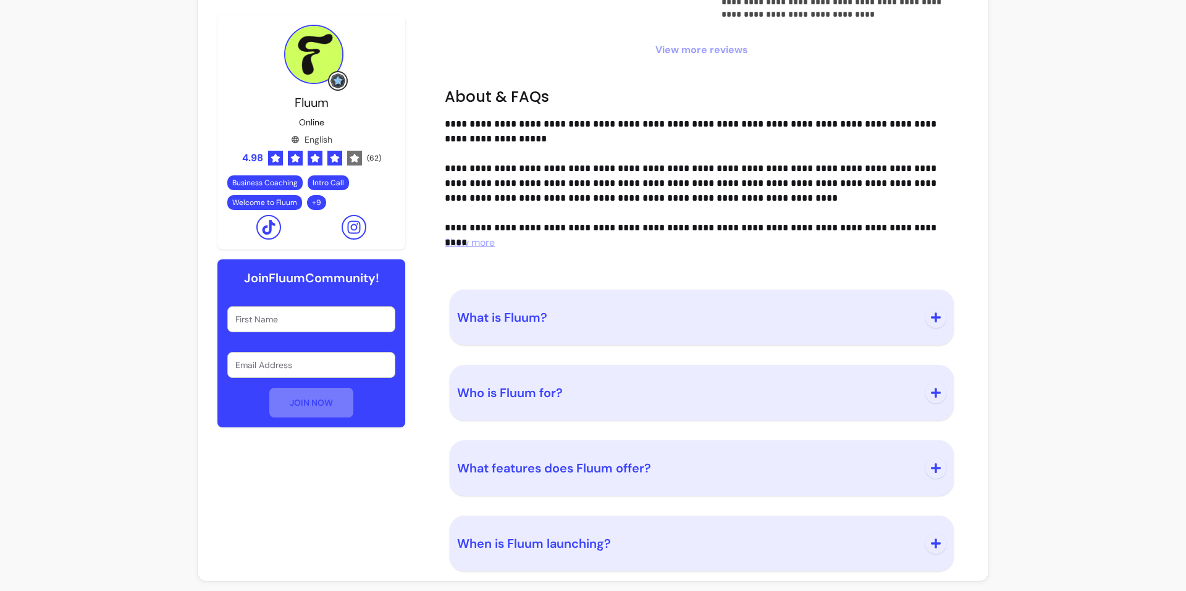
click at [930, 314] on icon "button" at bounding box center [935, 317] width 11 height 11
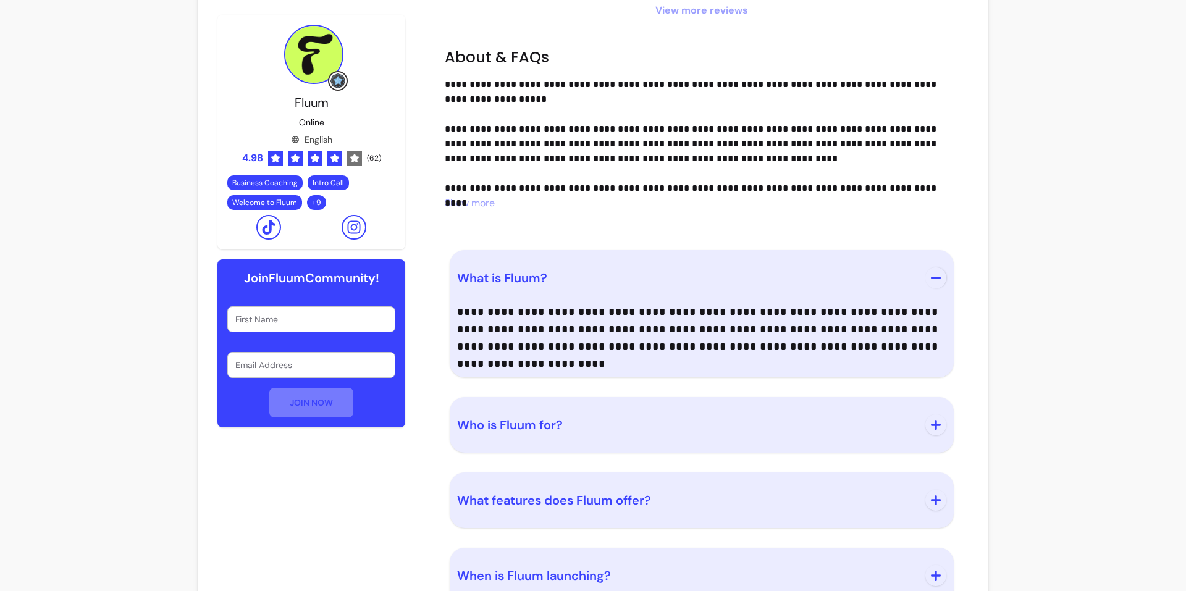
scroll to position [1153, 0]
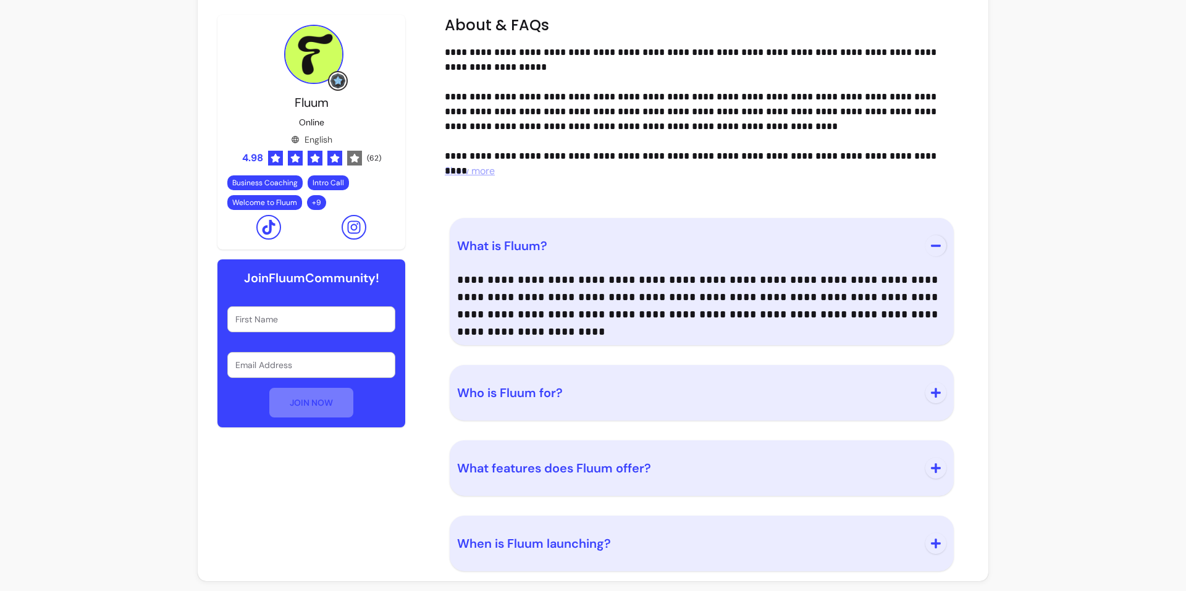
click at [572, 272] on p "**********" at bounding box center [701, 297] width 489 height 52
click at [574, 272] on p "**********" at bounding box center [701, 297] width 489 height 52
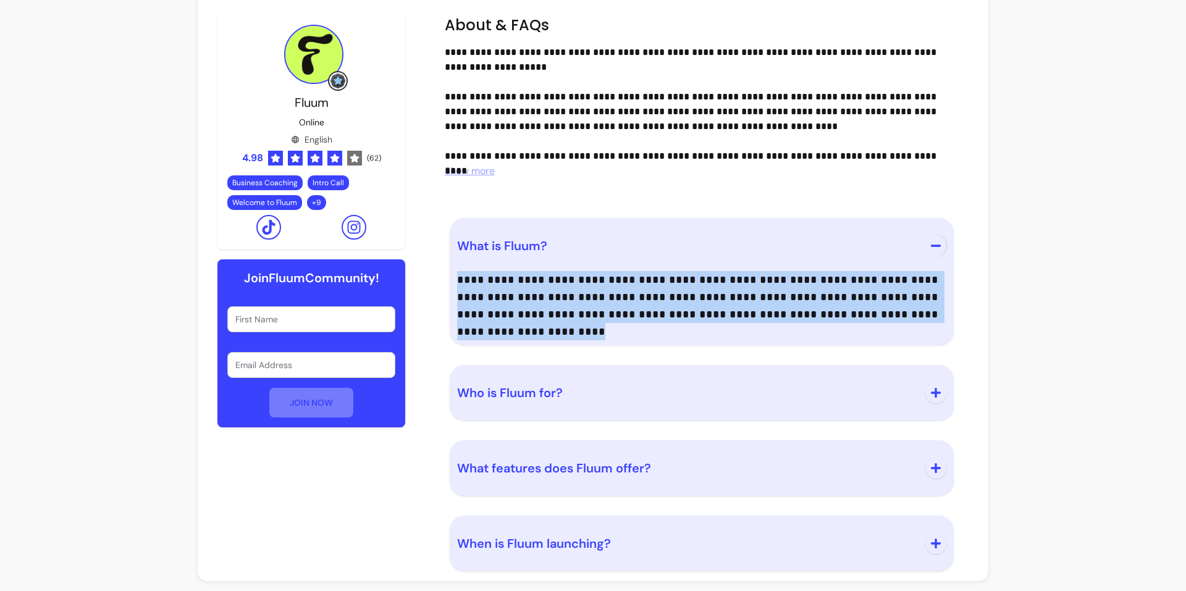
drag, startPoint x: 574, startPoint y: 272, endPoint x: 595, endPoint y: 274, distance: 21.1
click at [574, 272] on p "**********" at bounding box center [701, 297] width 489 height 52
click at [834, 284] on p "**********" at bounding box center [701, 297] width 489 height 52
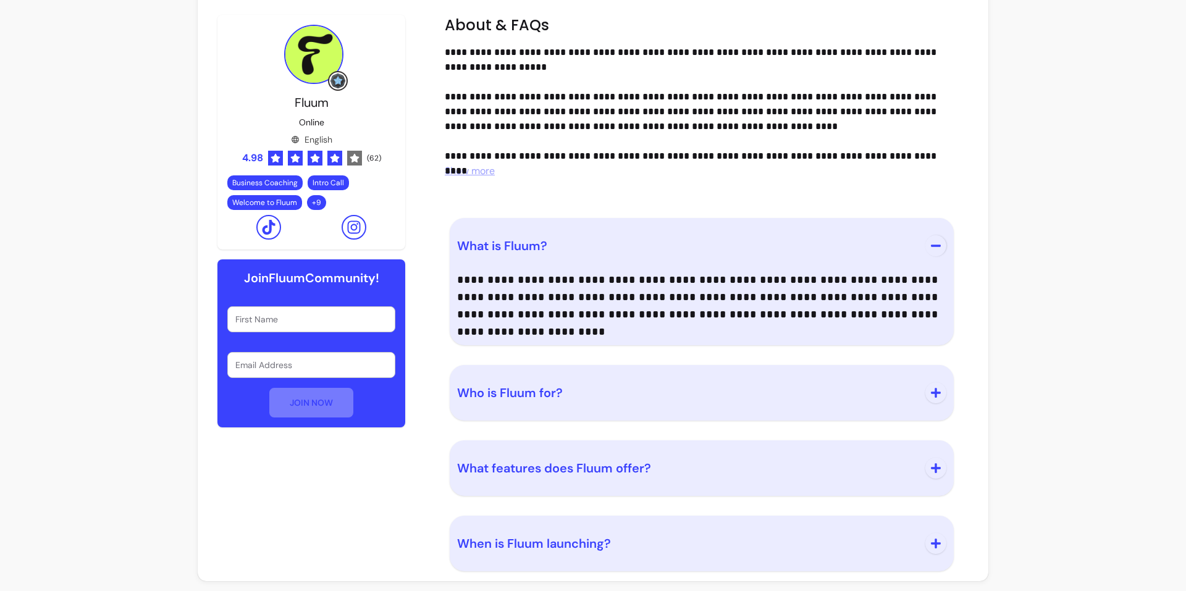
click at [935, 399] on span "button" at bounding box center [935, 392] width 21 height 21
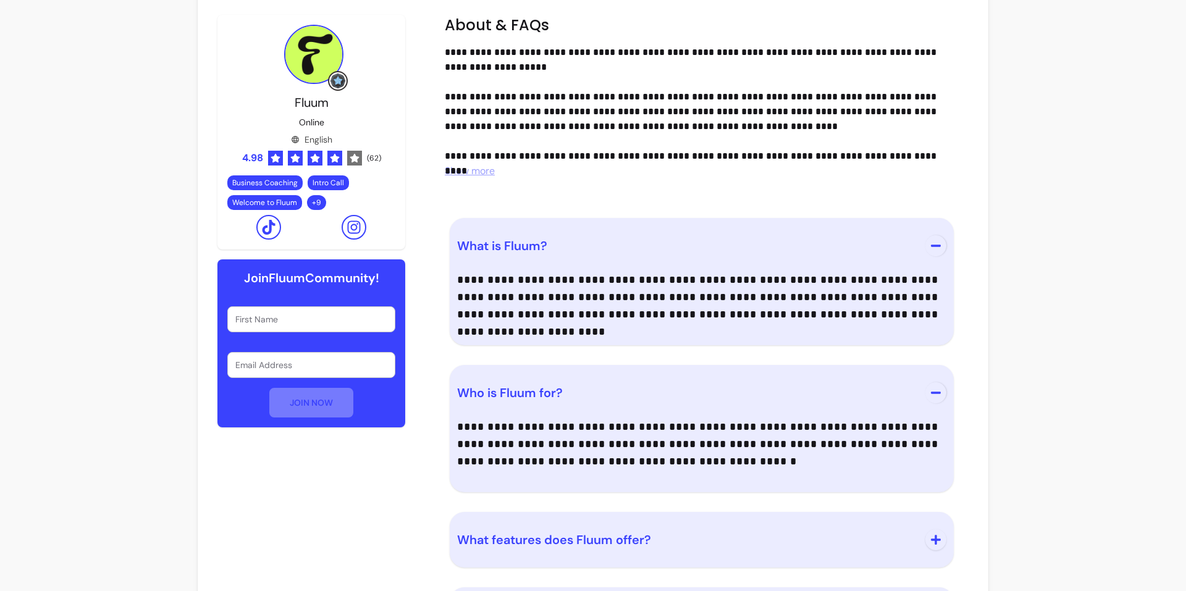
scroll to position [1224, 0]
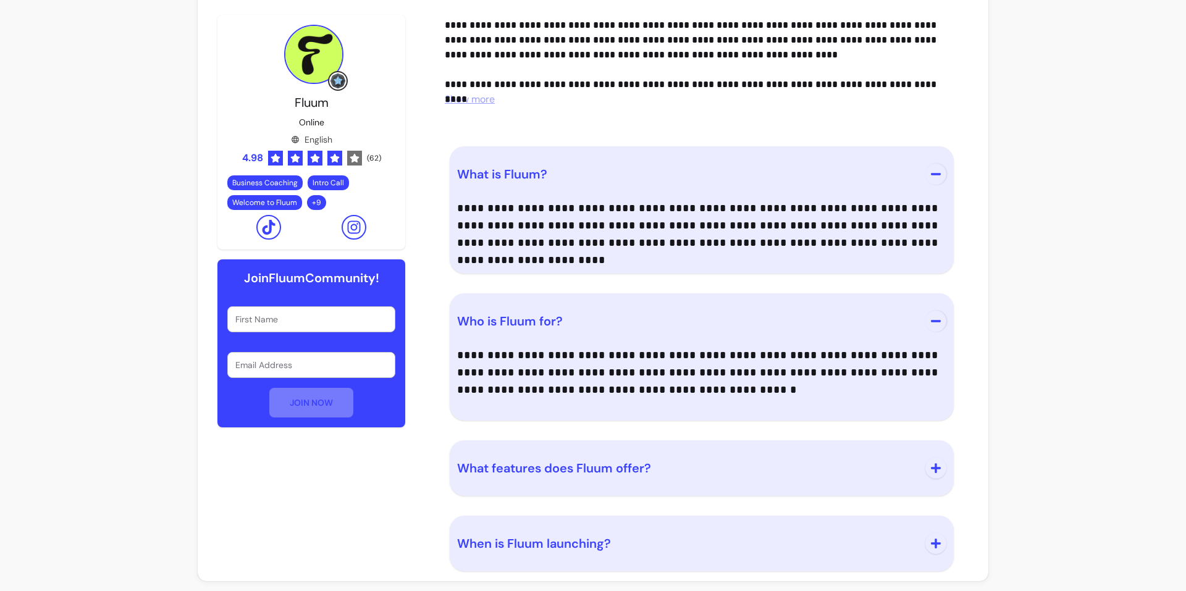
click at [506, 373] on p "**********" at bounding box center [701, 373] width 489 height 52
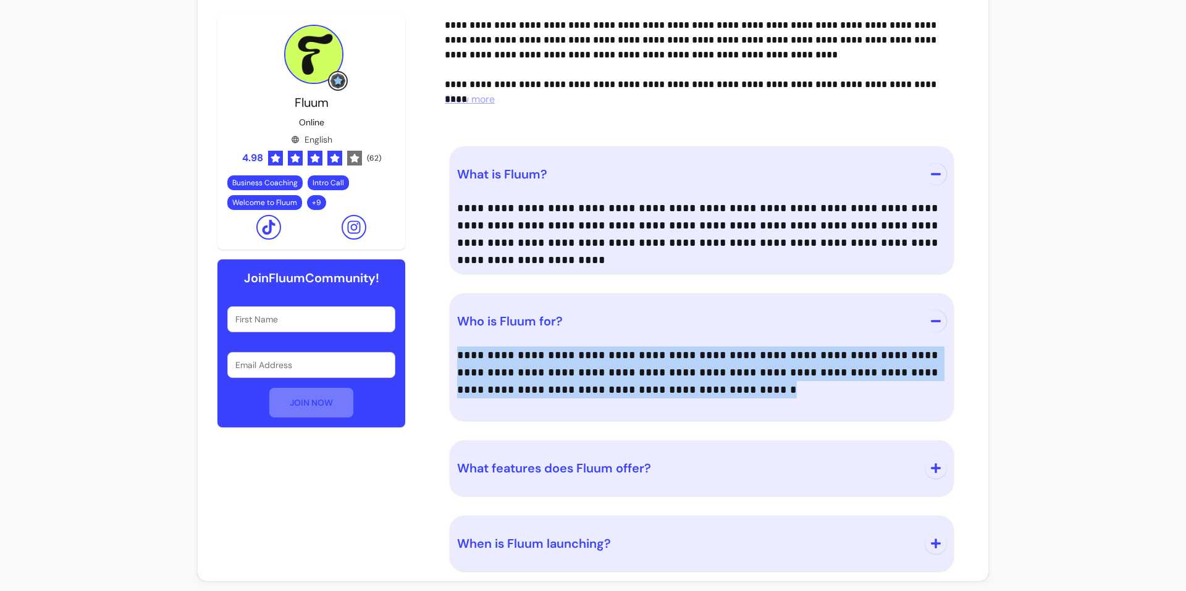
click at [506, 373] on p "**********" at bounding box center [701, 373] width 489 height 52
click at [579, 370] on p "**********" at bounding box center [701, 373] width 489 height 52
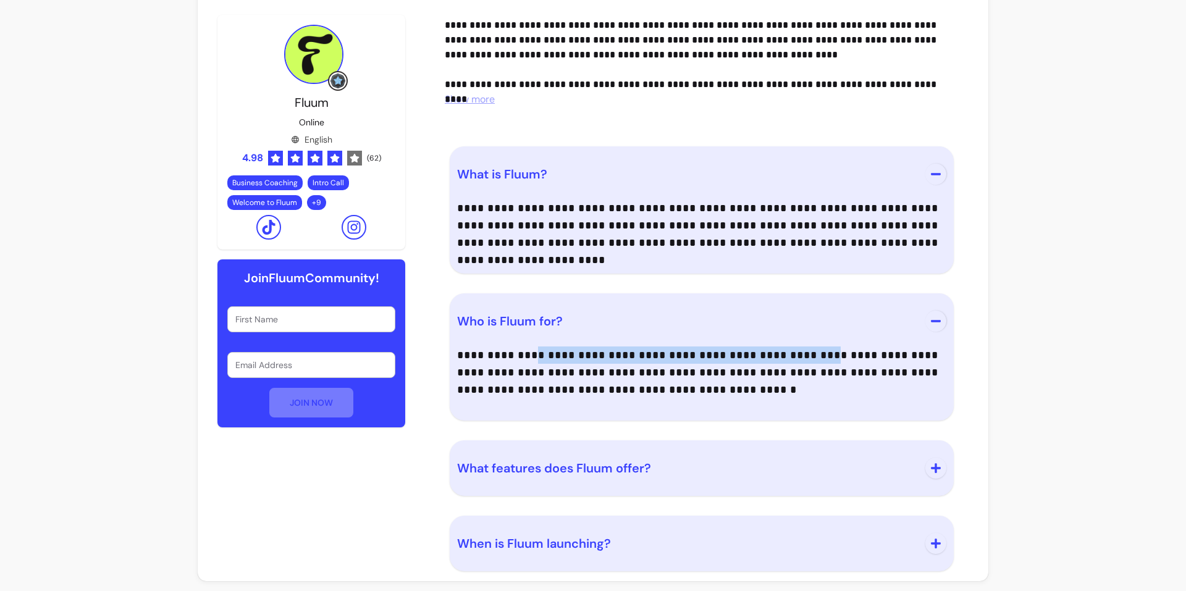
drag, startPoint x: 515, startPoint y: 355, endPoint x: 762, endPoint y: 362, distance: 247.8
click at [762, 362] on p "**********" at bounding box center [701, 373] width 489 height 52
click at [809, 364] on p "**********" at bounding box center [701, 373] width 489 height 52
click at [862, 354] on p "**********" at bounding box center [701, 373] width 489 height 52
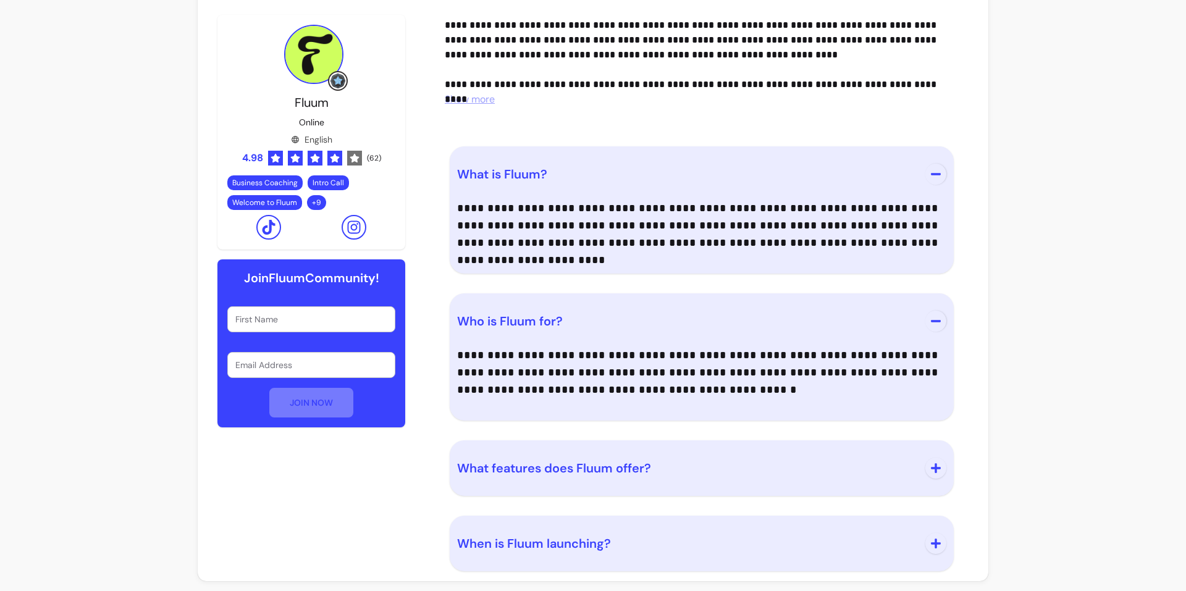
click at [738, 377] on p "**********" at bounding box center [701, 373] width 489 height 52
click at [545, 383] on p "**********" at bounding box center [701, 373] width 489 height 52
click at [736, 383] on p "**********" at bounding box center [701, 373] width 489 height 52
click at [930, 465] on icon "button" at bounding box center [935, 468] width 11 height 11
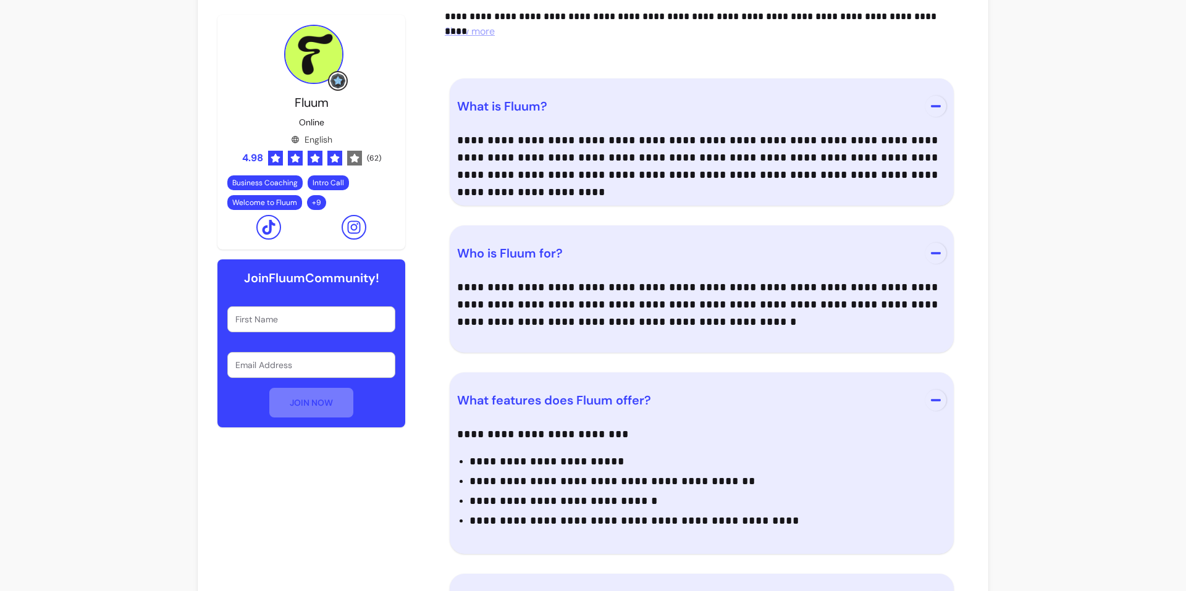
scroll to position [1350, 0]
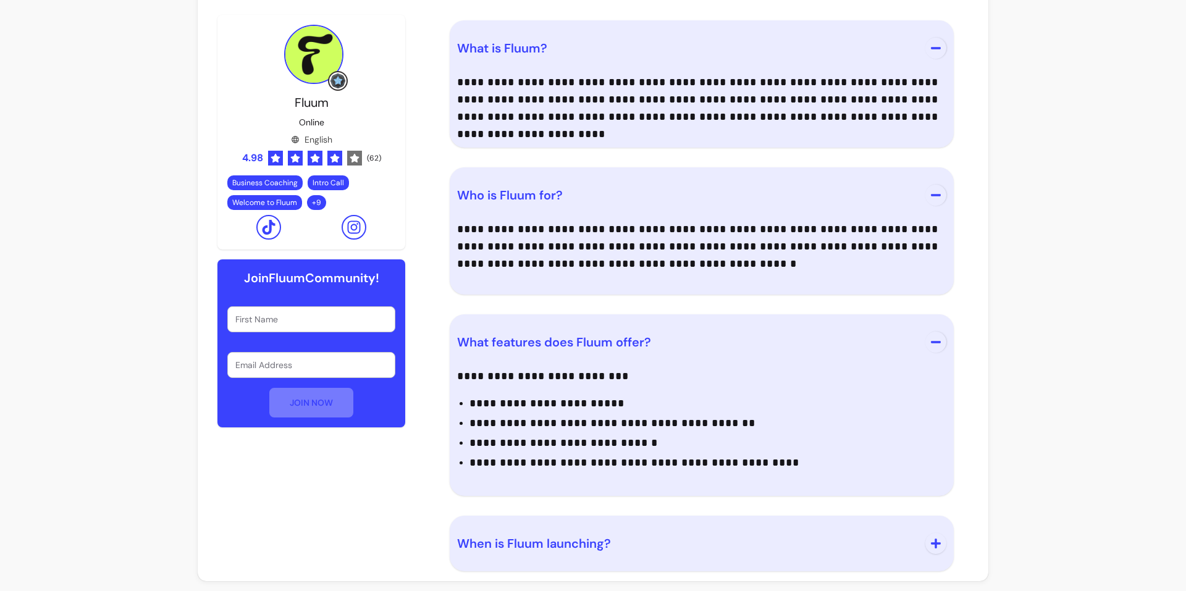
click at [531, 403] on p "**********" at bounding box center [707, 403] width 477 height 17
click at [534, 425] on p "**********" at bounding box center [707, 422] width 477 height 17
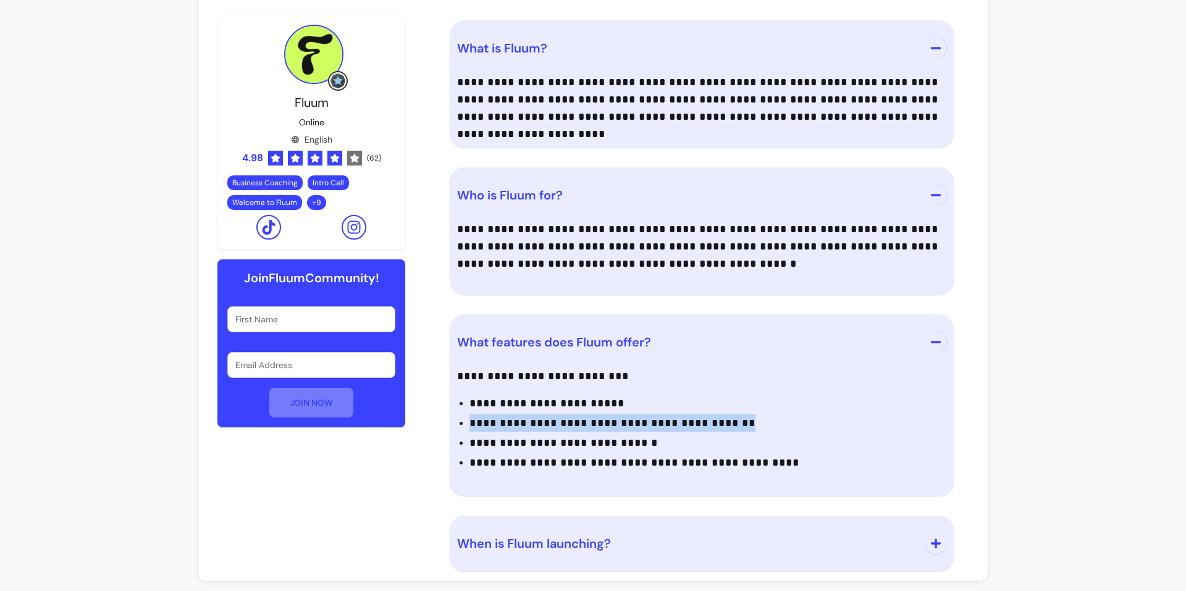
click at [534, 425] on p "**********" at bounding box center [707, 422] width 477 height 17
click at [586, 439] on p "**********" at bounding box center [707, 442] width 477 height 17
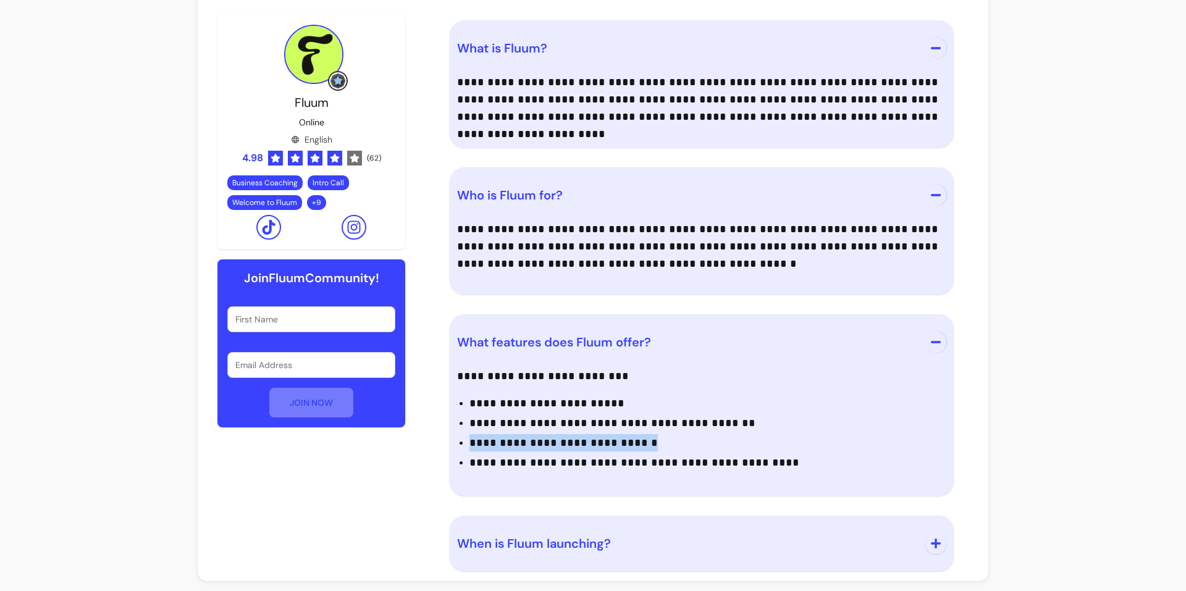
click at [586, 439] on p "**********" at bounding box center [707, 442] width 477 height 17
click at [654, 440] on p "**********" at bounding box center [707, 442] width 477 height 17
drag, startPoint x: 931, startPoint y: 540, endPoint x: 863, endPoint y: 508, distance: 75.7
click at [931, 539] on icon "button" at bounding box center [936, 544] width 10 height 10
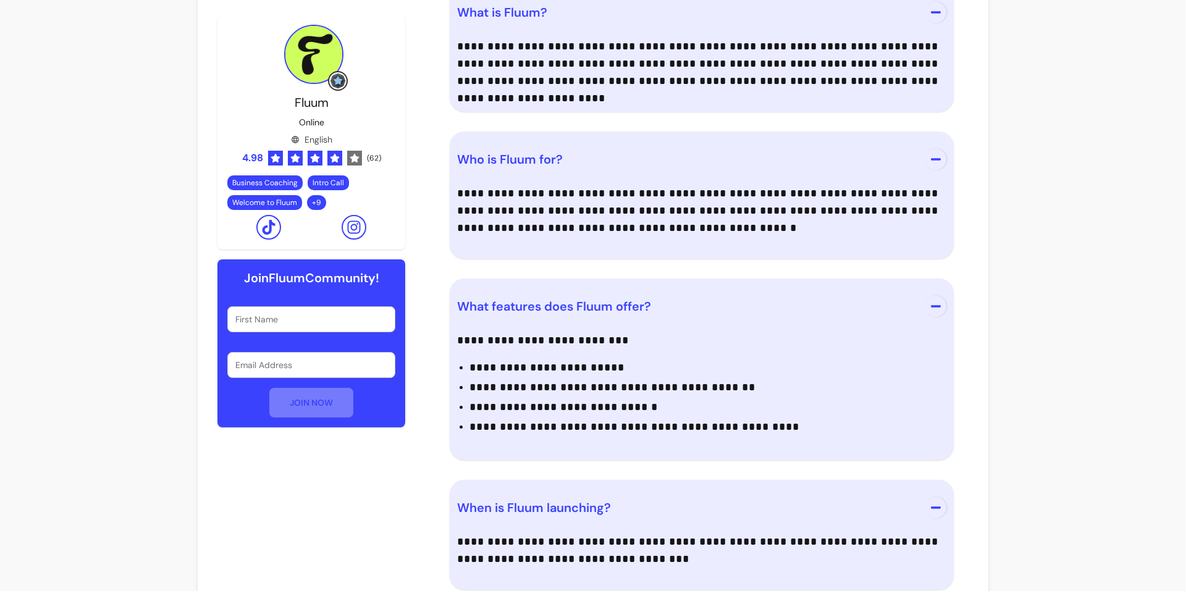
scroll to position [1405, 0]
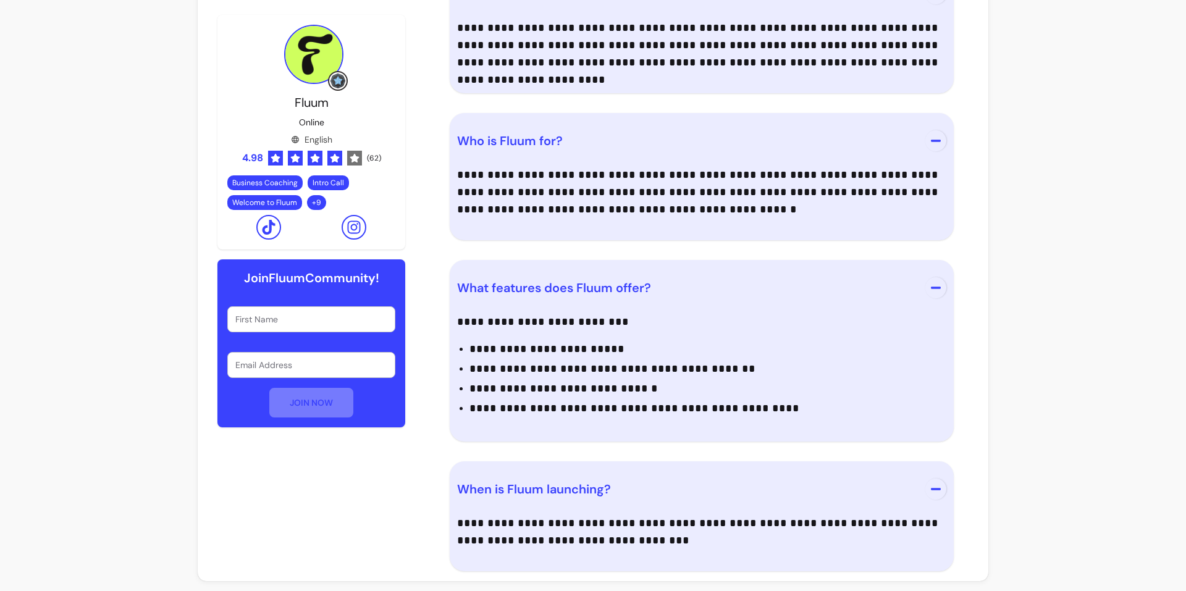
click at [749, 529] on p "**********" at bounding box center [701, 532] width 489 height 35
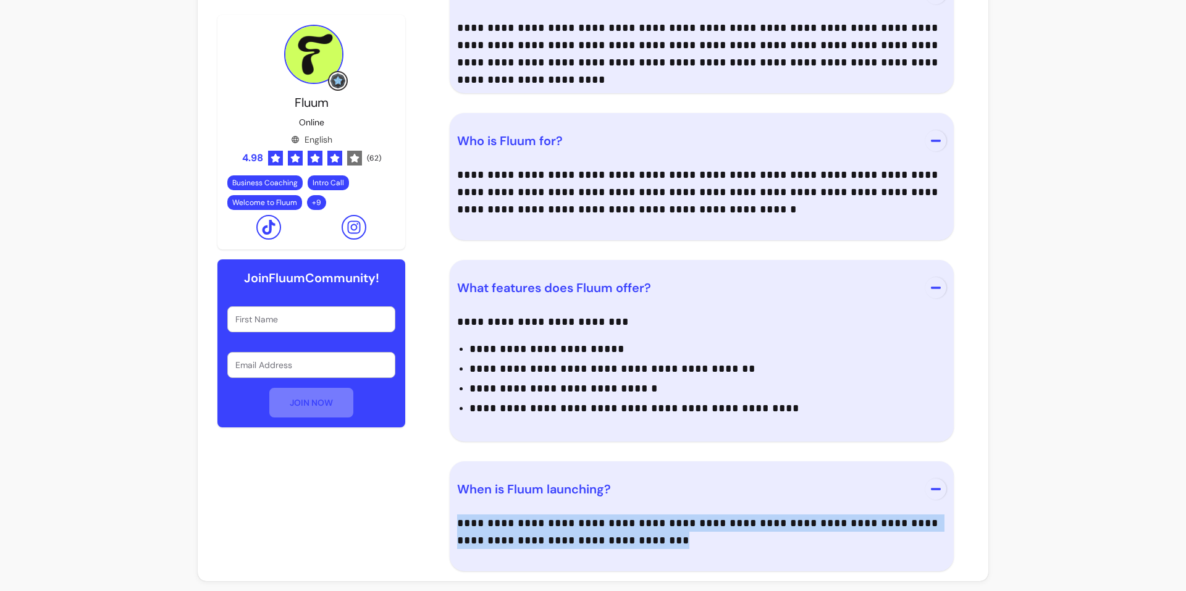
click at [749, 529] on p "**********" at bounding box center [701, 532] width 489 height 35
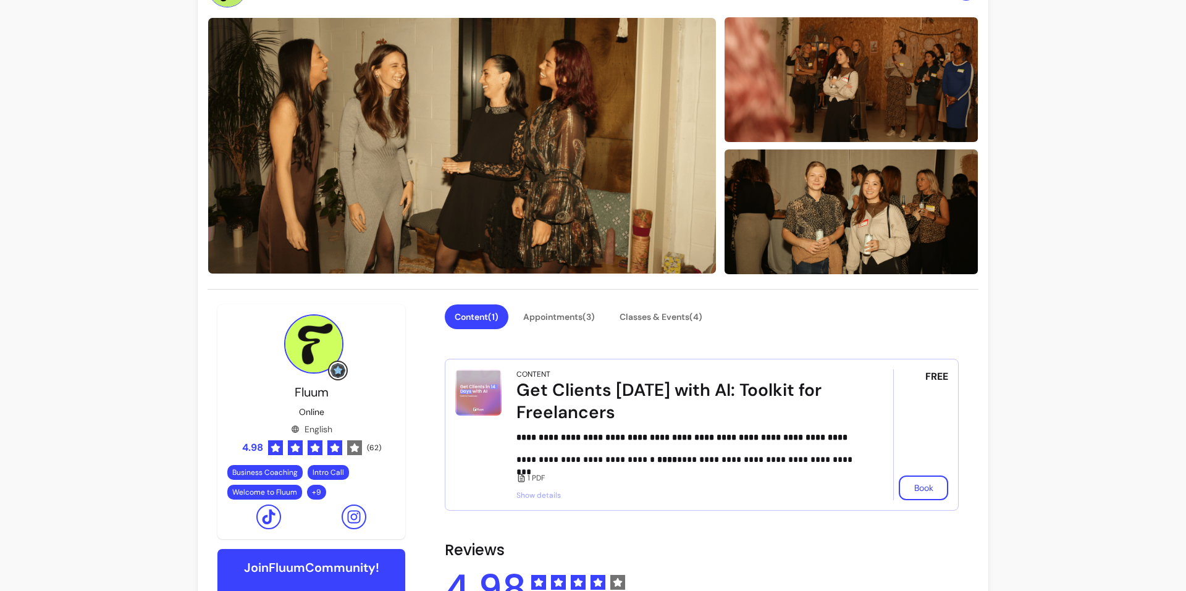
scroll to position [0, 0]
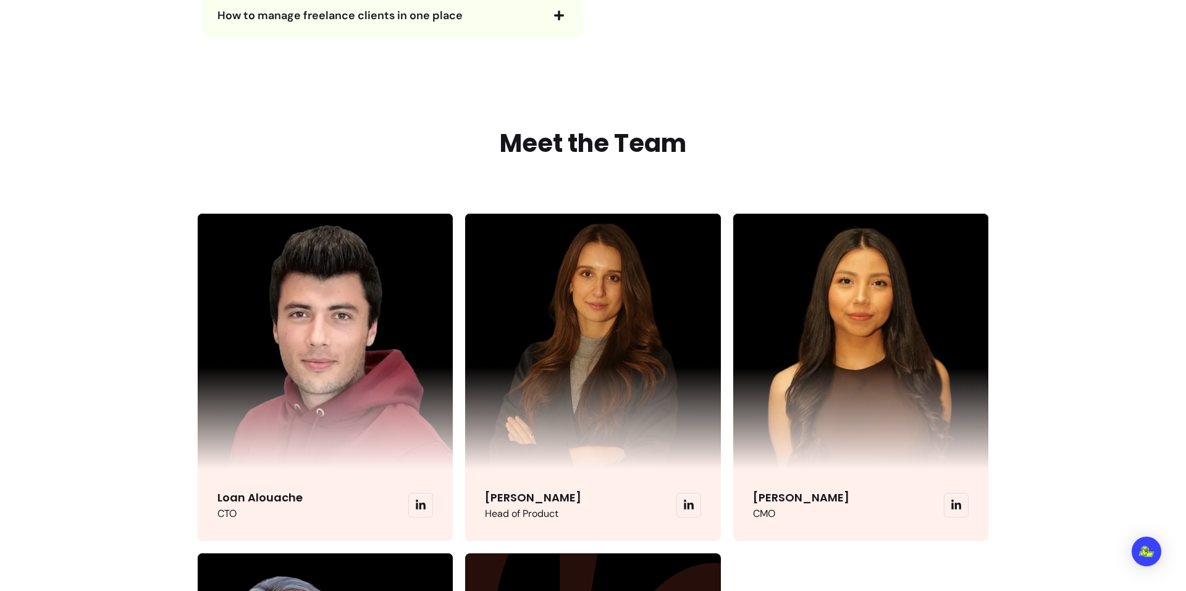
scroll to position [2780, 0]
